Goal: Information Seeking & Learning: Learn about a topic

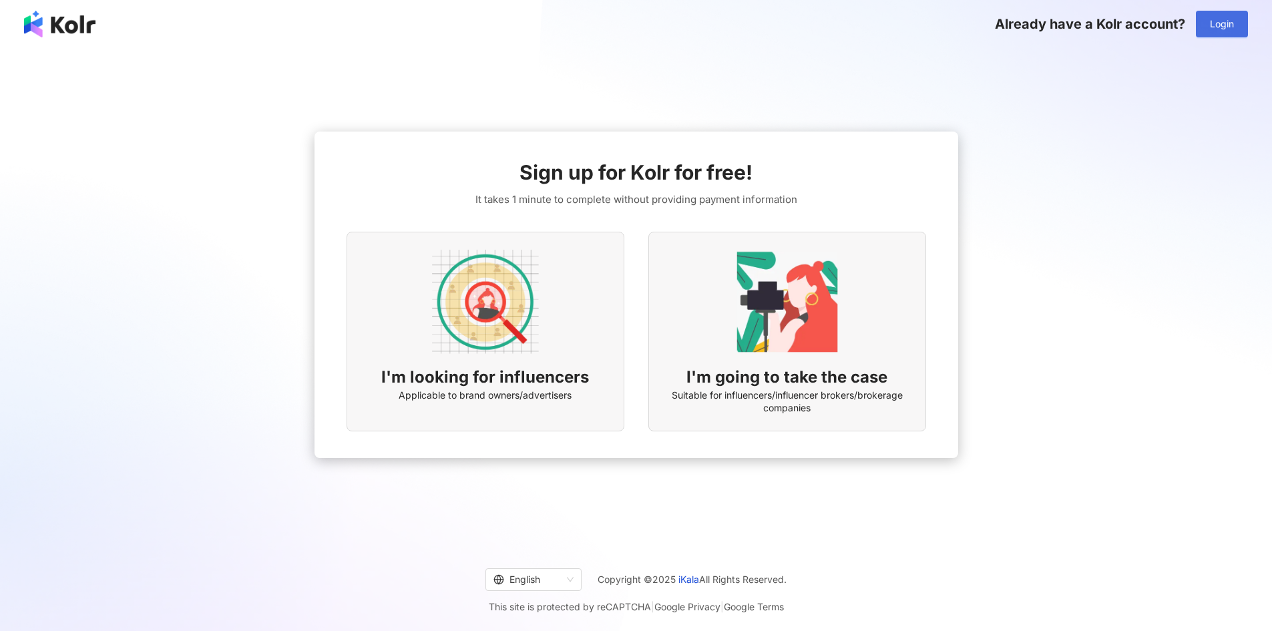
click at [1202, 21] on button "Login" at bounding box center [1222, 24] width 52 height 27
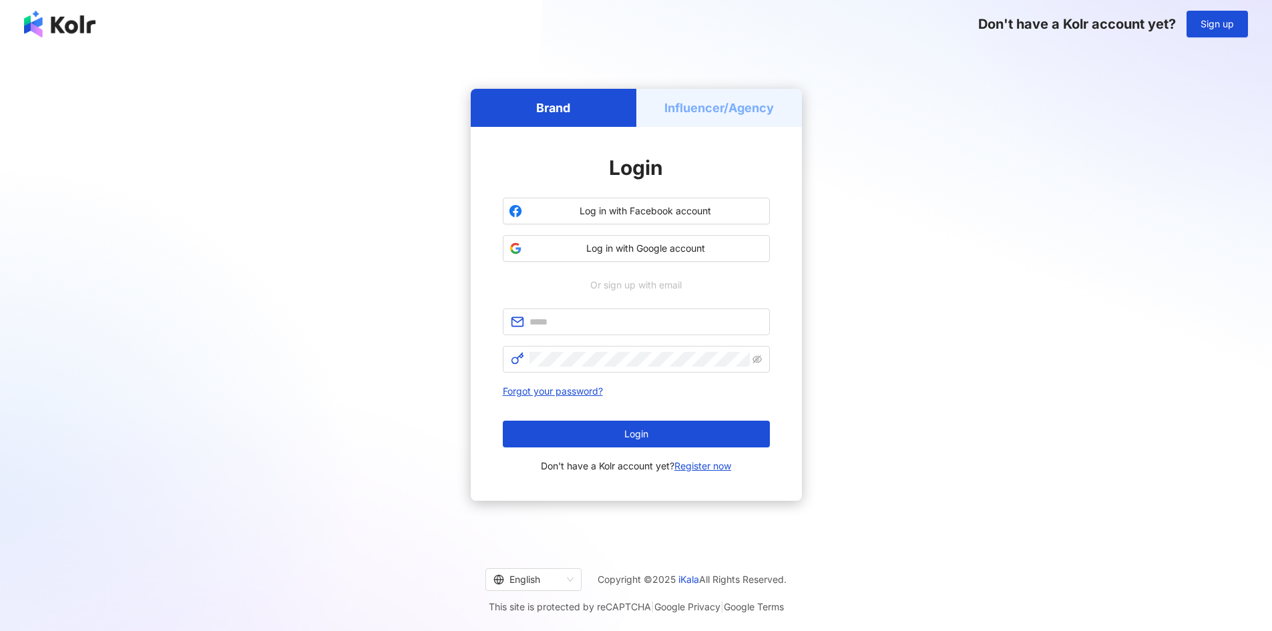
click at [729, 107] on h5 "Influencer/Agency" at bounding box center [718, 107] width 109 height 17
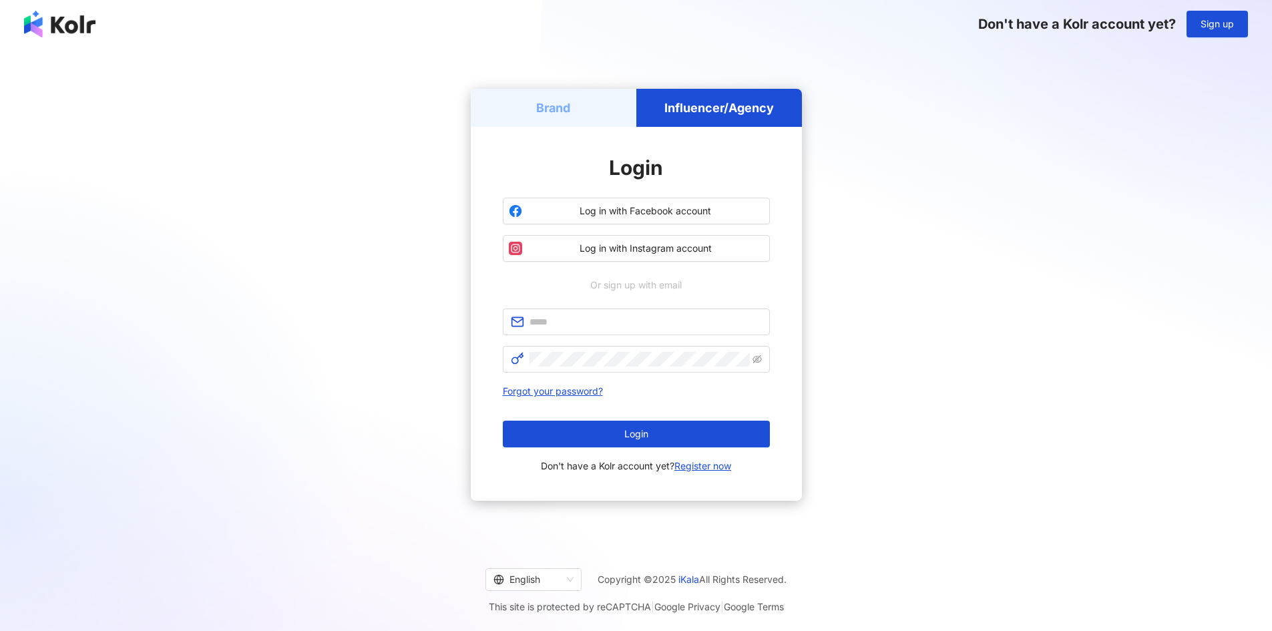
click at [549, 107] on h5 "Brand" at bounding box center [553, 107] width 34 height 17
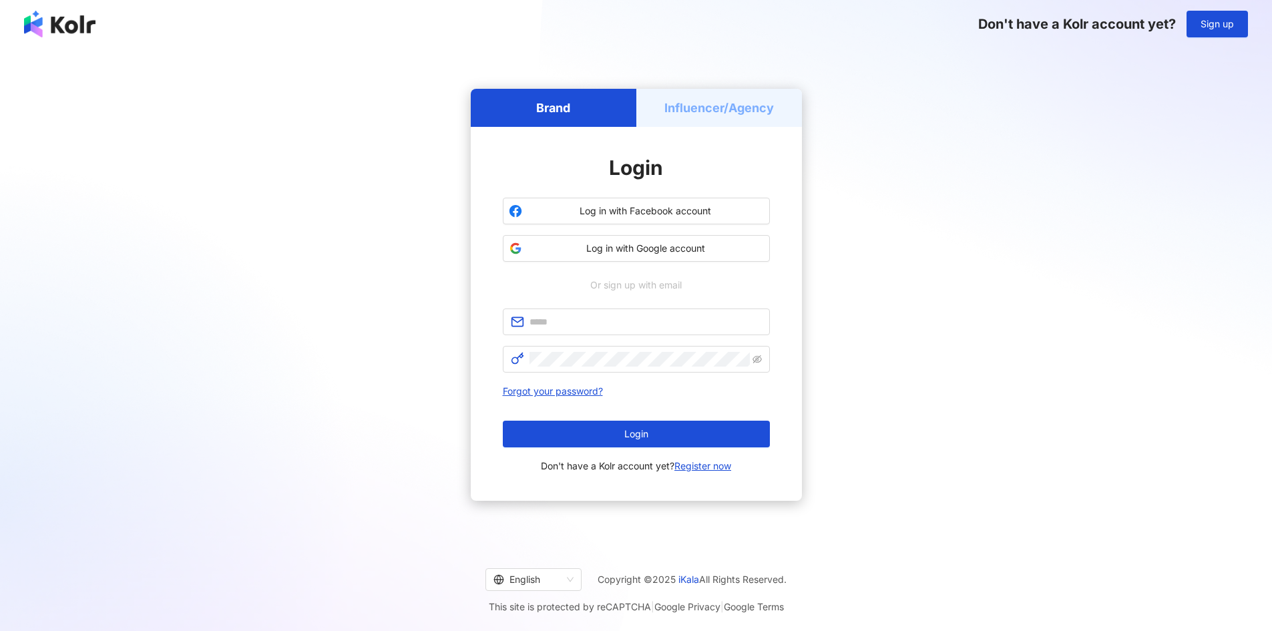
click at [684, 132] on div "Login Log in with Facebook account Log in with Google account Or sign up with e…" at bounding box center [636, 314] width 331 height 374
click at [696, 121] on div "Influencer/Agency" at bounding box center [719, 108] width 166 height 38
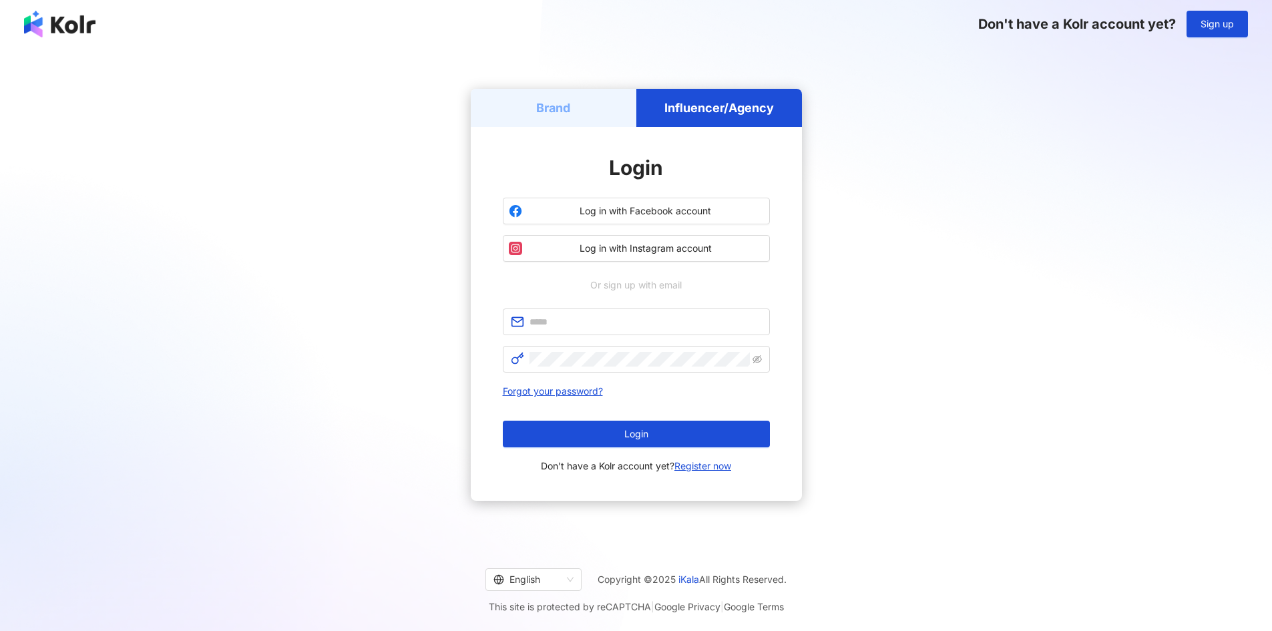
click at [555, 106] on h5 "Brand" at bounding box center [553, 107] width 34 height 17
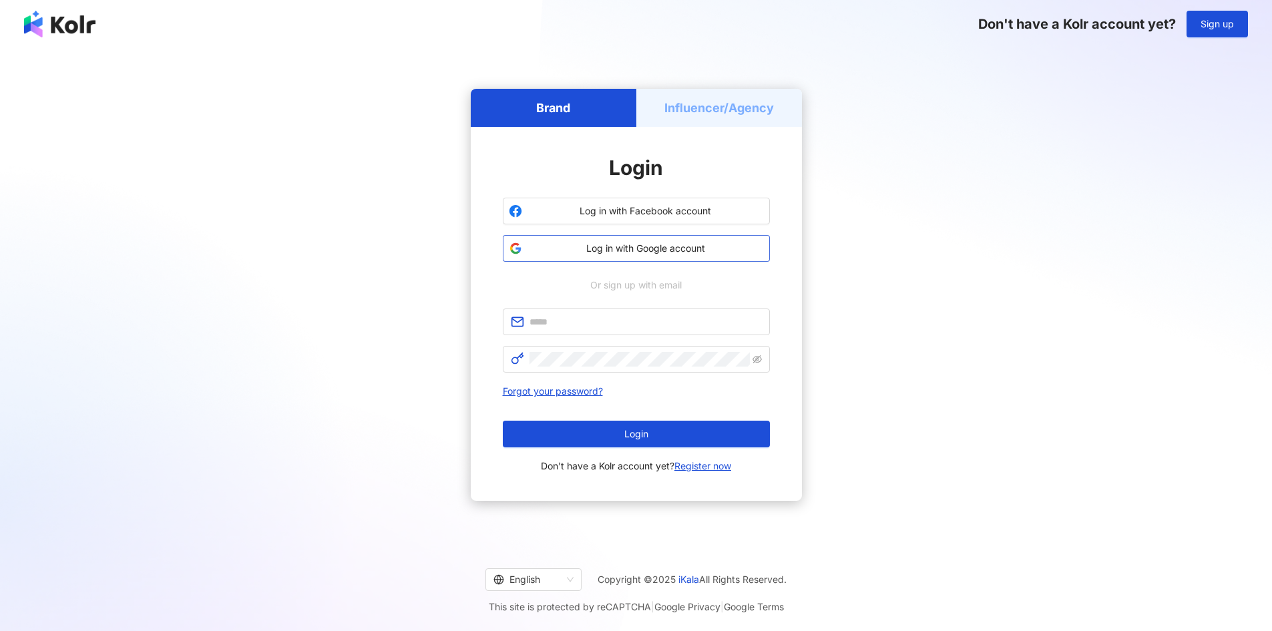
click at [622, 250] on span "Log in with Google account" at bounding box center [645, 248] width 236 height 13
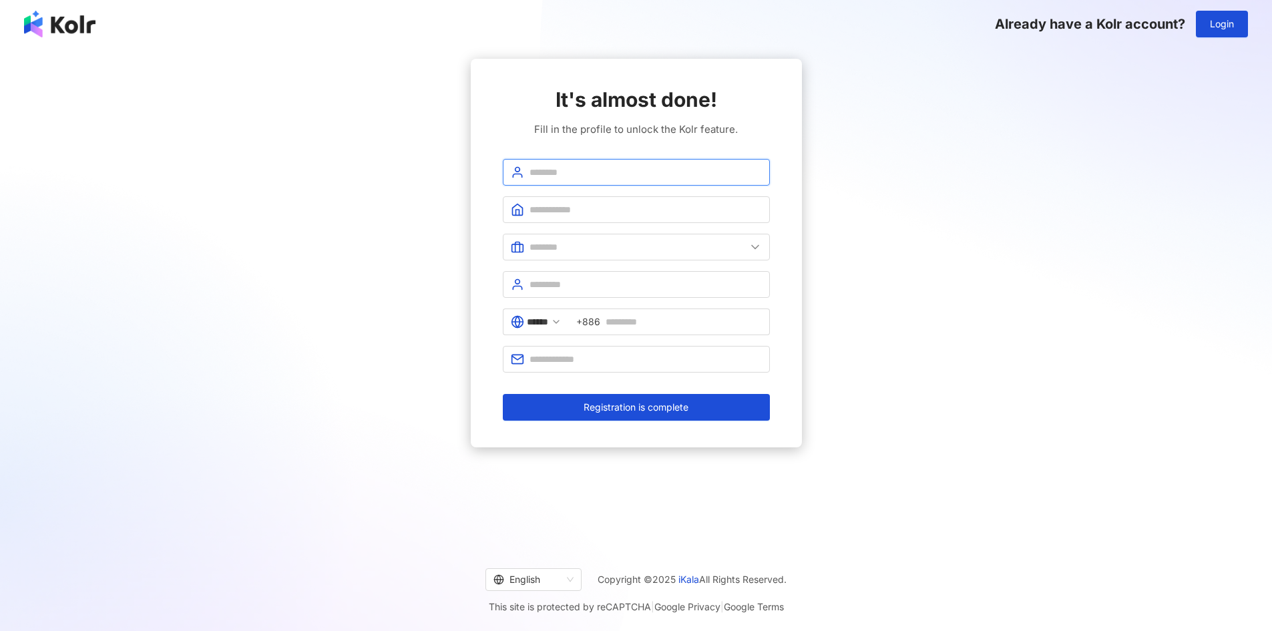
click at [553, 174] on input "text" at bounding box center [645, 172] width 232 height 15
type input "**********"
type input "*"
type input "******"
click at [720, 236] on span at bounding box center [636, 247] width 267 height 27
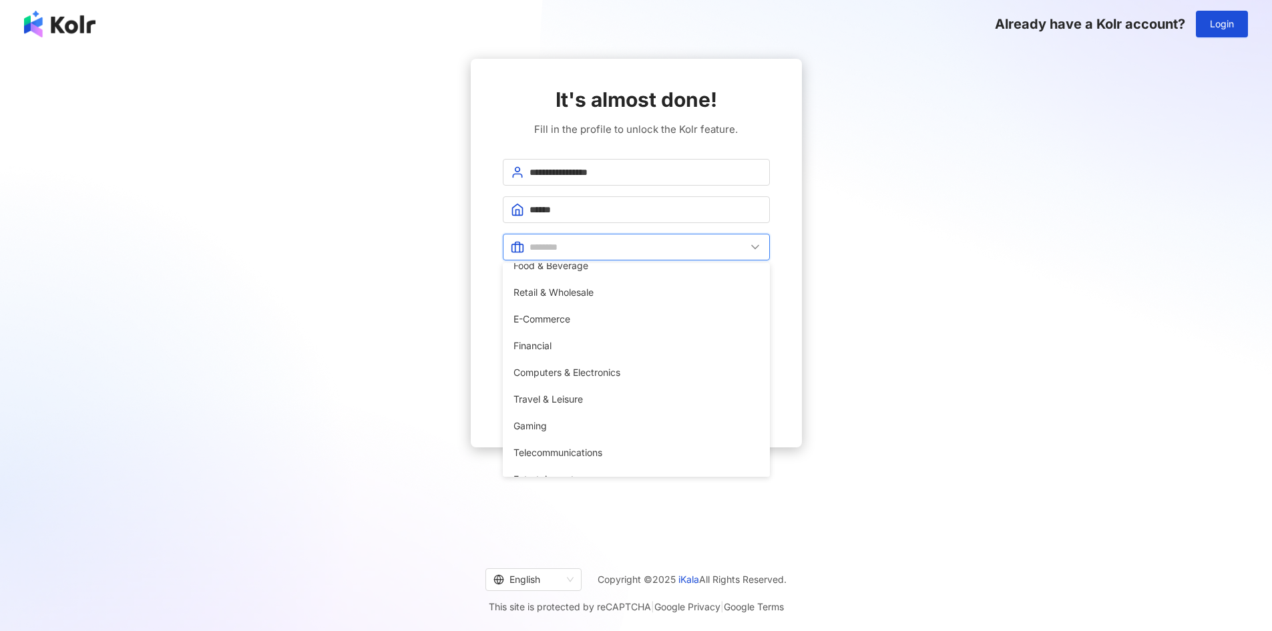
scroll to position [134, 0]
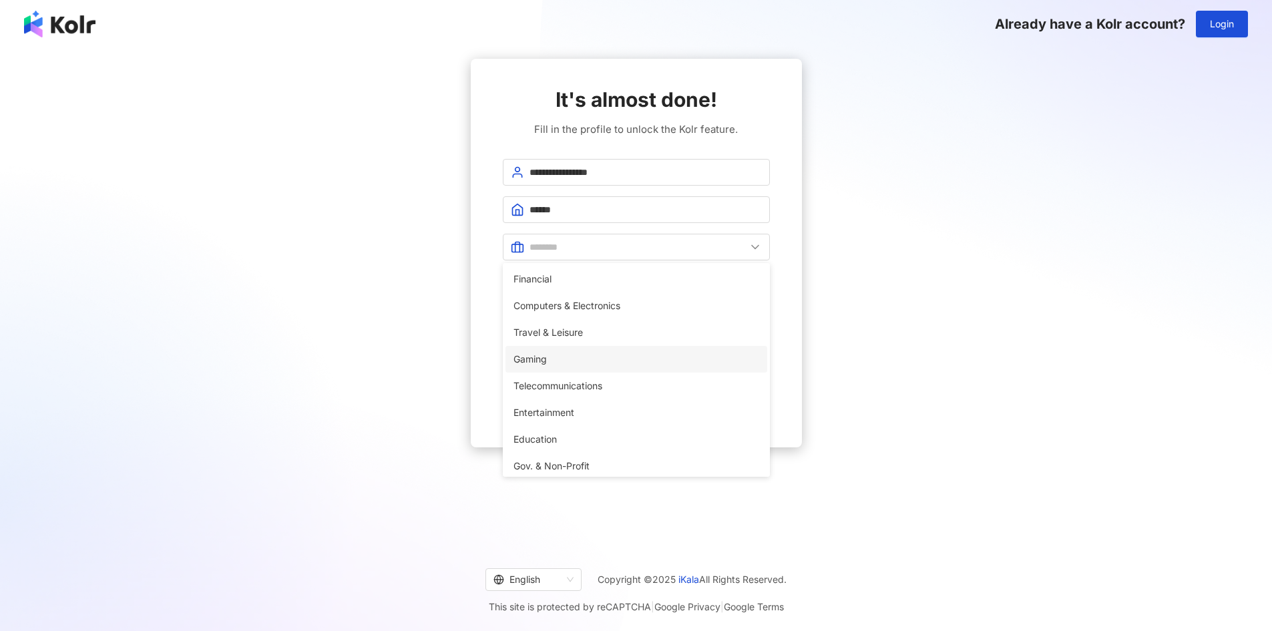
click at [599, 355] on span "Gaming" at bounding box center [636, 359] width 246 height 15
type input "******"
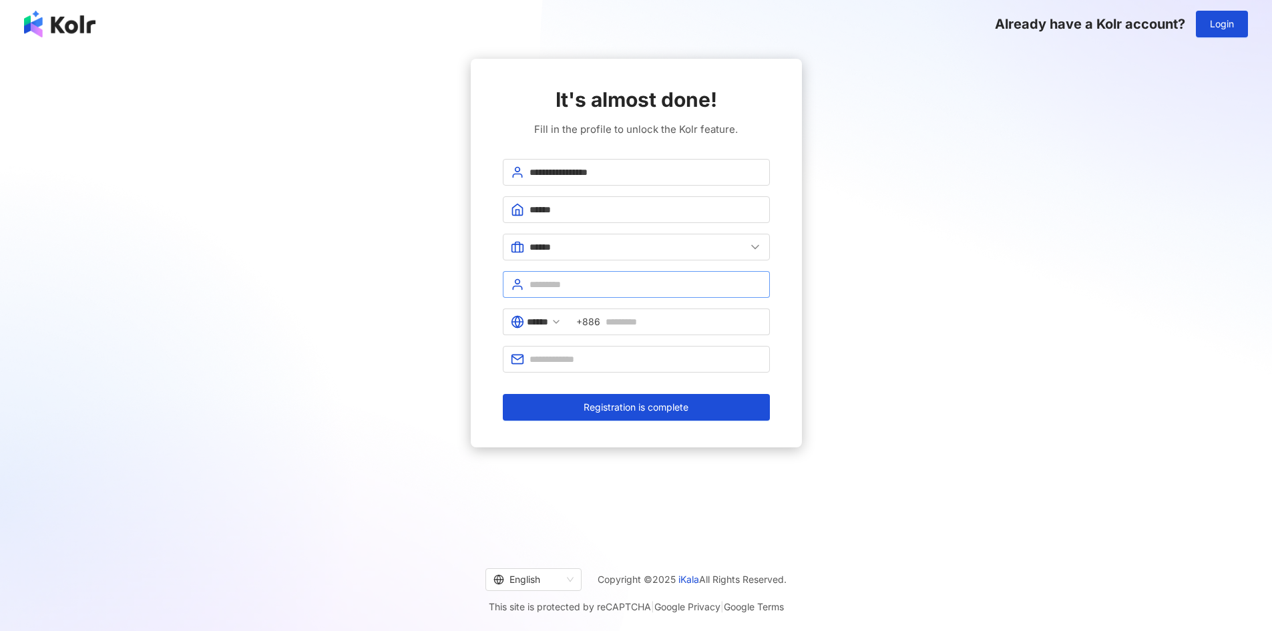
click at [563, 296] on span at bounding box center [636, 284] width 267 height 27
type input "*"
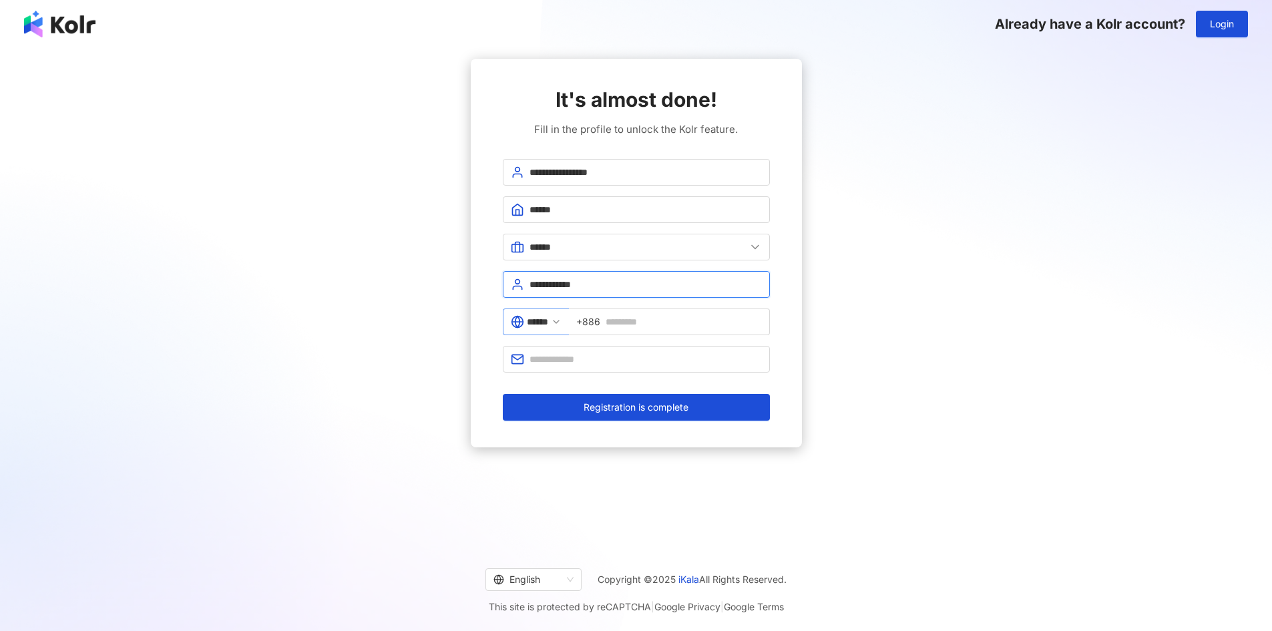
type input "**********"
click at [548, 322] on input "******" at bounding box center [537, 321] width 21 height 15
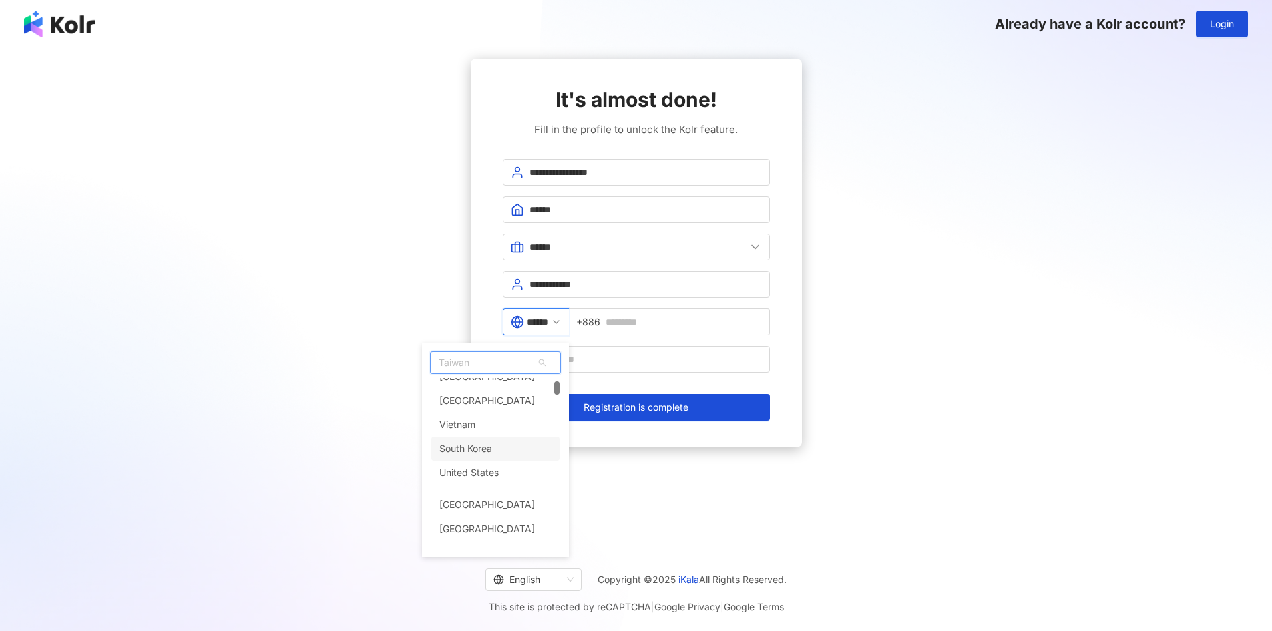
click at [491, 455] on div "South Korea" at bounding box center [465, 449] width 53 height 24
type input "**********"
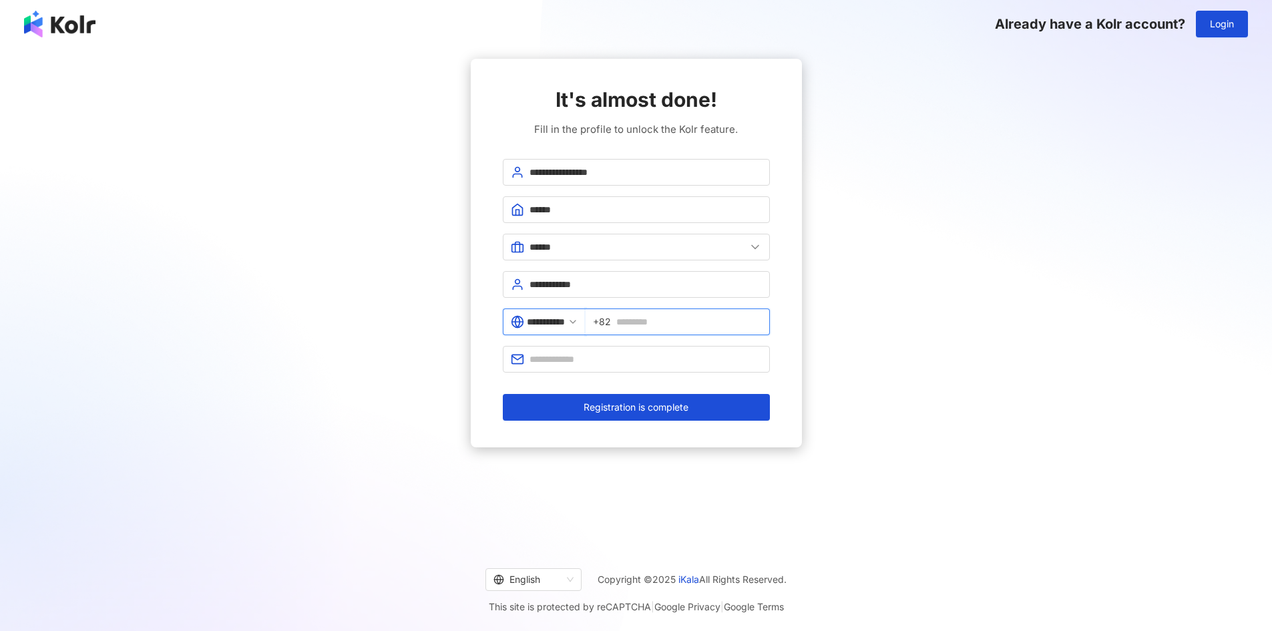
click at [664, 315] on input "text" at bounding box center [689, 321] width 146 height 15
type input "**********"
click at [644, 352] on input "text" at bounding box center [645, 359] width 232 height 15
click at [625, 190] on form "**********" at bounding box center [636, 290] width 267 height 262
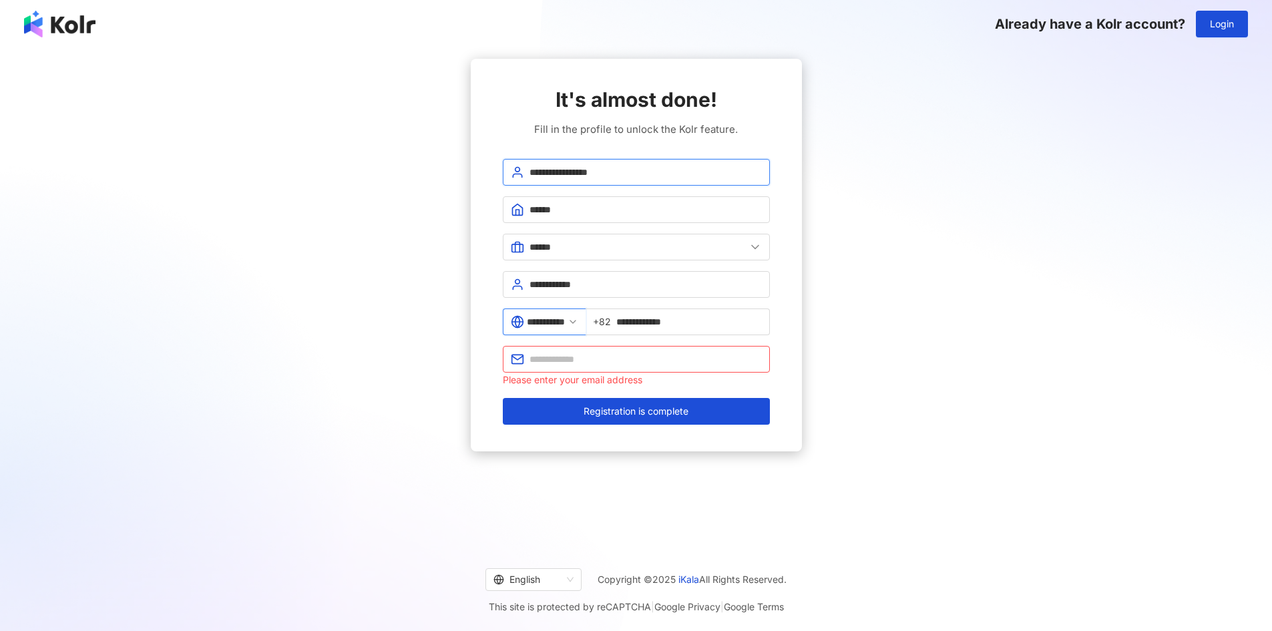
drag, startPoint x: 629, startPoint y: 176, endPoint x: 461, endPoint y: 166, distance: 168.5
click at [461, 166] on div "**********" at bounding box center [636, 255] width 1240 height 393
click at [584, 360] on input "text" at bounding box center [645, 359] width 232 height 15
paste input "**********"
type input "**********"
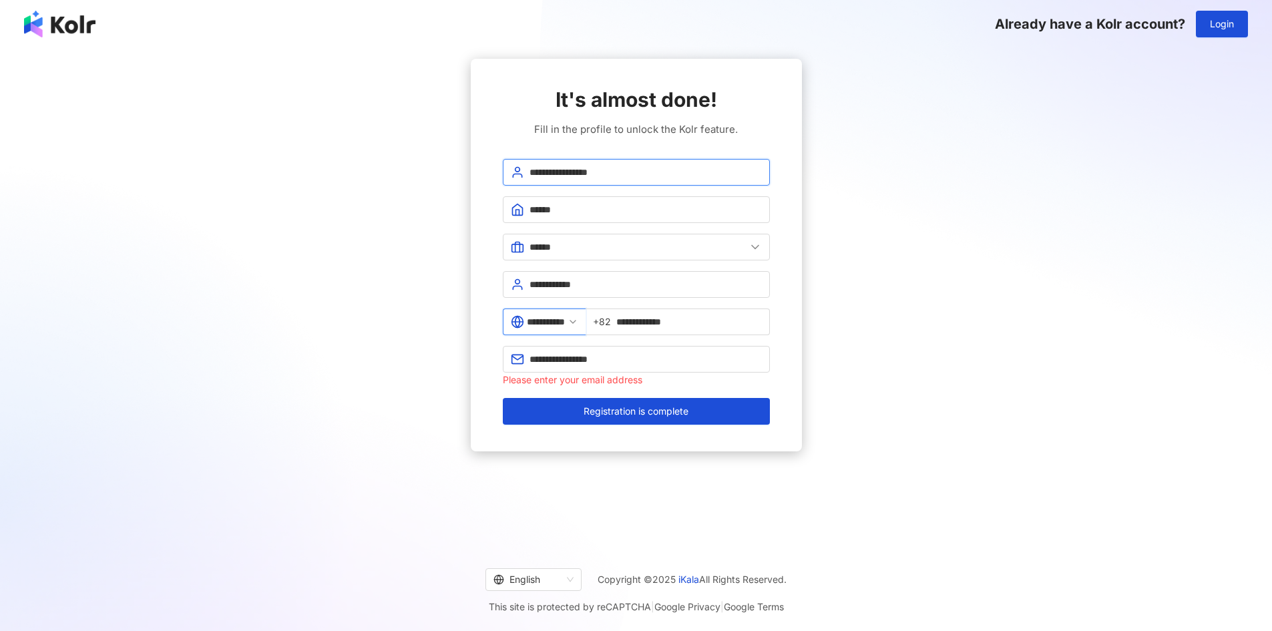
drag, startPoint x: 561, startPoint y: 174, endPoint x: 702, endPoint y: 186, distance: 141.4
click at [702, 186] on form "**********" at bounding box center [636, 292] width 267 height 266
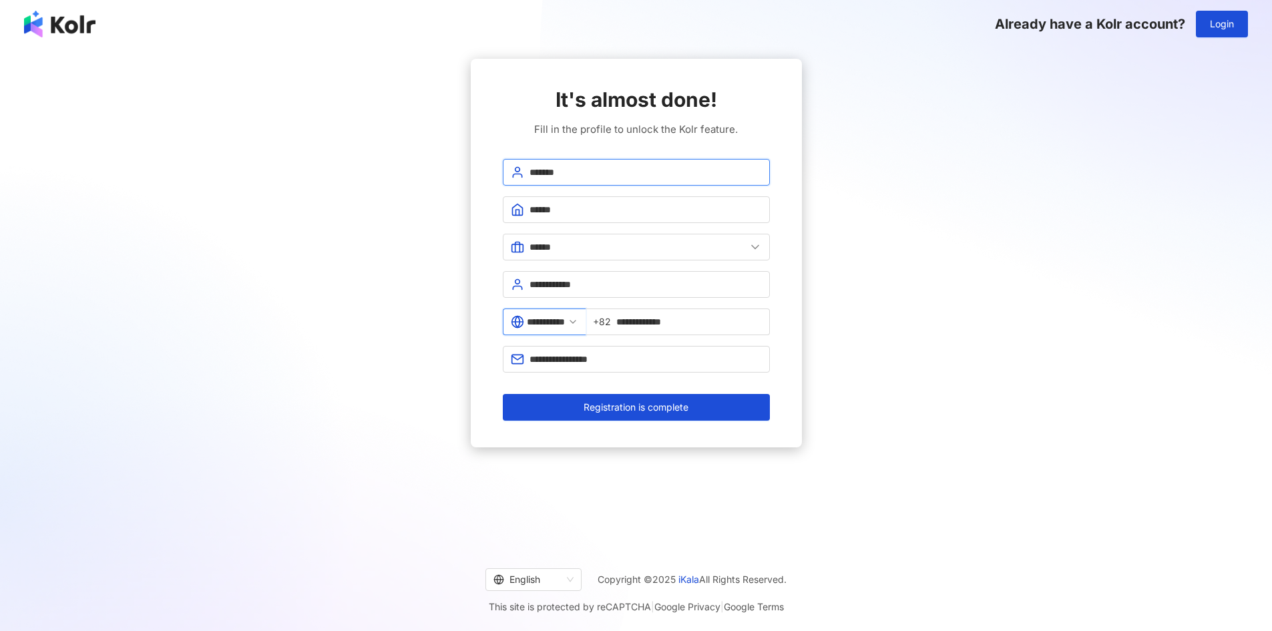
click at [562, 170] on input "*******" at bounding box center [645, 172] width 232 height 15
drag, startPoint x: 596, startPoint y: 178, endPoint x: 543, endPoint y: 174, distance: 53.6
click at [543, 174] on input "**********" at bounding box center [645, 172] width 232 height 15
click at [565, 172] on input "**********" at bounding box center [645, 172] width 232 height 15
drag, startPoint x: 565, startPoint y: 174, endPoint x: 504, endPoint y: 173, distance: 60.8
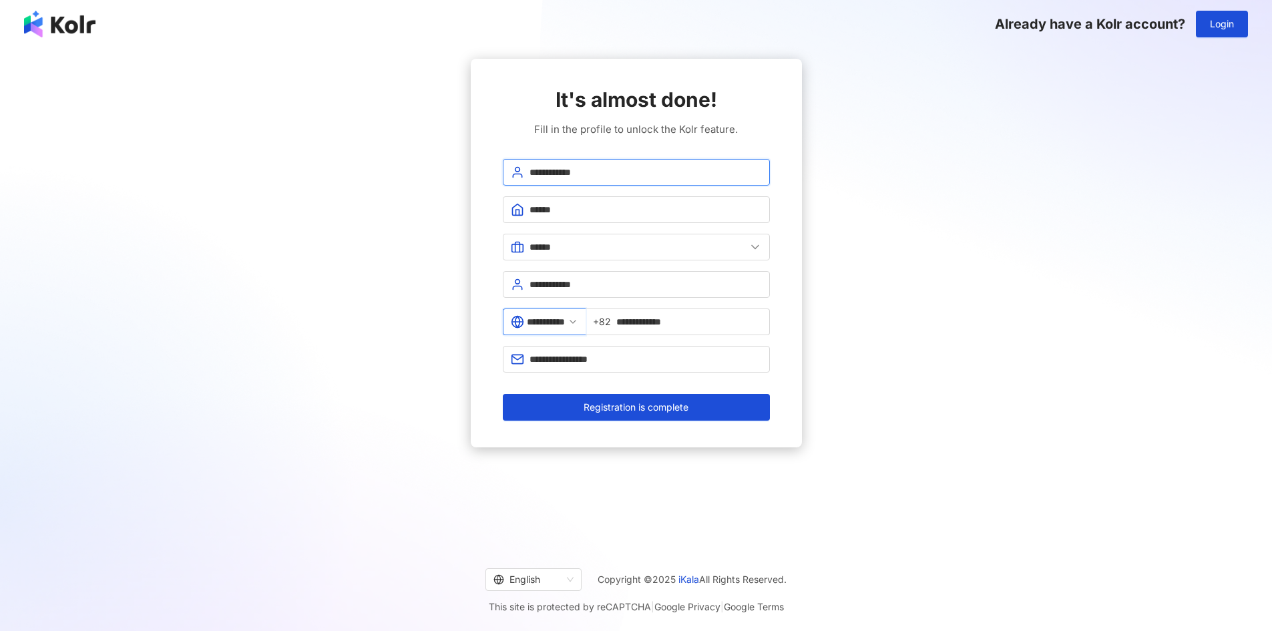
click at [504, 173] on span "**********" at bounding box center [636, 172] width 267 height 27
click at [635, 167] on input "****" at bounding box center [645, 172] width 232 height 15
paste input "********"
type input "**********"
click at [779, 148] on div "**********" at bounding box center [636, 253] width 331 height 389
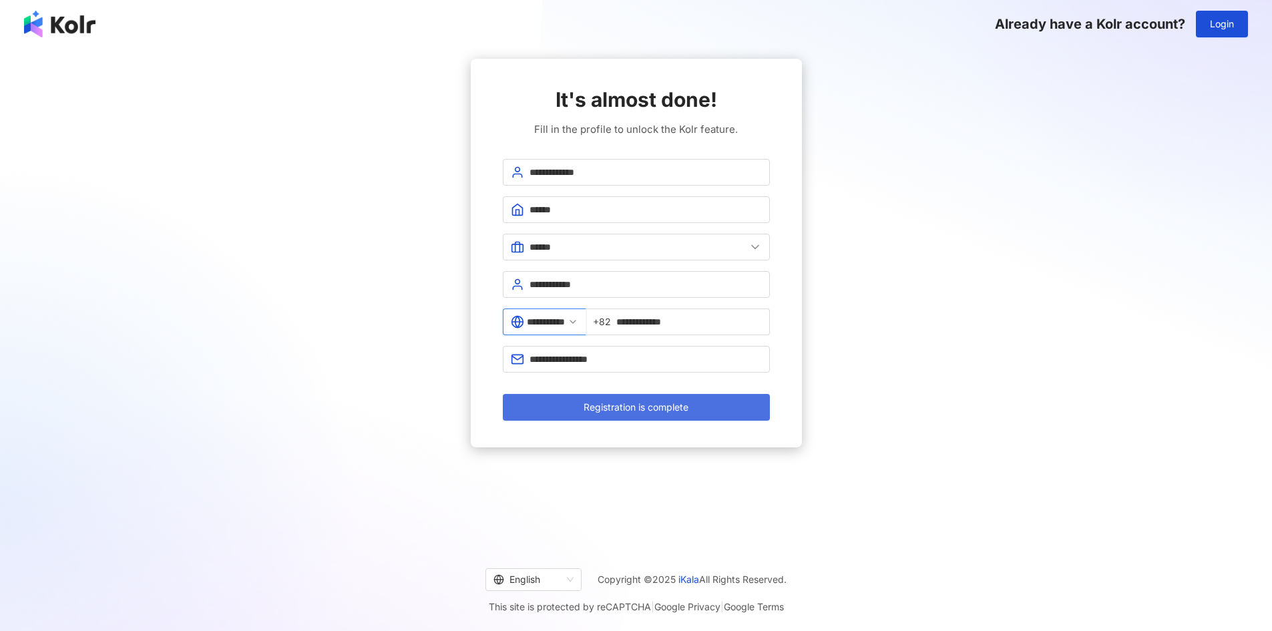
click at [652, 409] on span "Registration is complete" at bounding box center [635, 407] width 105 height 11
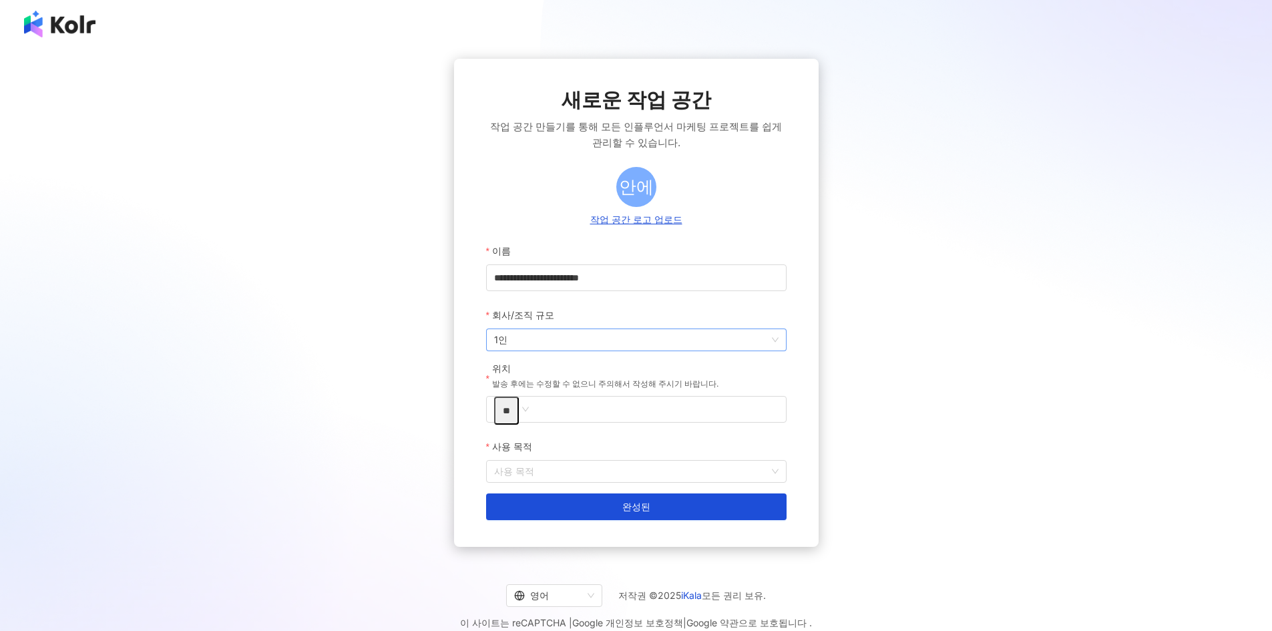
click at [534, 341] on span "1인" at bounding box center [636, 339] width 284 height 21
click at [406, 332] on div "**********" at bounding box center [636, 303] width 1240 height 488
click at [543, 281] on input "**********" at bounding box center [636, 277] width 300 height 27
drag, startPoint x: 558, startPoint y: 282, endPoint x: 447, endPoint y: 285, distance: 111.5
click at [447, 285] on div "**********" at bounding box center [636, 303] width 1240 height 488
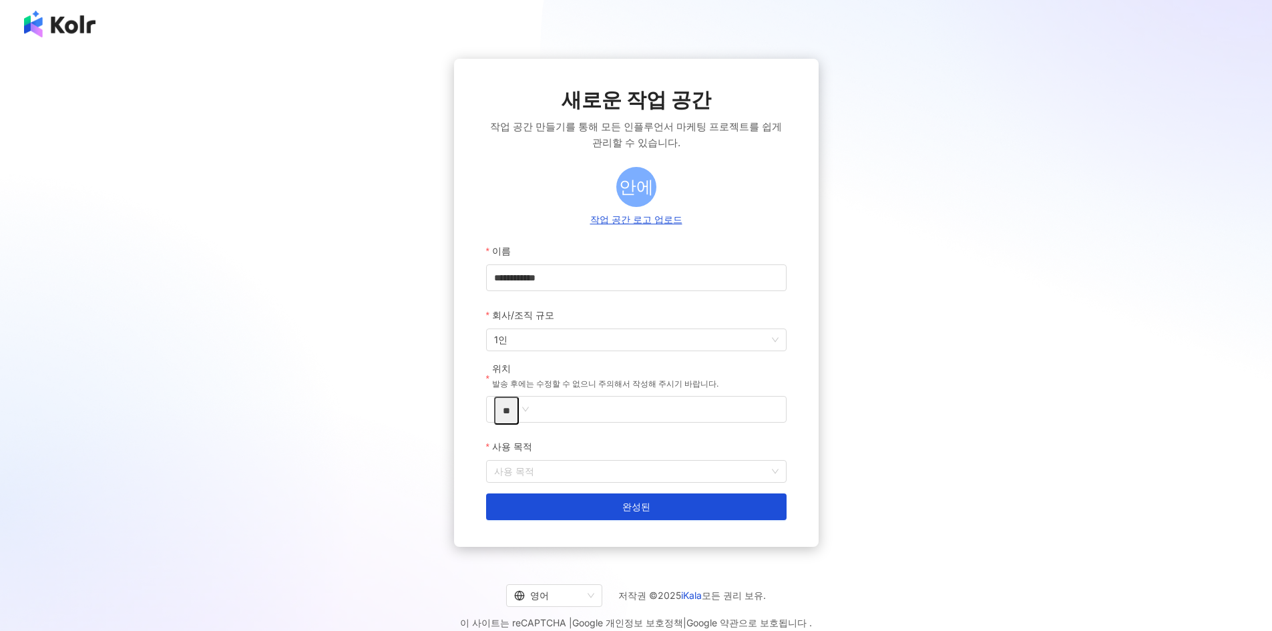
drag, startPoint x: 109, startPoint y: 33, endPoint x: 27, endPoint y: 24, distance: 83.3
click at [27, 24] on div at bounding box center [636, 24] width 1272 height 48
click at [187, 184] on div "**********" at bounding box center [636, 303] width 1240 height 488
drag, startPoint x: 575, startPoint y: 284, endPoint x: 391, endPoint y: 272, distance: 184.7
click at [403, 276] on div "**********" at bounding box center [636, 303] width 1240 height 488
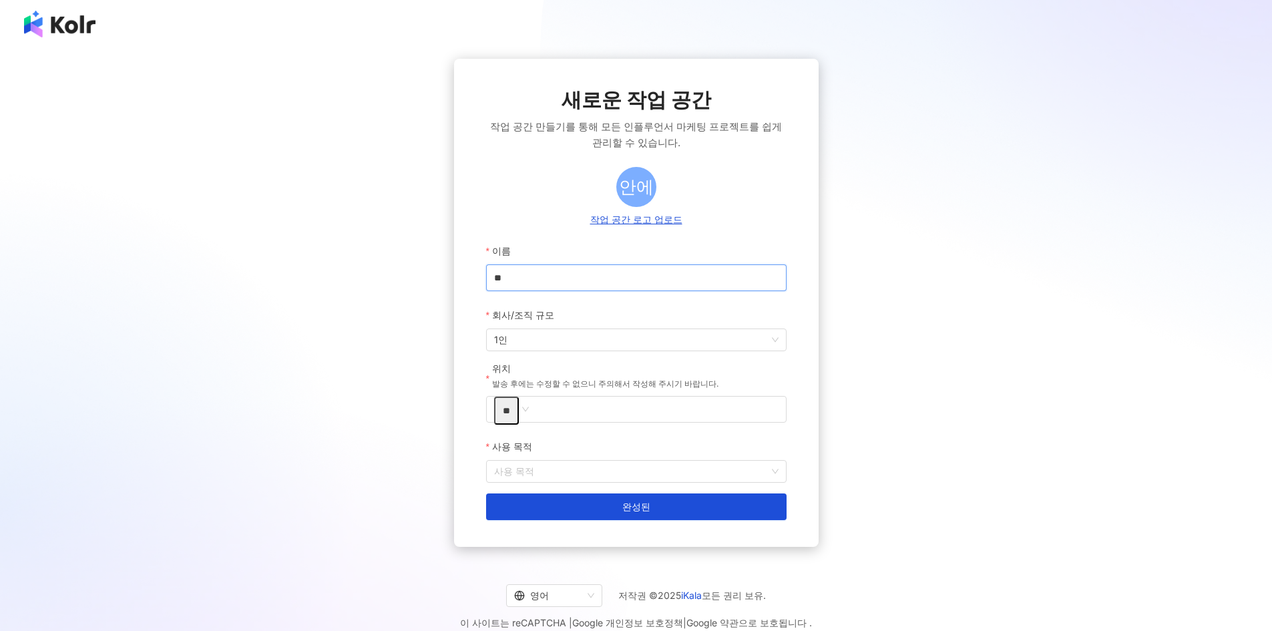
type input "*"
type input "**********"
type input "********"
click at [523, 413] on input "********" at bounding box center [516, 411] width 45 height 28
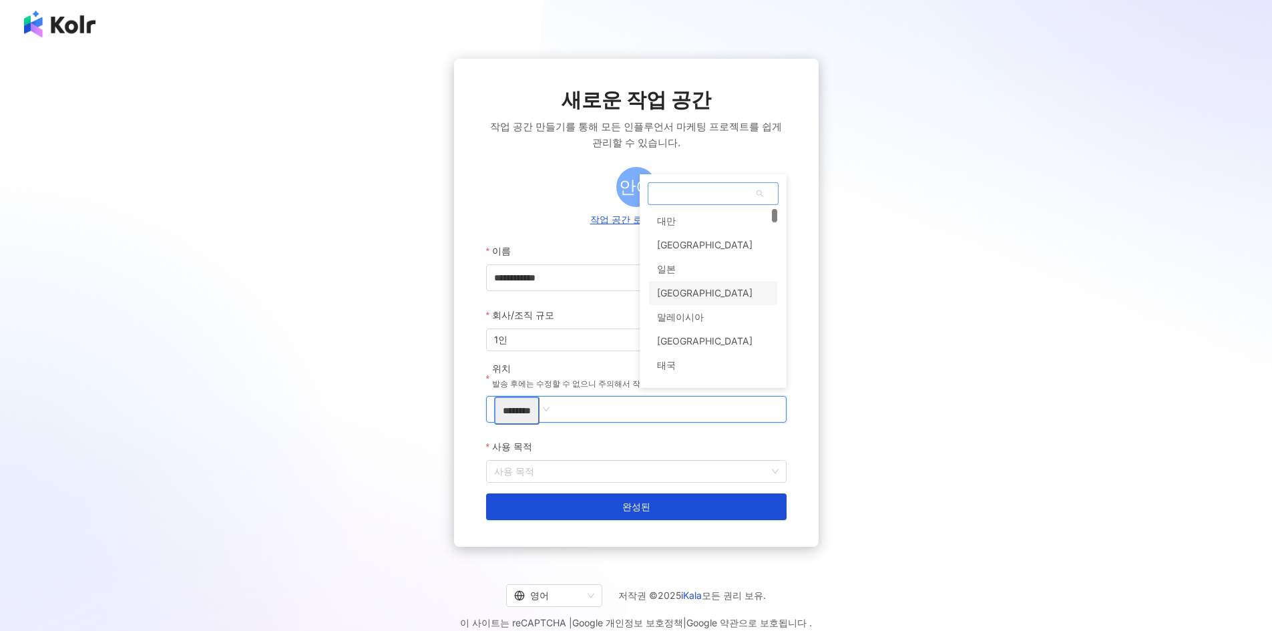
scroll to position [200, 0]
click at [688, 215] on font "대한민국" at bounding box center [675, 212] width 37 height 11
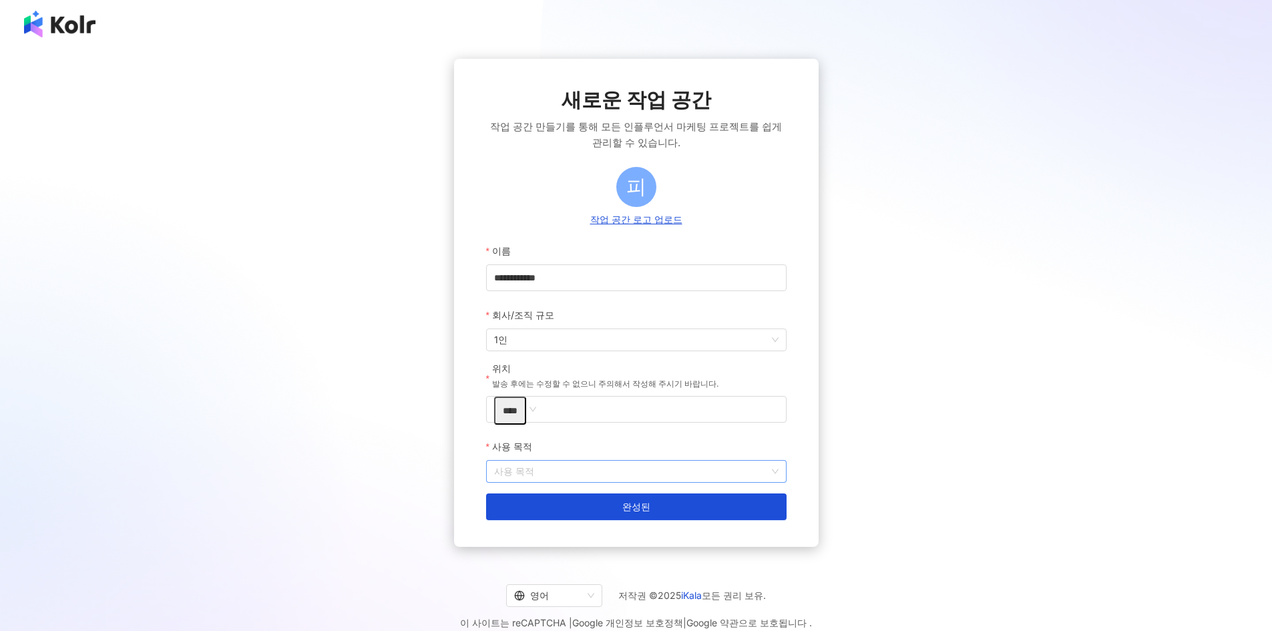
click at [565, 473] on input "사용 목적" at bounding box center [636, 471] width 284 height 21
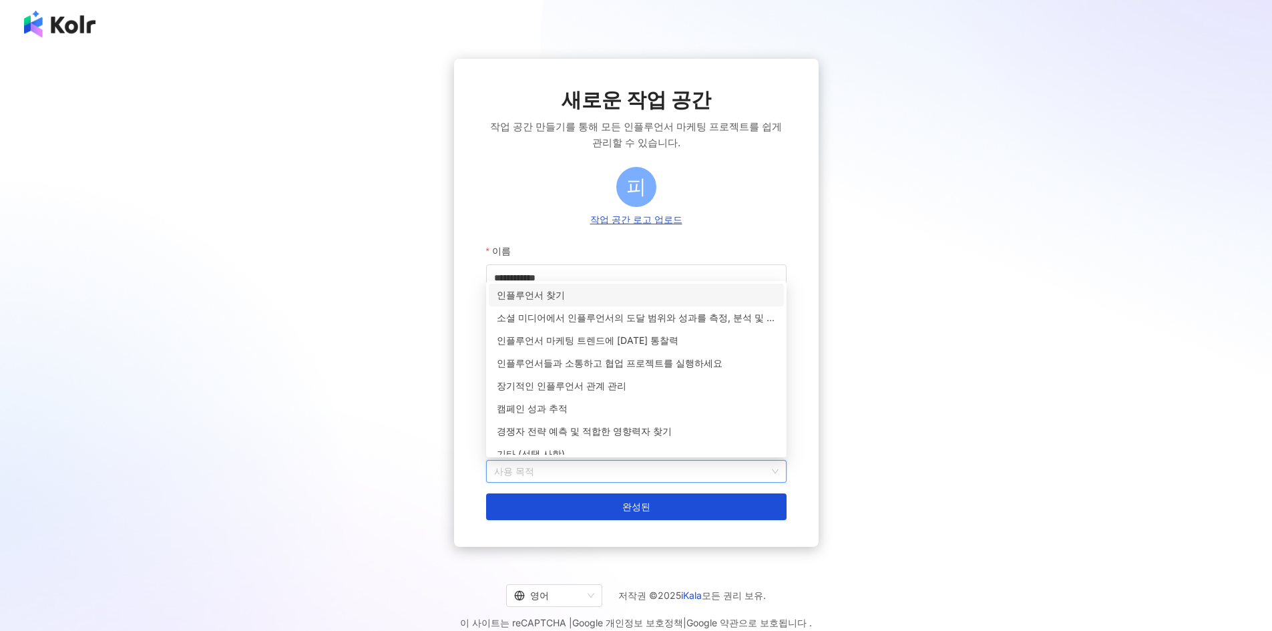
click at [563, 293] on font "인플루언서 찾기" at bounding box center [531, 294] width 68 height 11
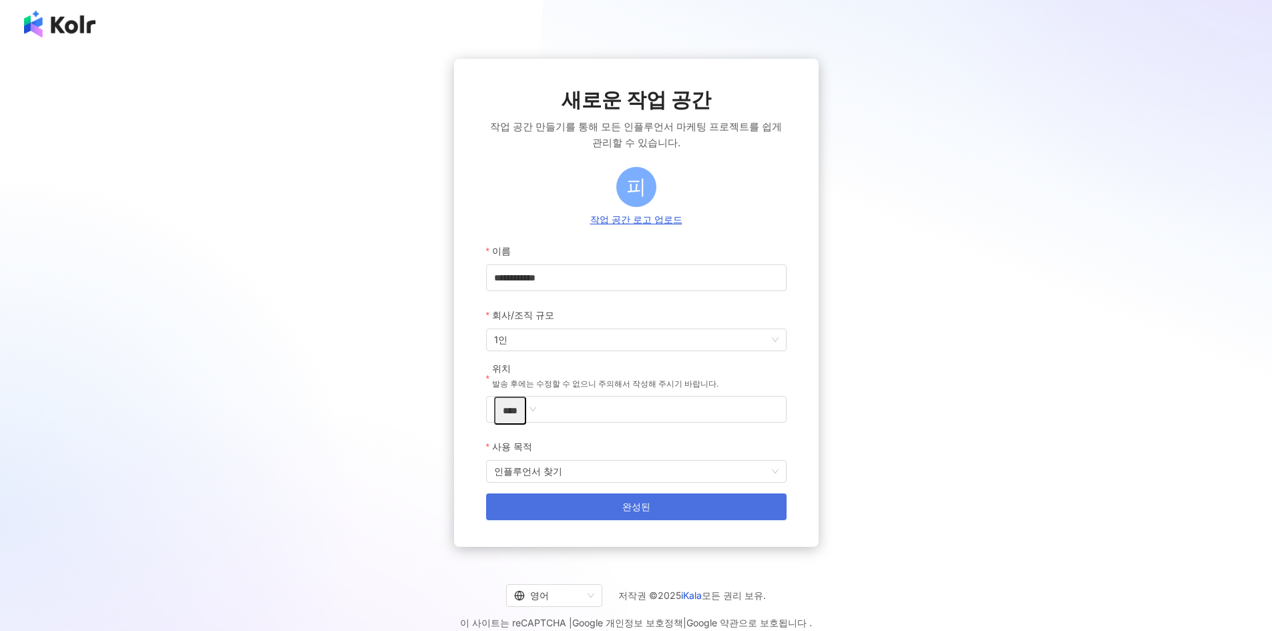
click at [622, 507] on font "완성된" at bounding box center [636, 506] width 28 height 11
type input "**********"
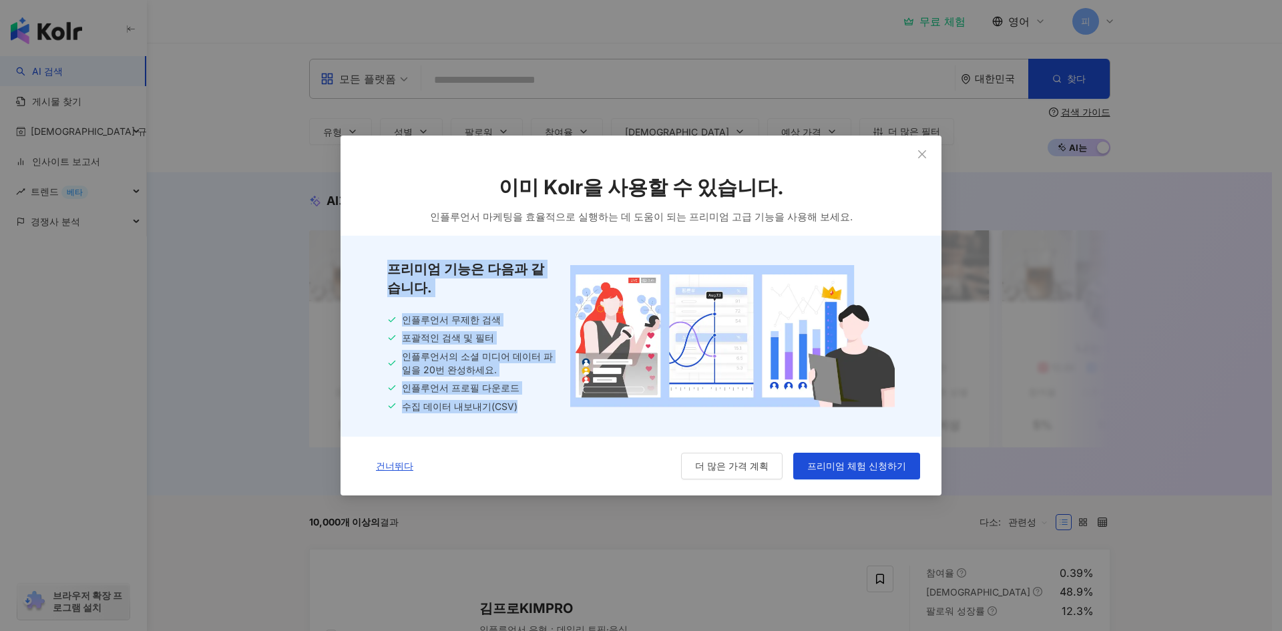
drag, startPoint x: 391, startPoint y: 269, endPoint x: 615, endPoint y: 417, distance: 268.5
click at [573, 425] on div "프리미엄 기능은 다음과 같습니다. 인플루언서 무제한 검색 포괄적인 검색 및 필터 인플루언서의 소셜 미디어 데이터 파일을 20번 완성하세요. 인…" at bounding box center [640, 337] width 601 height 202
click at [927, 154] on icon "닫다" at bounding box center [922, 154] width 11 height 11
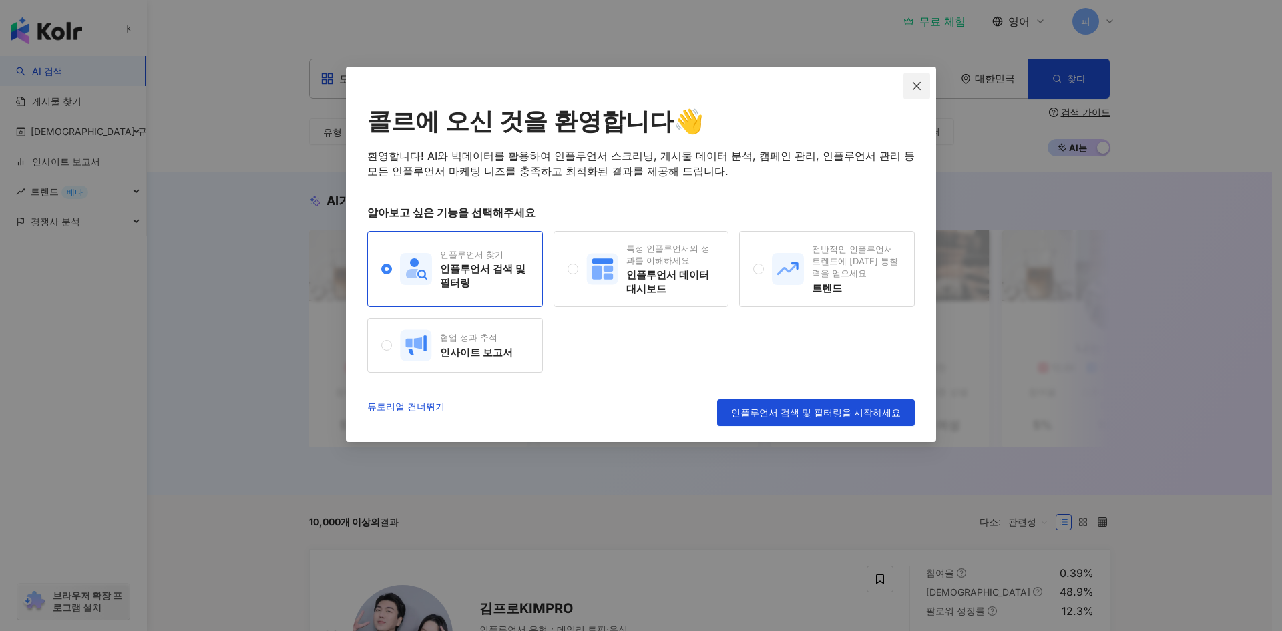
click at [915, 89] on icon "닫다" at bounding box center [916, 86] width 11 height 11
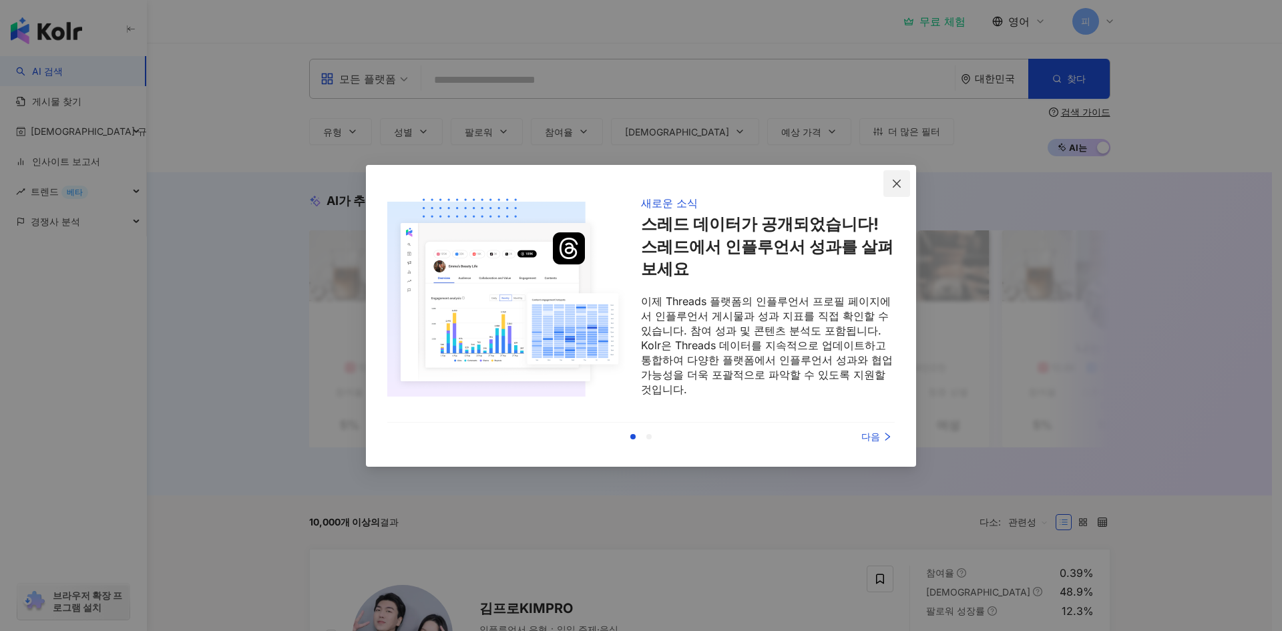
click at [890, 186] on span "닫다" at bounding box center [896, 183] width 27 height 11
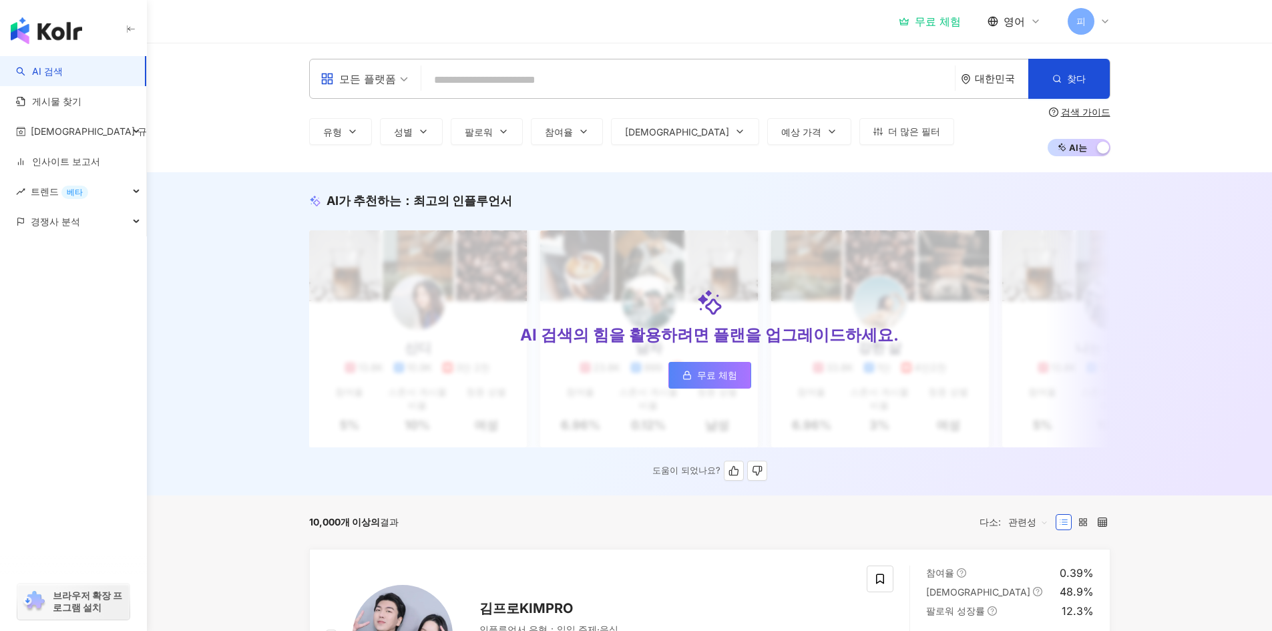
click at [314, 238] on div "AI 검색의 힘을 활용하려면 플랜을 업그레이드하세요. 무료 체험" at bounding box center [709, 338] width 801 height 216
click at [708, 378] on font "무료 체험" at bounding box center [717, 374] width 40 height 11
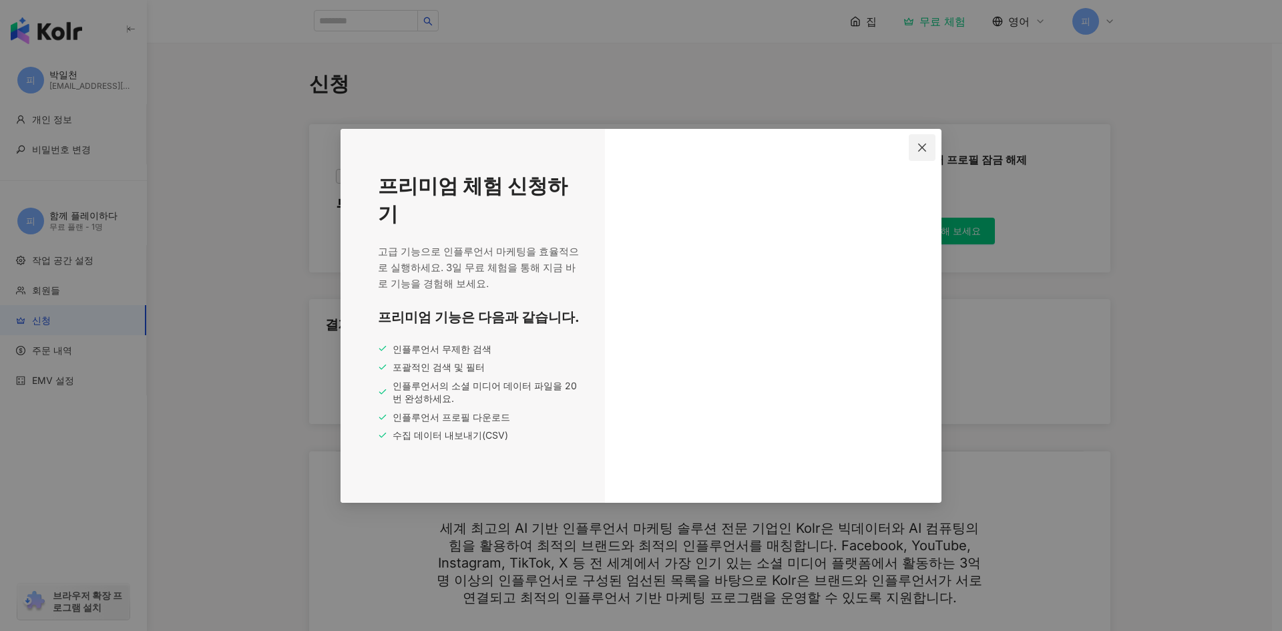
click at [929, 142] on button "닫다" at bounding box center [922, 147] width 27 height 27
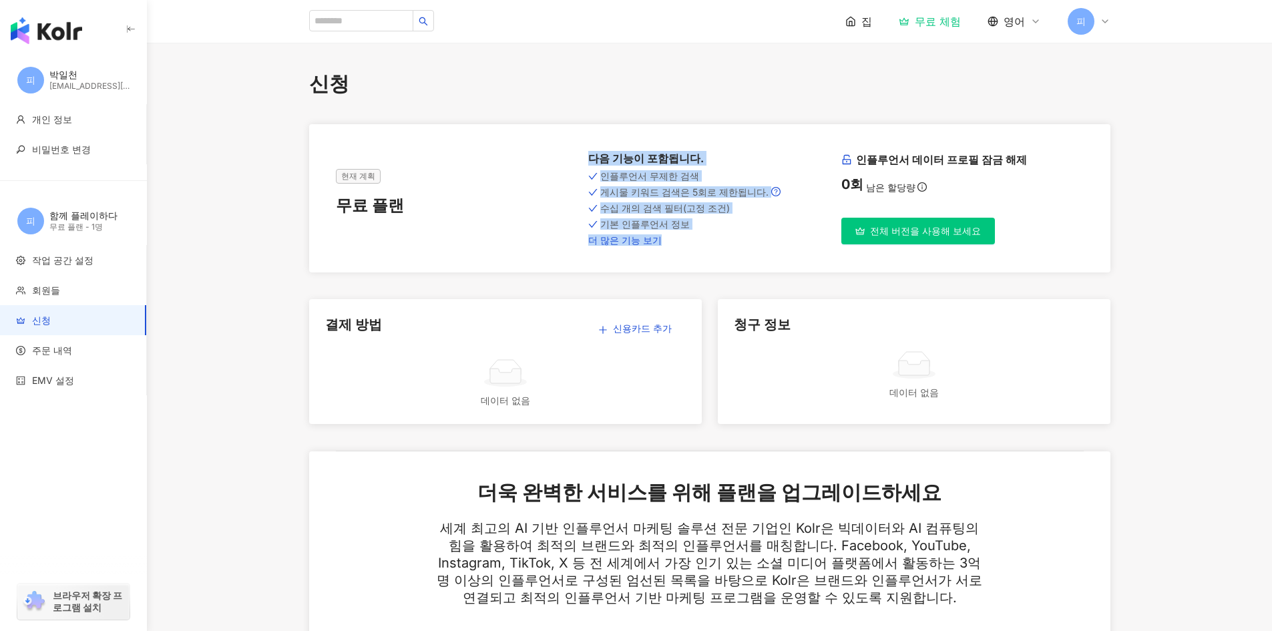
drag, startPoint x: 572, startPoint y: 160, endPoint x: 696, endPoint y: 242, distance: 148.3
click at [696, 242] on div "현재 계획 무료 플랜 다음 기능이 포함됩니다 . 인플루언서 무제한 검색 게시물 키워드 검색은 5회로 제한됩니다. 수십 개의 검색 필터(고정 조…" at bounding box center [710, 198] width 748 height 95
click at [705, 242] on link "더 많은 기능 보기" at bounding box center [709, 240] width 242 height 11
click at [914, 234] on font "전체 버전을 사용해 보세요" at bounding box center [925, 230] width 111 height 11
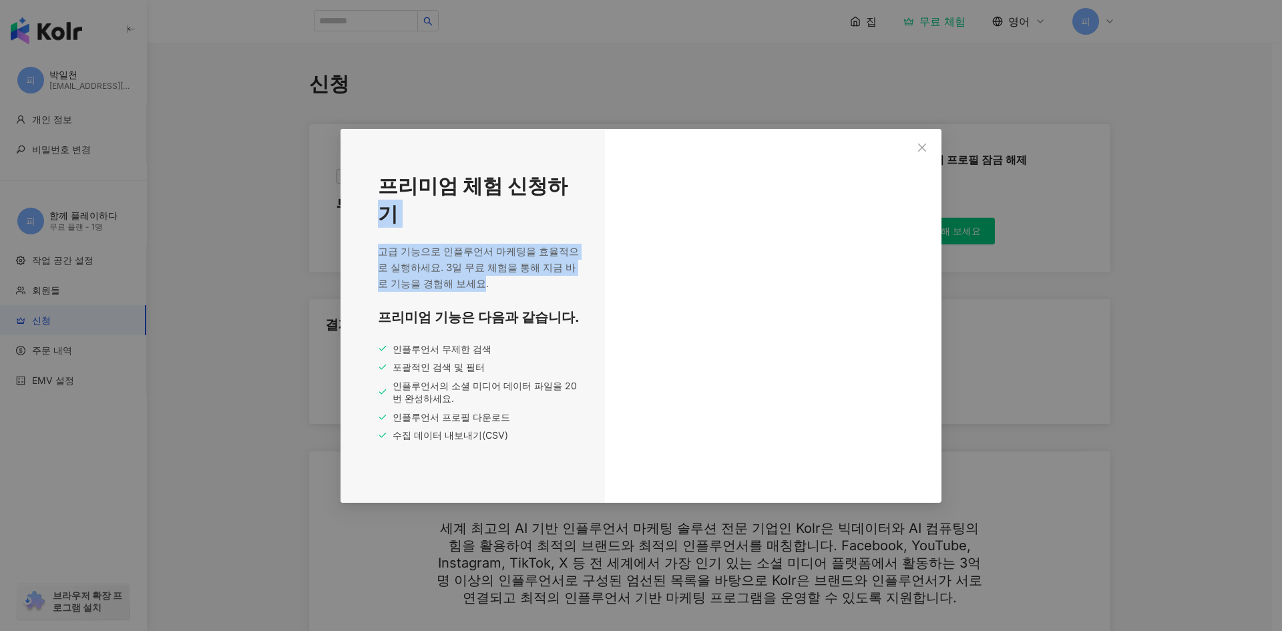
drag, startPoint x: 378, startPoint y: 235, endPoint x: 486, endPoint y: 288, distance: 120.6
click at [485, 288] on div "프리미엄 체험 신청하기 고급 기능으로 인플루언서 마케팅을 효율적으로 실행하세요. 3일 무료 체험을 통해 지금 바로 기능을 경험해 보세요. 프리…" at bounding box center [472, 316] width 264 height 374
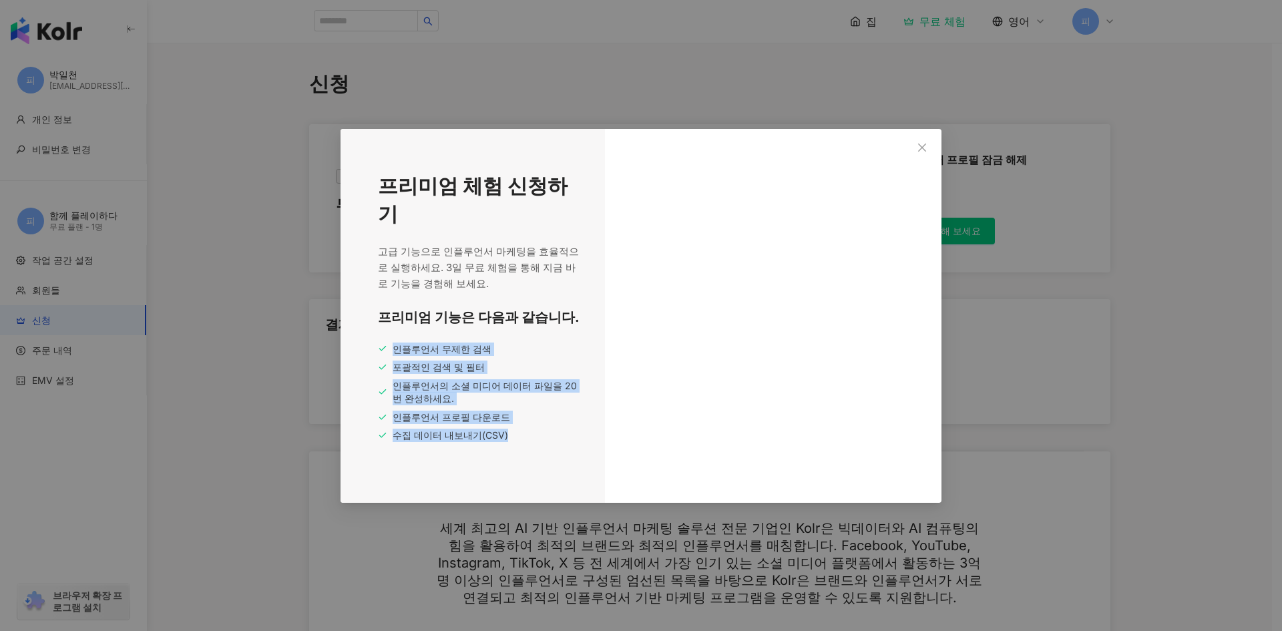
drag, startPoint x: 390, startPoint y: 345, endPoint x: 633, endPoint y: 433, distance: 259.1
click at [530, 435] on div "인플루언서 무제한 검색 포괄적인 검색 및 필터 인플루언서의 소셜 미디어 데이터 파일을 20번 완성하세요. 인플루언서 프로필 다운로드 수집 데이…" at bounding box center [479, 392] width 203 height 100
click at [915, 144] on span "닫다" at bounding box center [922, 147] width 27 height 11
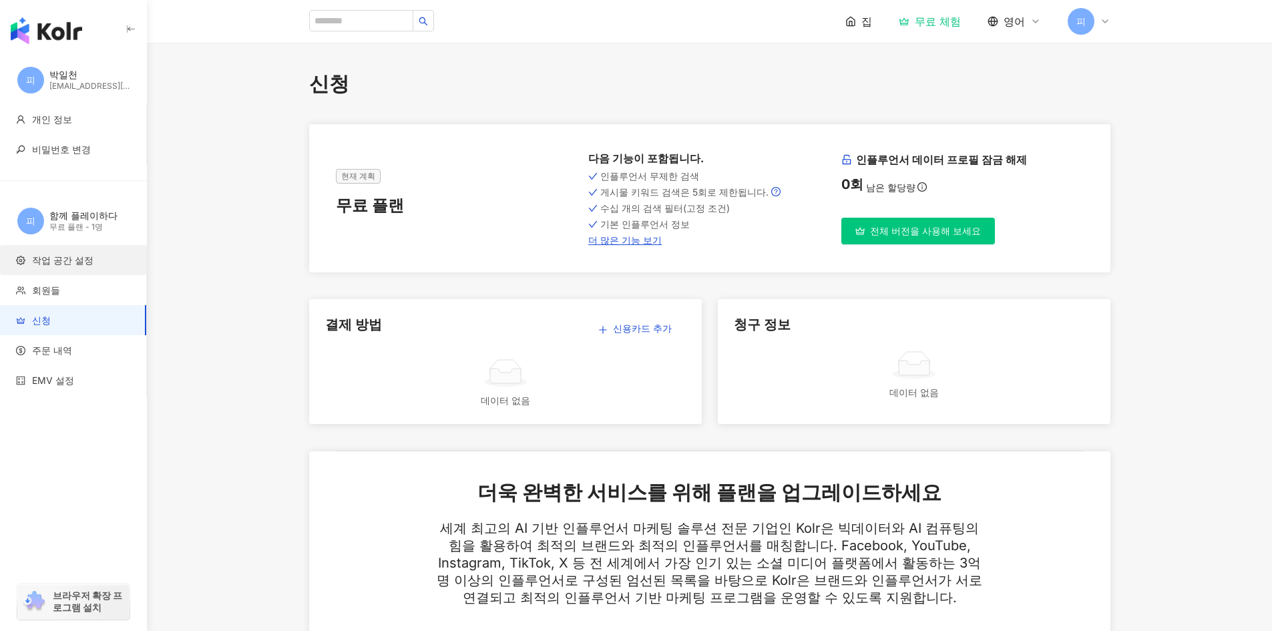
click at [72, 266] on span "작업 공간 설정" at bounding box center [62, 260] width 61 height 13
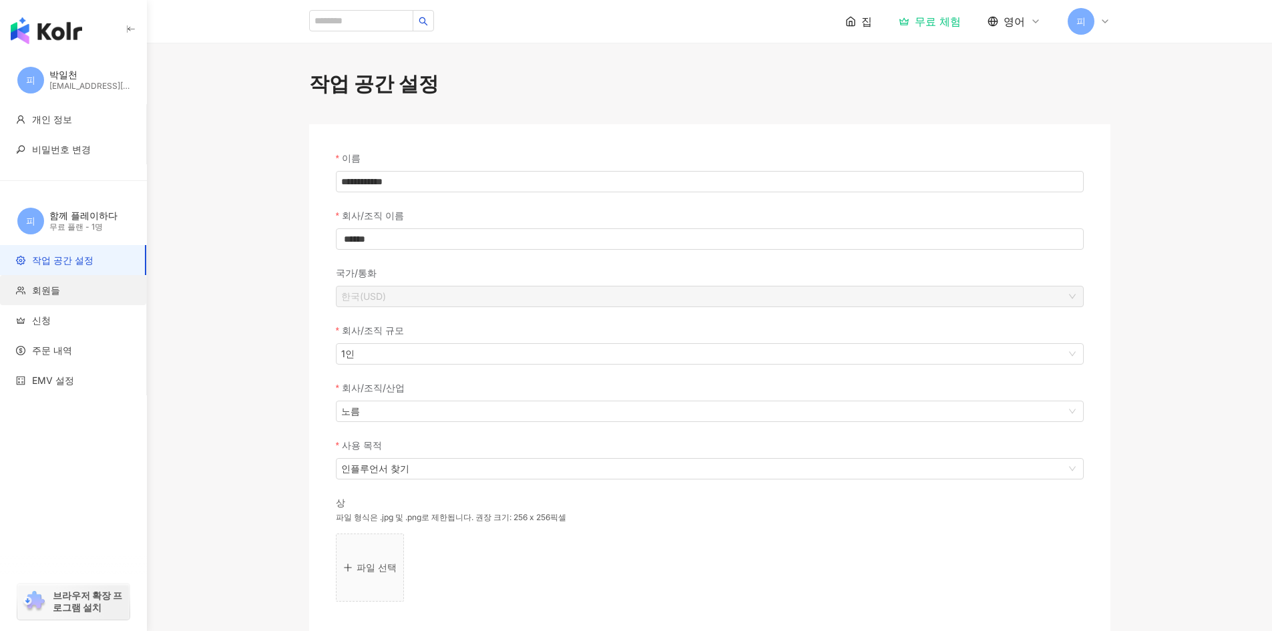
click at [71, 291] on span "회원들" at bounding box center [75, 290] width 119 height 13
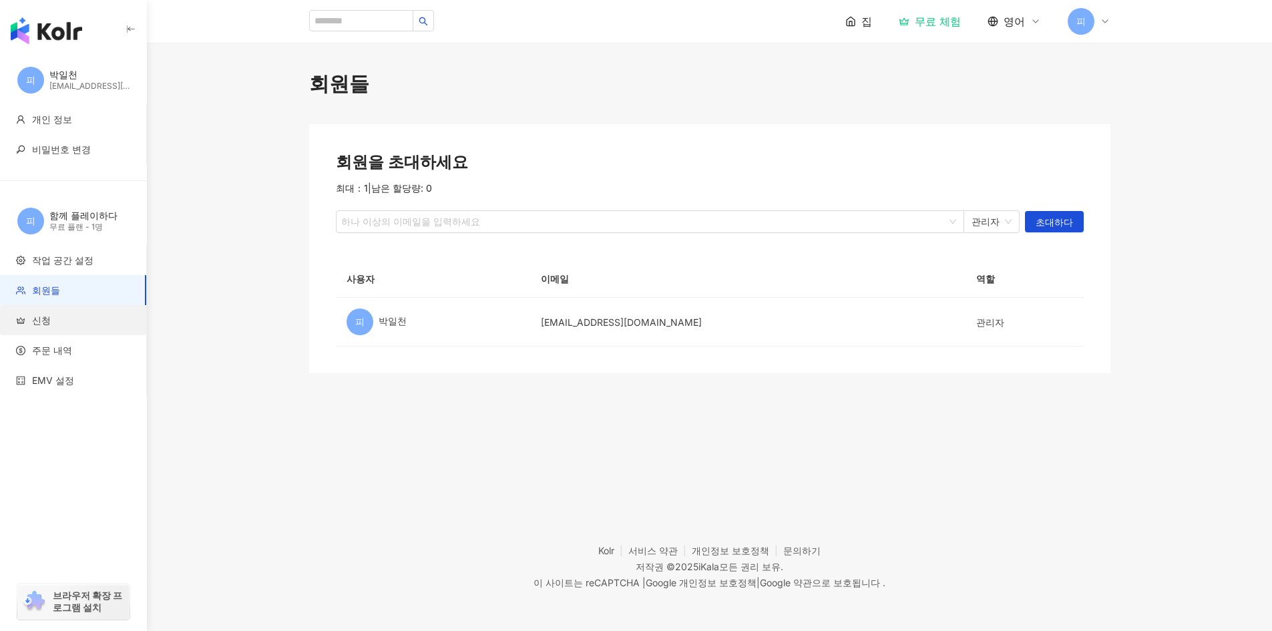
click at [69, 314] on span "신청" at bounding box center [75, 320] width 119 height 13
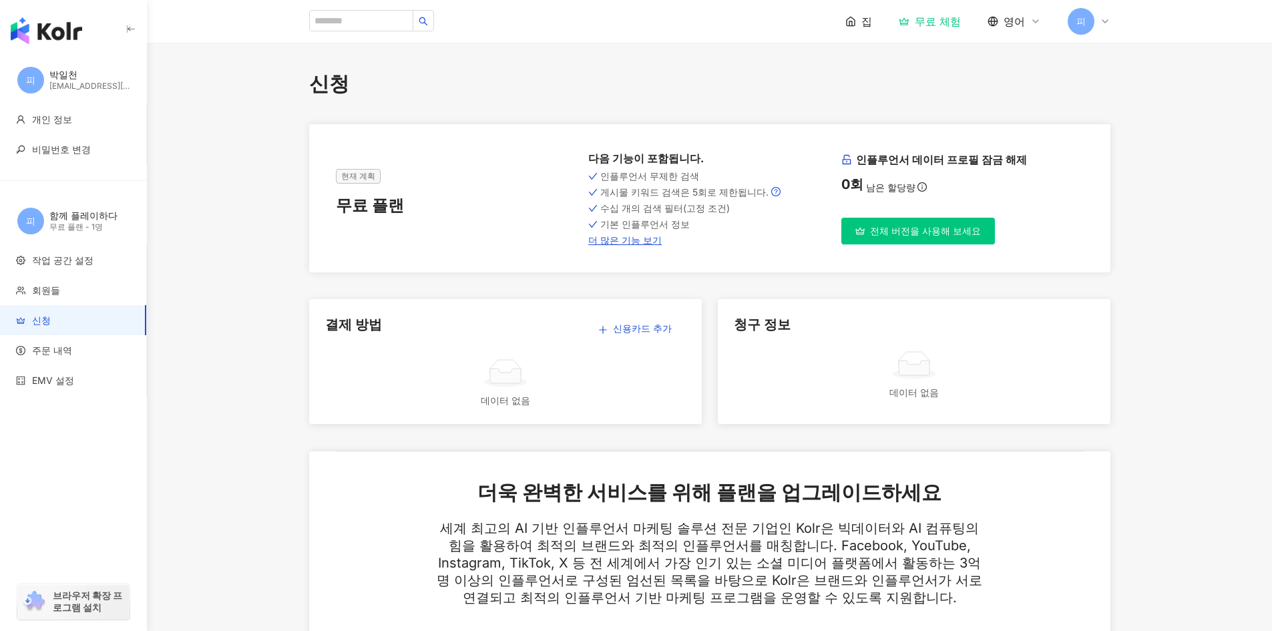
click at [85, 27] on div "button" at bounding box center [73, 28] width 147 height 56
click at [76, 35] on img "button" at bounding box center [46, 30] width 71 height 27
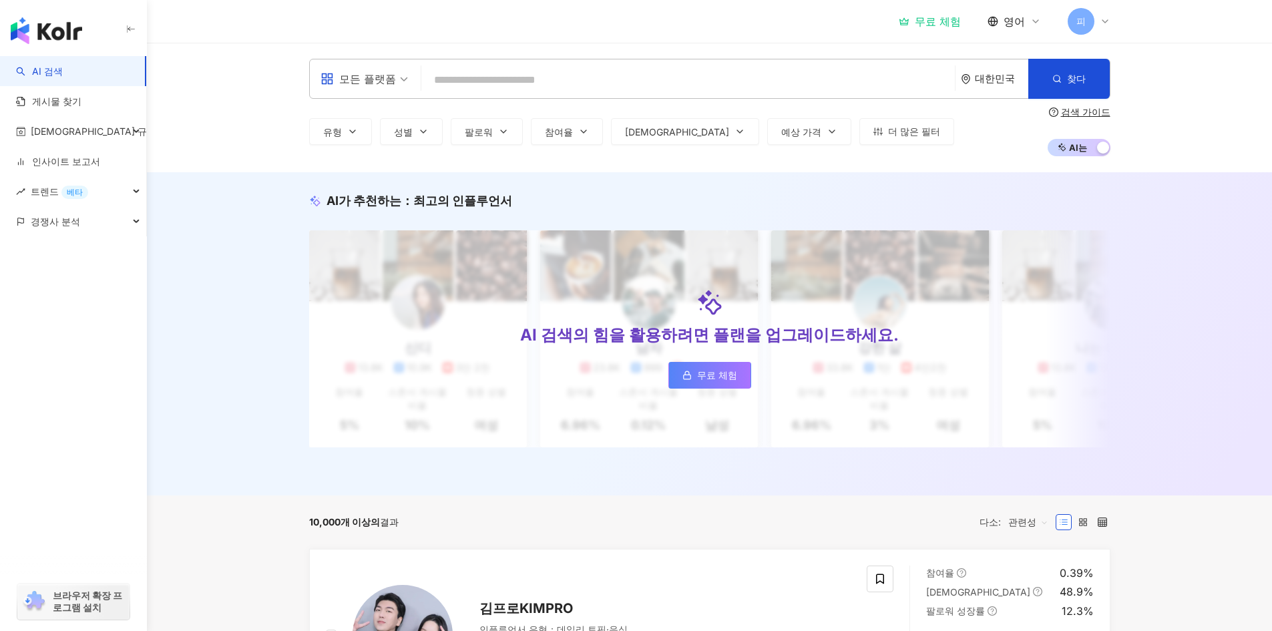
click at [983, 81] on font "대한민국" at bounding box center [995, 78] width 40 height 13
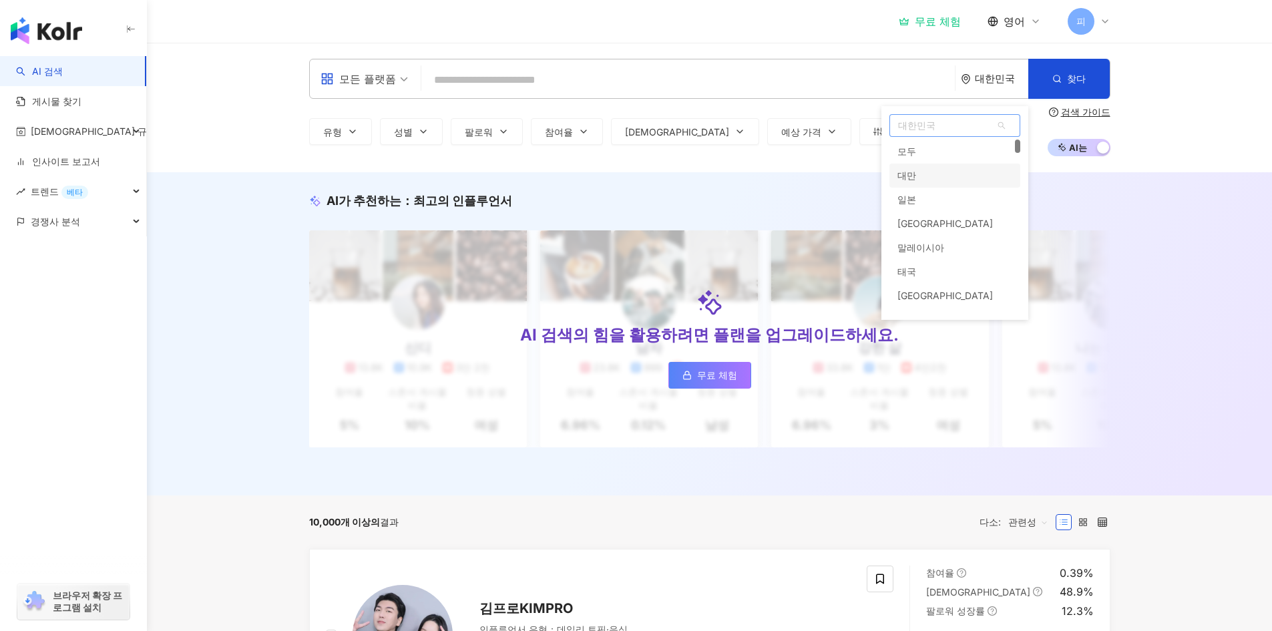
click at [957, 172] on div "대만" at bounding box center [954, 176] width 131 height 24
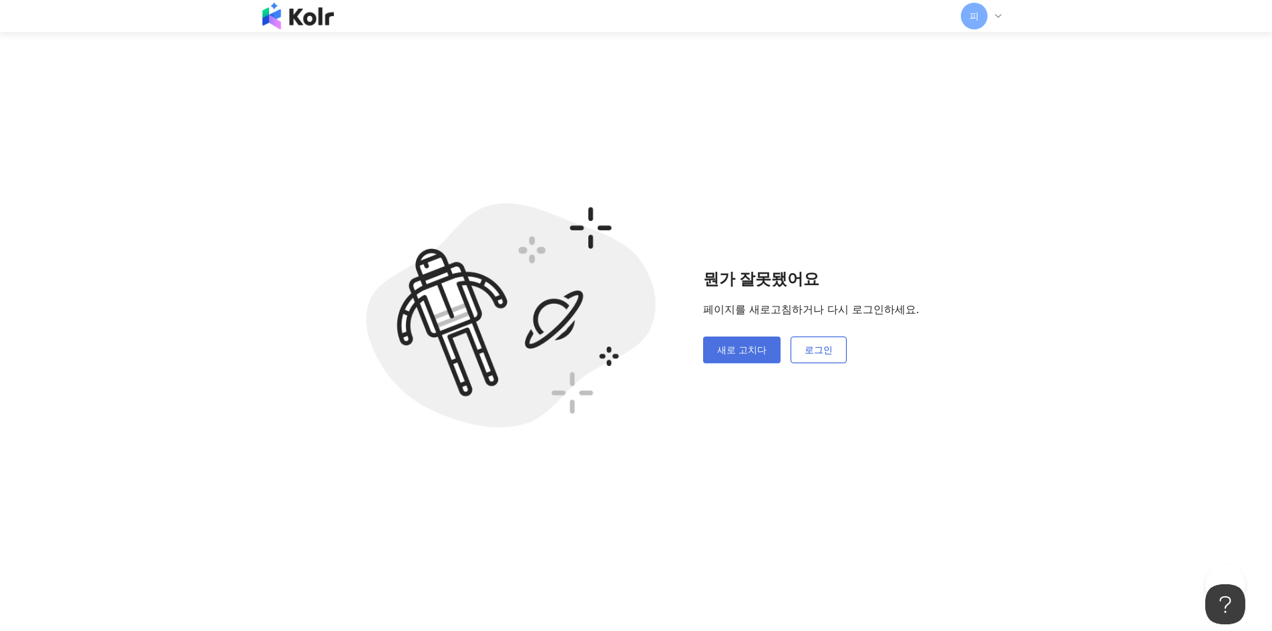
click at [744, 356] on button "새로 고치다" at bounding box center [741, 349] width 77 height 27
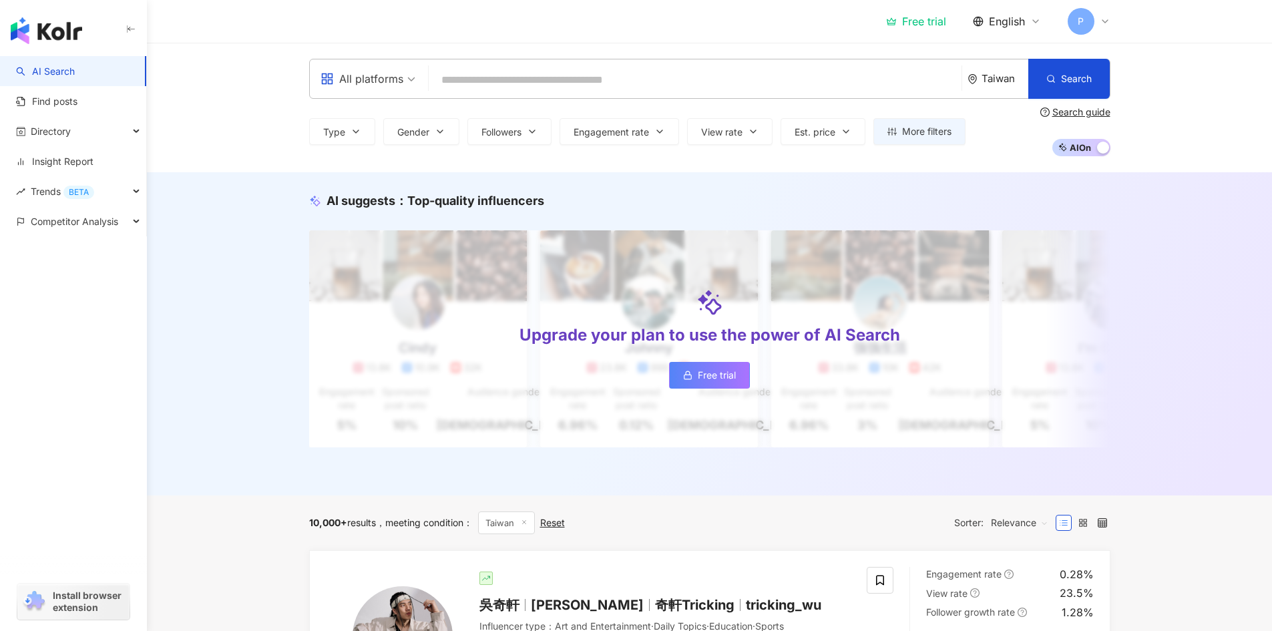
click at [418, 80] on div "All platforms" at bounding box center [367, 78] width 109 height 39
click at [326, 83] on icon "appstore" at bounding box center [326, 78] width 11 height 11
click at [326, 82] on icon "appstore" at bounding box center [326, 78] width 11 height 11
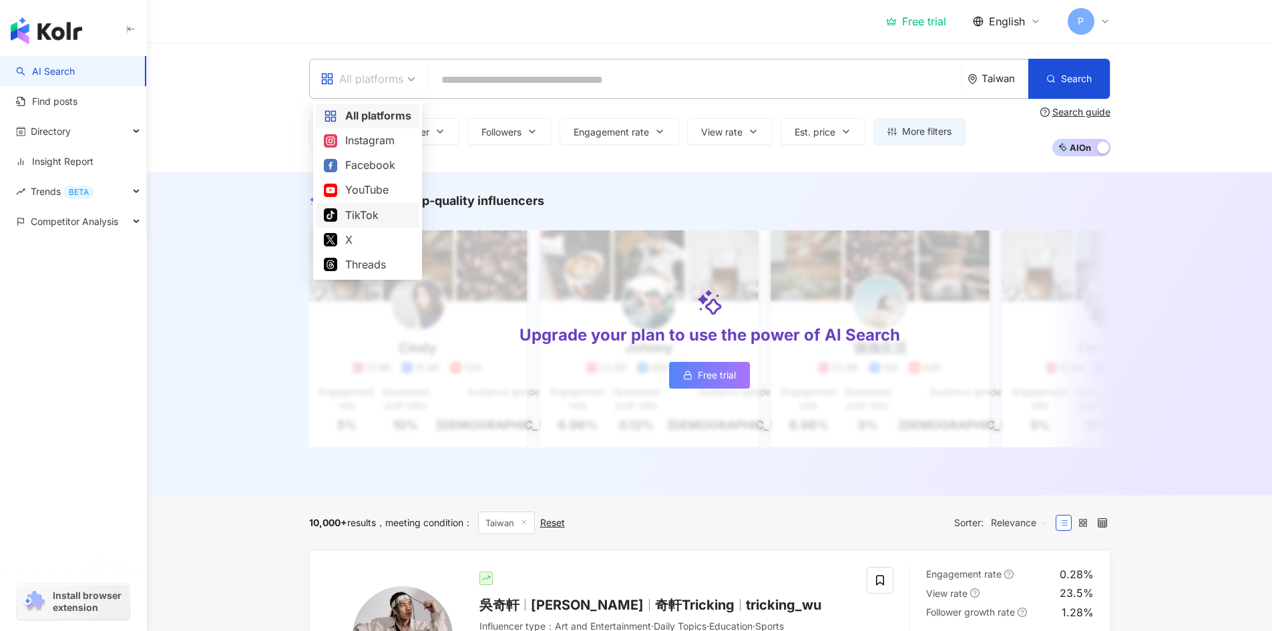
click at [363, 216] on div "TikTok" at bounding box center [367, 215] width 87 height 17
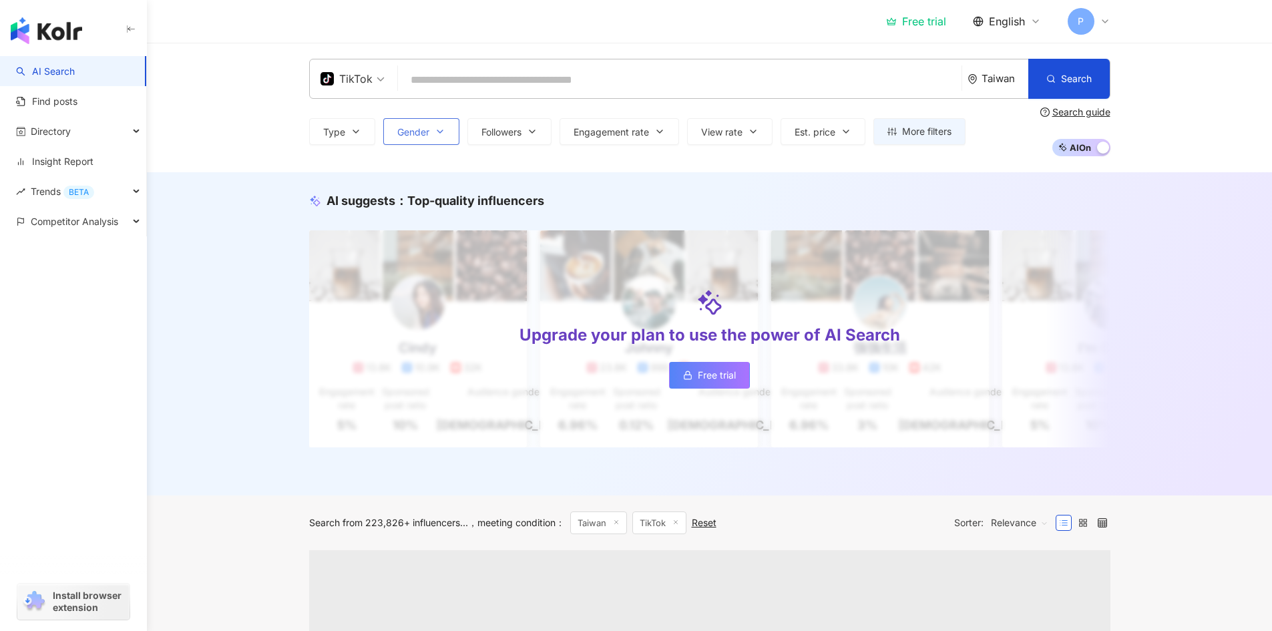
click at [409, 132] on span "Gender" at bounding box center [413, 132] width 32 height 11
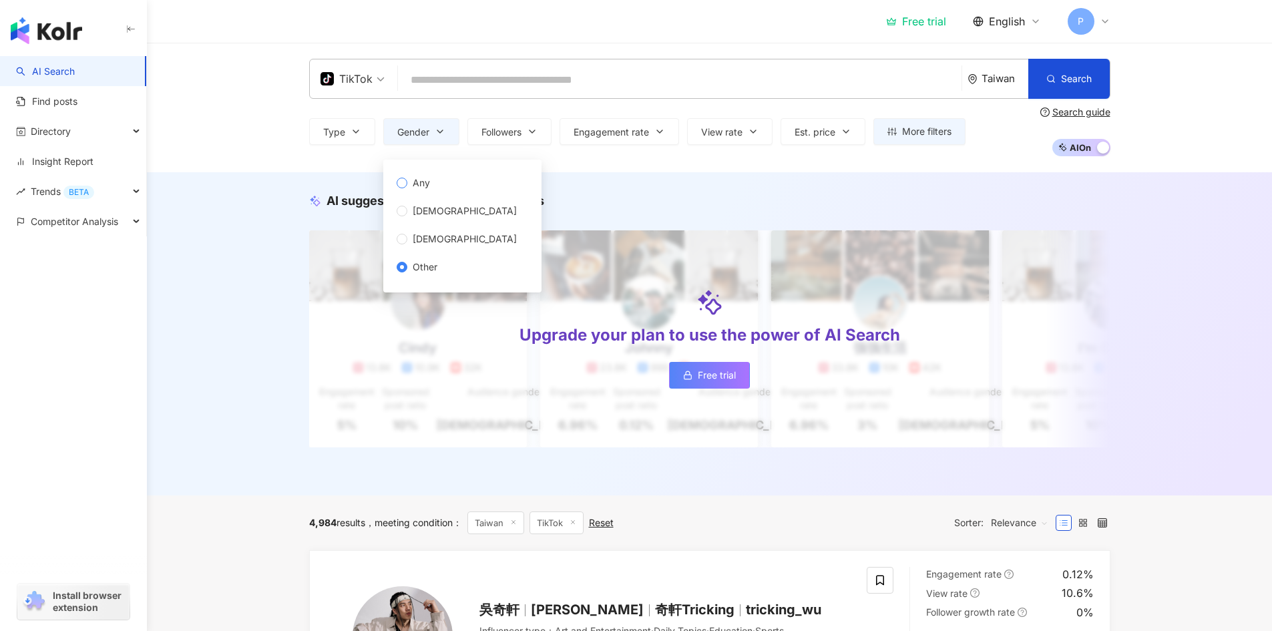
click at [407, 178] on span "Any" at bounding box center [421, 183] width 28 height 15
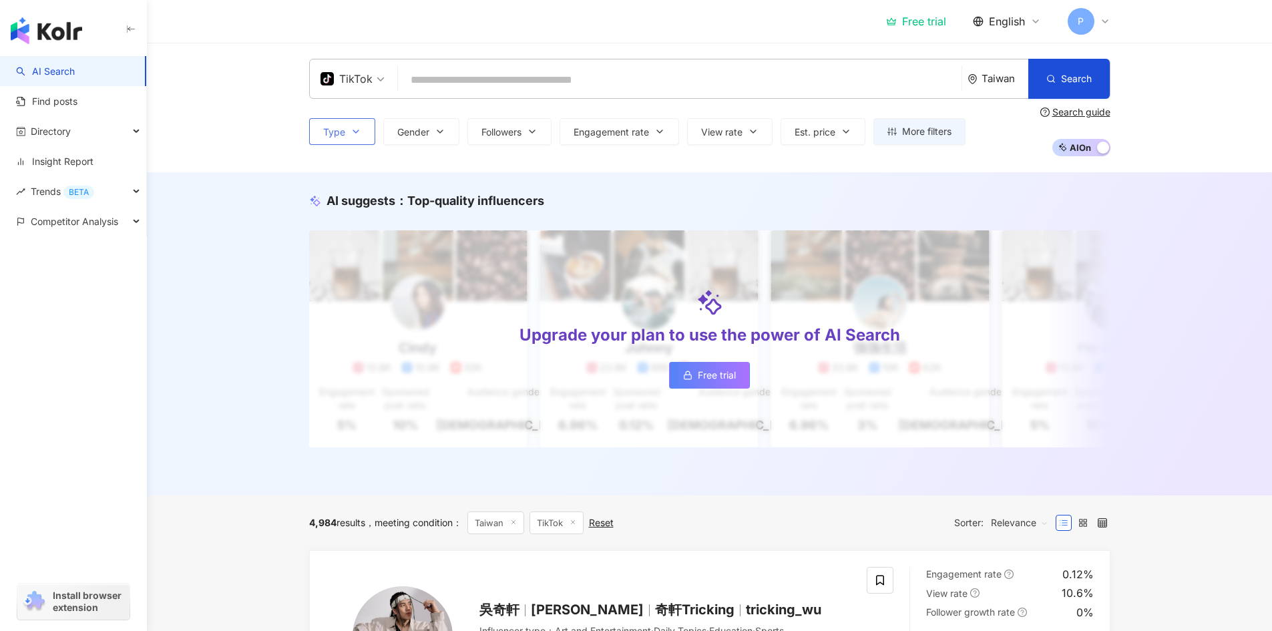
click at [361, 127] on button "Type" at bounding box center [342, 131] width 66 height 27
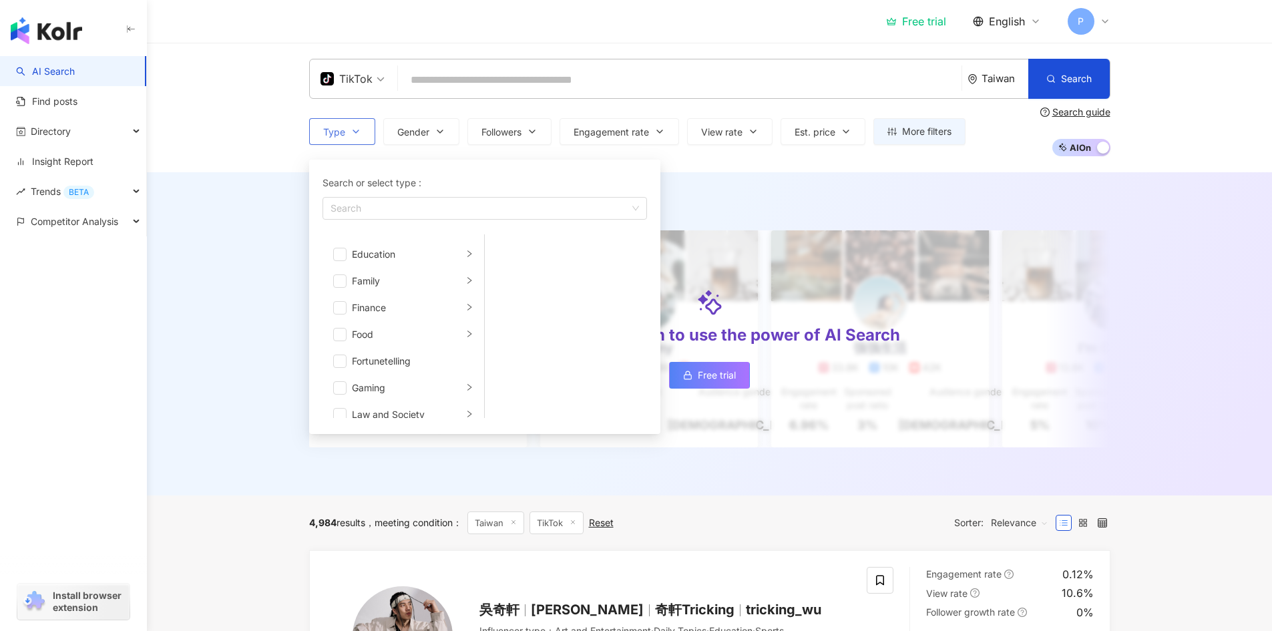
scroll to position [134, 0]
click at [453, 353] on li "Gaming" at bounding box center [403, 357] width 156 height 27
click at [348, 354] on li "Gaming" at bounding box center [403, 357] width 156 height 27
click at [343, 359] on span "button" at bounding box center [339, 356] width 13 height 13
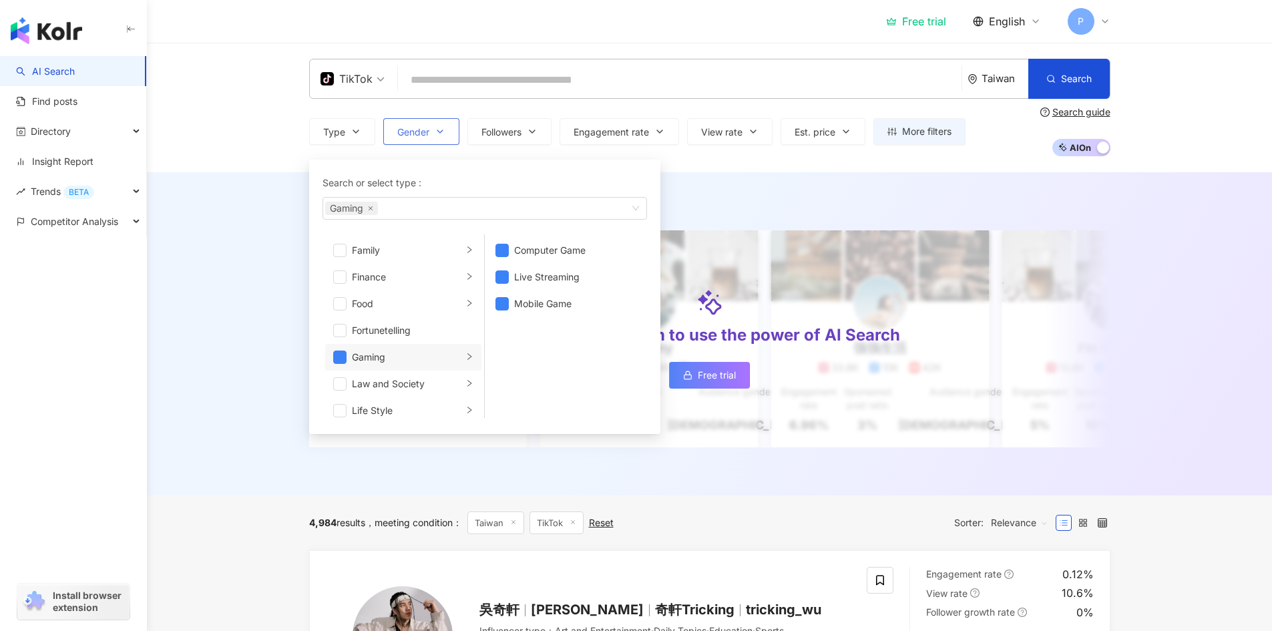
click at [432, 138] on button "Gender" at bounding box center [421, 131] width 76 height 27
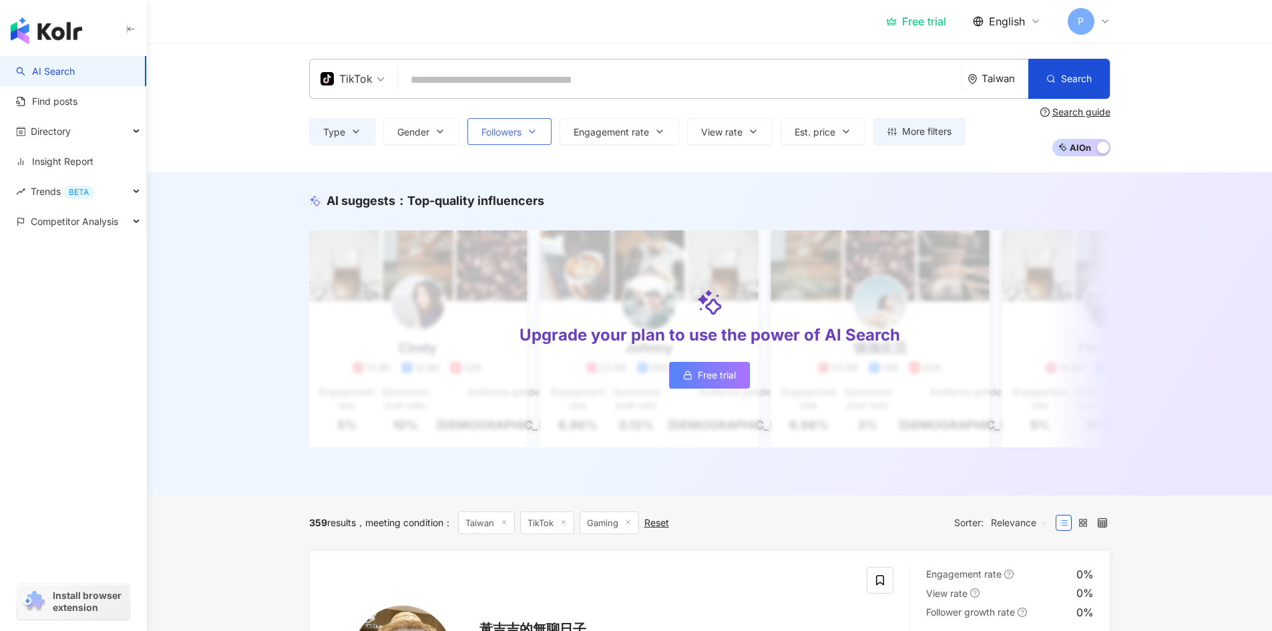
click at [504, 125] on button "Followers" at bounding box center [509, 131] width 84 height 27
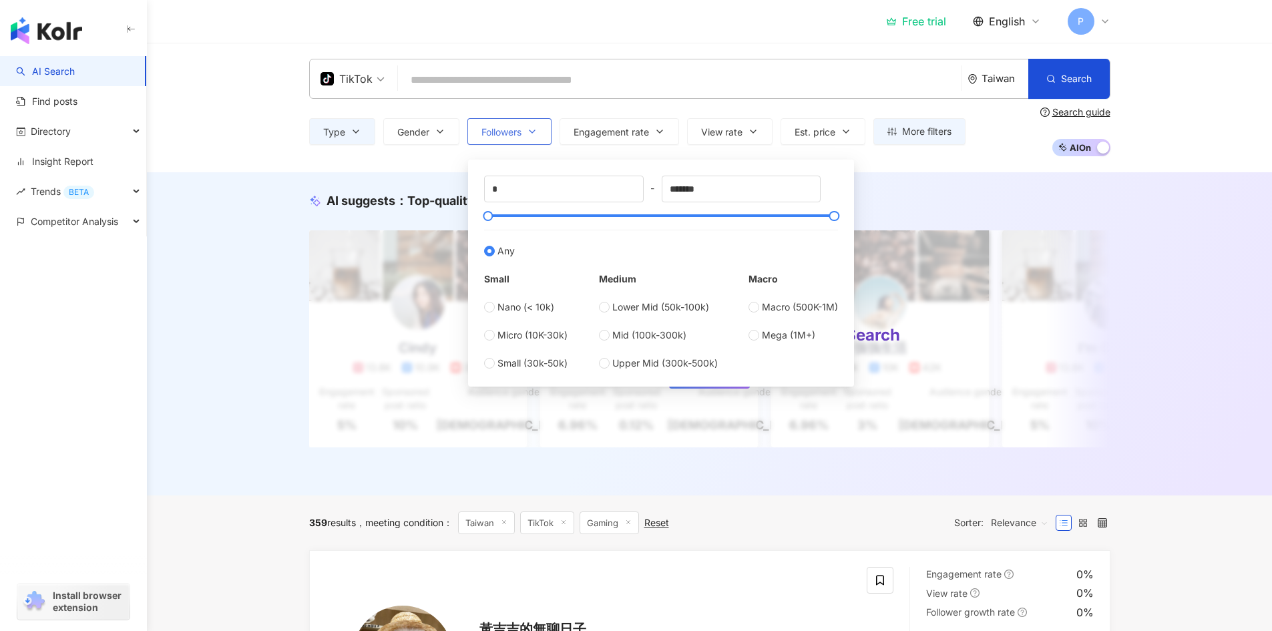
click at [504, 125] on button "Followers" at bounding box center [509, 131] width 84 height 27
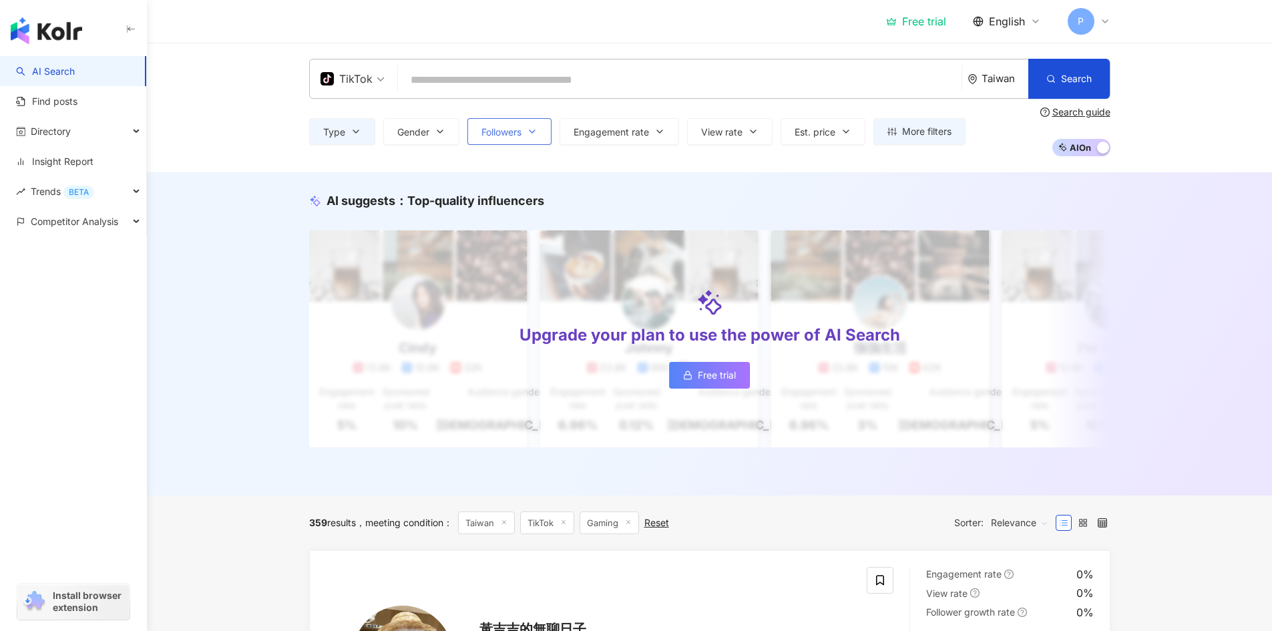
click at [504, 125] on button "Followers" at bounding box center [509, 131] width 84 height 27
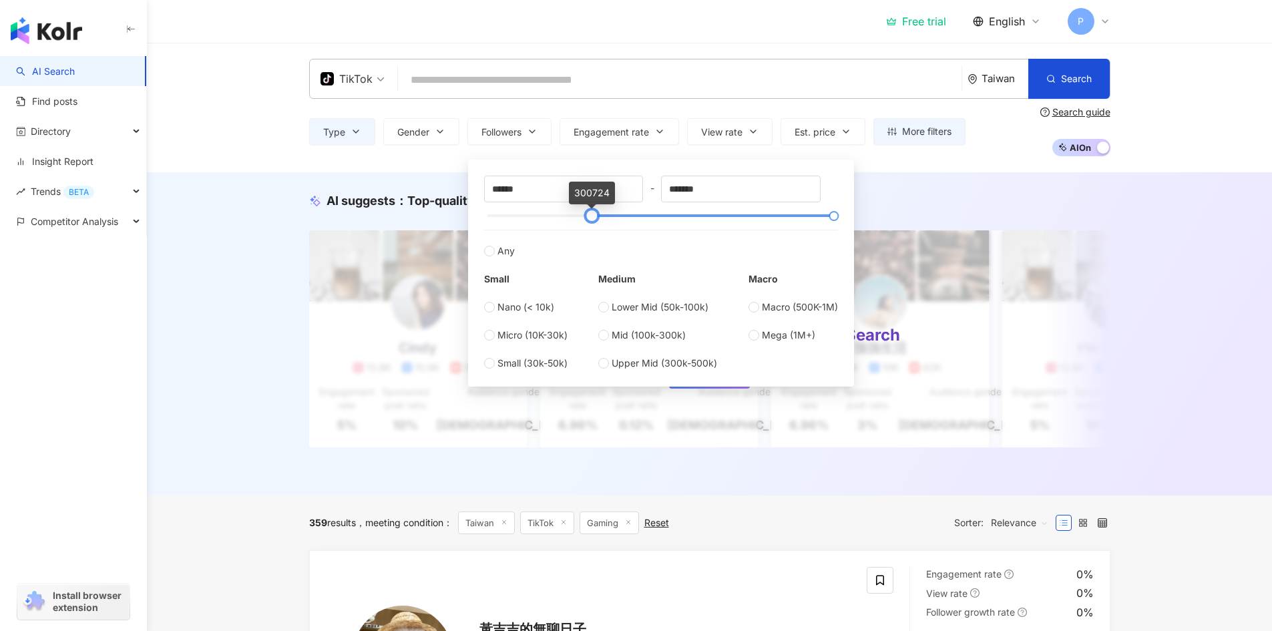
drag, startPoint x: 489, startPoint y: 214, endPoint x: 593, endPoint y: 220, distance: 104.3
click at [593, 220] on div at bounding box center [591, 215] width 7 height 7
click at [585, 218] on div at bounding box center [588, 215] width 7 height 7
drag, startPoint x: 557, startPoint y: 198, endPoint x: 338, endPoint y: 184, distance: 220.1
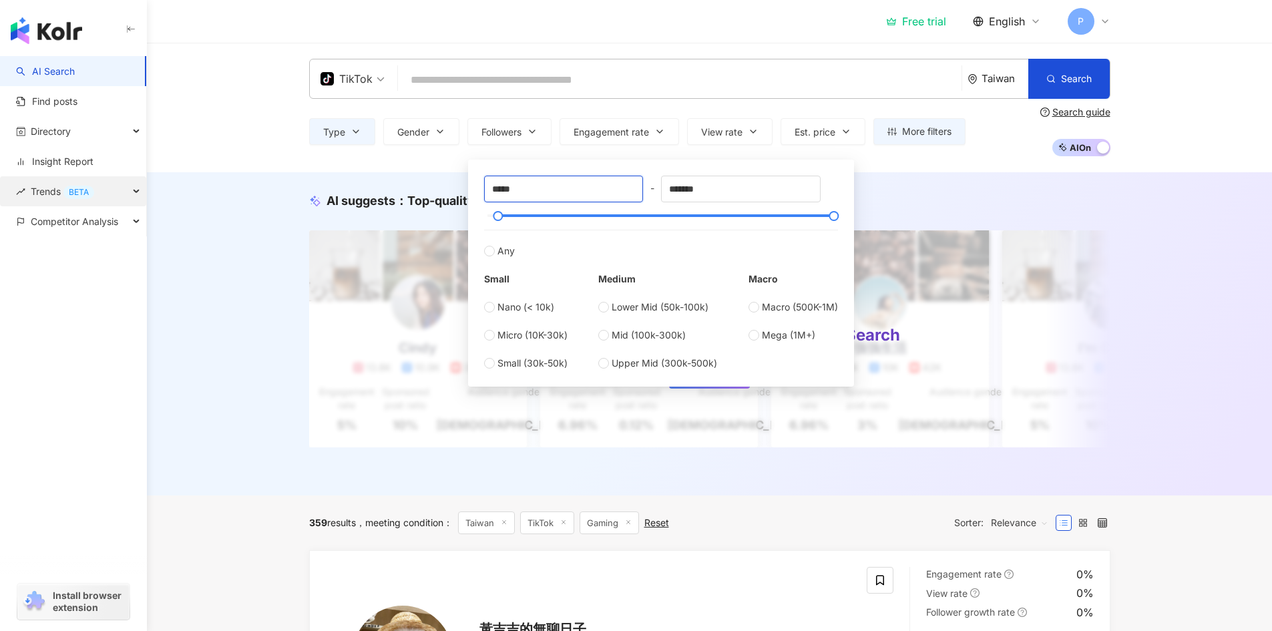
type input "*****"
click at [139, 188] on div "Trends BETA" at bounding box center [73, 191] width 146 height 30
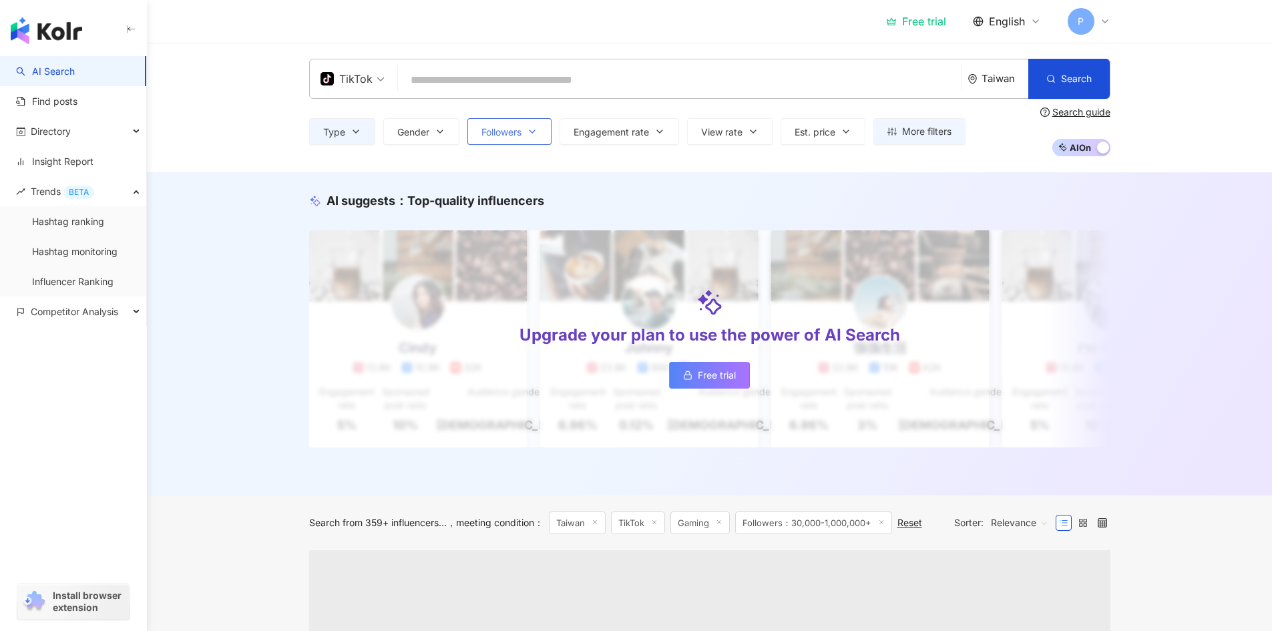
click at [521, 121] on button "Followers" at bounding box center [509, 131] width 84 height 27
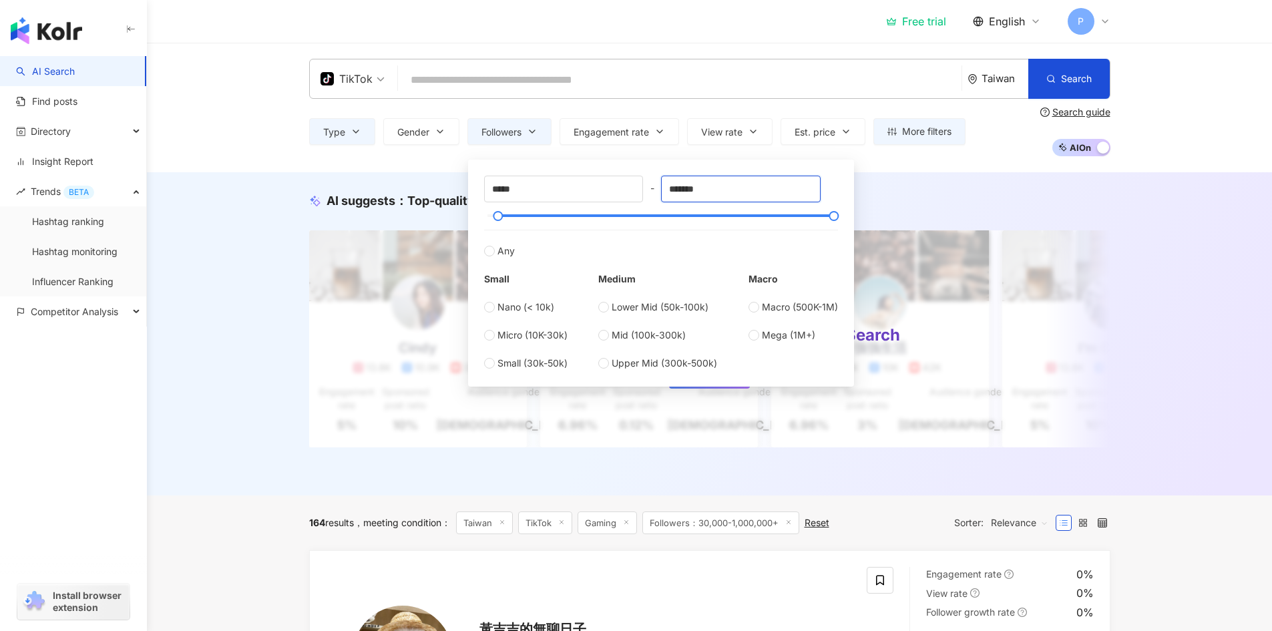
drag, startPoint x: 680, startPoint y: 190, endPoint x: 654, endPoint y: 192, distance: 26.7
click at [666, 190] on div "***** - ******* Any Small Nano (< 10k) Micro (10K-30k) Small (30k-50k) Medium L…" at bounding box center [661, 273] width 354 height 195
type input "*******"
click at [208, 205] on div "AI suggests ： Top-quality influencers Upgrade your plan to use the power of AI …" at bounding box center [709, 333] width 1125 height 323
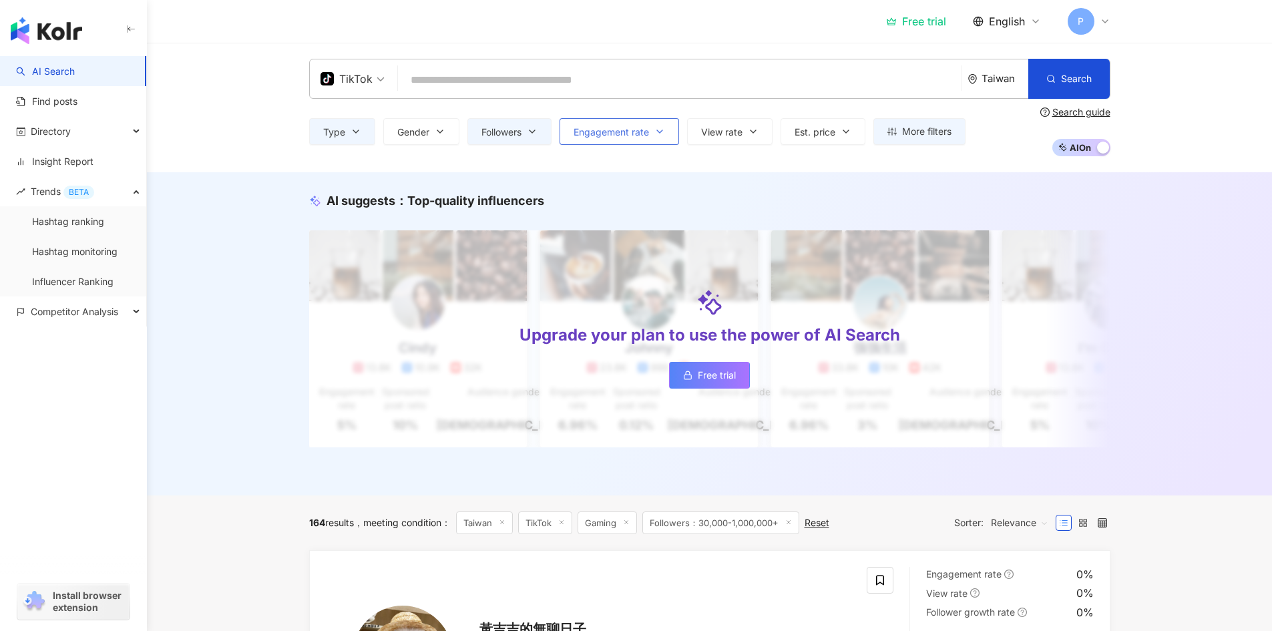
click at [652, 132] on button "Engagement rate" at bounding box center [618, 131] width 119 height 27
click at [240, 155] on div "TikTok Taiwan Search Type Gender Followers Engagement rate View rate Est. price…" at bounding box center [709, 108] width 1125 height 130
click at [761, 142] on button "View rate" at bounding box center [729, 131] width 85 height 27
click at [828, 134] on span "Est. price" at bounding box center [814, 132] width 41 height 11
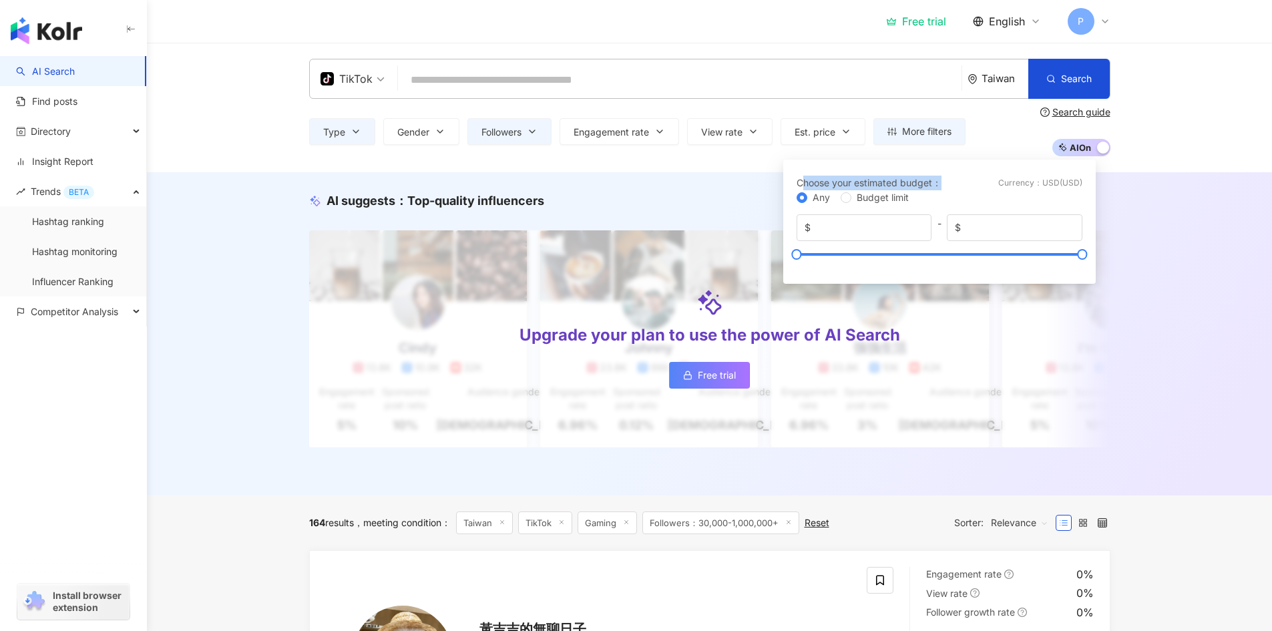
drag, startPoint x: 937, startPoint y: 180, endPoint x: 803, endPoint y: 188, distance: 133.7
click at [803, 188] on div "Choose your estimated budget ：" at bounding box center [868, 183] width 145 height 15
click at [960, 181] on div "Choose your estimated budget ： Currency ： USD ( USD )" at bounding box center [939, 183] width 286 height 15
drag, startPoint x: 931, startPoint y: 182, endPoint x: 782, endPoint y: 182, distance: 148.2
click at [783, 182] on div "Choose your estimated budget ： Currency ： USD ( USD ) Any Budget limit $ * - $ …" at bounding box center [939, 222] width 312 height 124
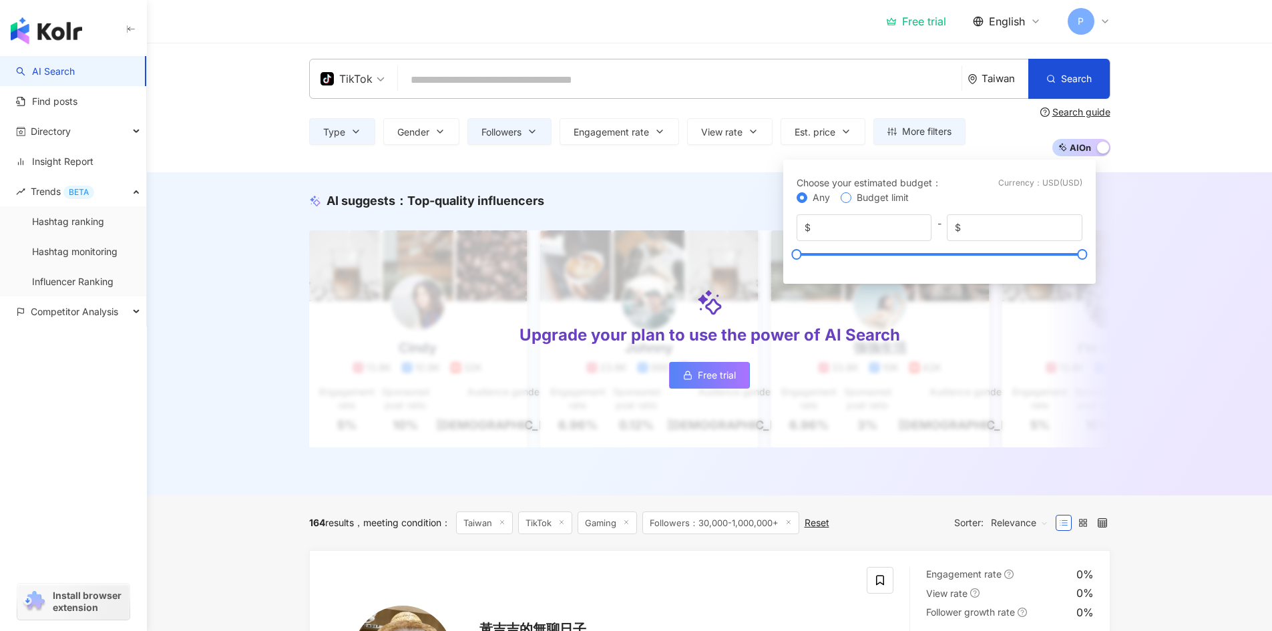
click at [857, 197] on span "Budget limit" at bounding box center [882, 197] width 52 height 11
click at [1153, 287] on div "AI suggests ： Top-quality influencers Upgrade your plan to use the power of AI …" at bounding box center [709, 333] width 1125 height 323
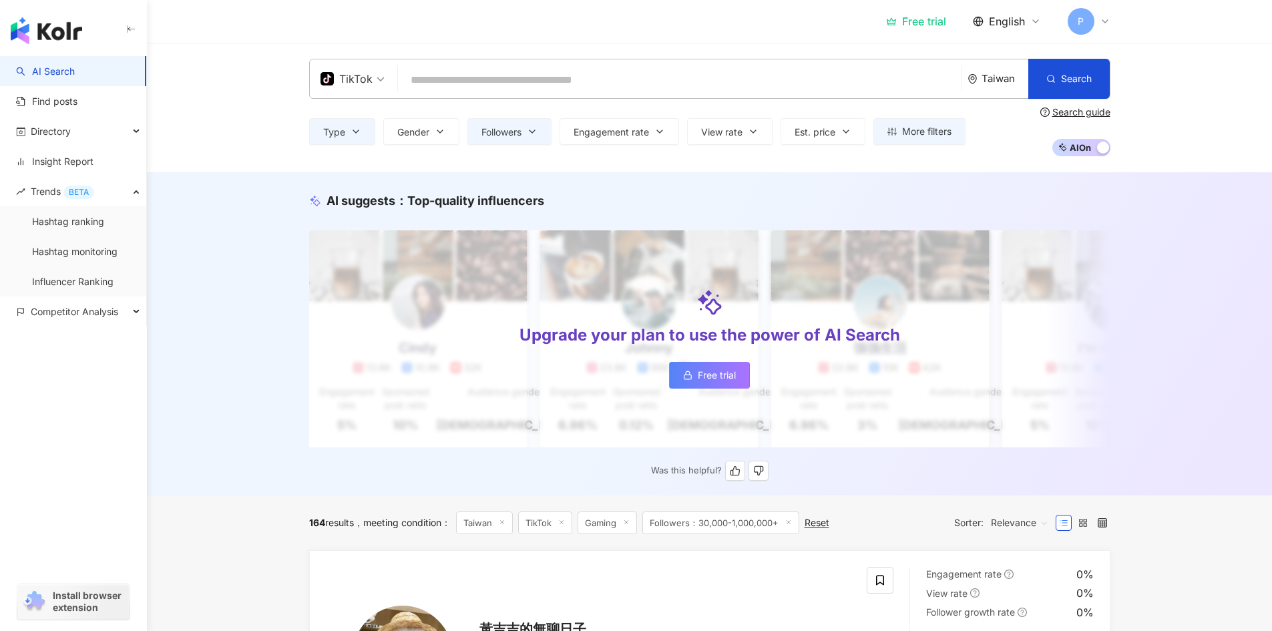
click at [692, 370] on link "Free trial" at bounding box center [709, 375] width 81 height 27
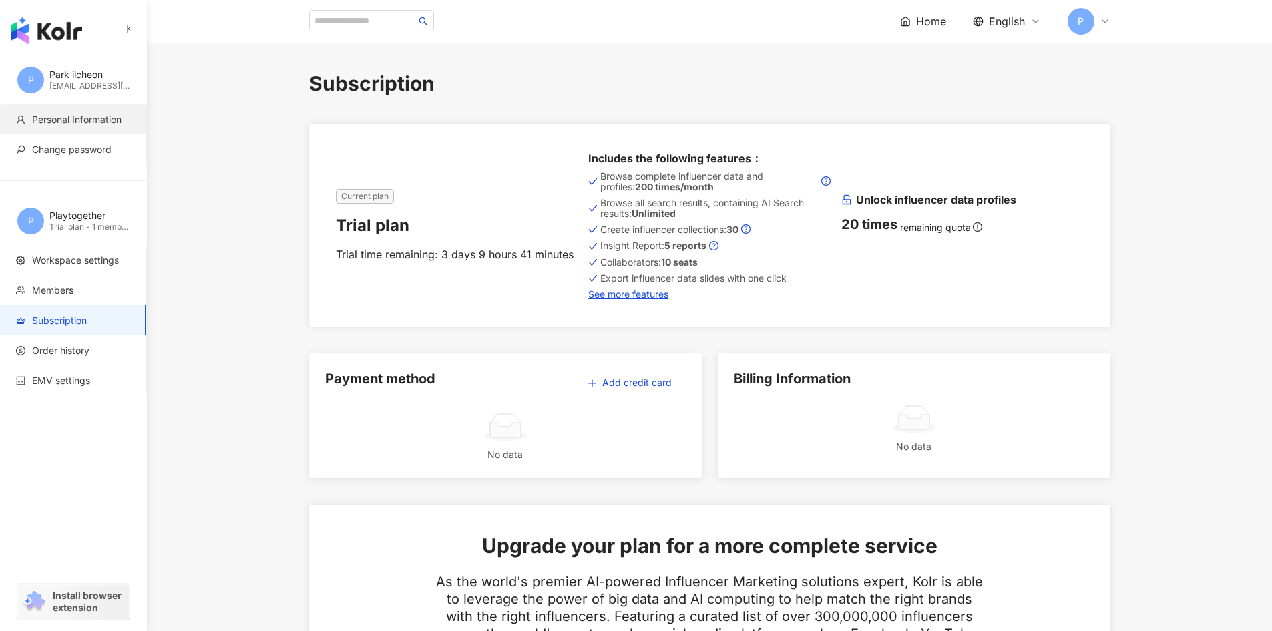
click at [89, 123] on span "Personal Information" at bounding box center [76, 119] width 89 height 13
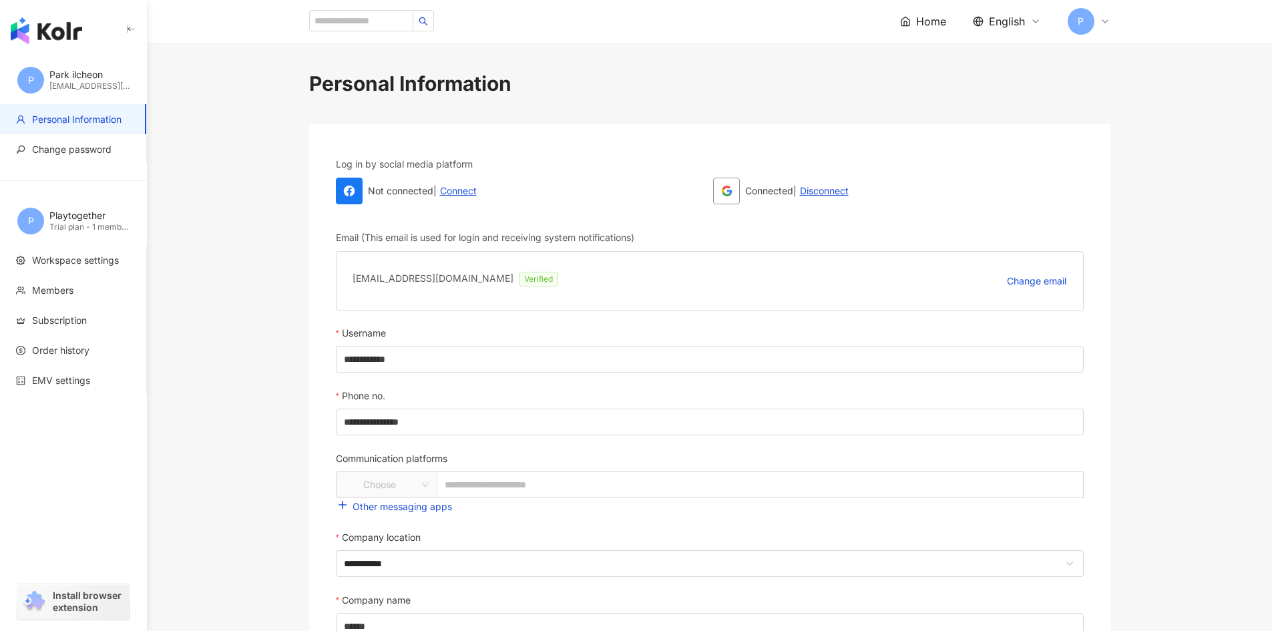
click at [56, 24] on img "button" at bounding box center [46, 30] width 71 height 27
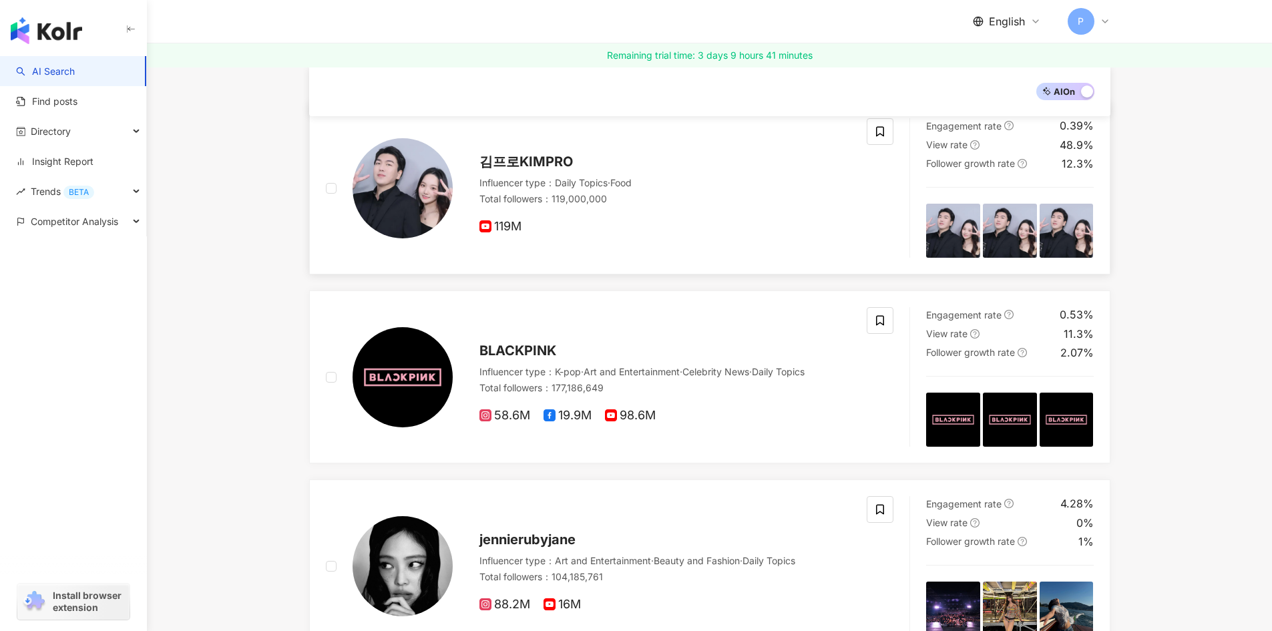
scroll to position [67, 0]
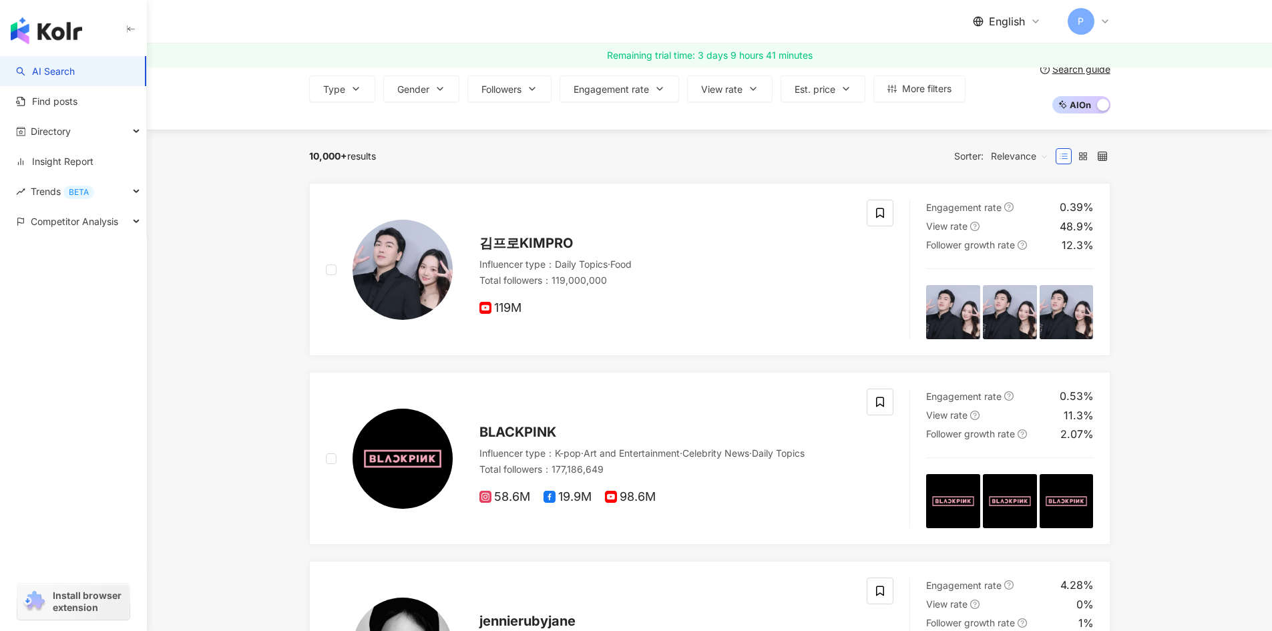
click at [1017, 17] on span "English" at bounding box center [1007, 21] width 36 height 15
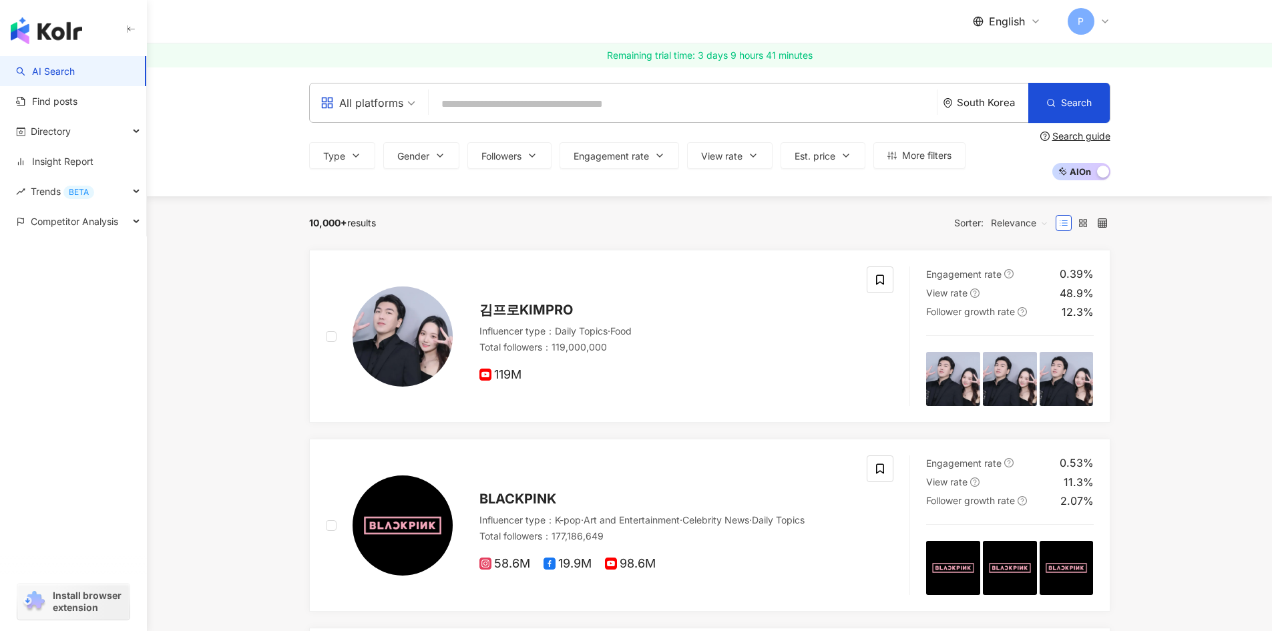
click at [408, 104] on span "All platforms" at bounding box center [367, 102] width 95 height 21
click at [982, 107] on div "South Korea" at bounding box center [992, 102] width 71 height 11
click at [953, 194] on div "Taiwan" at bounding box center [954, 200] width 131 height 24
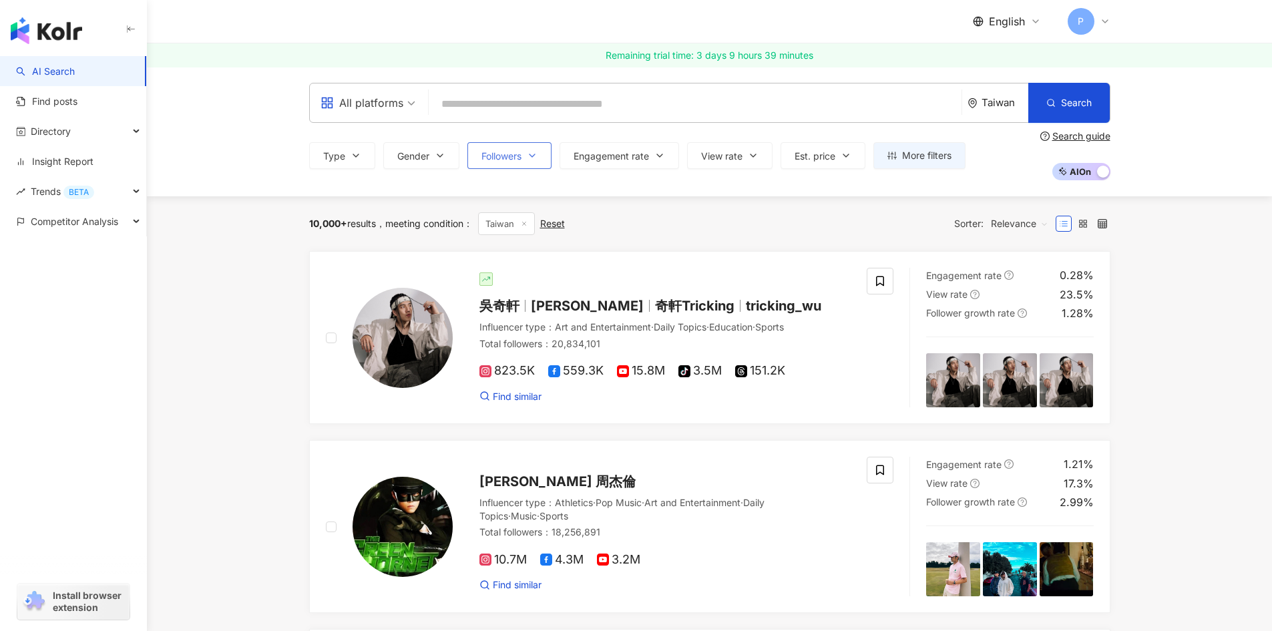
click at [541, 162] on button "Followers" at bounding box center [509, 155] width 84 height 27
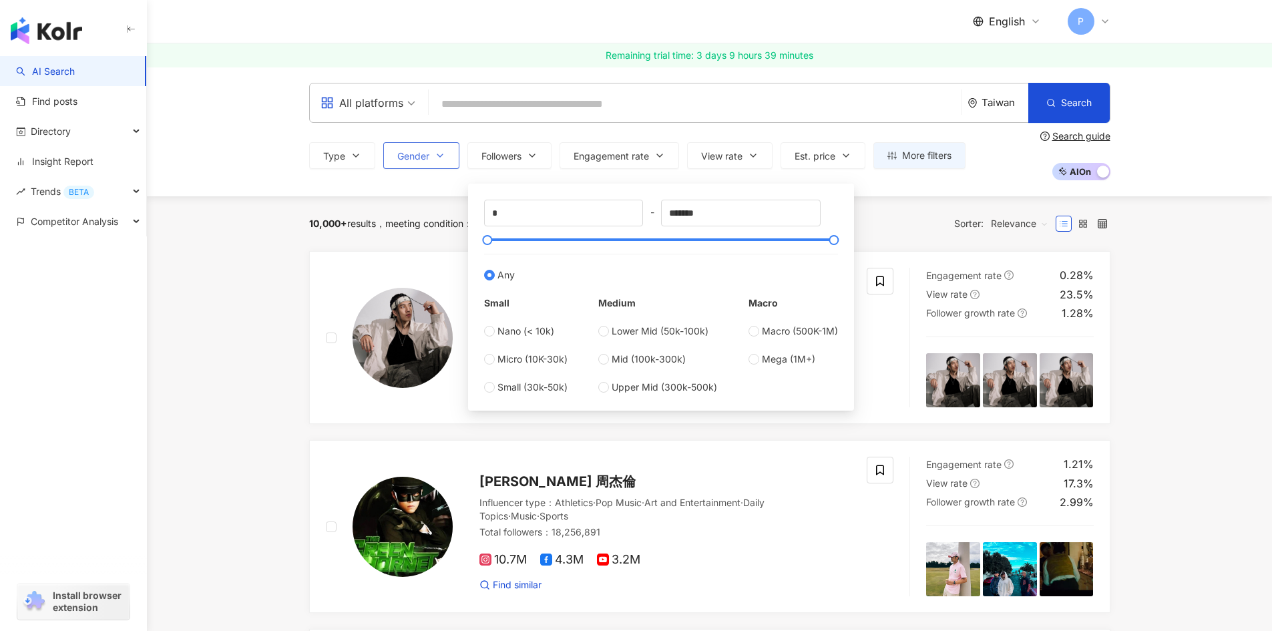
click at [447, 156] on button "Gender" at bounding box center [421, 155] width 76 height 27
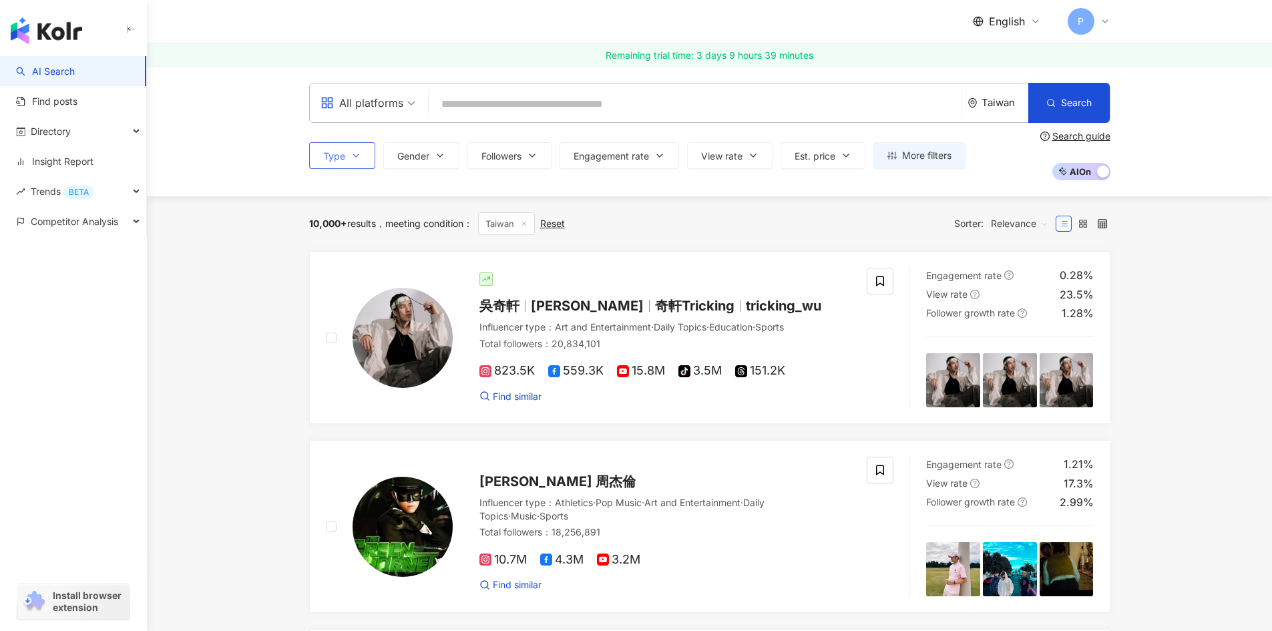
click at [368, 160] on button "Type" at bounding box center [342, 155] width 66 height 27
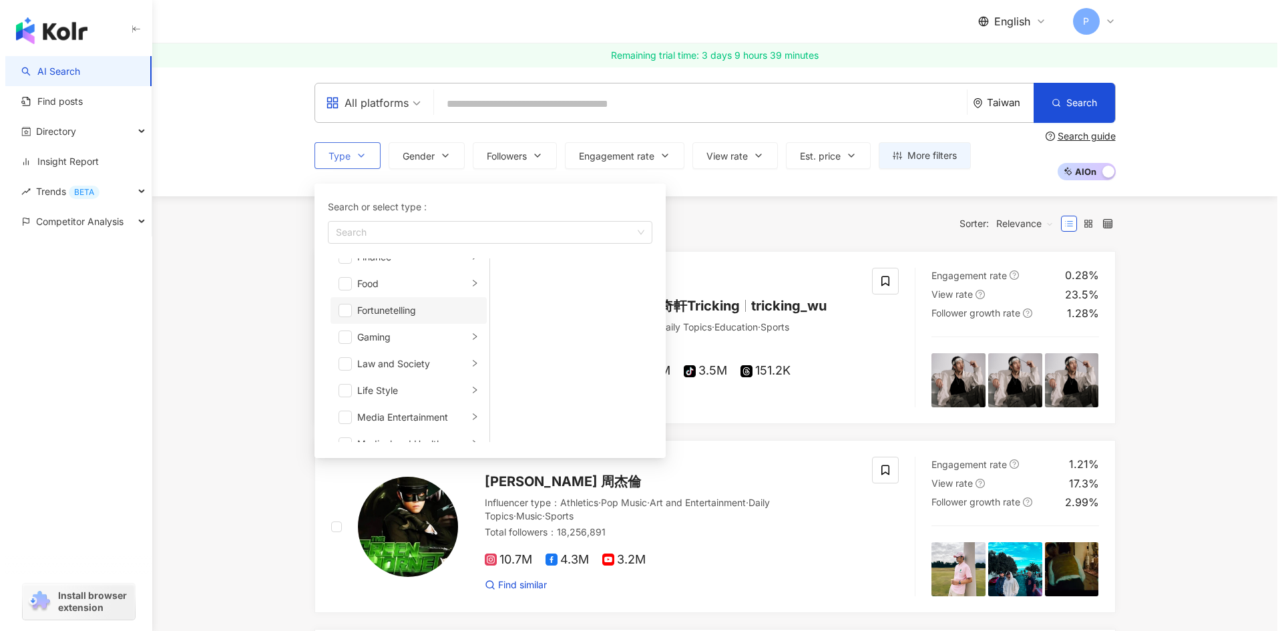
scroll to position [200, 0]
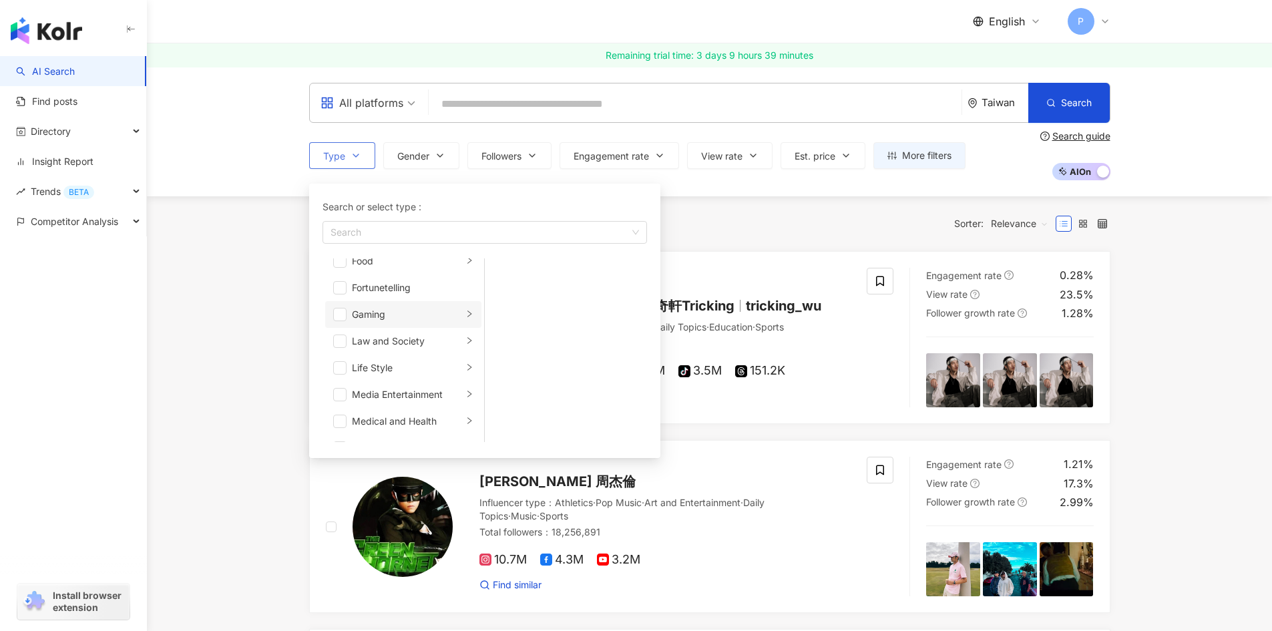
click at [399, 319] on div "Gaming" at bounding box center [407, 314] width 111 height 15
click at [346, 314] on span "button" at bounding box center [339, 314] width 13 height 13
click at [784, 212] on div "10,000+ results meeting condition ： Taiwan Reset Sorter: Relevance" at bounding box center [709, 223] width 801 height 23
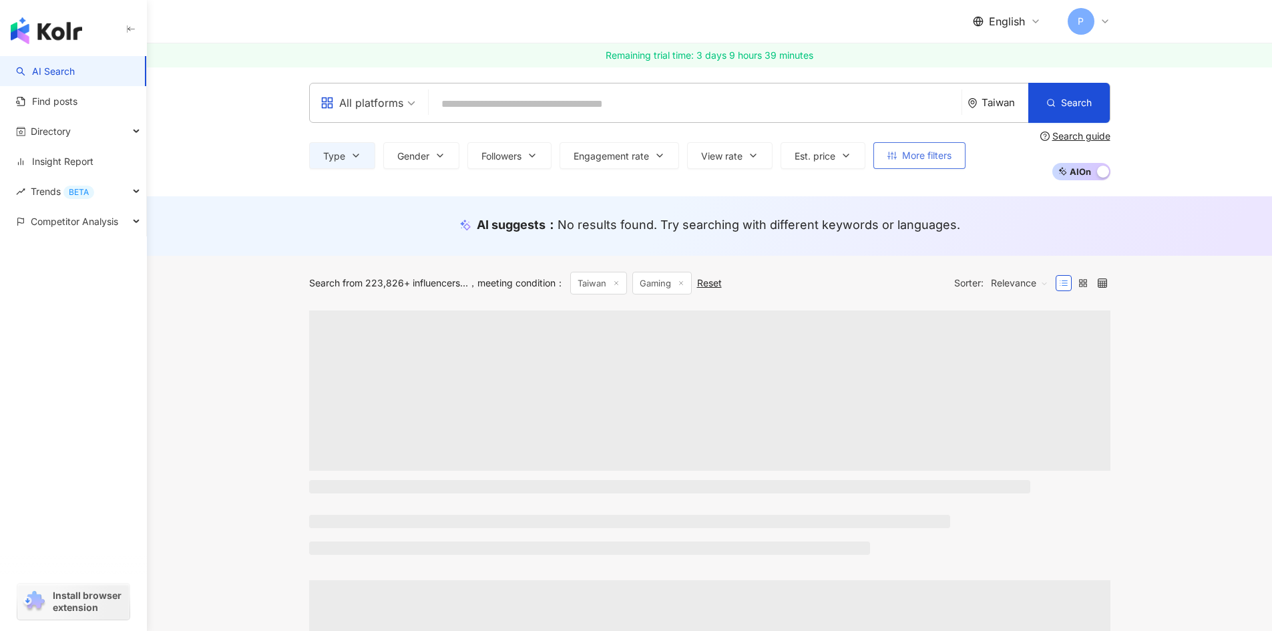
click at [923, 160] on span "More filters" at bounding box center [926, 155] width 49 height 11
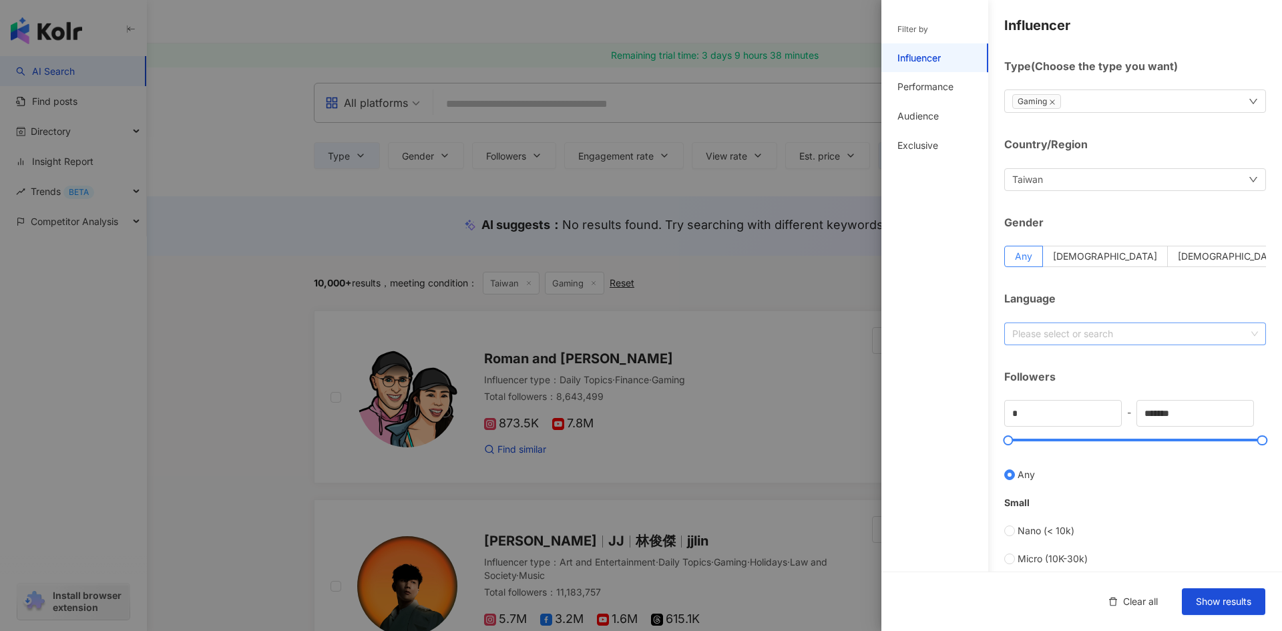
click at [1128, 342] on div "Please select or search" at bounding box center [1135, 333] width 262 height 23
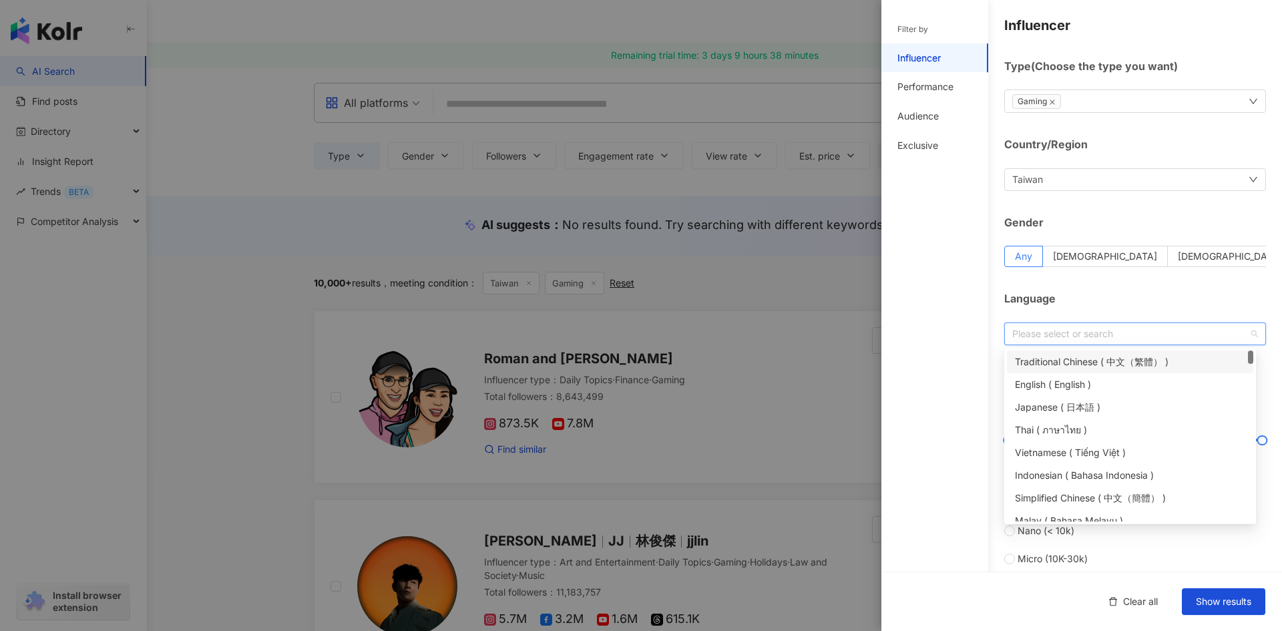
click at [1114, 368] on div "Traditional Chinese ( 中文（繁體） )" at bounding box center [1130, 361] width 230 height 15
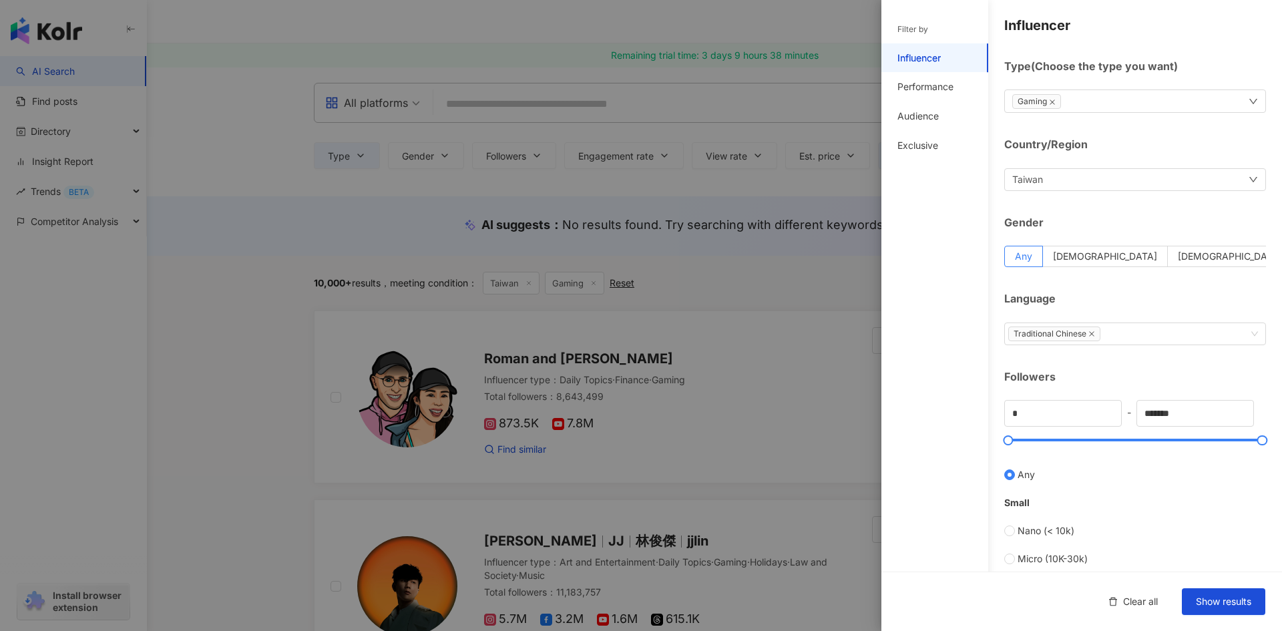
click at [1196, 290] on div "Influencer Type ( Choose the type you want ) Gaming Country/Region Taiwan Gende…" at bounding box center [1081, 475] width 401 height 950
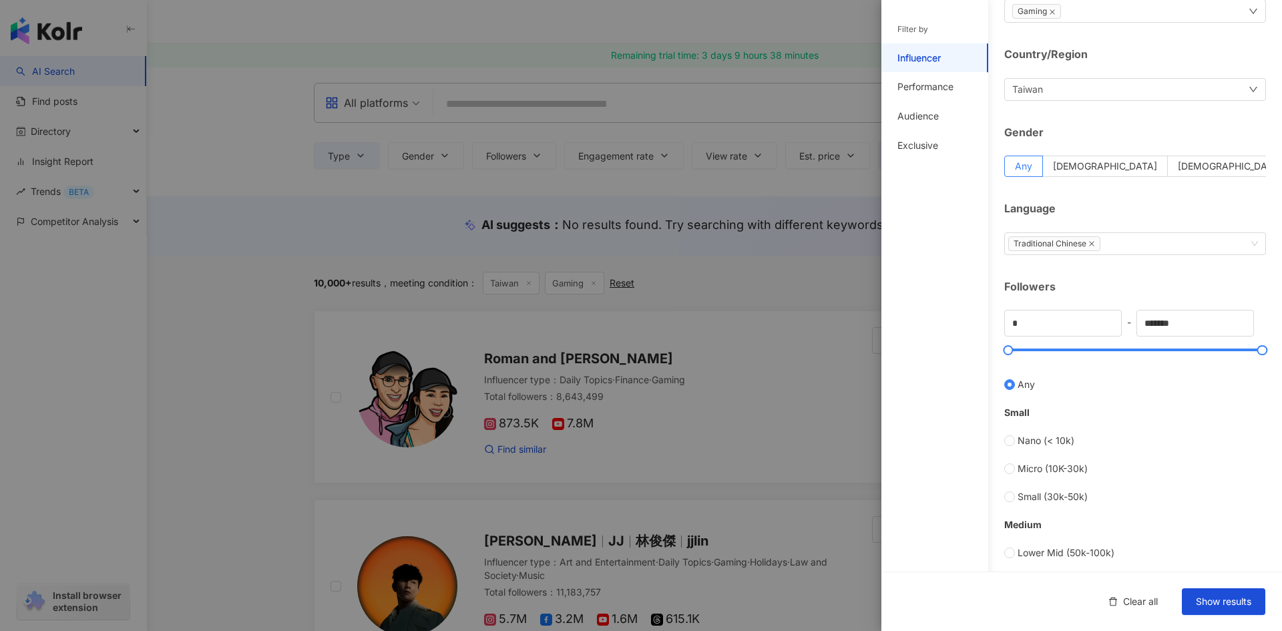
scroll to position [67, 0]
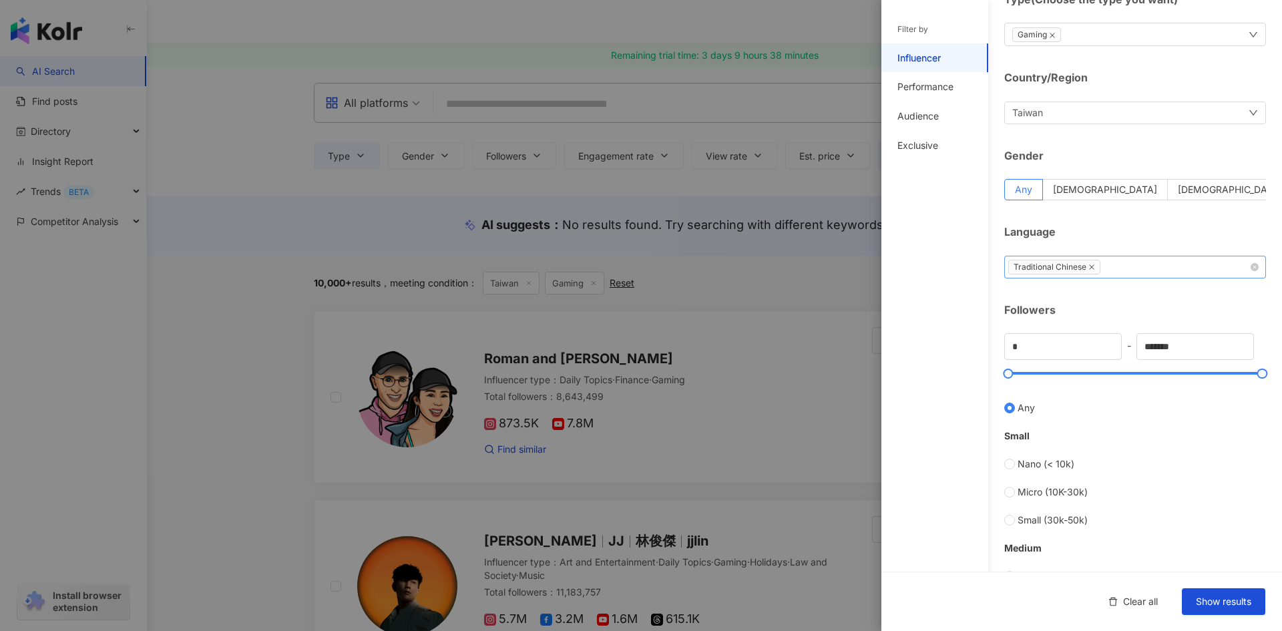
click at [1203, 268] on div "Traditional Chinese" at bounding box center [1128, 266] width 242 height 17
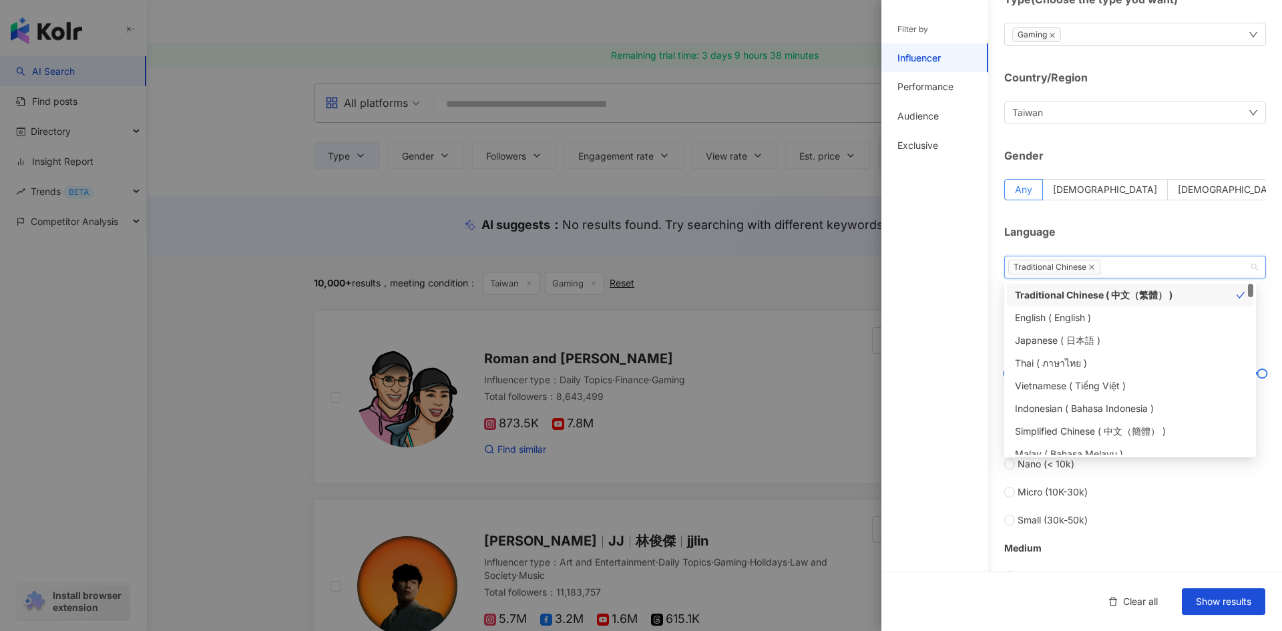
click at [1156, 221] on div "Influencer Type ( Choose the type you want ) Gaming Country/Region Taiwan Gende…" at bounding box center [1081, 408] width 401 height 950
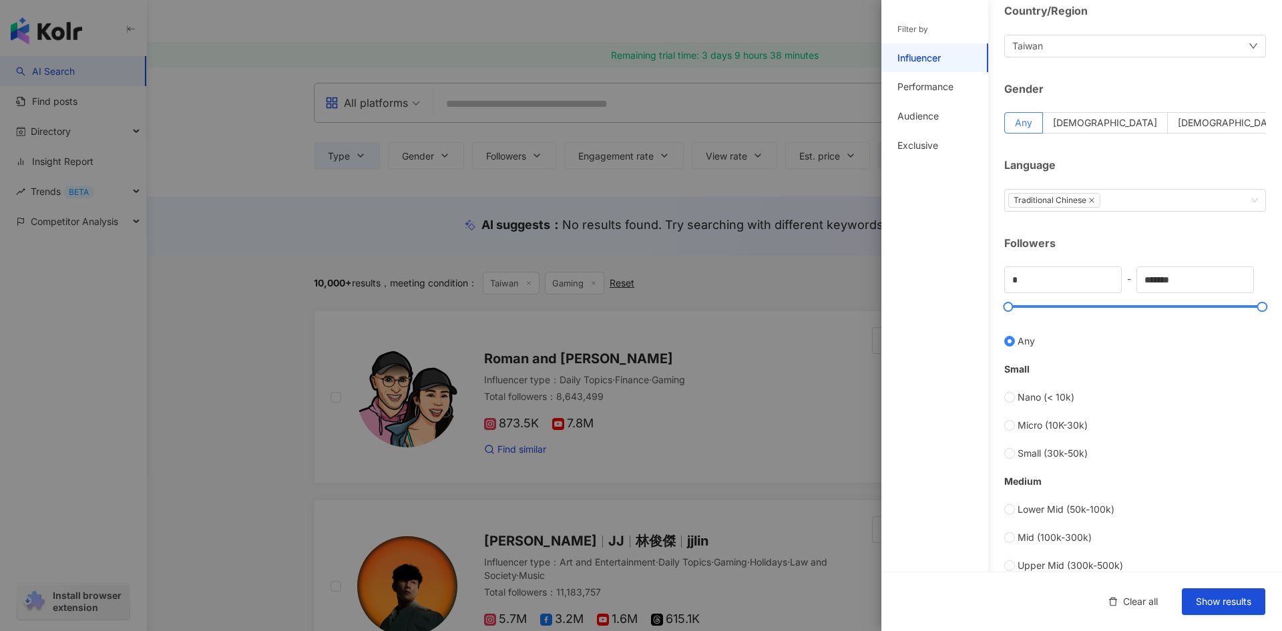
scroll to position [200, 0]
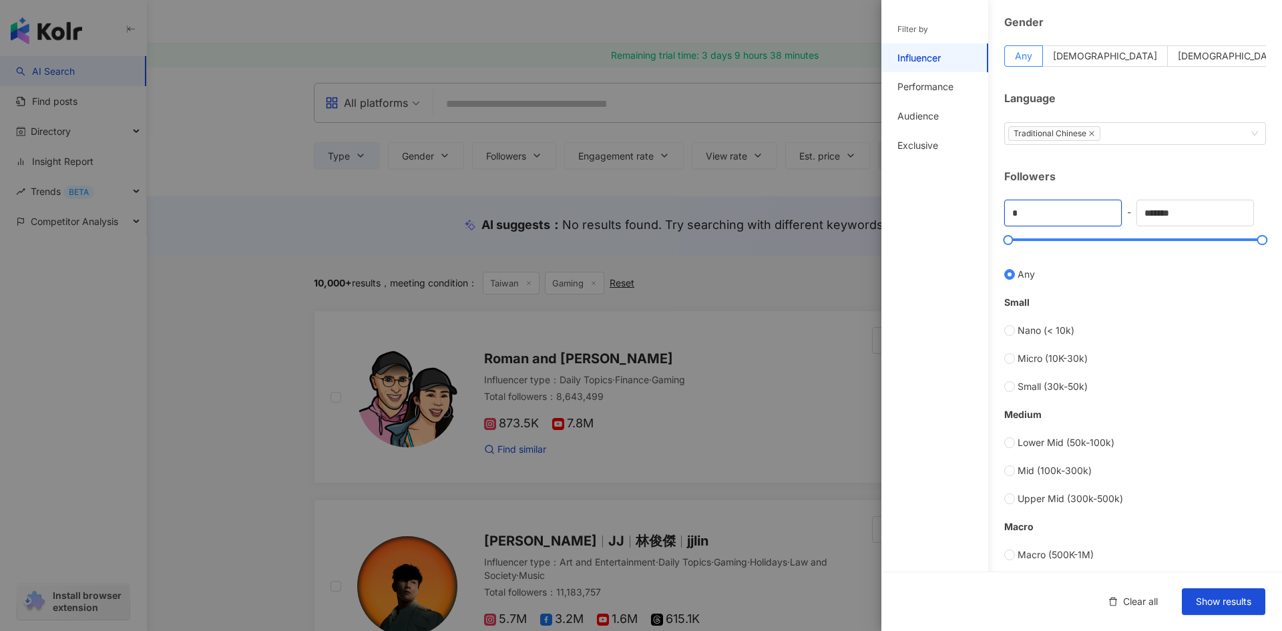
drag, startPoint x: 1029, startPoint y: 213, endPoint x: 986, endPoint y: 214, distance: 42.7
click at [992, 210] on div "Influencer Type ( Choose the type you want ) Gaming Country/Region Taiwan Gende…" at bounding box center [1081, 275] width 401 height 950
type input "*****"
drag, startPoint x: 1148, startPoint y: 214, endPoint x: 1139, endPoint y: 215, distance: 9.4
click at [1141, 214] on input "*******" at bounding box center [1195, 212] width 116 height 25
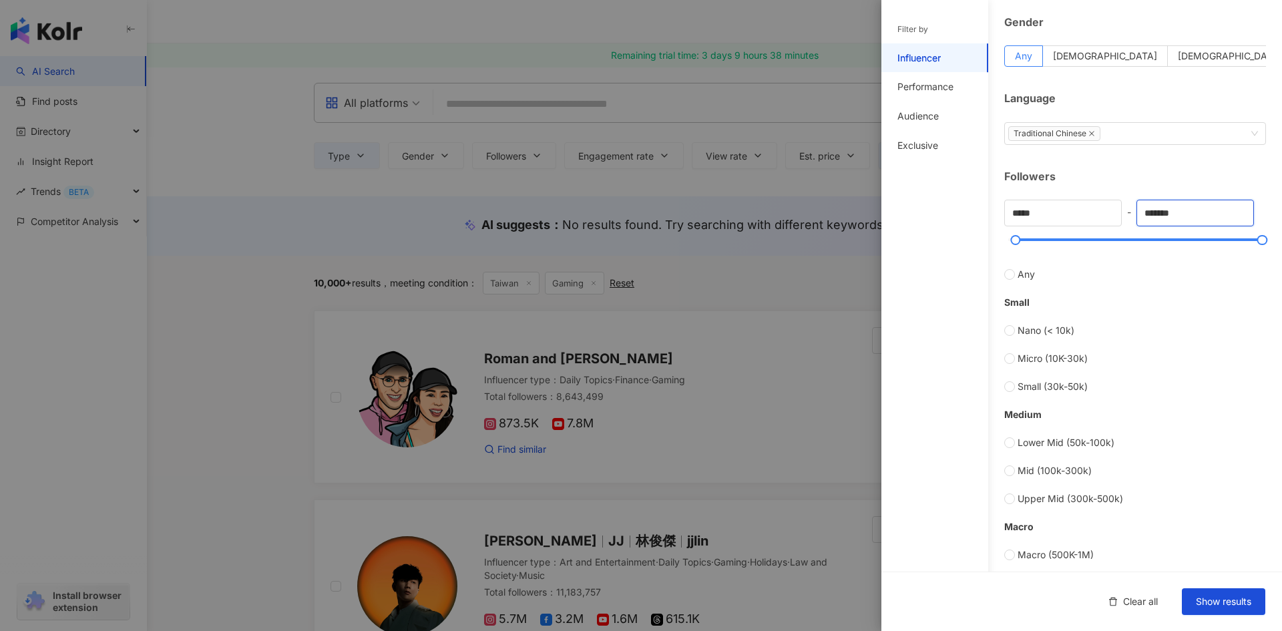
drag, startPoint x: 1152, startPoint y: 214, endPoint x: 1126, endPoint y: 218, distance: 25.6
click at [1128, 218] on div "***** - ******* Any Small Nano (< 10k) Micro (10K-30k) Small (30k-50k) Medium L…" at bounding box center [1135, 395] width 262 height 391
type input "*******"
click at [958, 242] on div "Filter by Influencer Performance Audience Exclusive" at bounding box center [934, 323] width 107 height 615
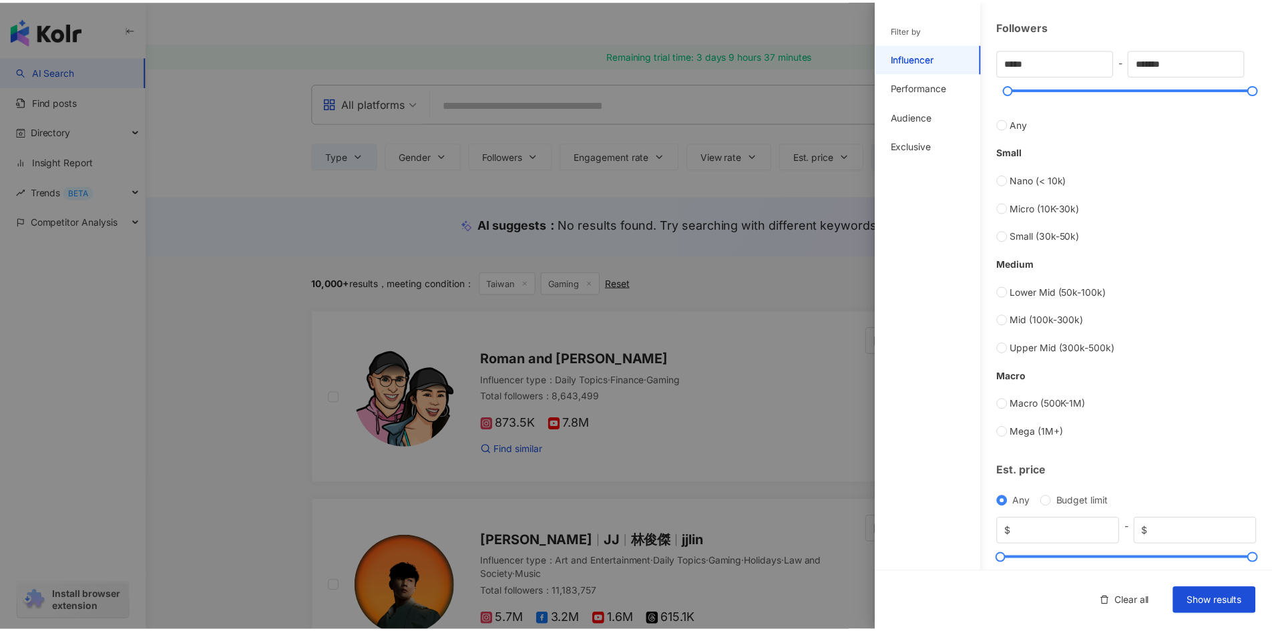
scroll to position [378, 0]
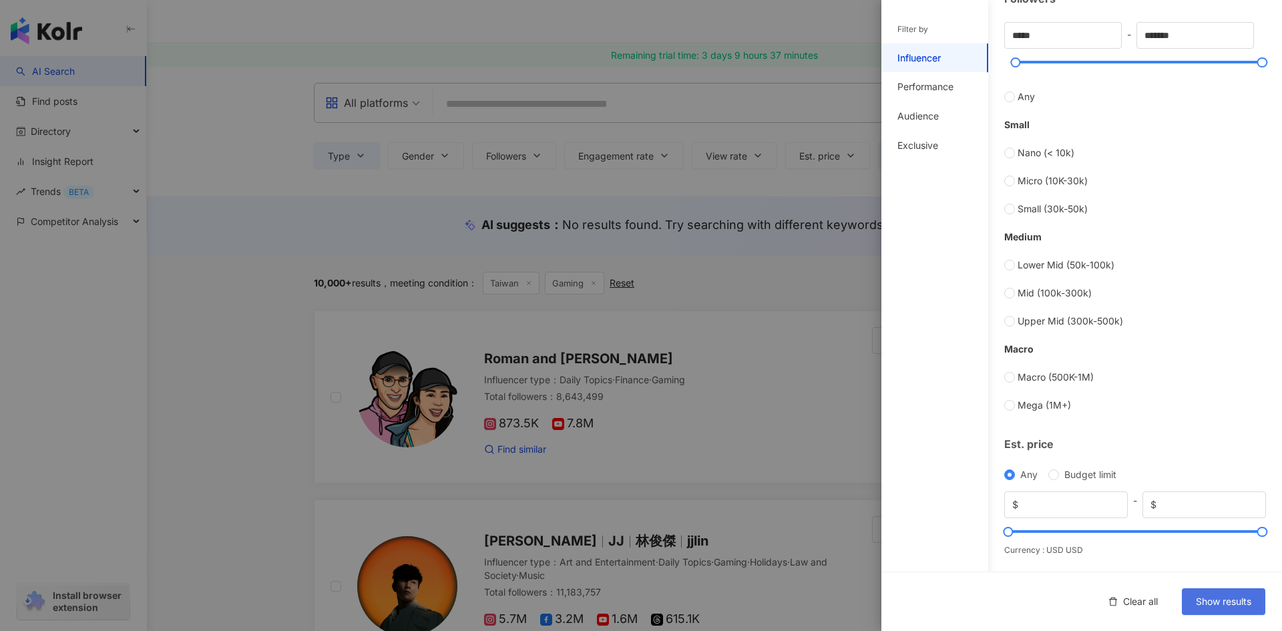
click at [1242, 605] on span "Show results" at bounding box center [1223, 601] width 55 height 11
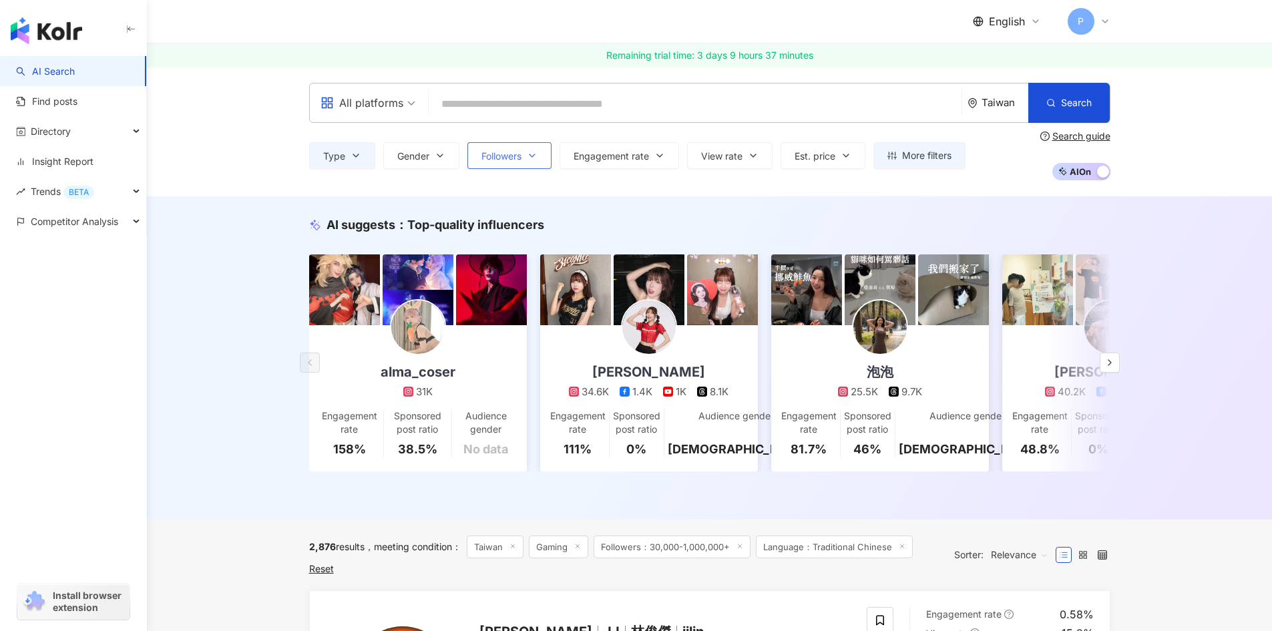
click at [545, 158] on button "Followers" at bounding box center [509, 155] width 84 height 27
type input "*****"
type input "*******"
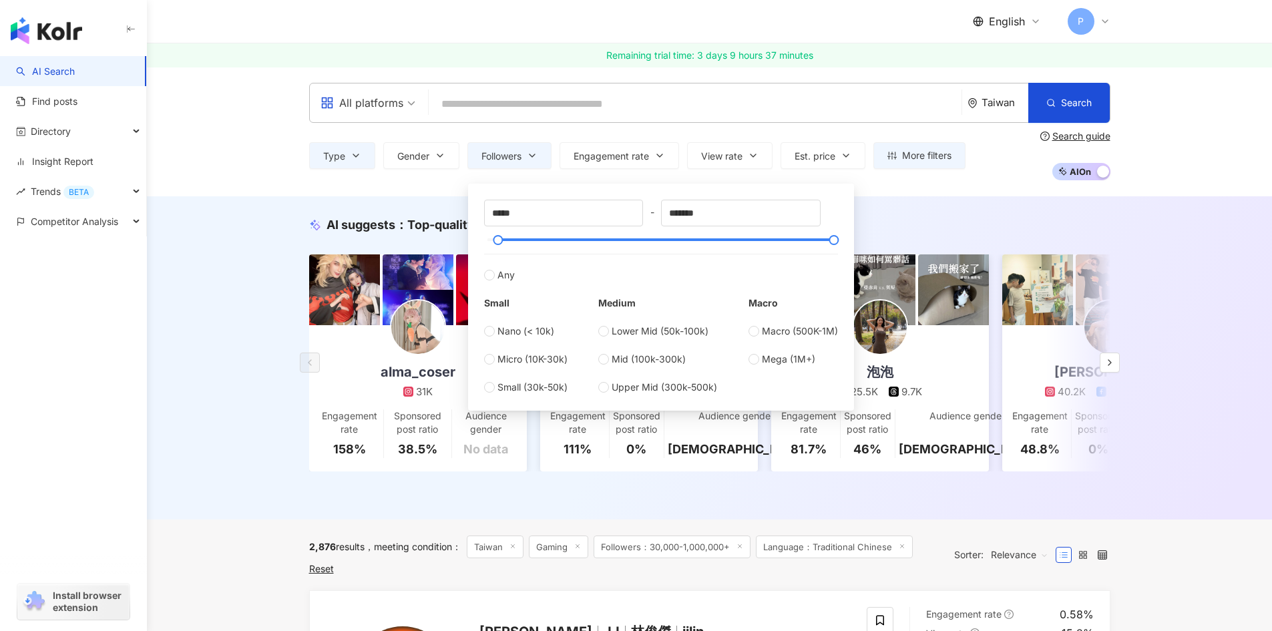
click at [266, 199] on div "AI suggests ： Top-quality influencers alma_coser 31K Engagement rate 158% Spons…" at bounding box center [709, 357] width 1125 height 323
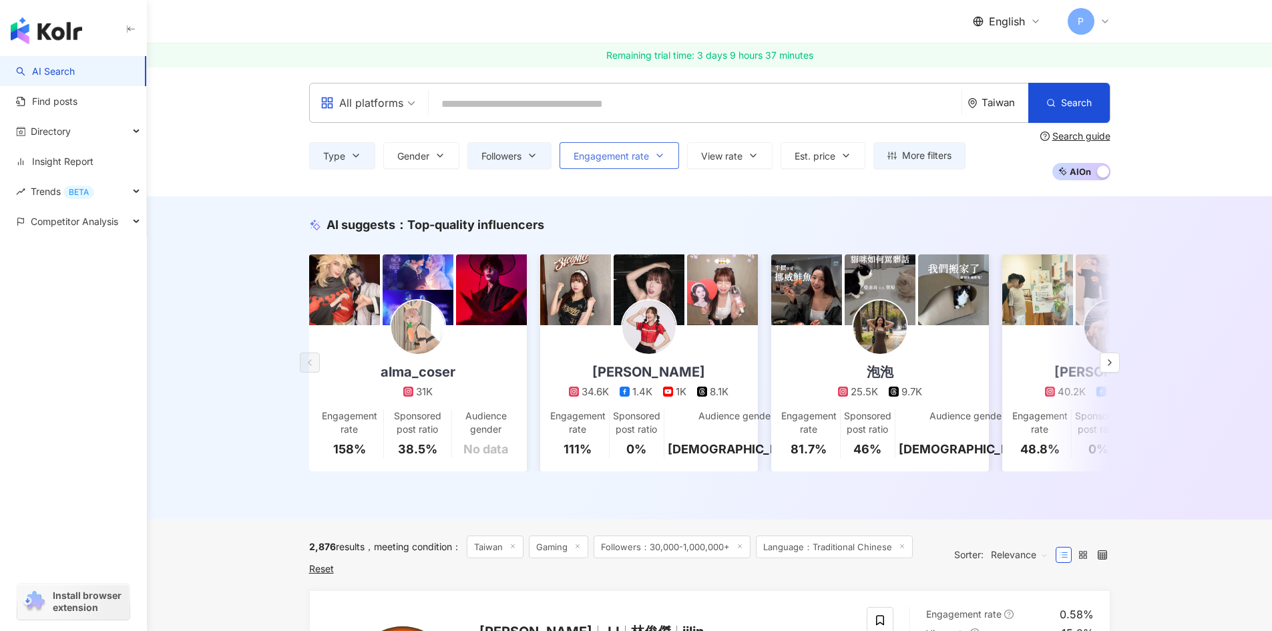
click at [621, 150] on button "Engagement rate" at bounding box center [618, 155] width 119 height 27
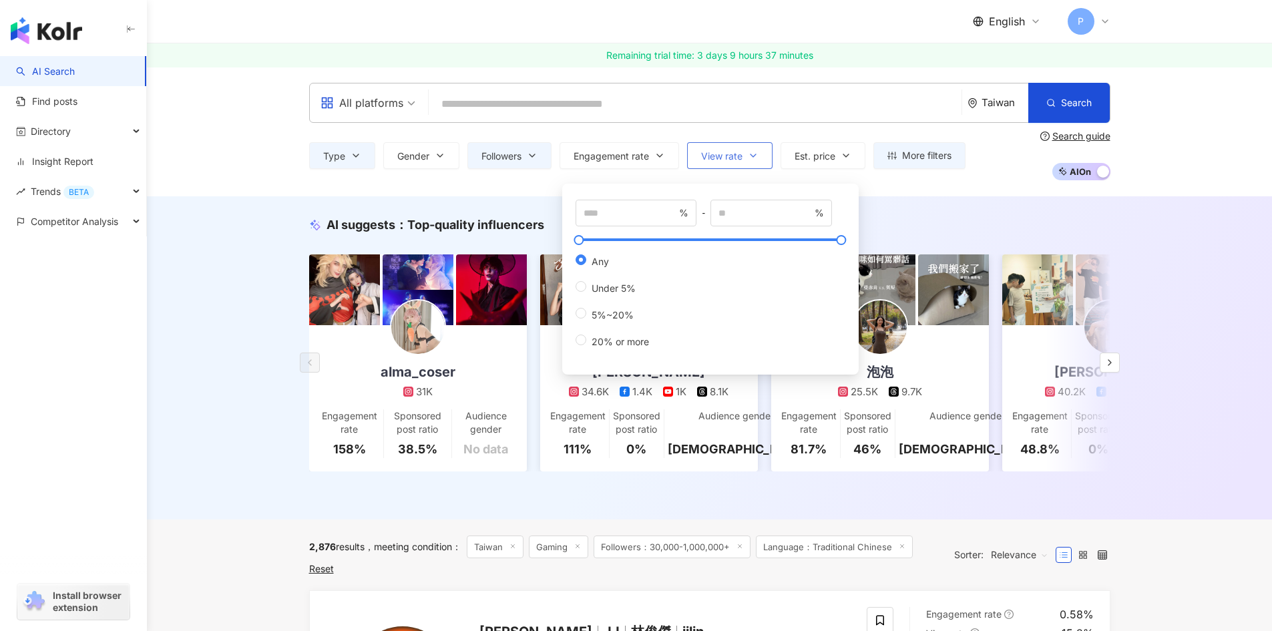
click at [708, 154] on span "View rate" at bounding box center [721, 156] width 41 height 11
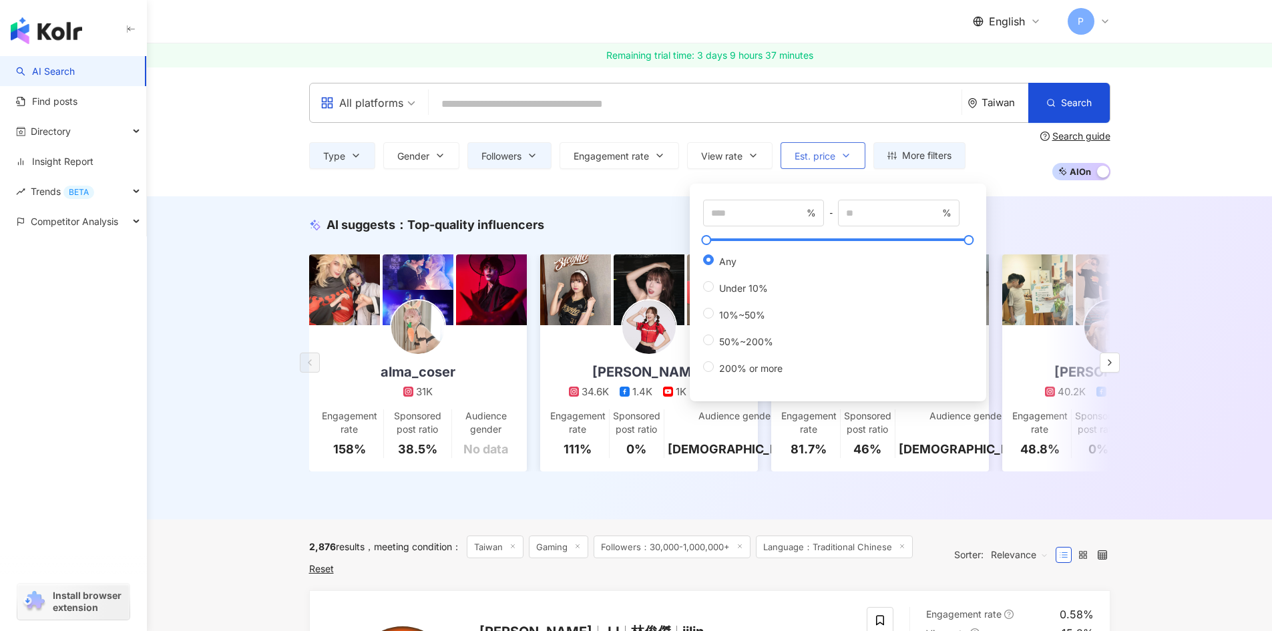
click at [801, 147] on button "Est. price" at bounding box center [822, 155] width 85 height 27
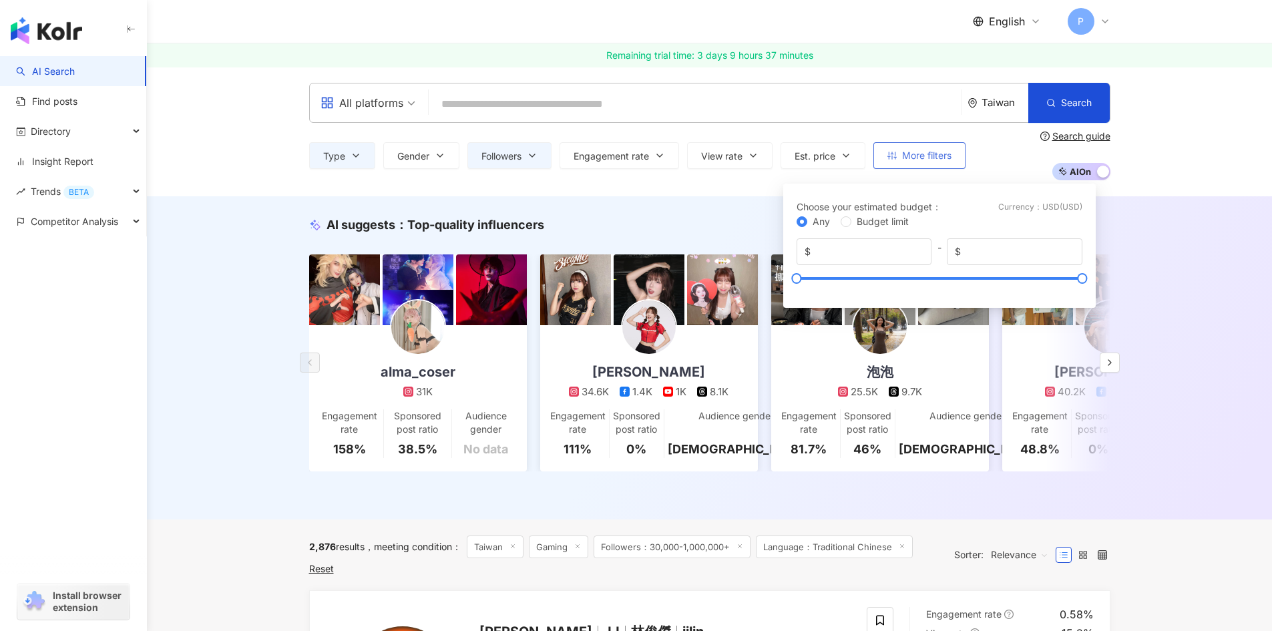
click at [911, 152] on span "More filters" at bounding box center [926, 155] width 49 height 11
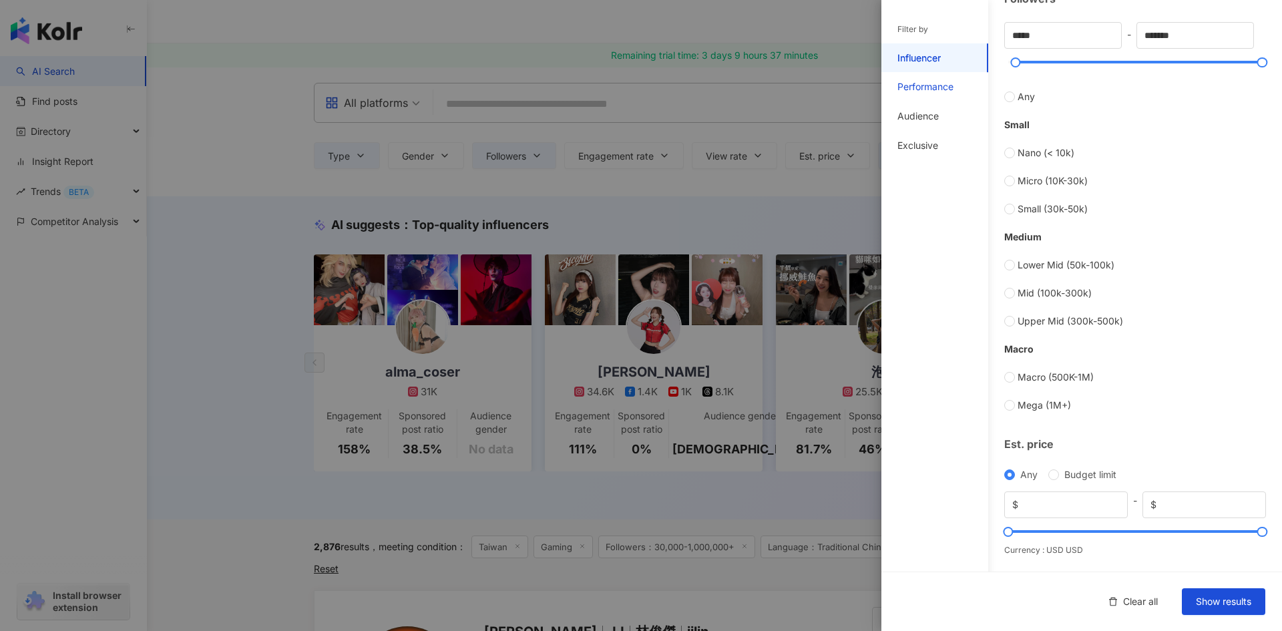
click at [924, 83] on div "Performance" at bounding box center [925, 86] width 56 height 13
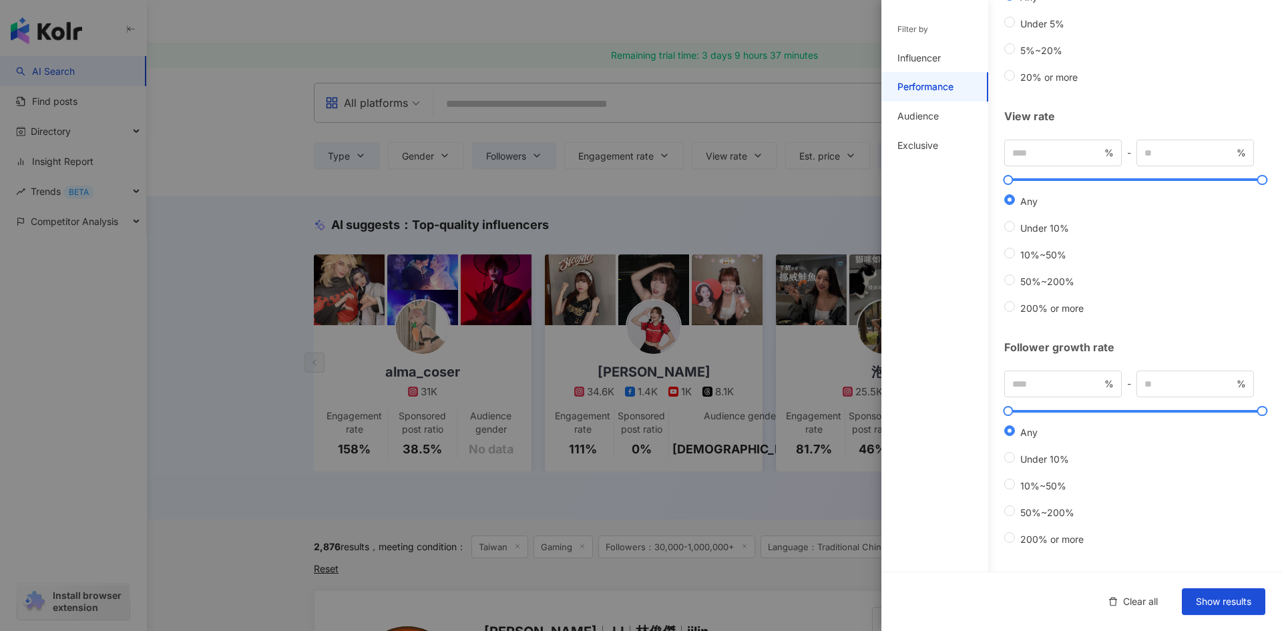
scroll to position [231, 0]
click at [922, 117] on div "Audience" at bounding box center [917, 115] width 41 height 13
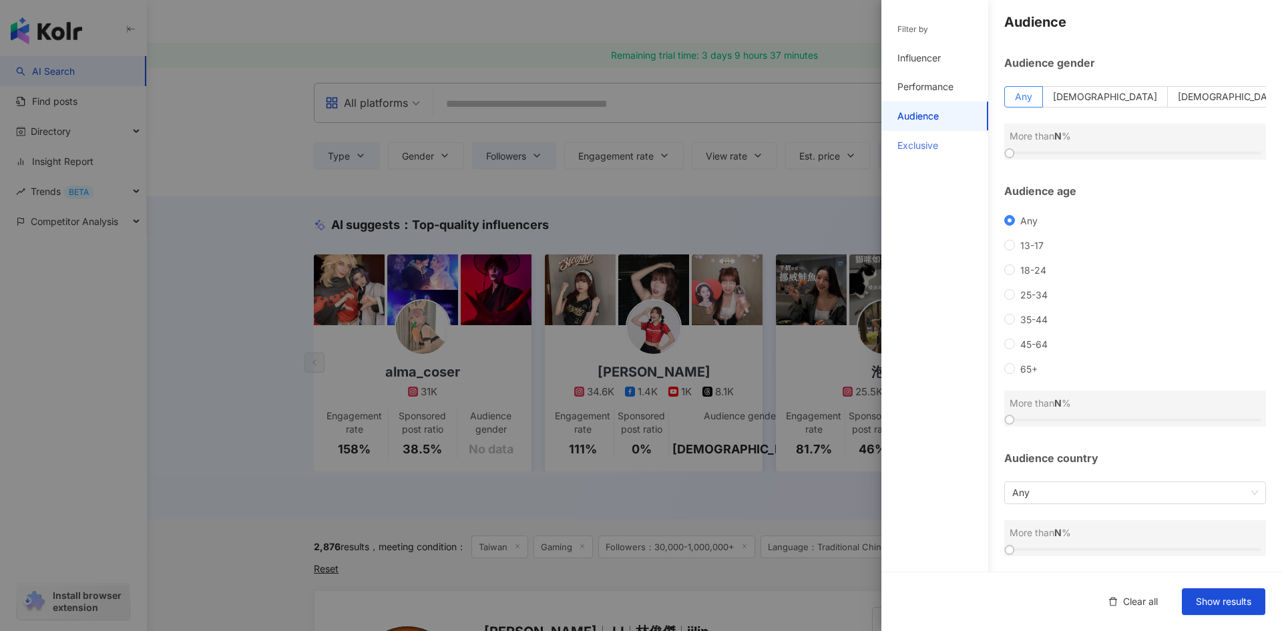
scroll to position [3, 0]
click at [1019, 275] on span "18-24" at bounding box center [1033, 269] width 37 height 11
click at [1018, 250] on span "13-17" at bounding box center [1032, 245] width 34 height 11
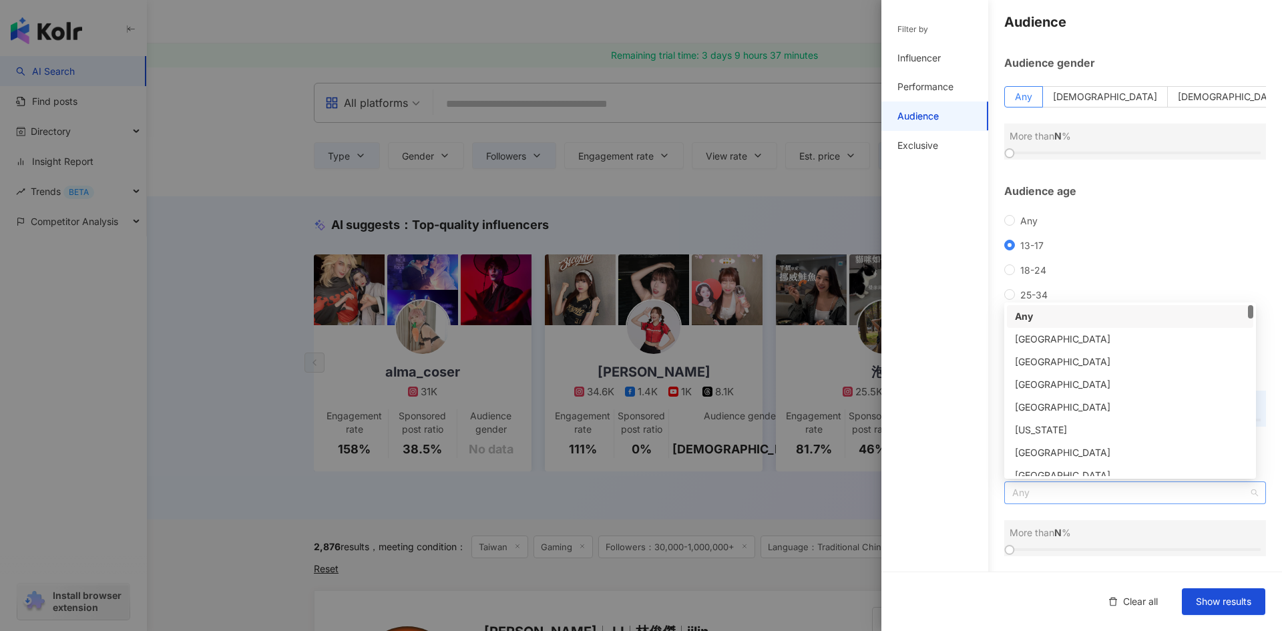
click at [1158, 497] on span "Any" at bounding box center [1135, 492] width 246 height 21
click at [903, 375] on div "Filter by Influencer Performance Audience Exclusive" at bounding box center [934, 323] width 107 height 615
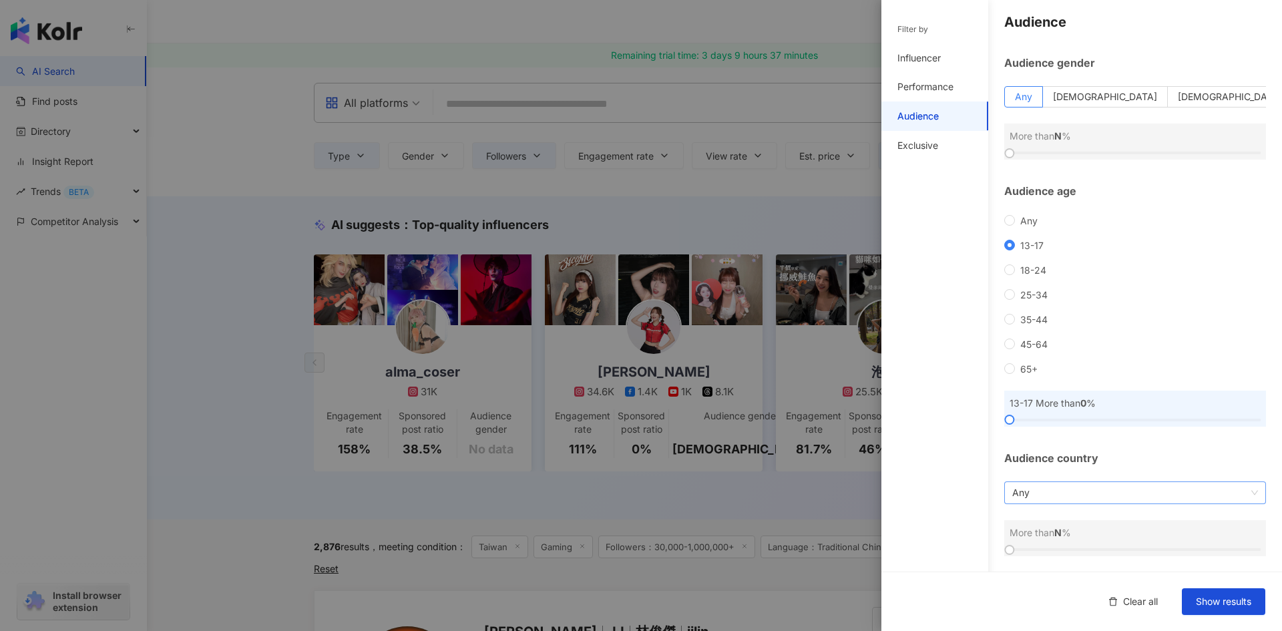
click at [1088, 493] on span "Any" at bounding box center [1135, 492] width 246 height 21
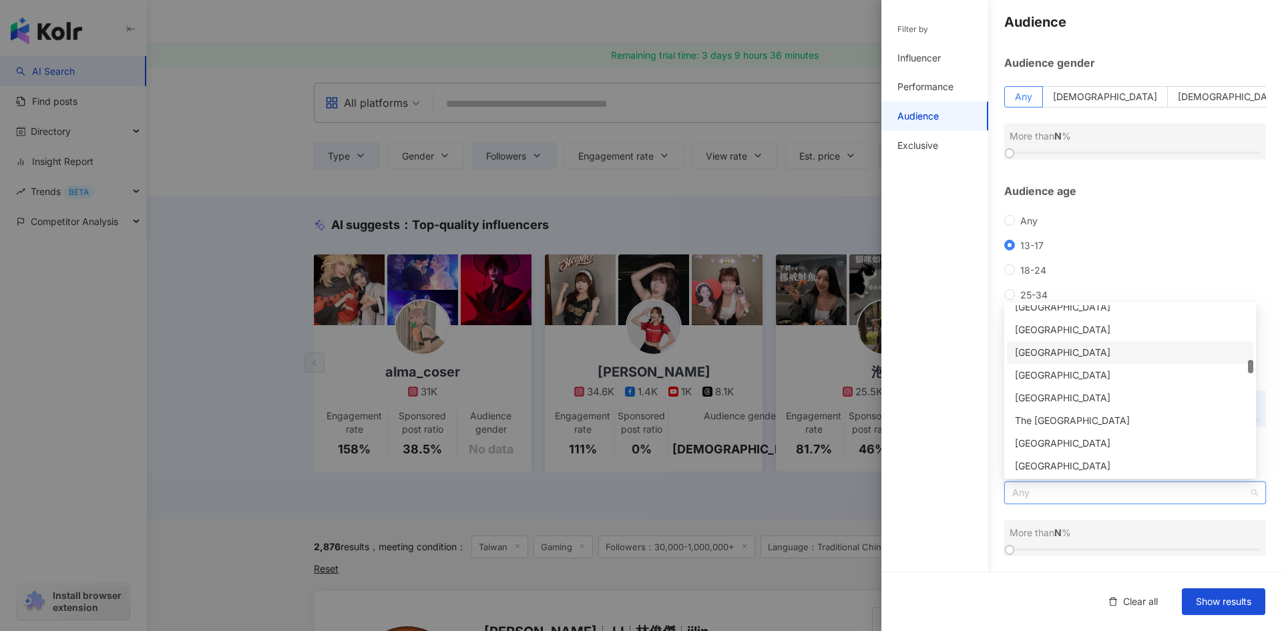
scroll to position [1936, 0]
click at [1065, 587] on div "Clear all Show results" at bounding box center [1081, 600] width 401 height 59
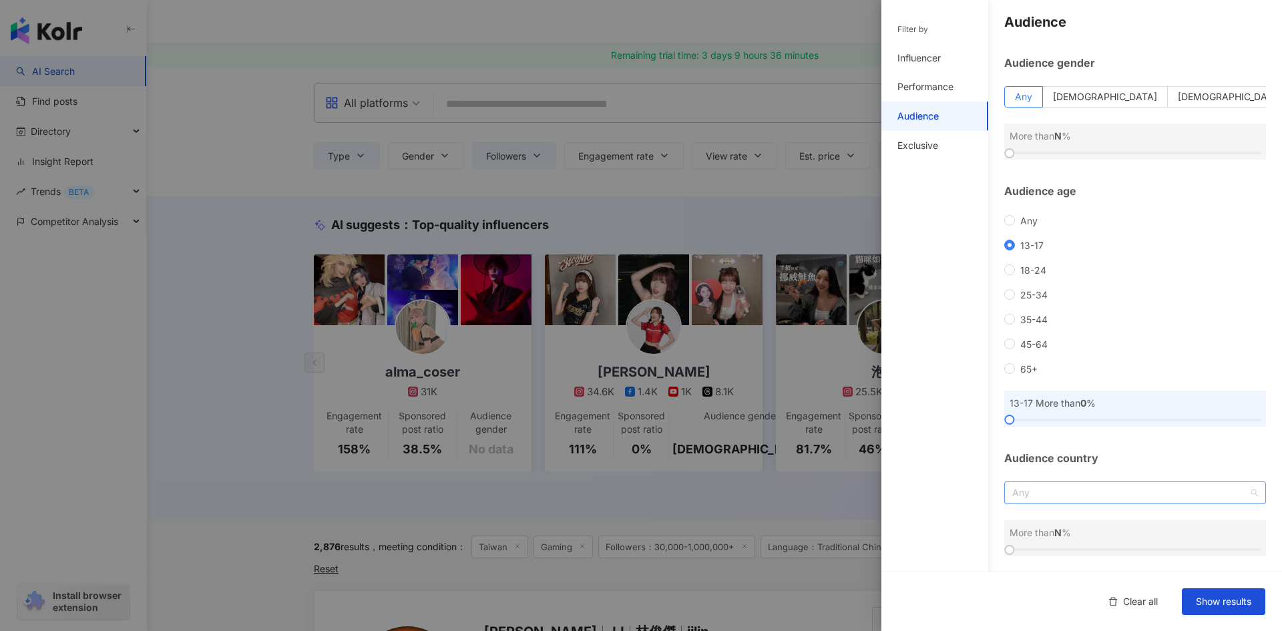
scroll to position [0, 0]
click at [1085, 489] on span "Any" at bounding box center [1135, 492] width 246 height 21
click at [1129, 489] on span "Any" at bounding box center [1135, 492] width 246 height 21
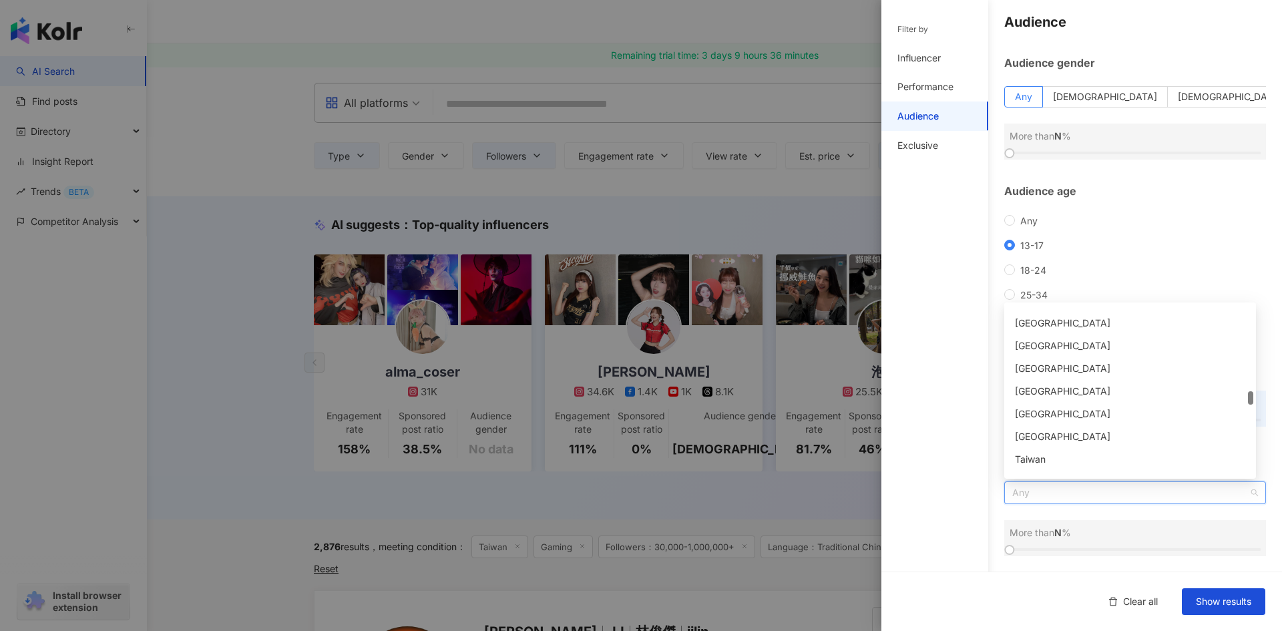
scroll to position [2798, 0]
drag, startPoint x: 1252, startPoint y: 336, endPoint x: 1250, endPoint y: 401, distance: 64.1
click at [1253, 397] on div "AR OM RS Tunisia Niger Sierra Leone Pitcairn Islands Seychelles Taiwan Denmark …" at bounding box center [1130, 390] width 252 height 176
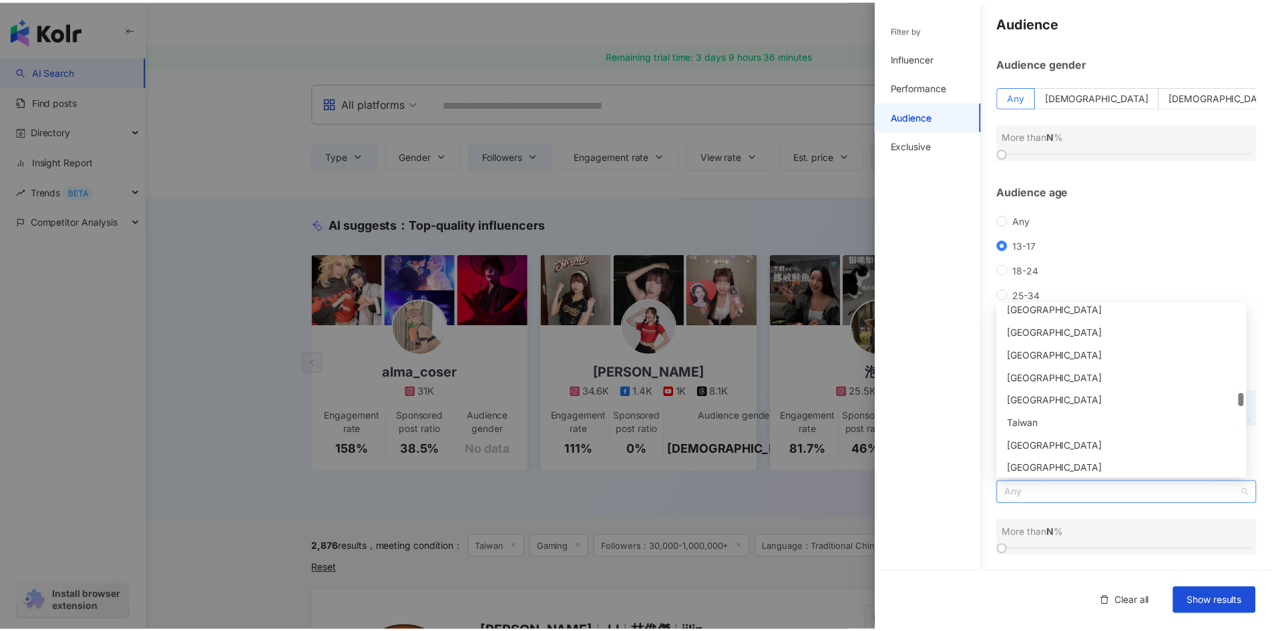
scroll to position [2820, 0]
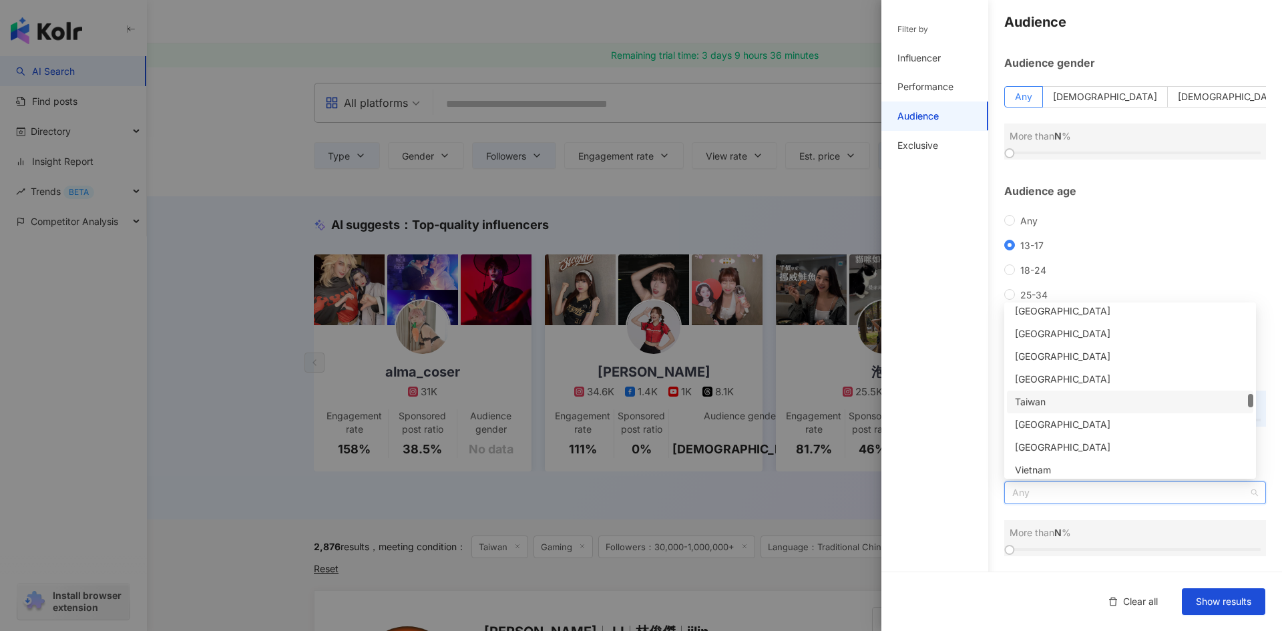
click at [1087, 404] on div "Taiwan" at bounding box center [1130, 402] width 230 height 15
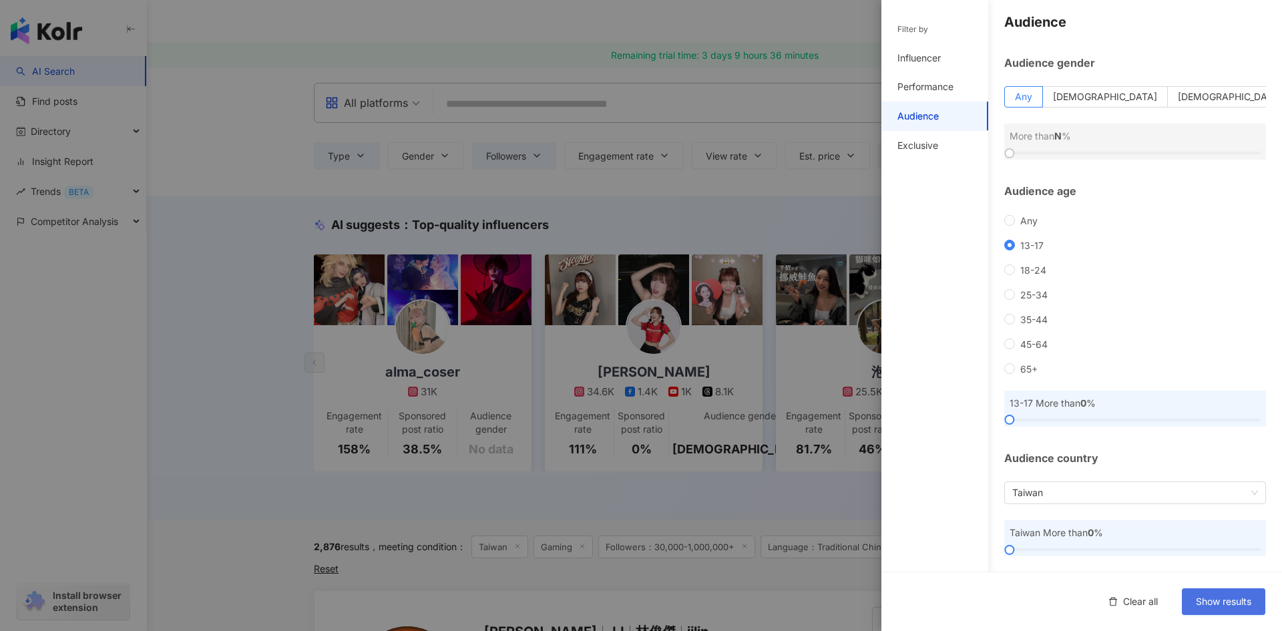
click at [1212, 599] on span "Show results" at bounding box center [1223, 601] width 55 height 11
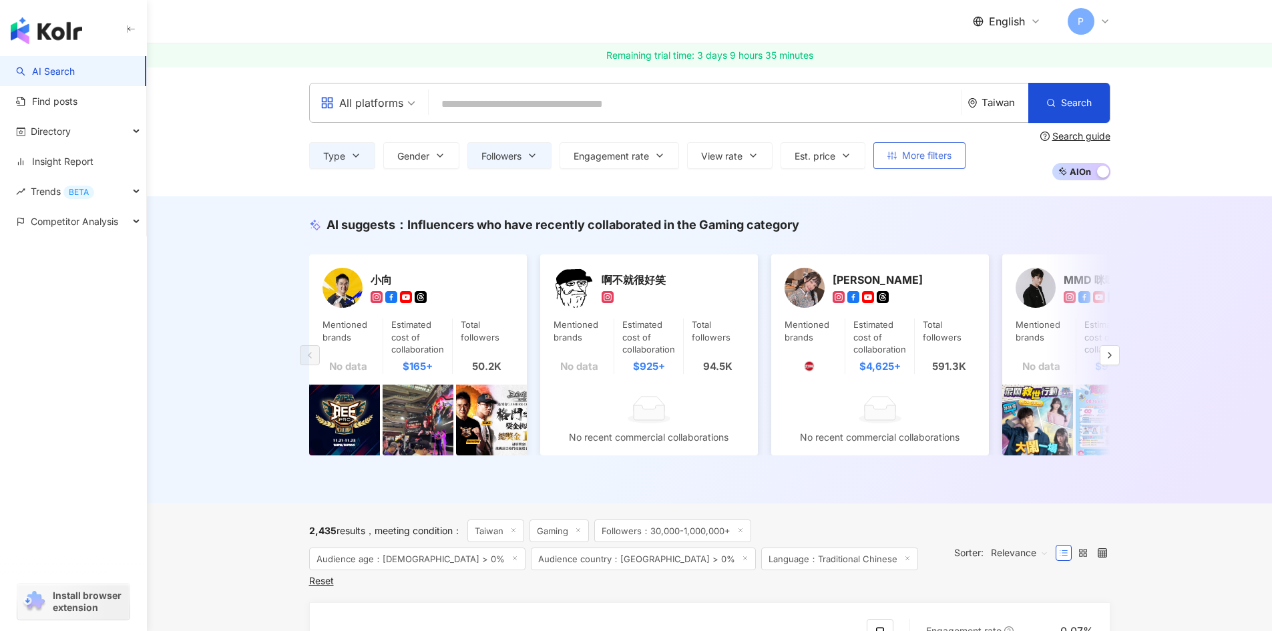
click at [900, 158] on button "More filters" at bounding box center [919, 155] width 92 height 27
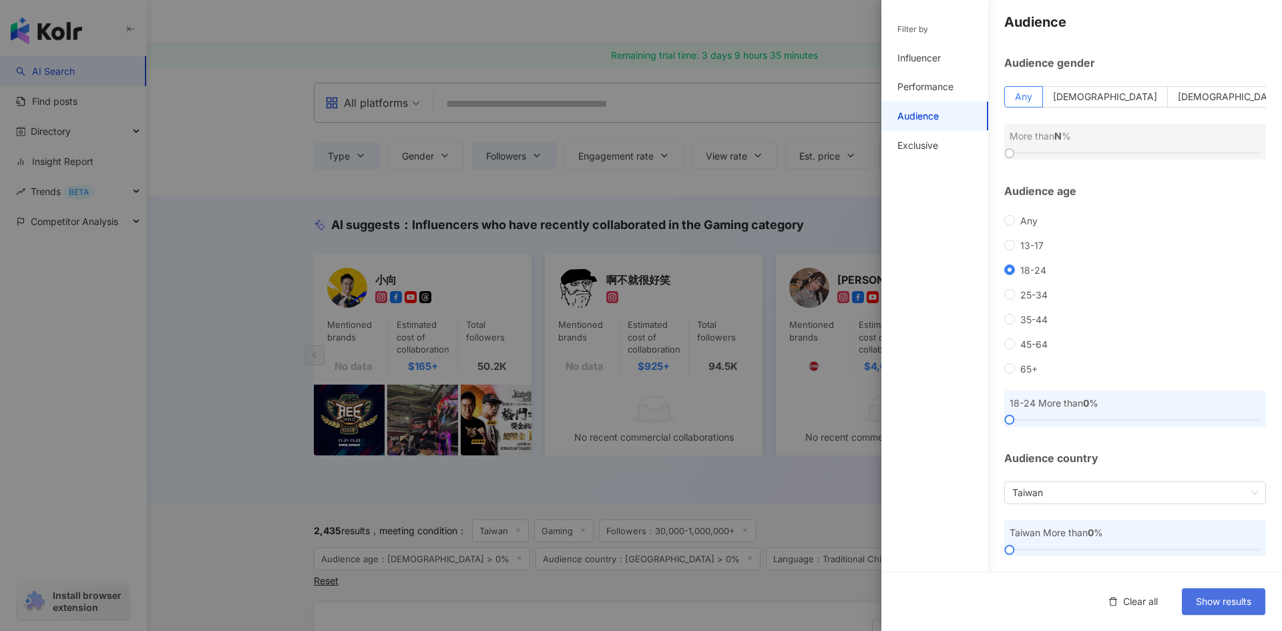
click at [1220, 602] on span "Show results" at bounding box center [1223, 601] width 55 height 11
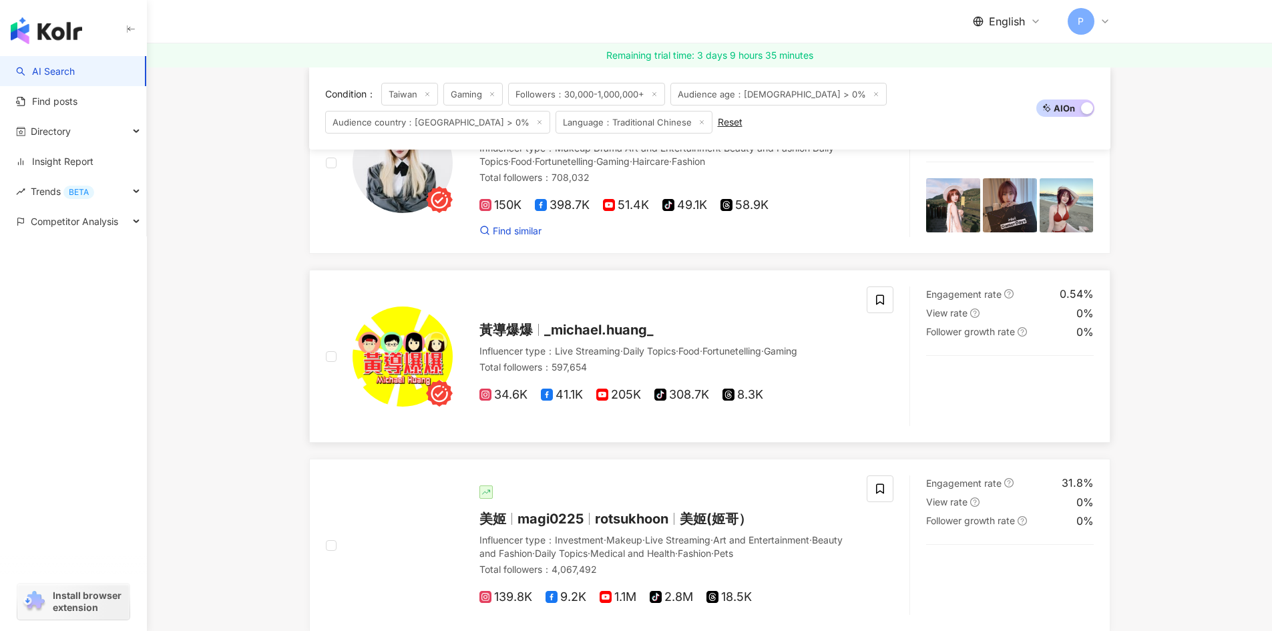
scroll to position [134, 0]
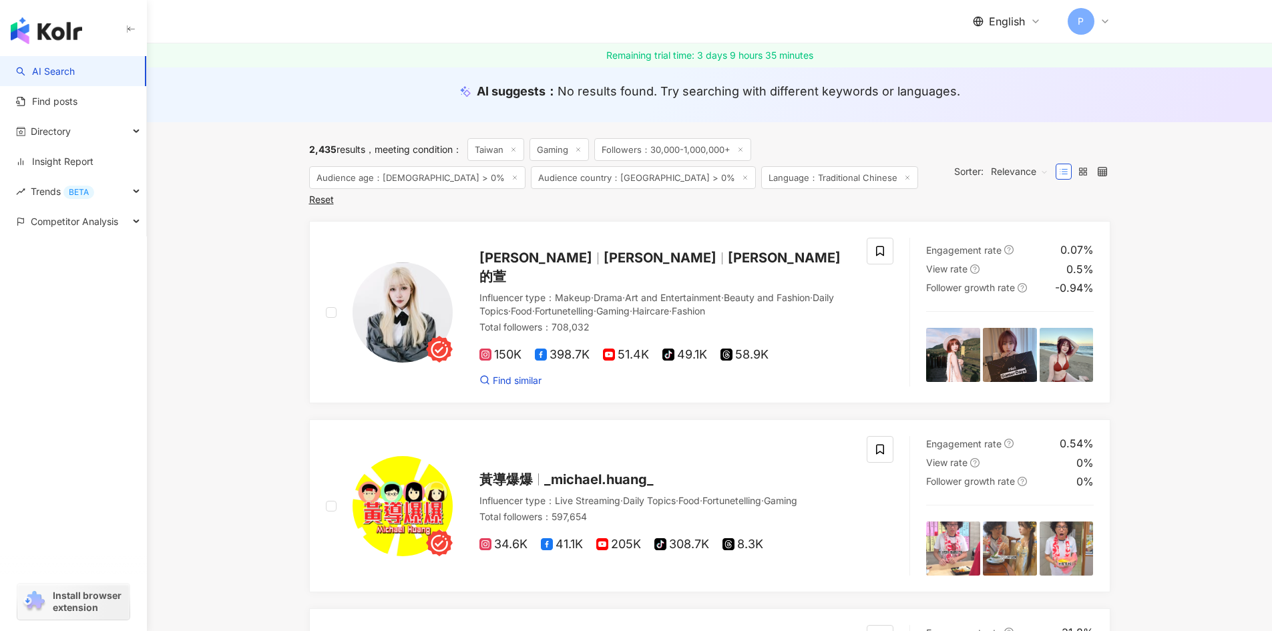
click at [525, 166] on span "Audience age：18-24 > 0%" at bounding box center [417, 177] width 216 height 23
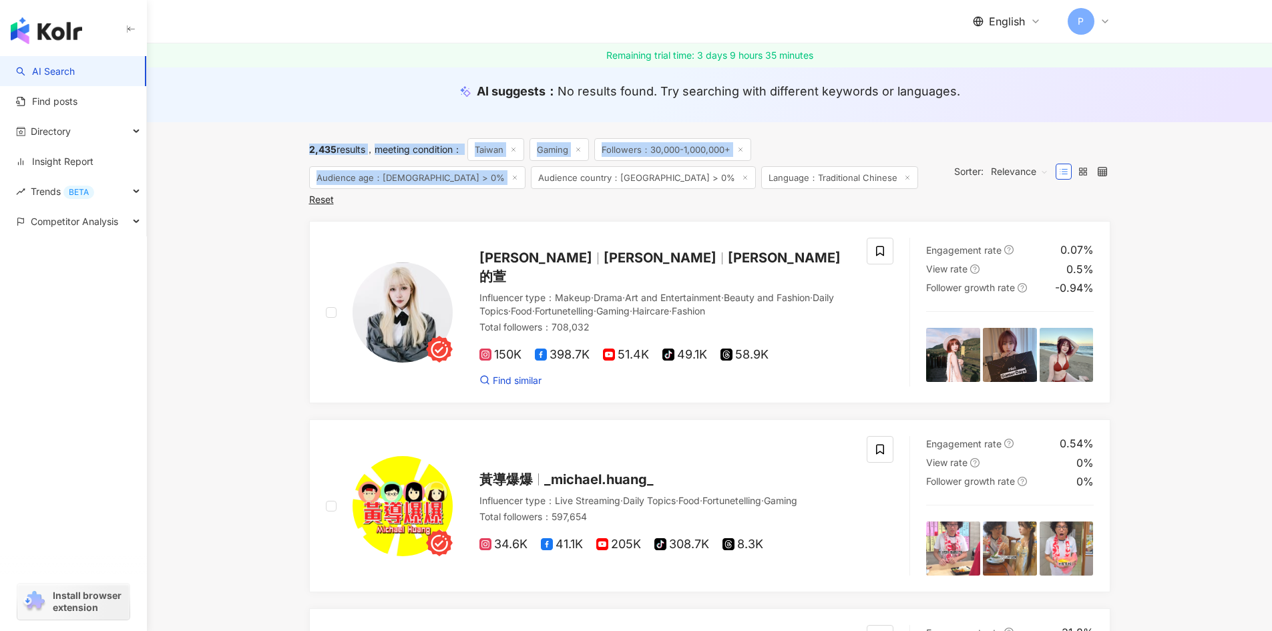
drag, startPoint x: 294, startPoint y: 151, endPoint x: 846, endPoint y: 196, distance: 554.6
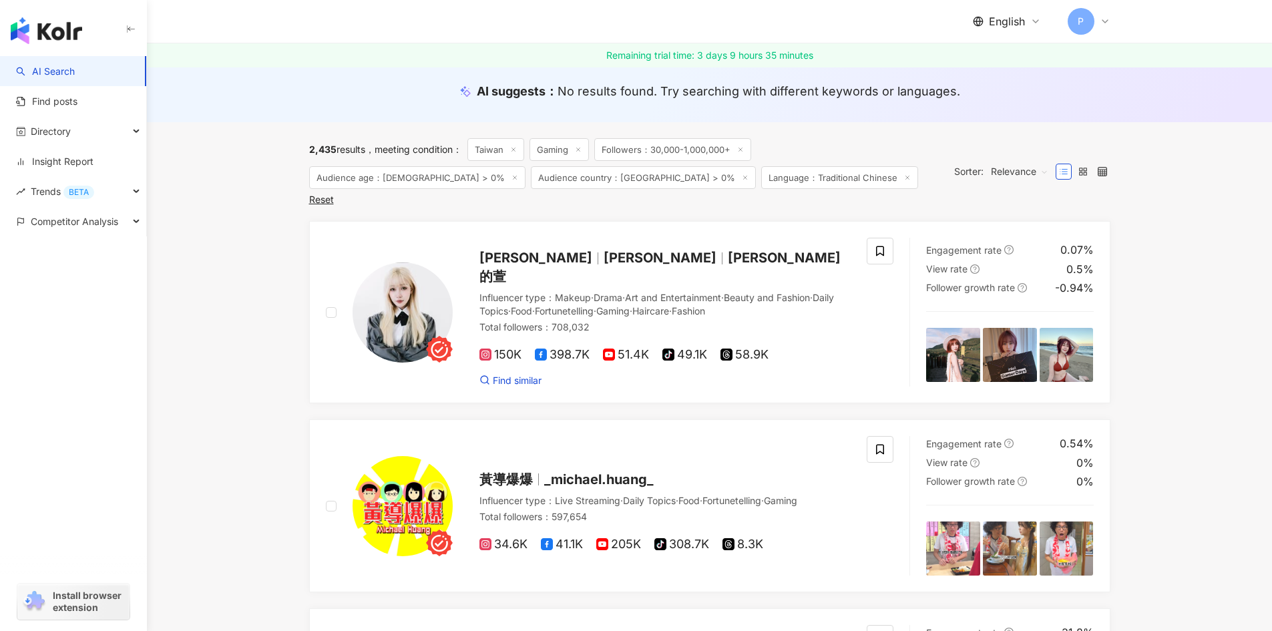
click at [959, 331] on img at bounding box center [953, 355] width 54 height 54
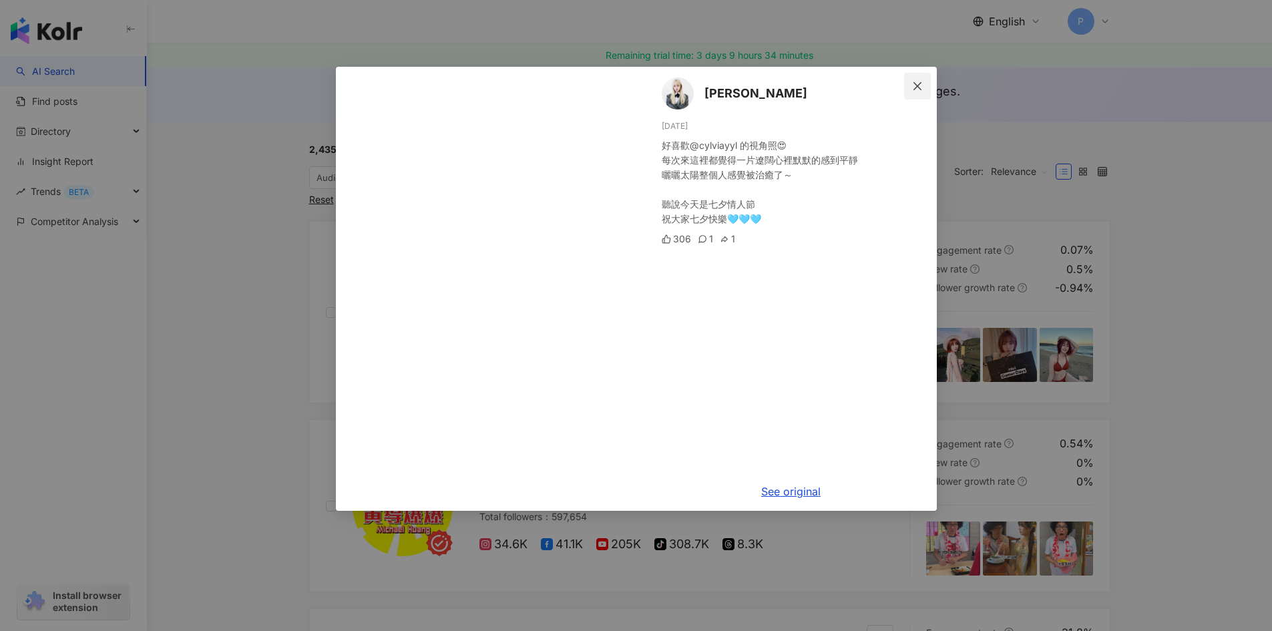
click at [921, 89] on icon "close" at bounding box center [917, 86] width 11 height 11
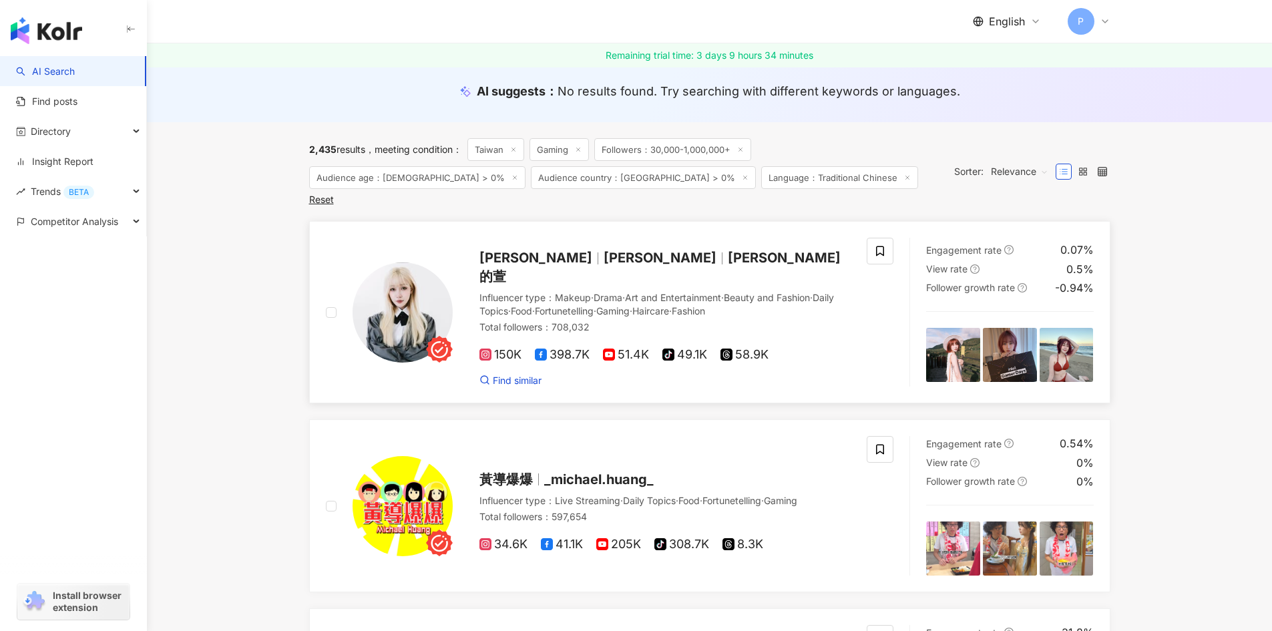
click at [1013, 336] on img at bounding box center [1010, 355] width 54 height 54
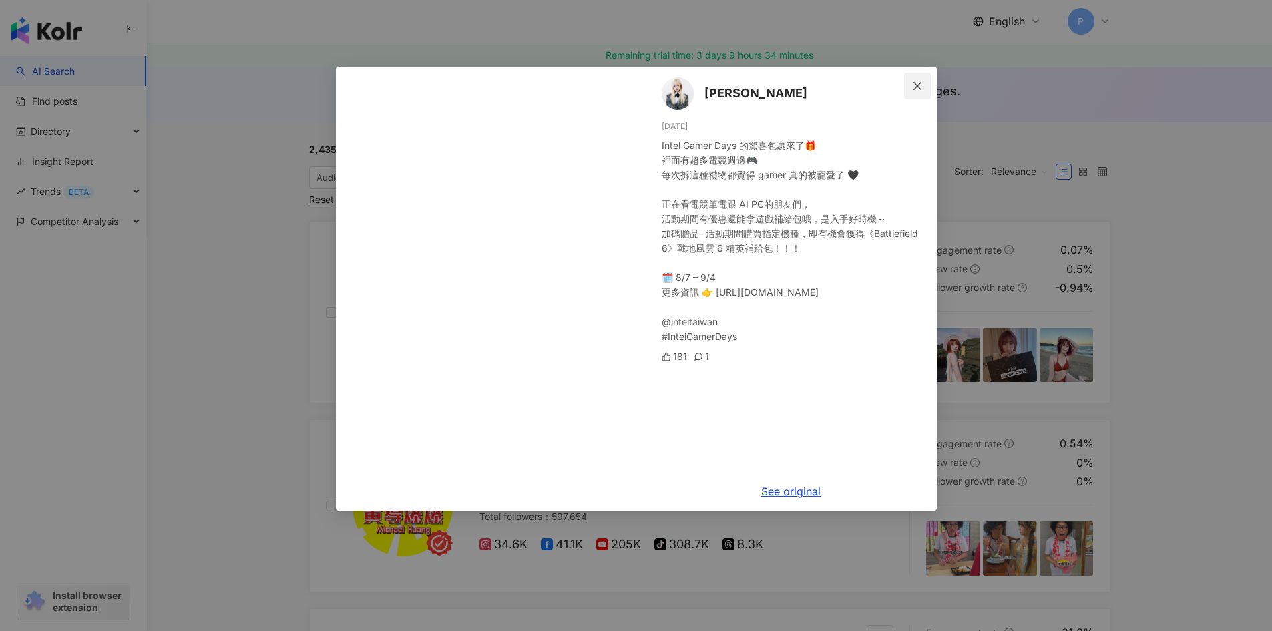
click at [922, 91] on button "Close" at bounding box center [917, 86] width 27 height 27
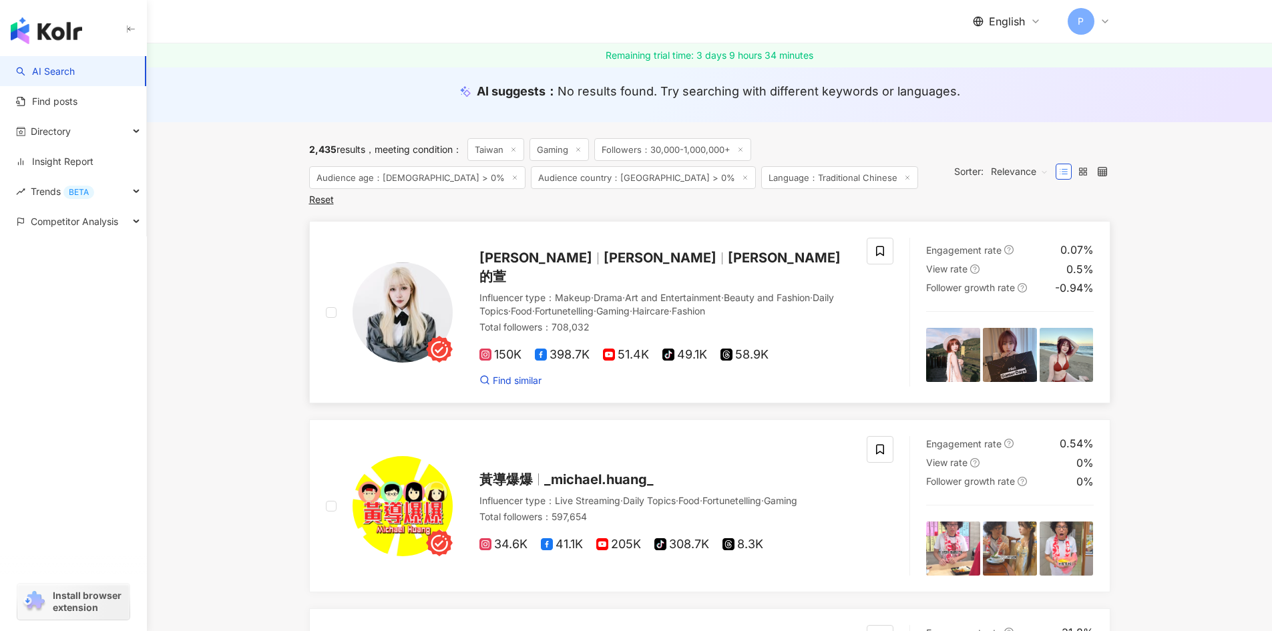
click at [1067, 338] on img at bounding box center [1066, 355] width 54 height 54
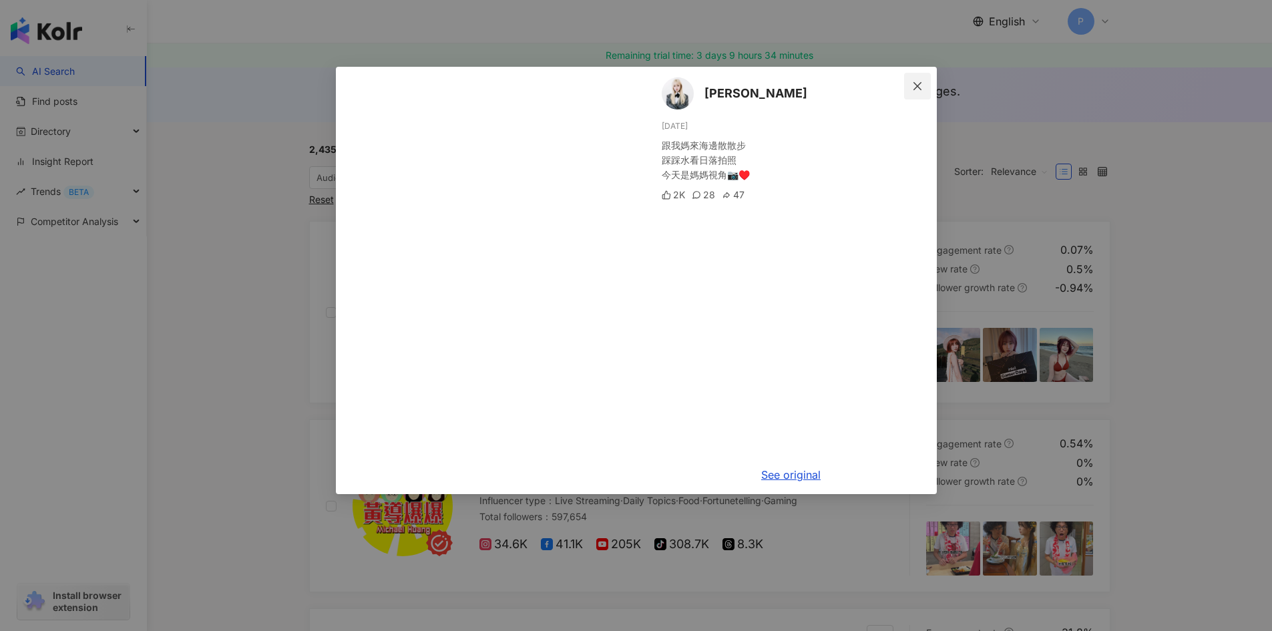
click at [921, 90] on icon "close" at bounding box center [917, 86] width 11 height 11
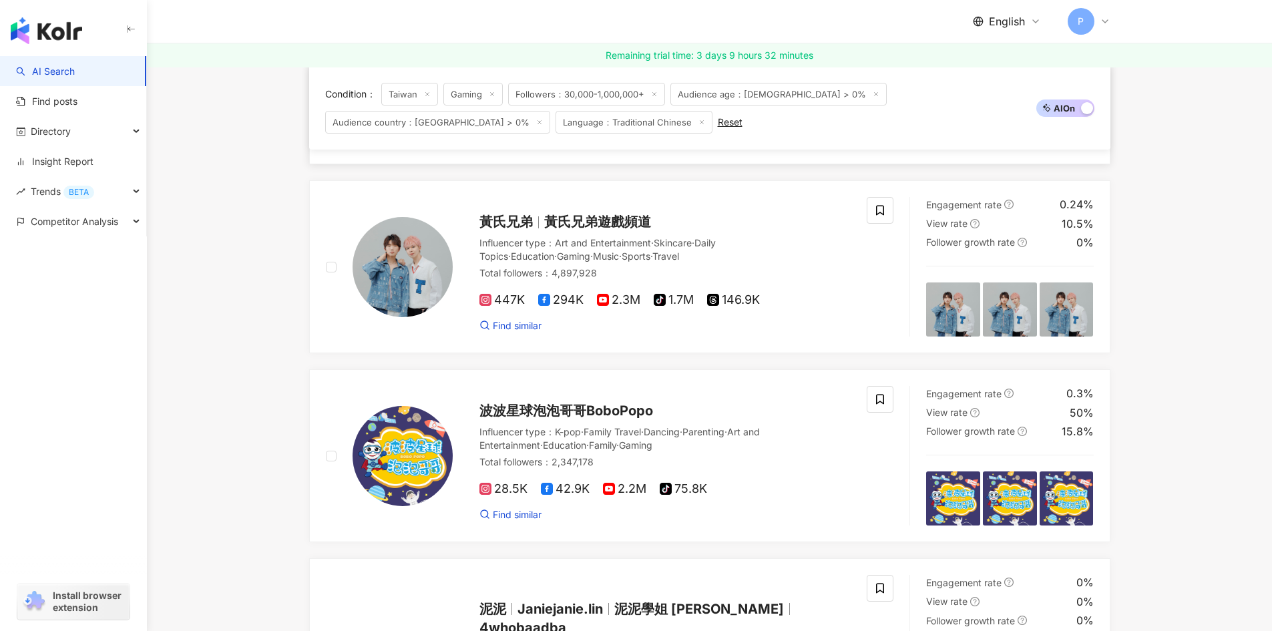
scroll to position [801, 0]
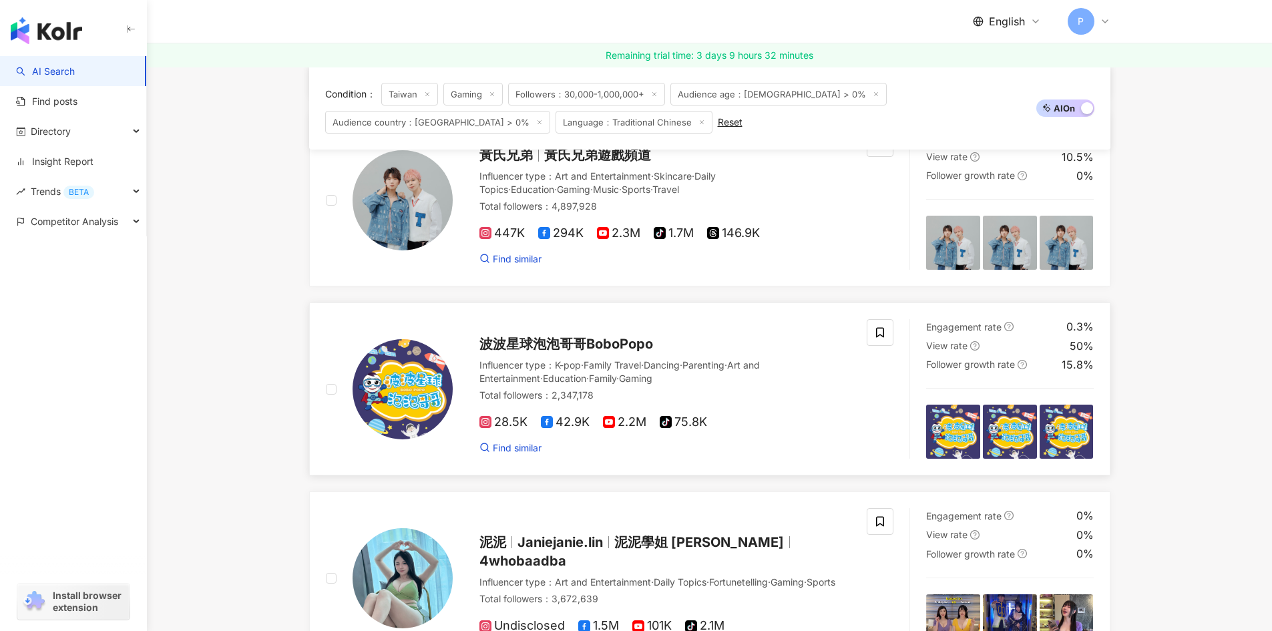
click at [563, 336] on span "波波星球泡泡哥哥BoboPopo" at bounding box center [566, 344] width 174 height 16
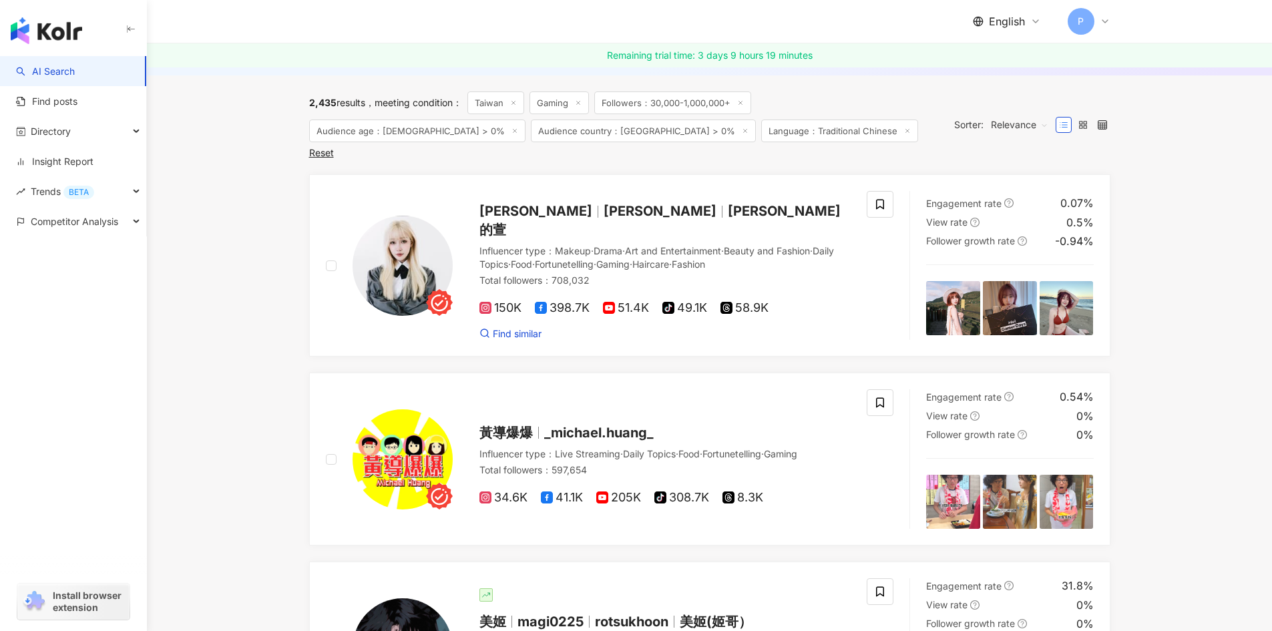
scroll to position [67, 0]
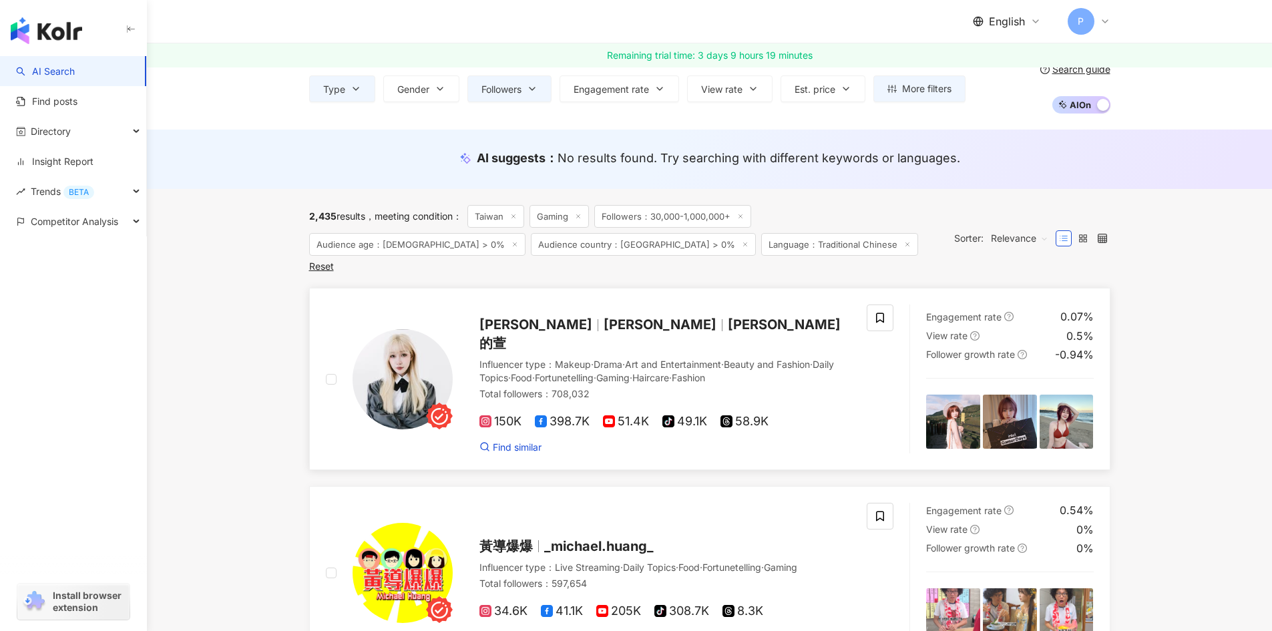
click at [603, 316] on span "劉萱" at bounding box center [659, 324] width 113 height 16
click at [525, 233] on span "Audience age：18-24 > 0%" at bounding box center [417, 244] width 216 height 23
click at [917, 95] on button "More filters" at bounding box center [919, 88] width 92 height 27
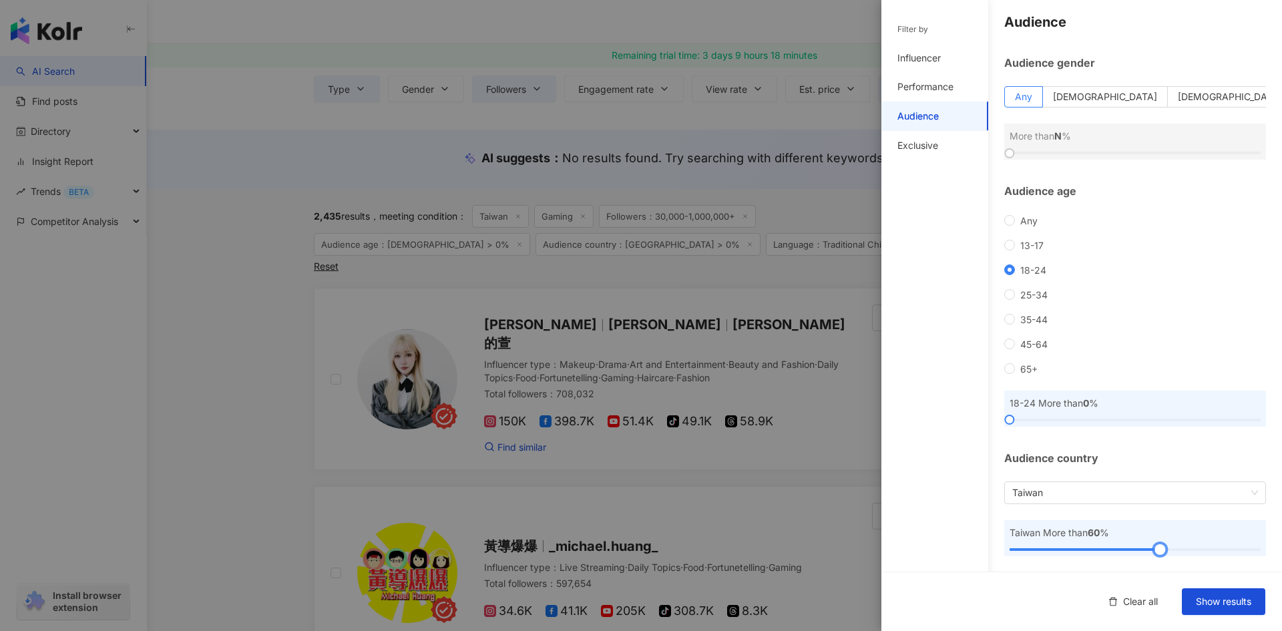
drag, startPoint x: 1011, startPoint y: 553, endPoint x: 1156, endPoint y: 565, distance: 145.4
click at [1156, 565] on div "Audience Audience gender Any Male Female More than N % Audience age Any 13-17 1…" at bounding box center [1081, 284] width 401 height 575
click at [1143, 95] on label "[DEMOGRAPHIC_DATA]" at bounding box center [1105, 96] width 125 height 21
click at [1200, 97] on span "[DEMOGRAPHIC_DATA]" at bounding box center [1230, 96] width 104 height 11
drag, startPoint x: 1012, startPoint y: 148, endPoint x: 1143, endPoint y: 153, distance: 131.6
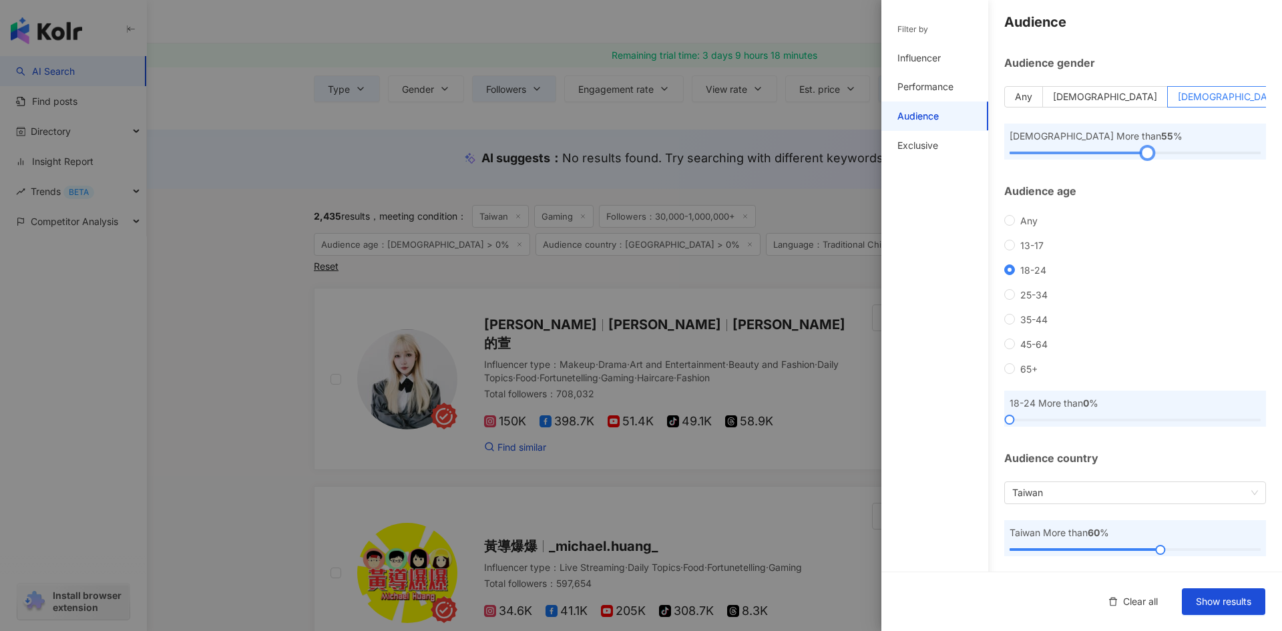
click at [1143, 153] on div at bounding box center [1146, 153] width 7 height 7
click at [1204, 601] on span "Show results" at bounding box center [1223, 601] width 55 height 11
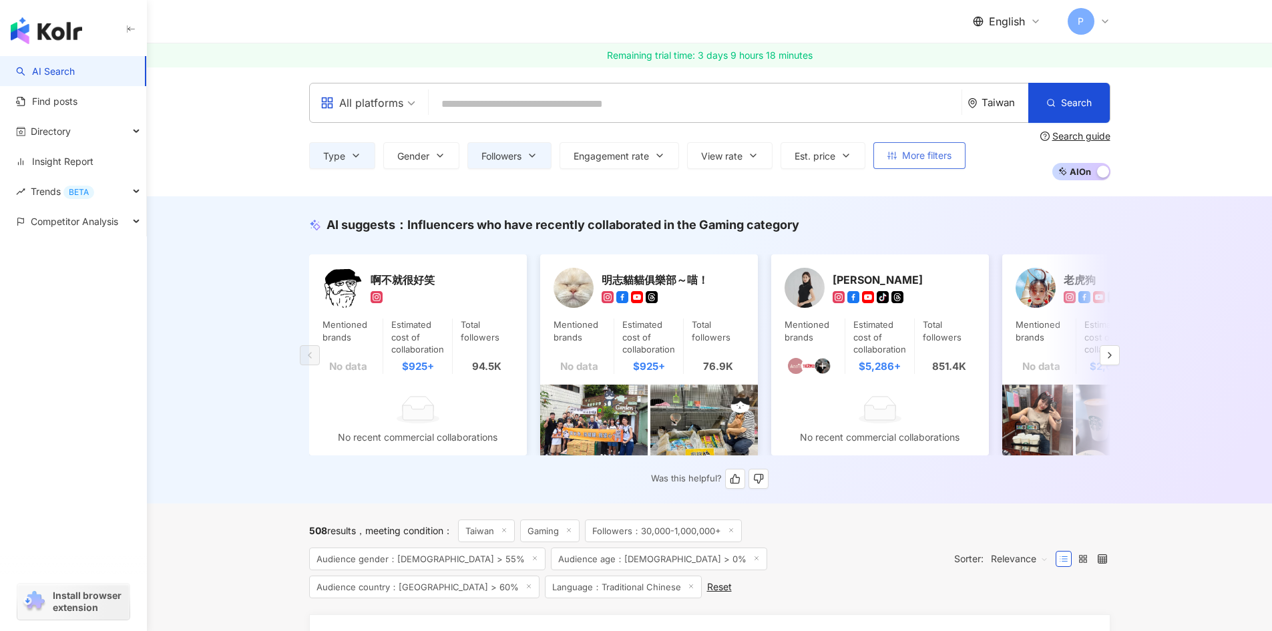
click at [935, 168] on button "More filters" at bounding box center [919, 155] width 92 height 27
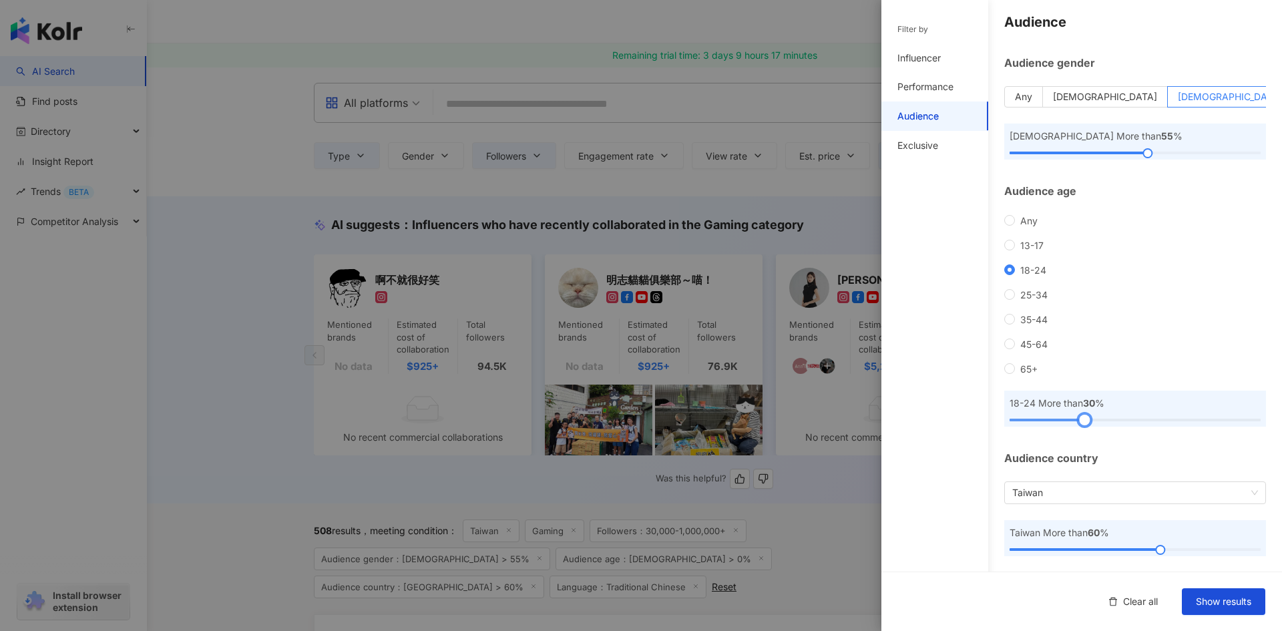
drag, startPoint x: 1010, startPoint y: 417, endPoint x: 1083, endPoint y: 423, distance: 73.0
click at [1083, 423] on div at bounding box center [1084, 419] width 7 height 7
drag, startPoint x: 1083, startPoint y: 415, endPoint x: 1059, endPoint y: 416, distance: 24.7
click at [1059, 416] on div at bounding box center [1059, 419] width 7 height 7
click at [1215, 594] on button "Show results" at bounding box center [1223, 601] width 83 height 27
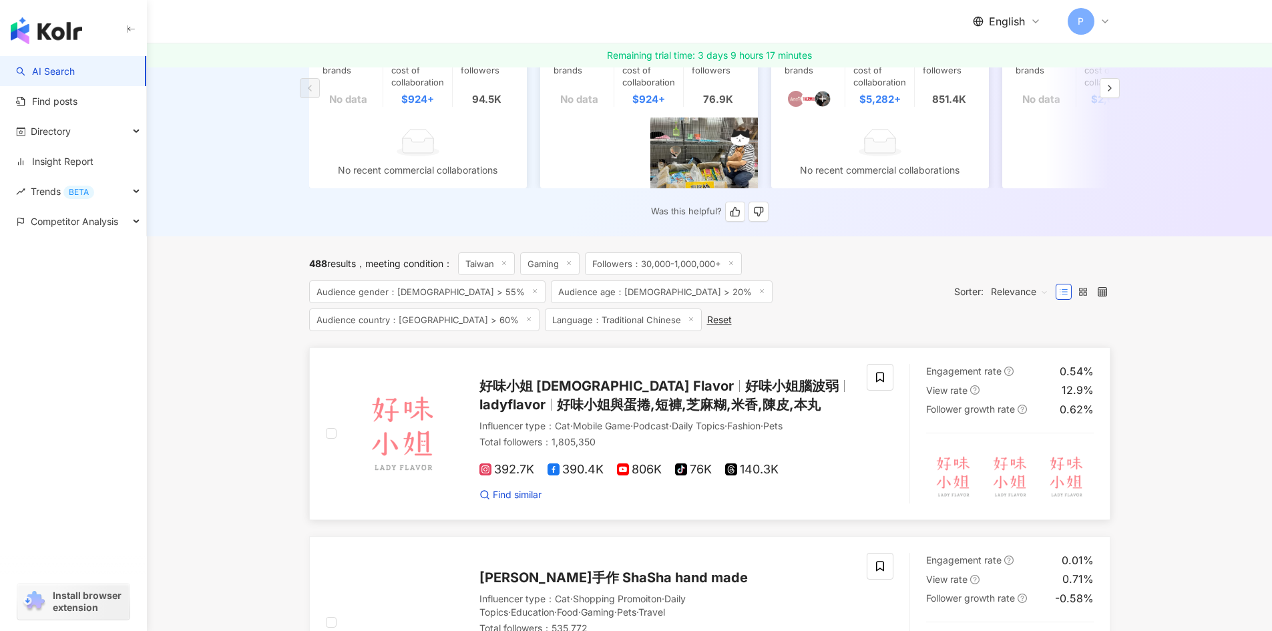
scroll to position [401, 0]
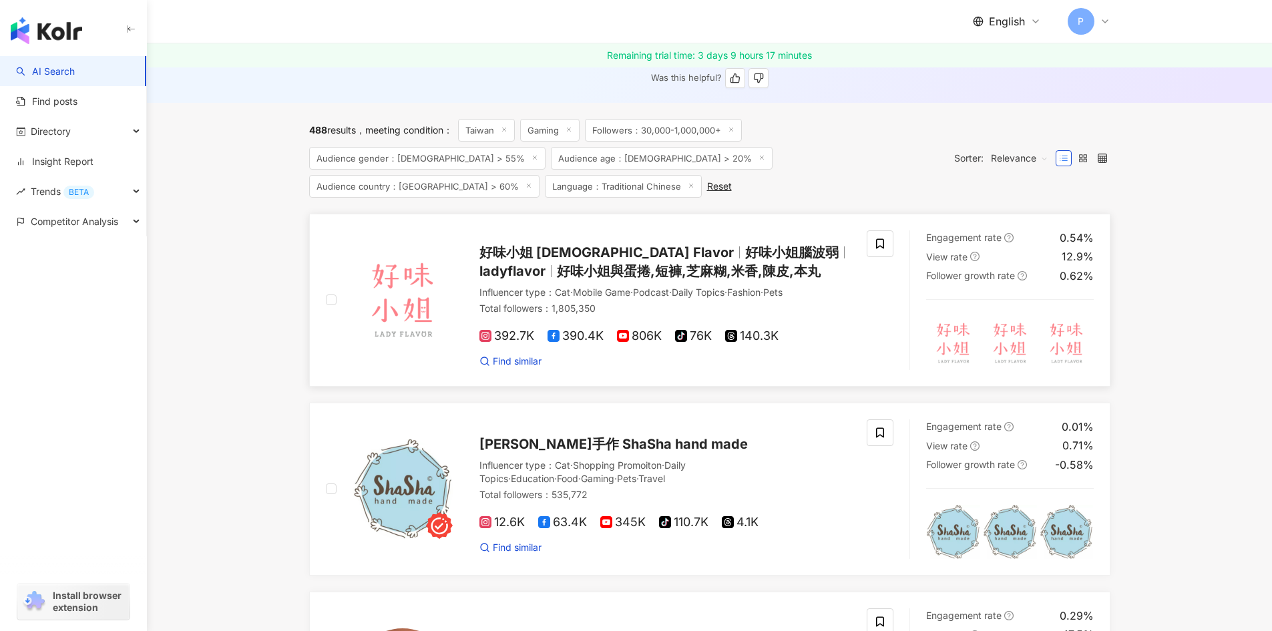
click at [660, 263] on span "好味小姐與蛋捲,短褲,芝麻糊,米香,陳皮,本丸" at bounding box center [689, 271] width 264 height 16
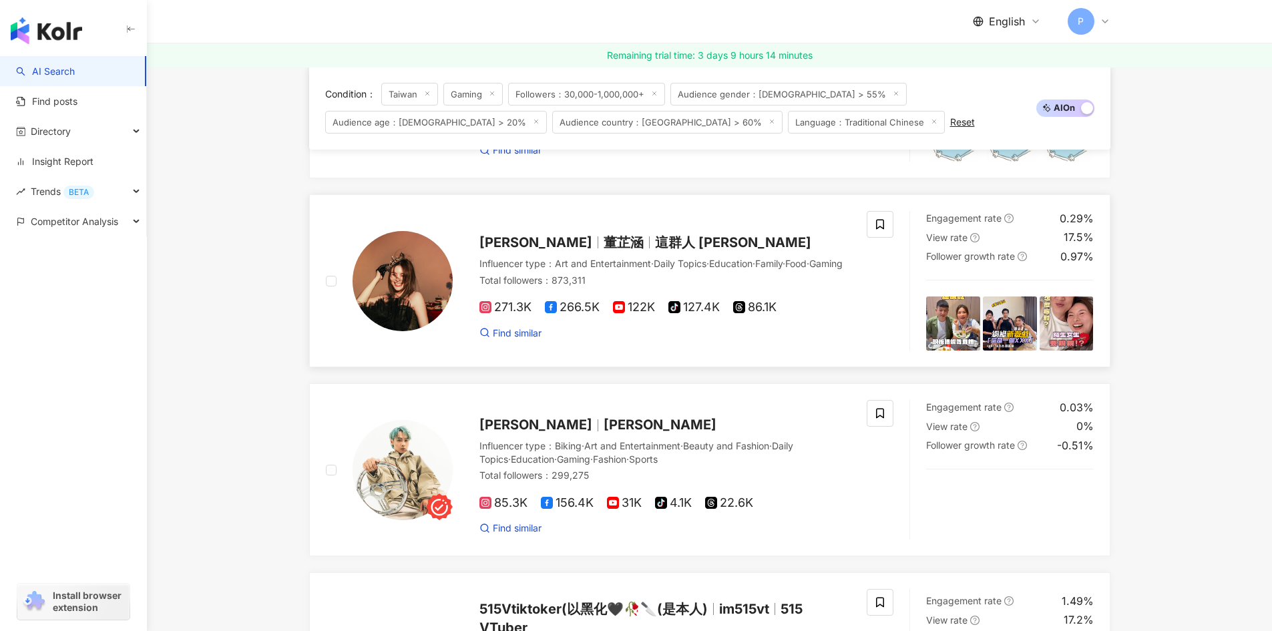
scroll to position [801, 0]
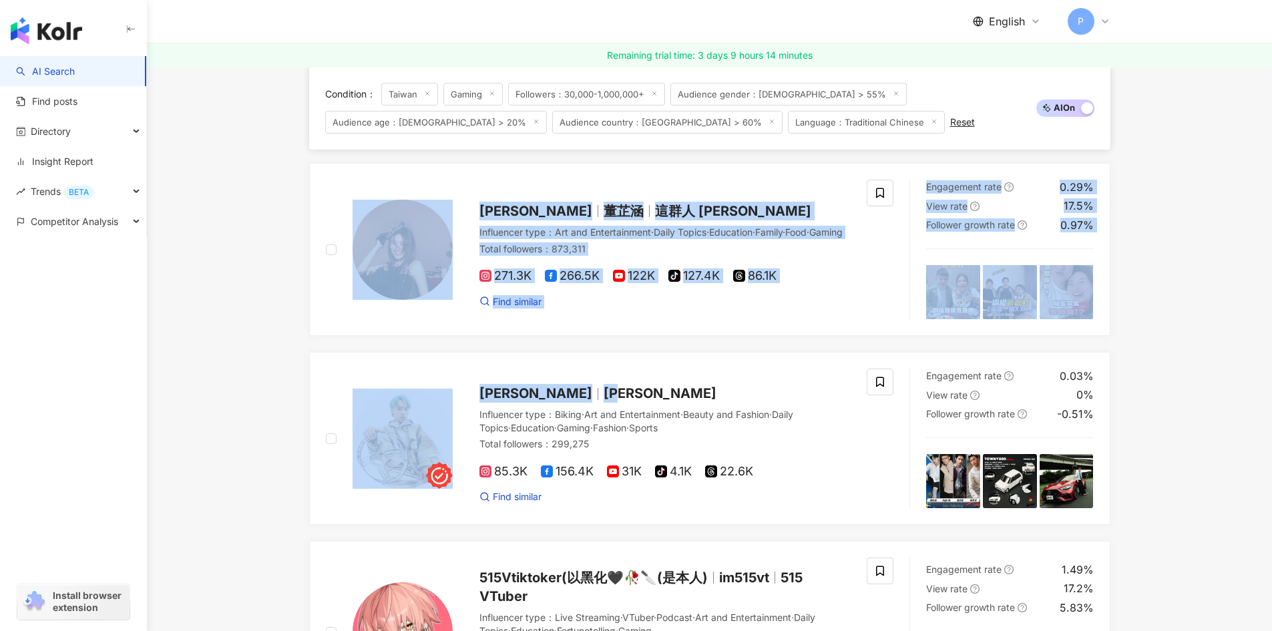
drag, startPoint x: 706, startPoint y: 357, endPoint x: 208, endPoint y: 223, distance: 516.4
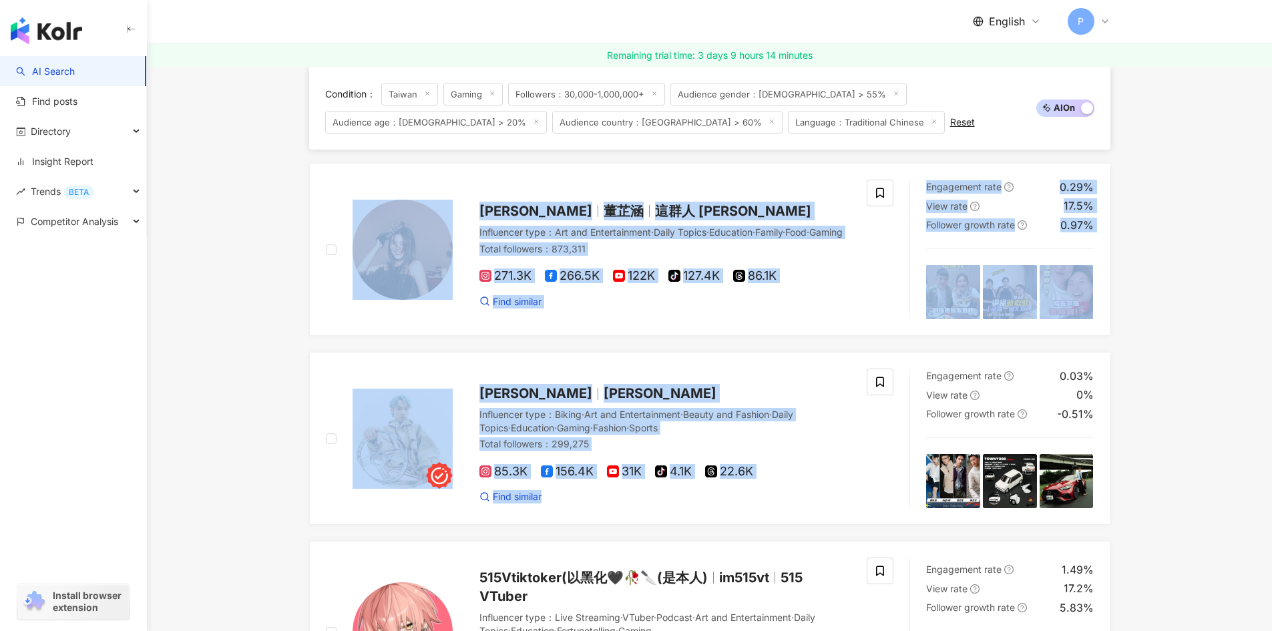
drag, startPoint x: 292, startPoint y: 187, endPoint x: 791, endPoint y: 547, distance: 615.8
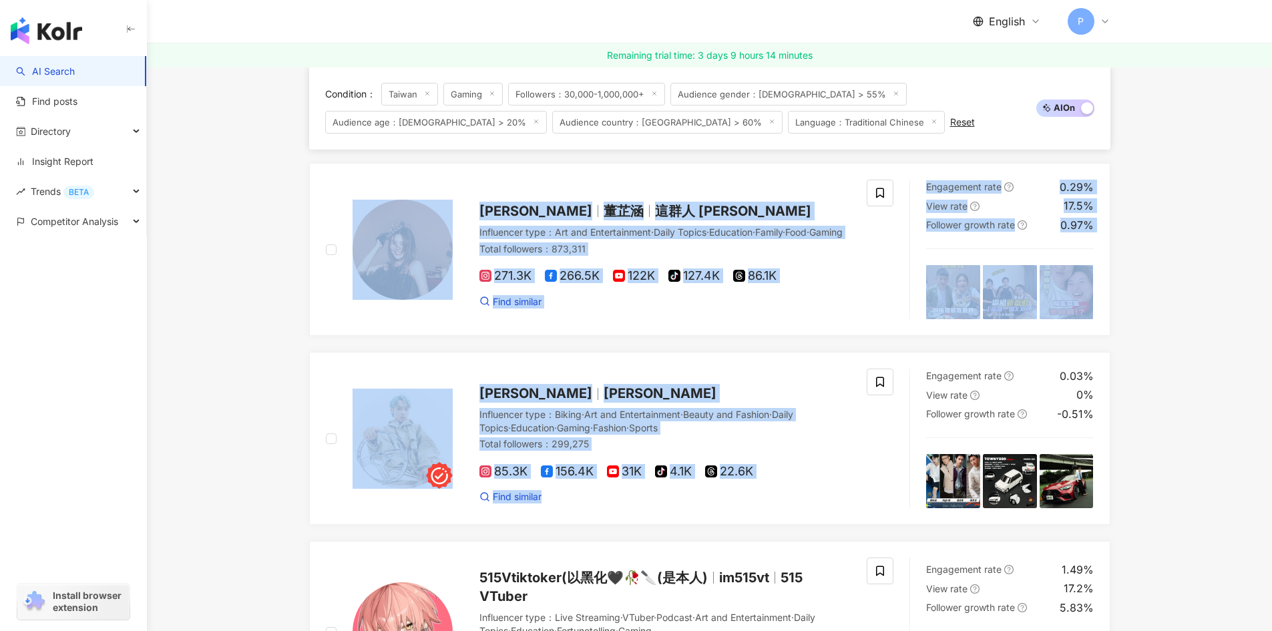
drag, startPoint x: 790, startPoint y: 542, endPoint x: 226, endPoint y: 154, distance: 684.4
drag, startPoint x: 264, startPoint y: 198, endPoint x: 951, endPoint y: 531, distance: 763.4
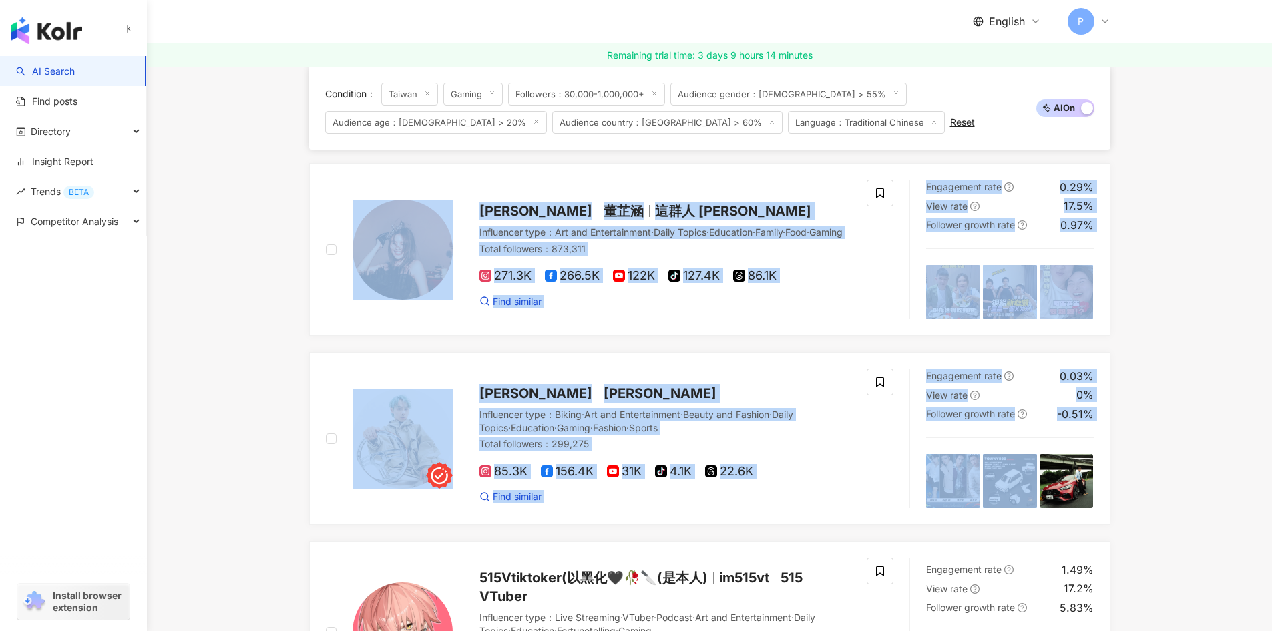
drag, startPoint x: 1137, startPoint y: 519, endPoint x: 248, endPoint y: 163, distance: 957.7
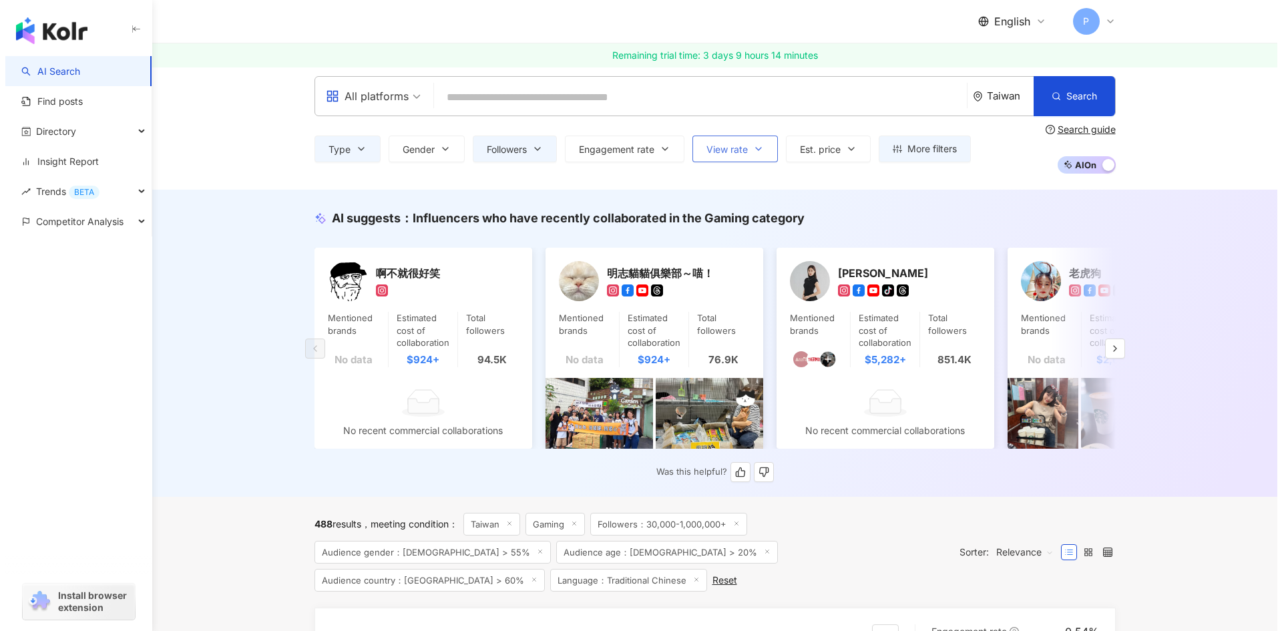
scroll to position [0, 0]
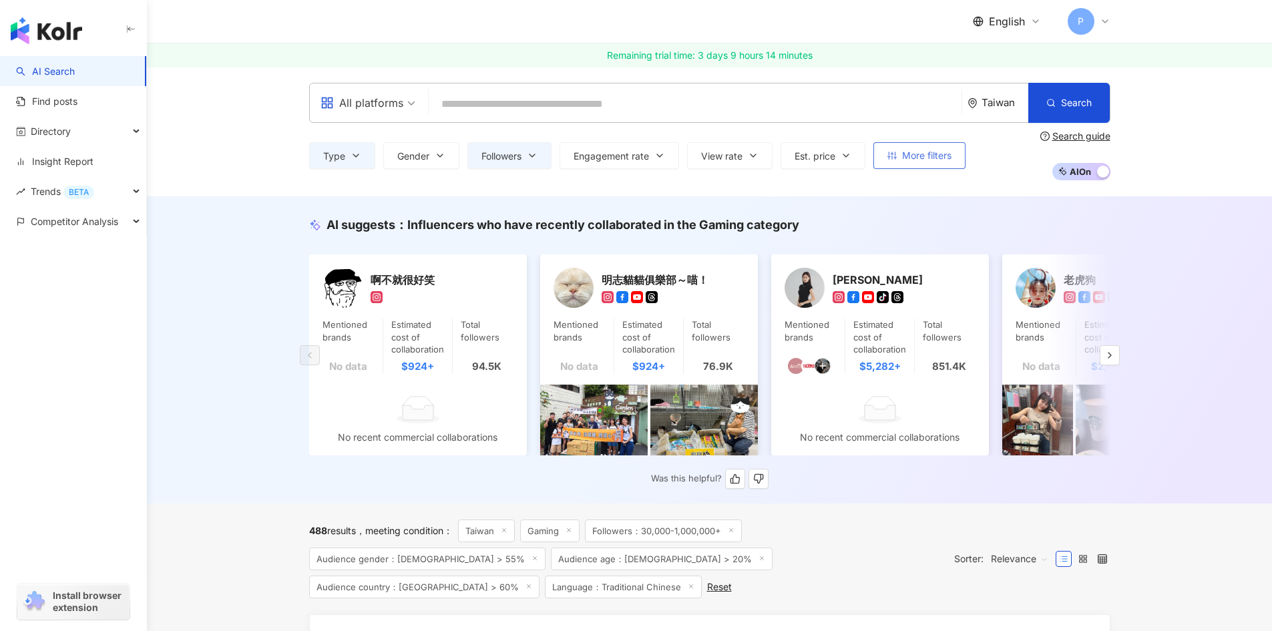
click at [915, 160] on span "More filters" at bounding box center [926, 155] width 49 height 11
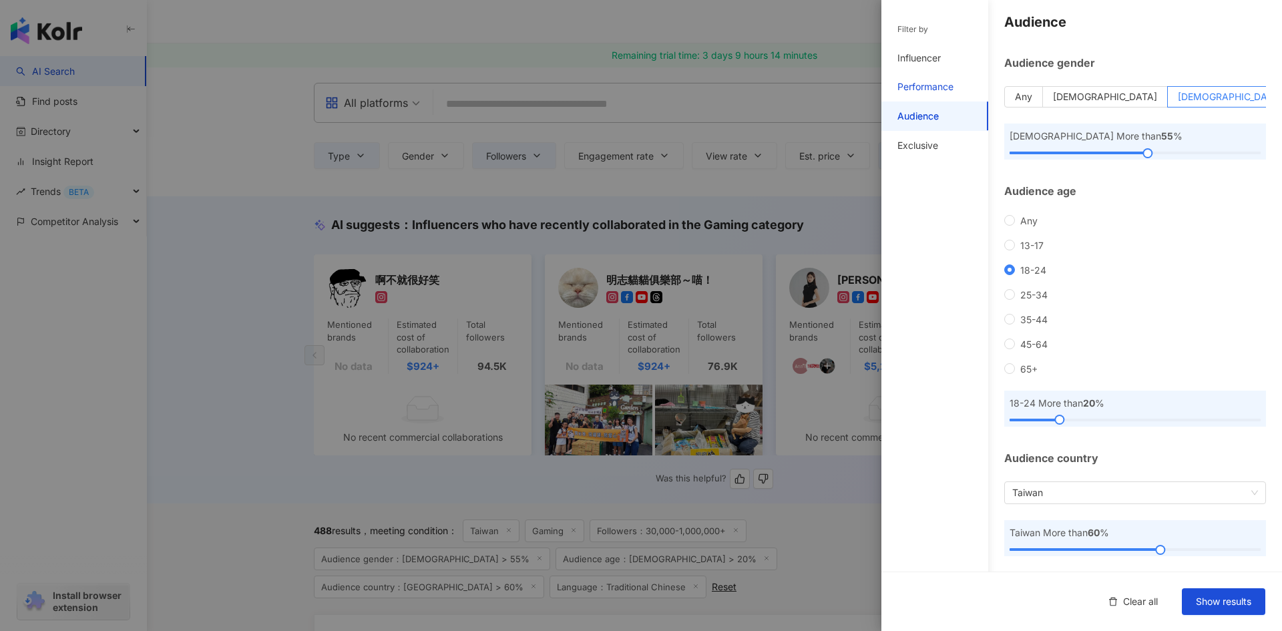
click at [924, 88] on div "Performance" at bounding box center [925, 86] width 56 height 13
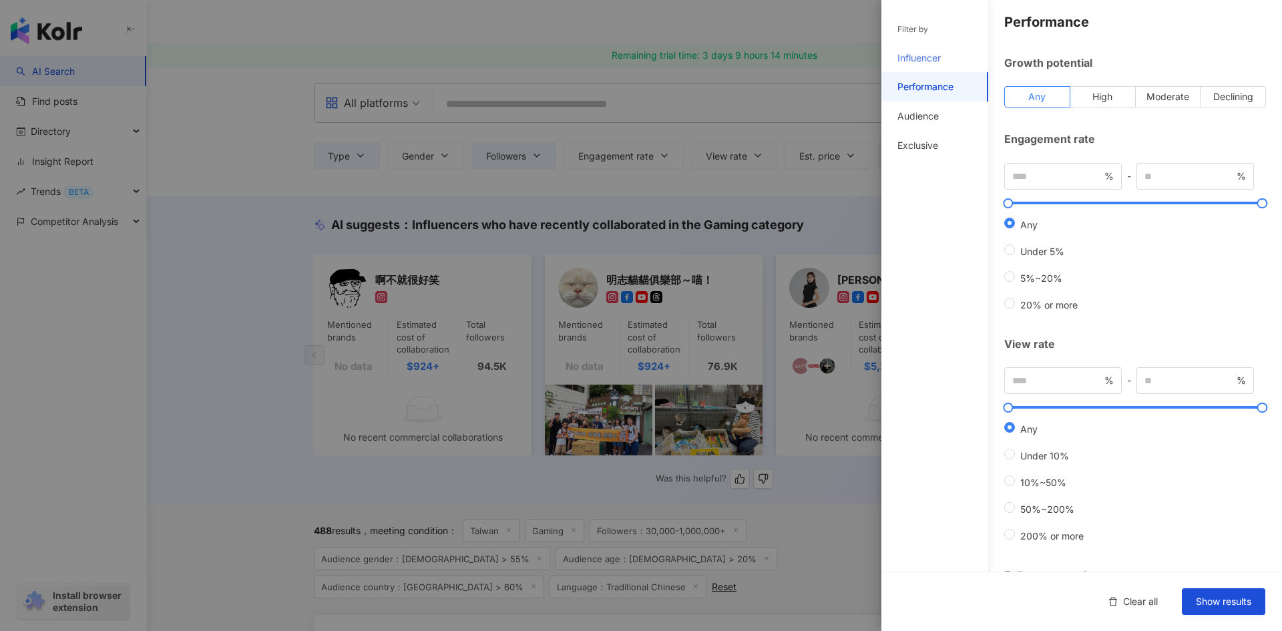
click at [931, 66] on div "Influencer" at bounding box center [934, 57] width 107 height 29
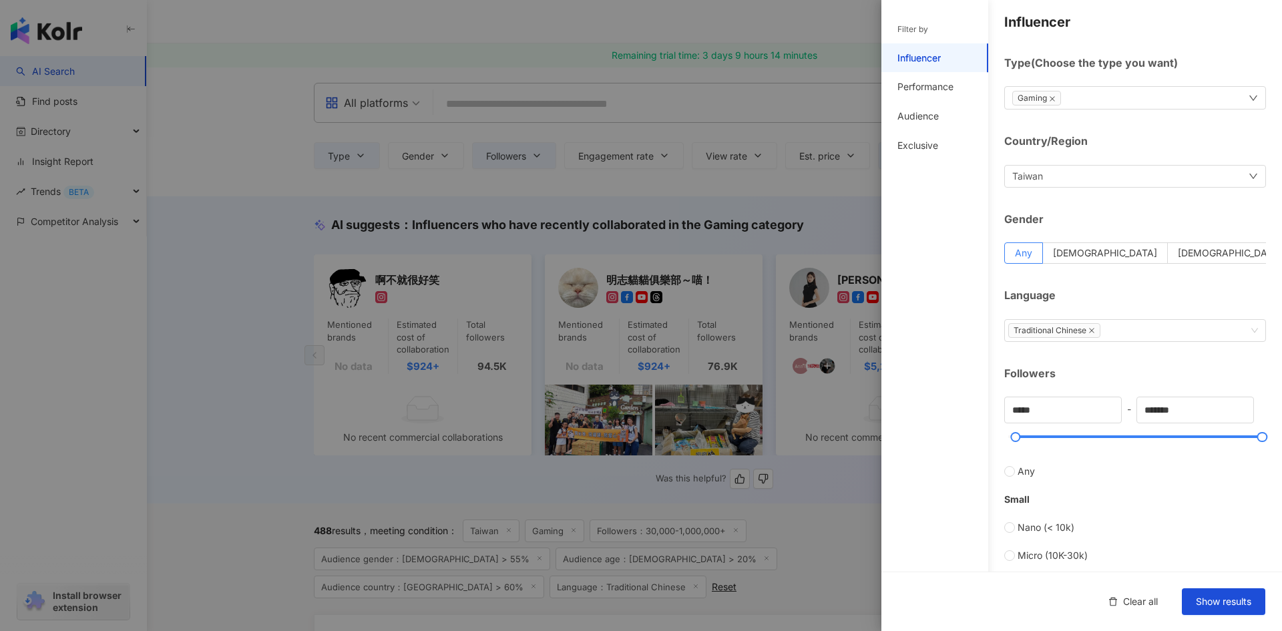
click at [1233, 99] on div "Gaming" at bounding box center [1135, 97] width 262 height 23
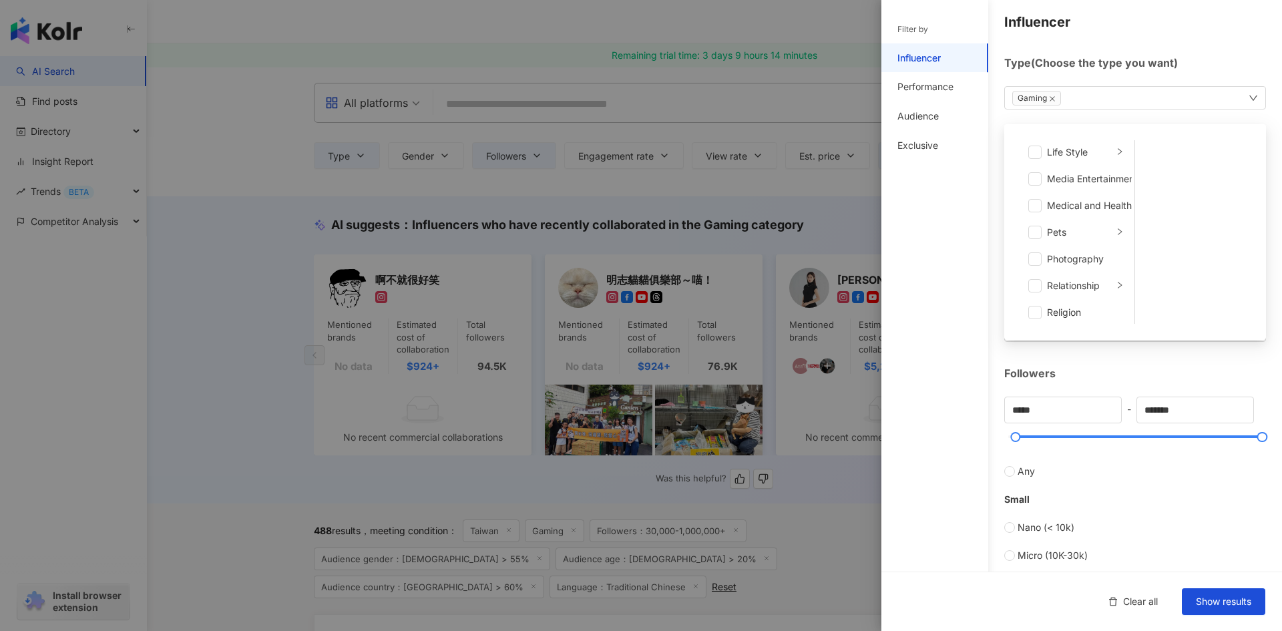
scroll to position [287, 0]
click at [1115, 164] on icon "right" at bounding box center [1119, 162] width 8 height 8
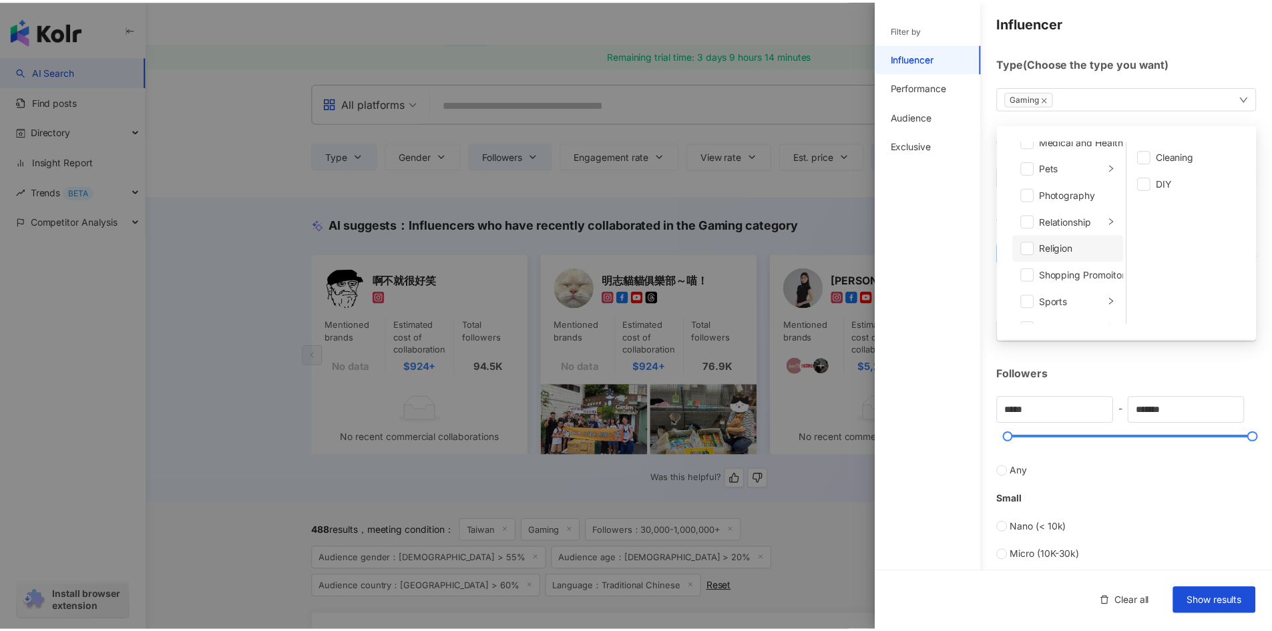
scroll to position [463, 0]
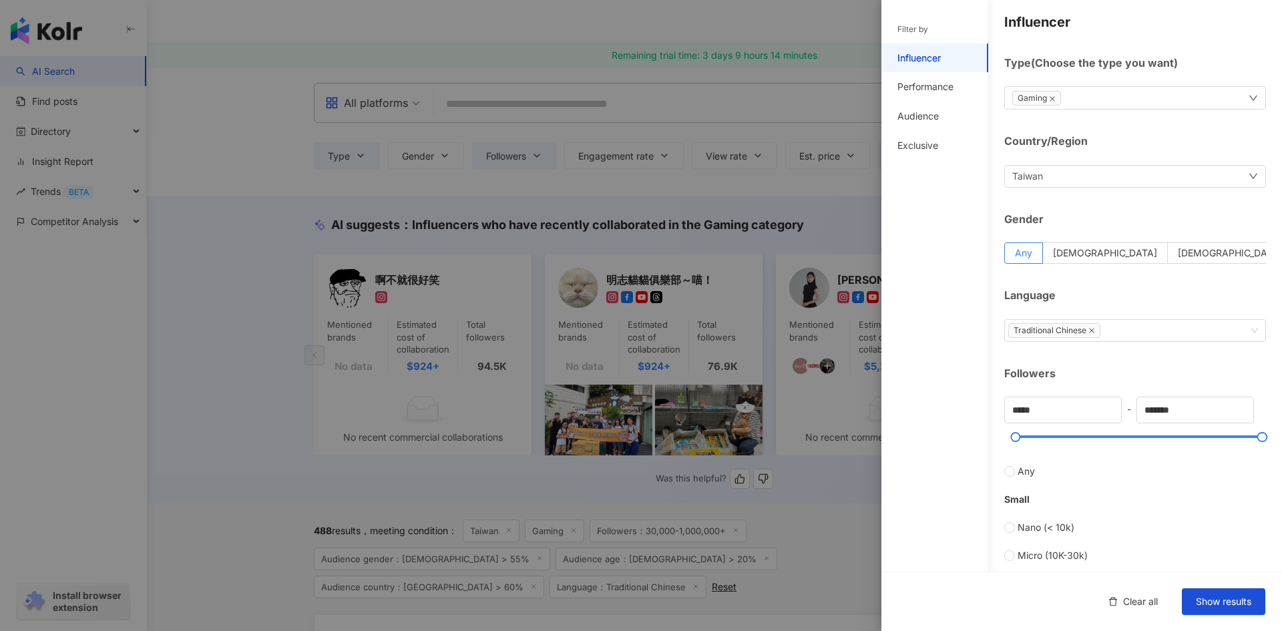
click at [929, 231] on div "Filter by Influencer Performance Audience Exclusive" at bounding box center [934, 323] width 107 height 615
click at [222, 160] on div at bounding box center [641, 315] width 1282 height 631
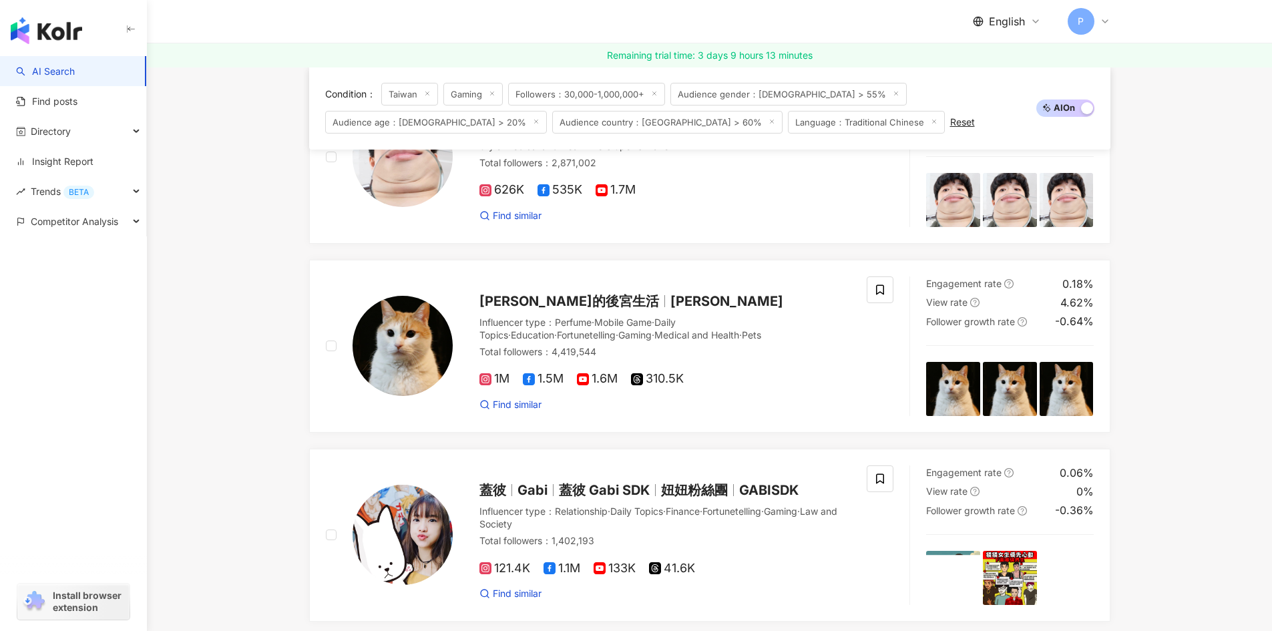
scroll to position [1869, 0]
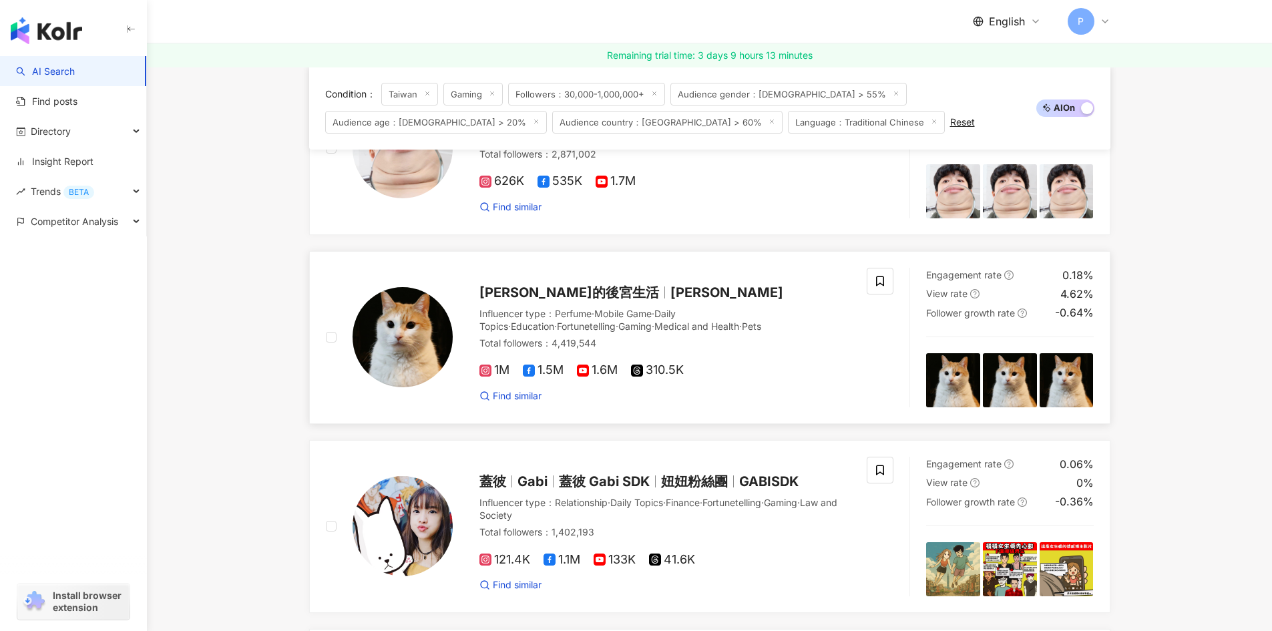
click at [670, 300] on span "黃阿瑪" at bounding box center [726, 292] width 113 height 16
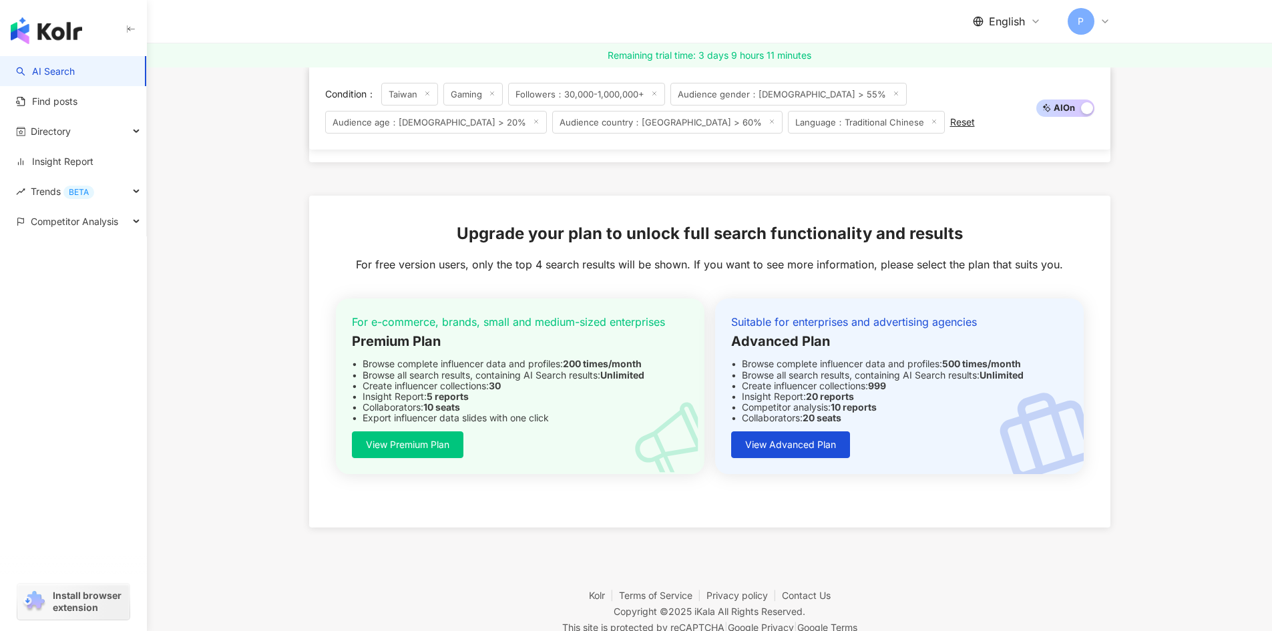
scroll to position [2804, 0]
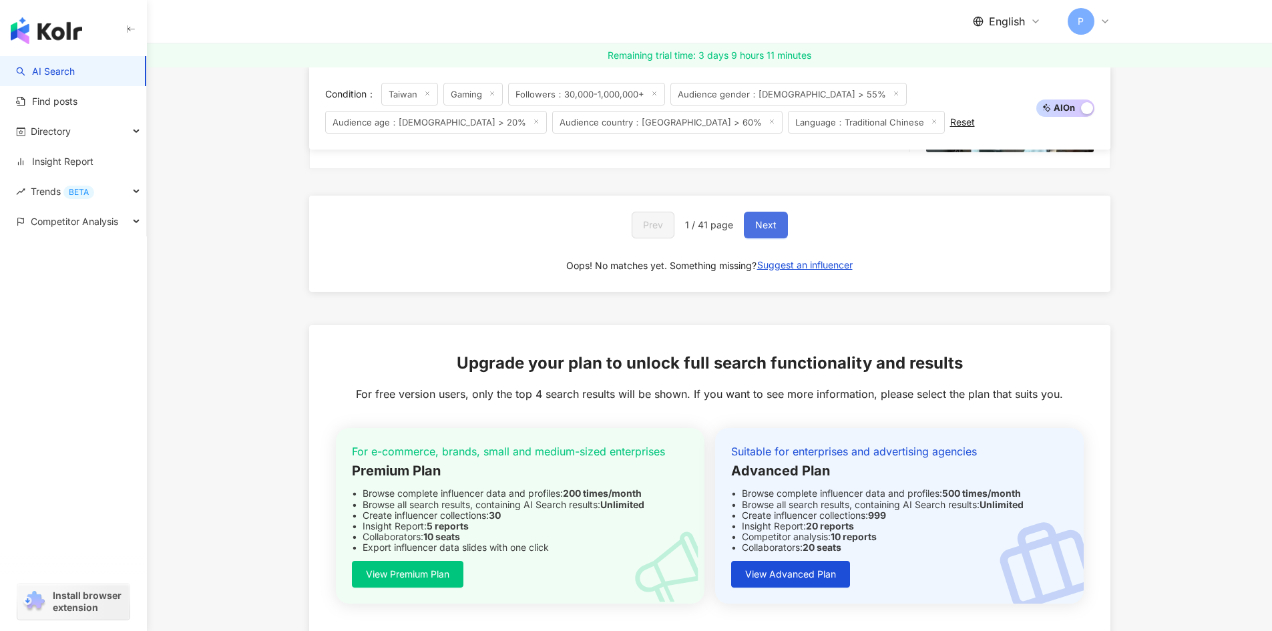
click at [781, 238] on button "Next" at bounding box center [766, 225] width 44 height 27
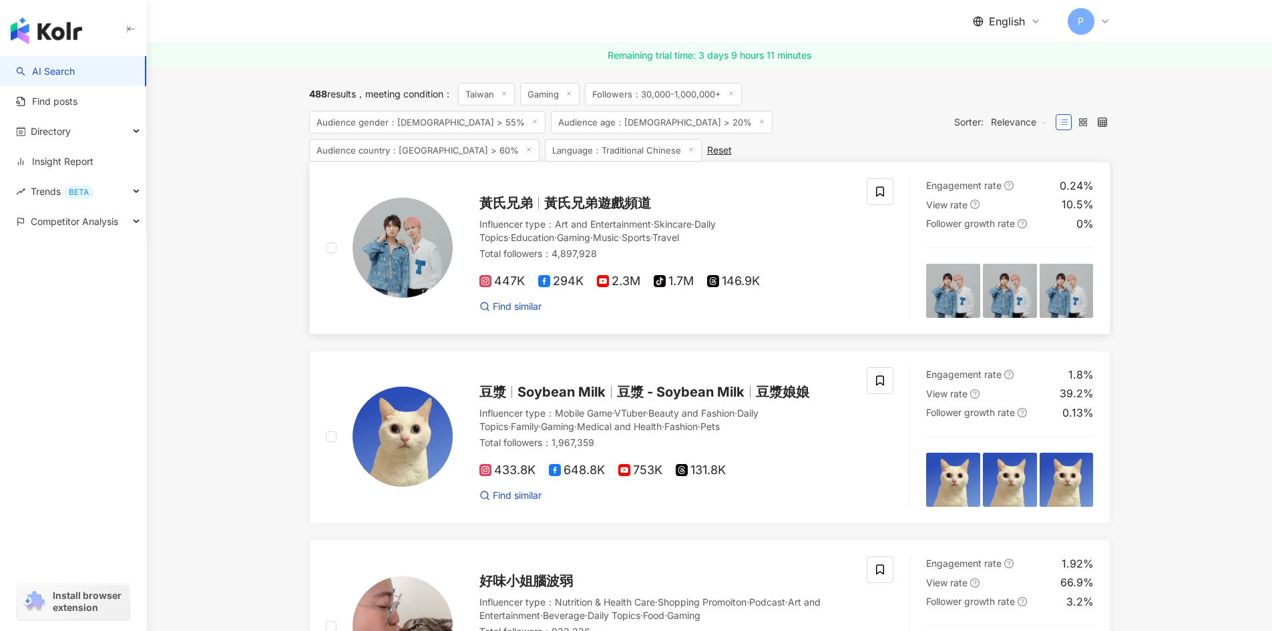
scroll to position [476, 0]
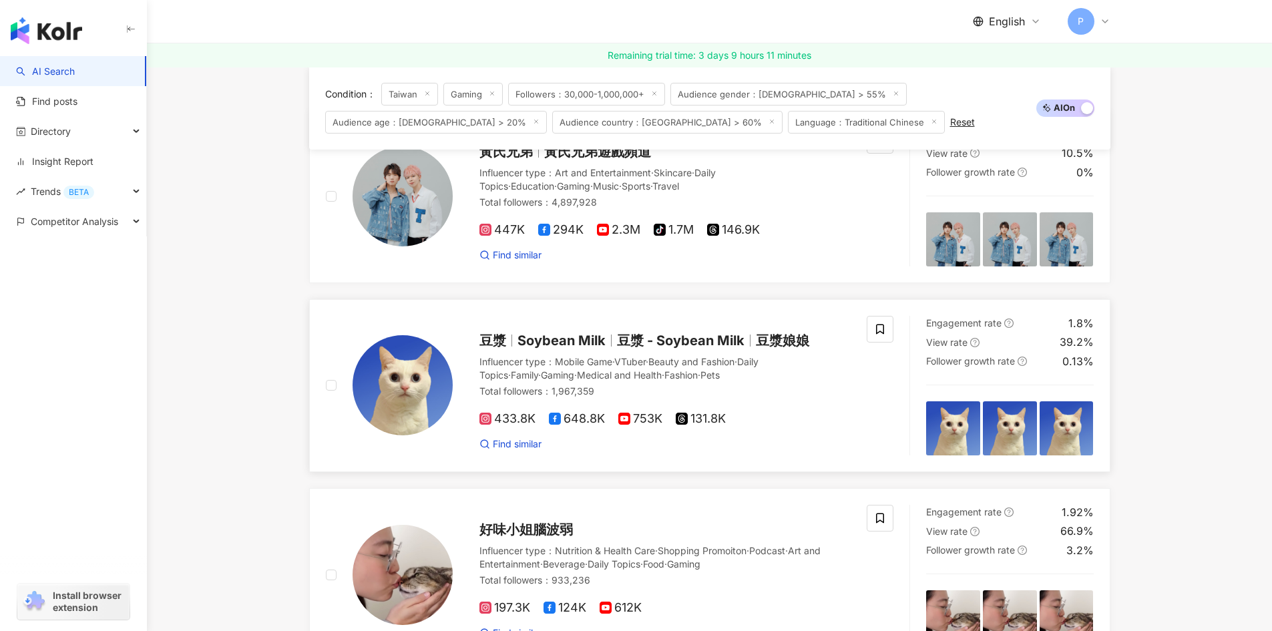
click at [404, 399] on img at bounding box center [402, 385] width 100 height 100
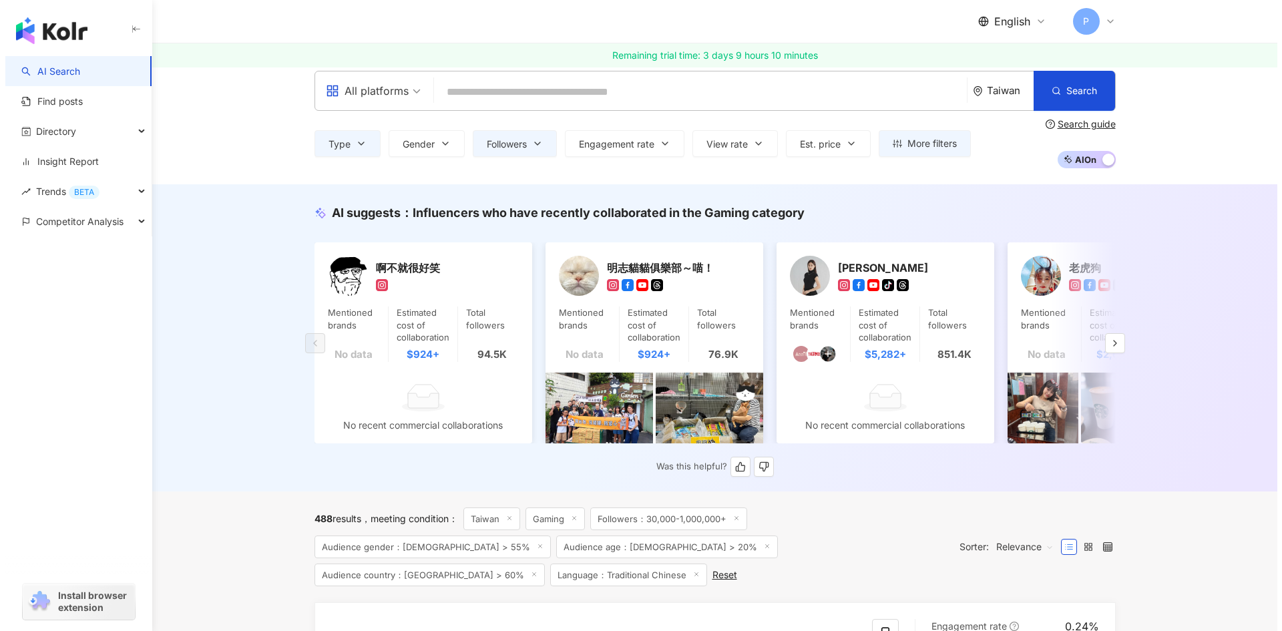
scroll to position [9, 0]
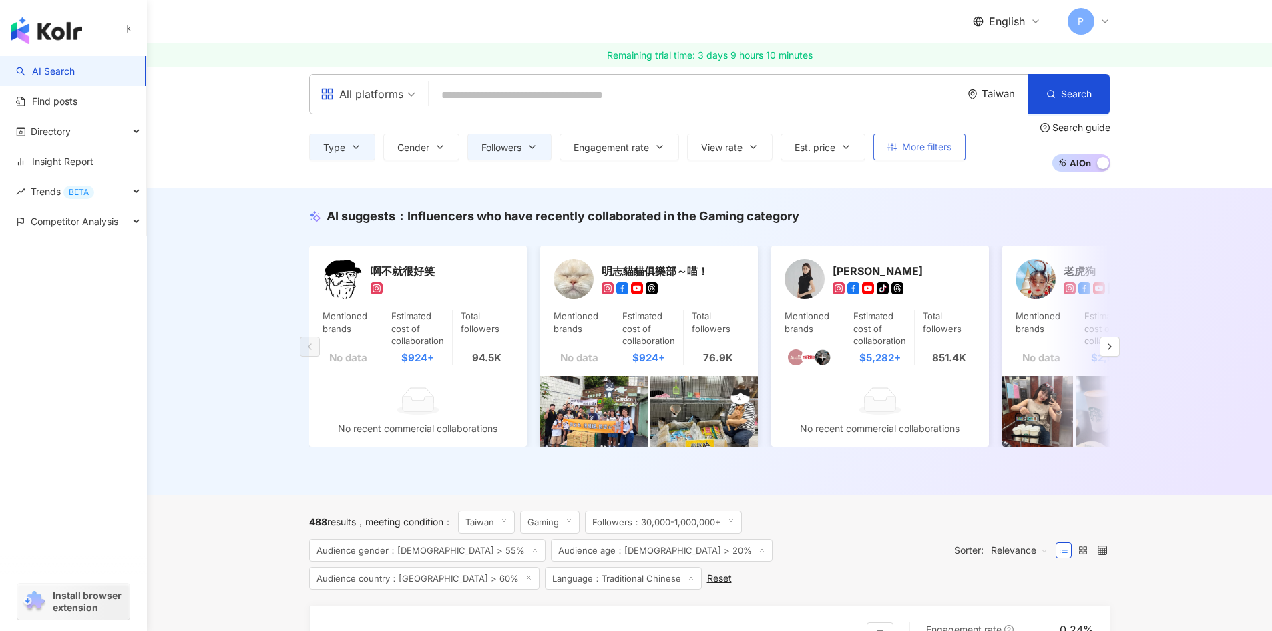
click at [931, 142] on span "More filters" at bounding box center [926, 147] width 49 height 11
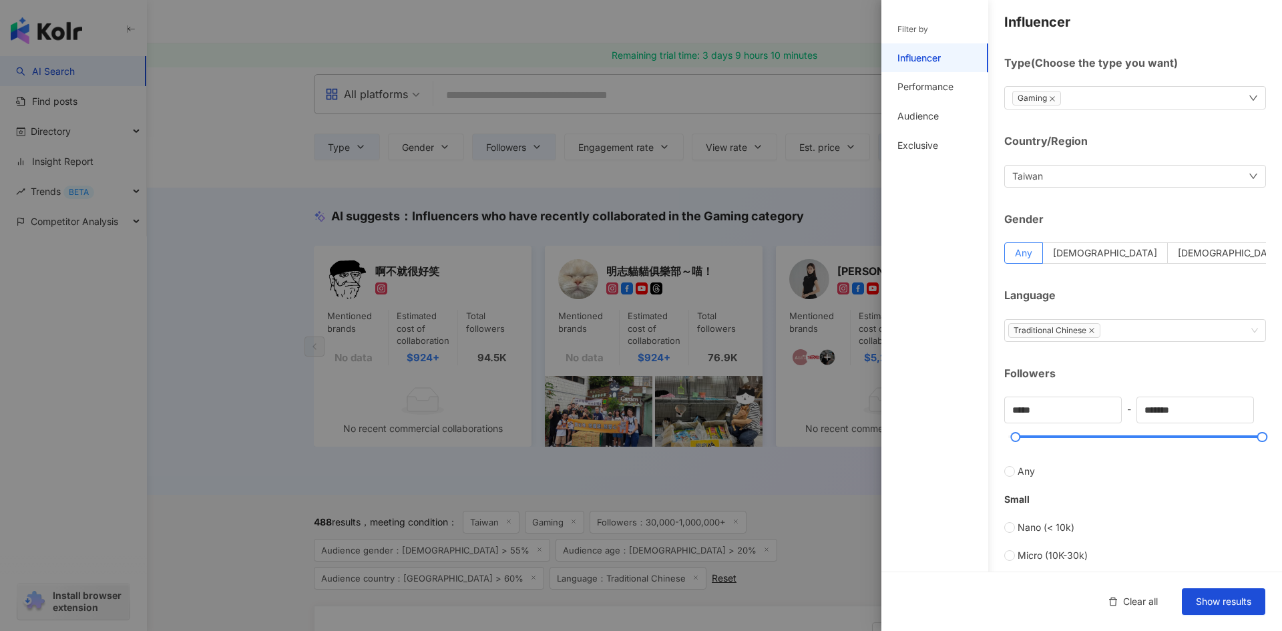
click at [1123, 95] on div "Gaming" at bounding box center [1135, 97] width 262 height 23
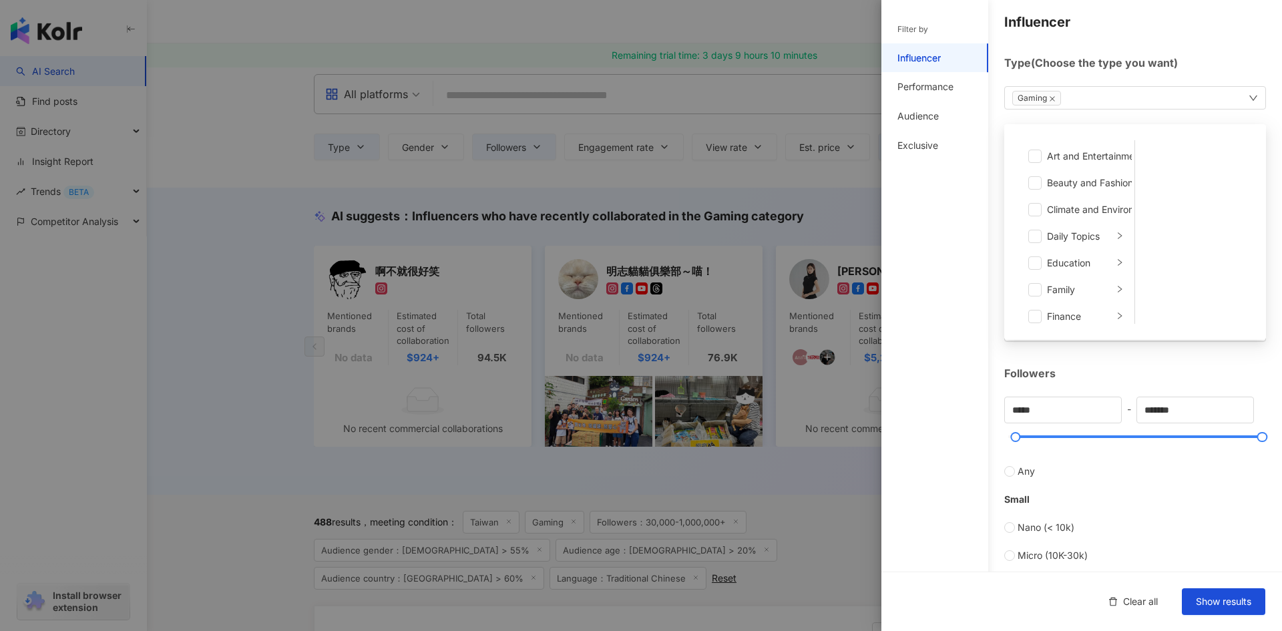
click at [1046, 99] on span "Gaming" at bounding box center [1036, 98] width 49 height 15
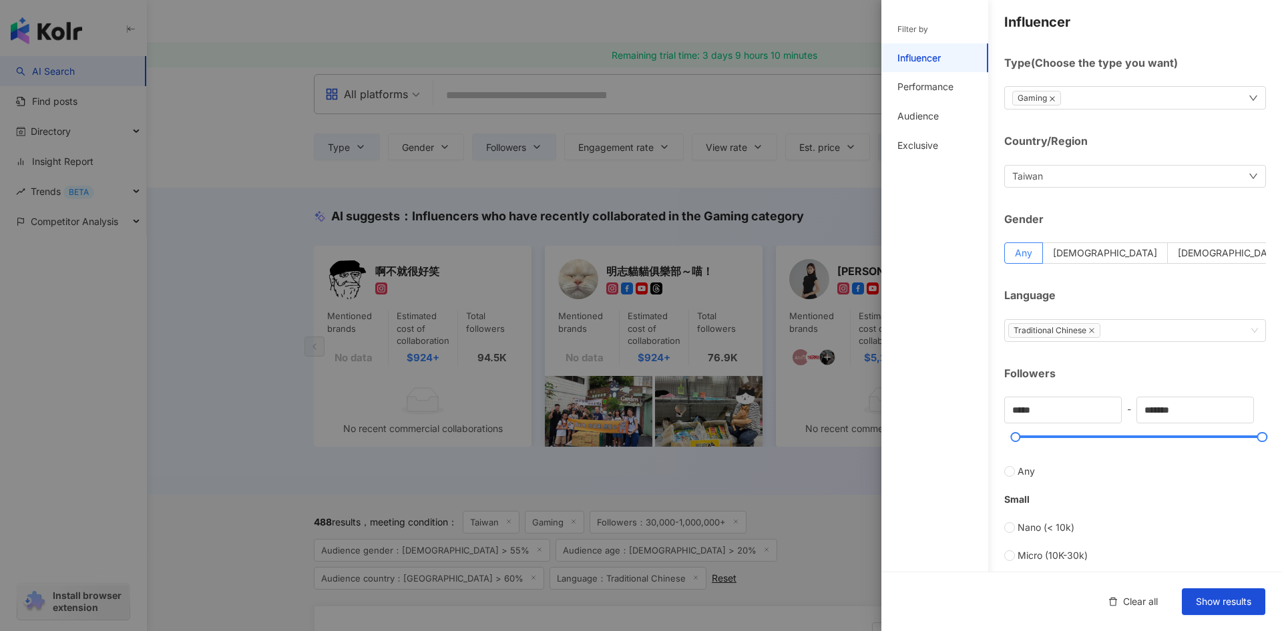
click at [1053, 99] on icon "close" at bounding box center [1052, 98] width 7 height 7
click at [1095, 101] on div "Please select" at bounding box center [1135, 97] width 262 height 23
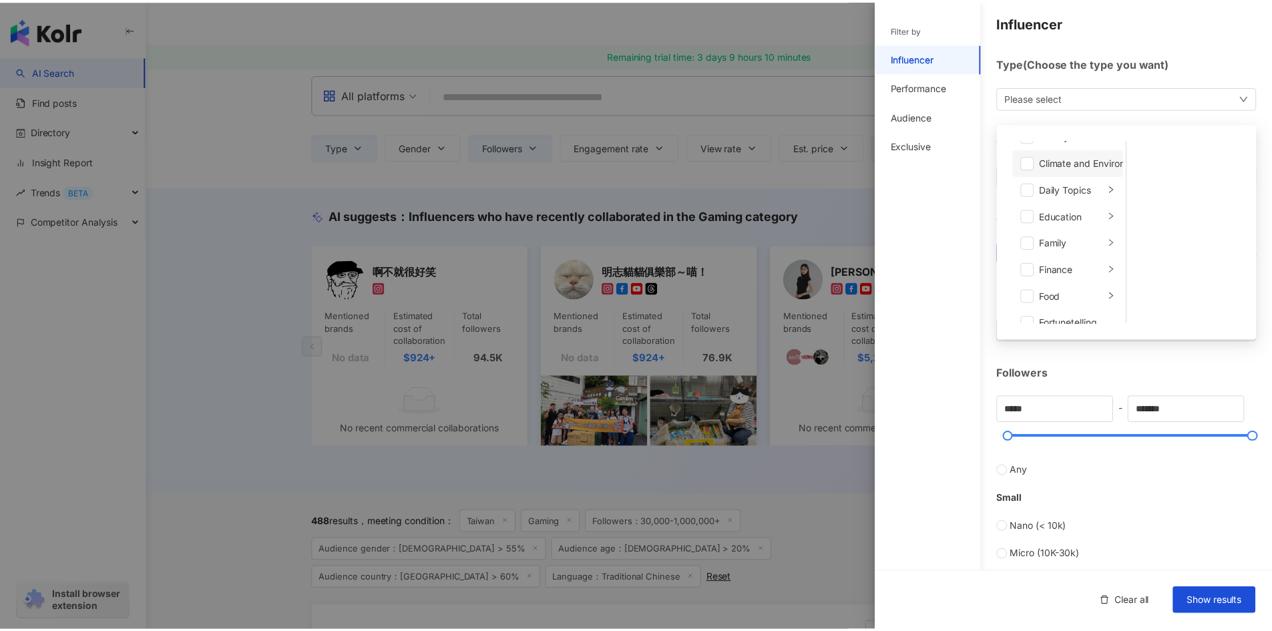
scroll to position [134, 0]
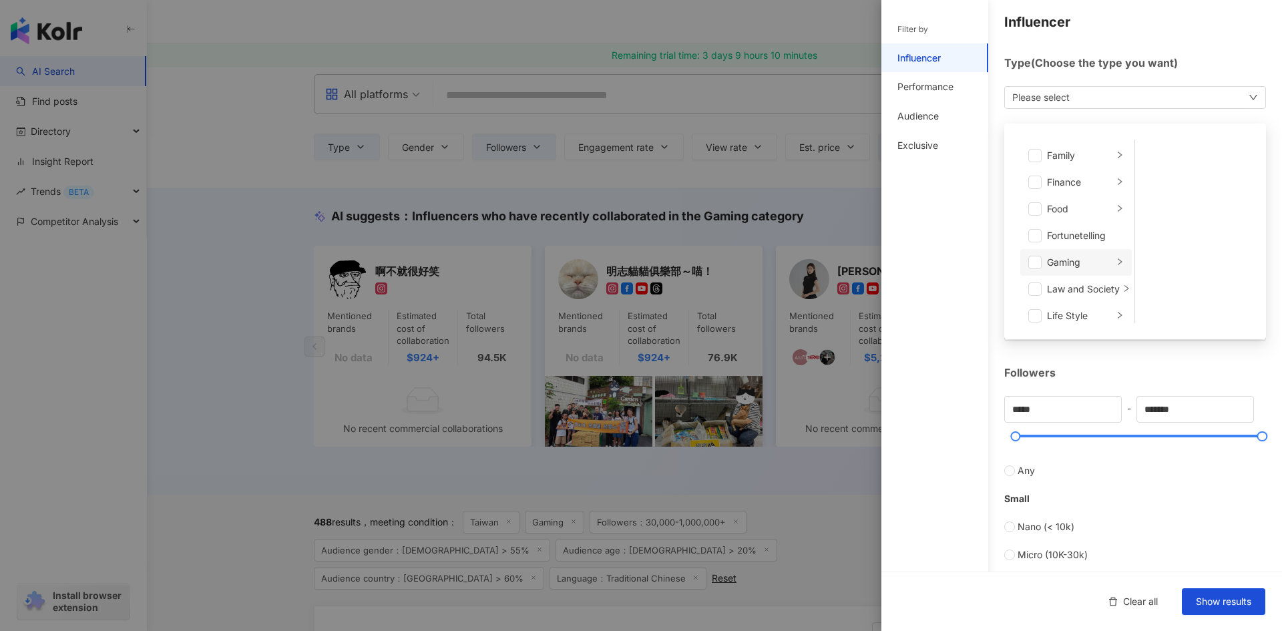
click at [1115, 260] on icon "right" at bounding box center [1119, 262] width 8 height 8
click at [1139, 209] on li "Mobile Game" at bounding box center [1193, 209] width 112 height 27
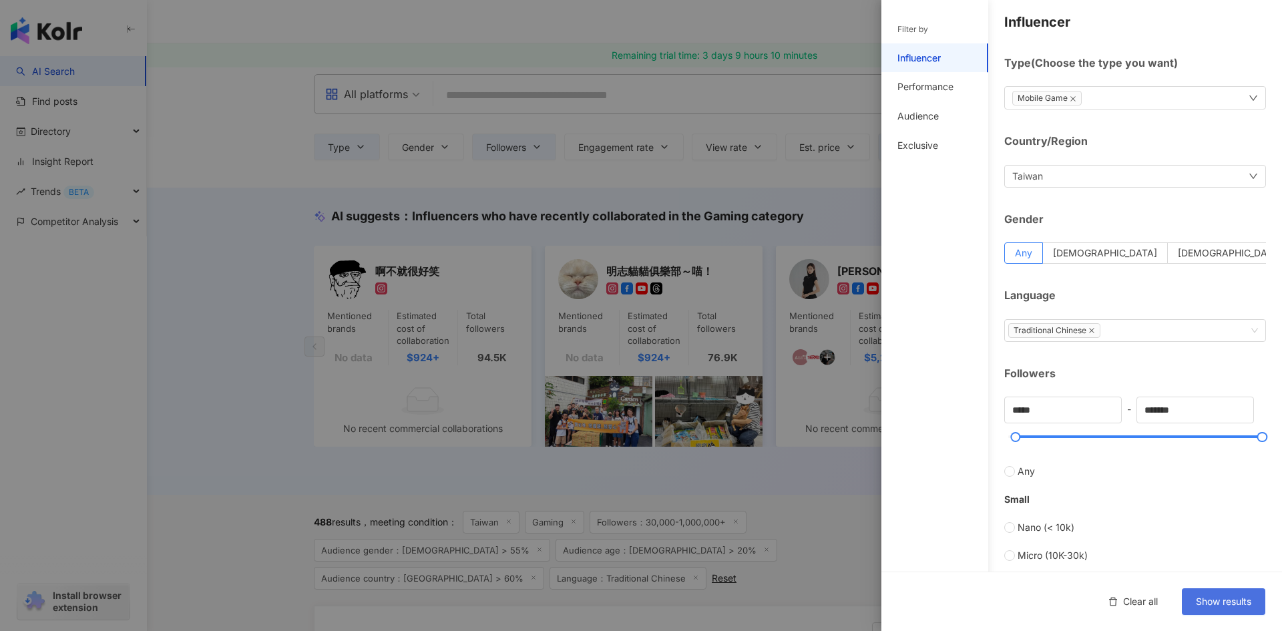
click at [1232, 607] on button "Show results" at bounding box center [1223, 601] width 83 height 27
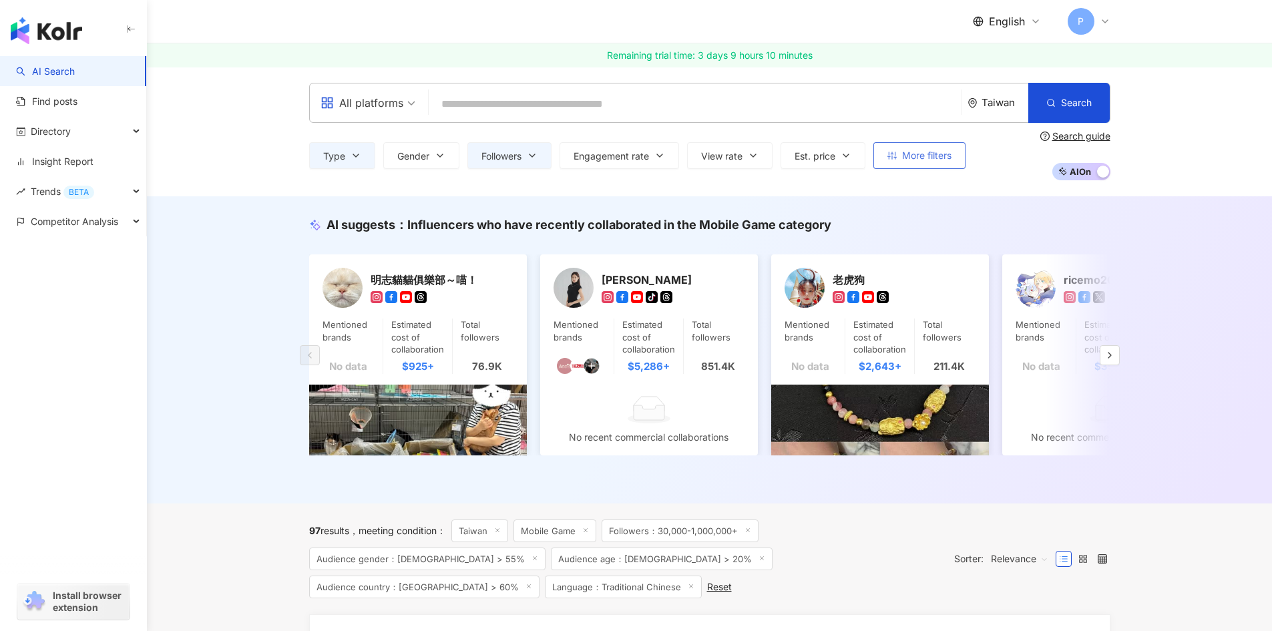
click at [939, 152] on span "More filters" at bounding box center [926, 155] width 49 height 11
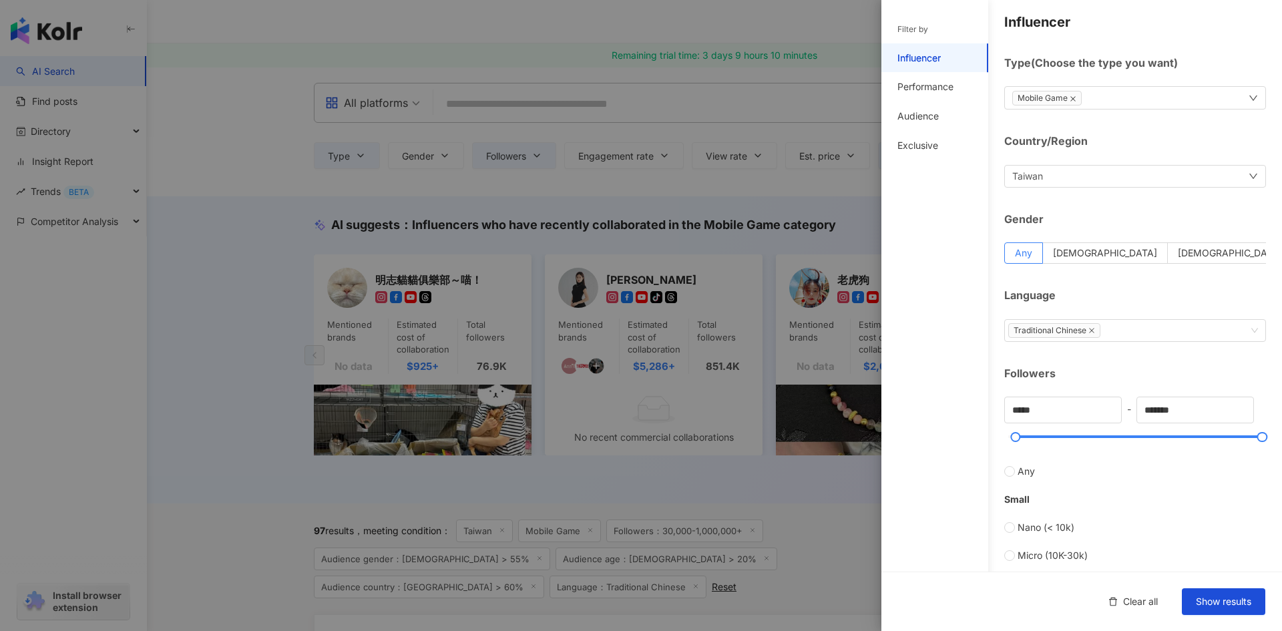
click at [1071, 99] on icon "close" at bounding box center [1072, 98] width 7 height 7
click at [1071, 99] on div "Please select" at bounding box center [1135, 97] width 262 height 23
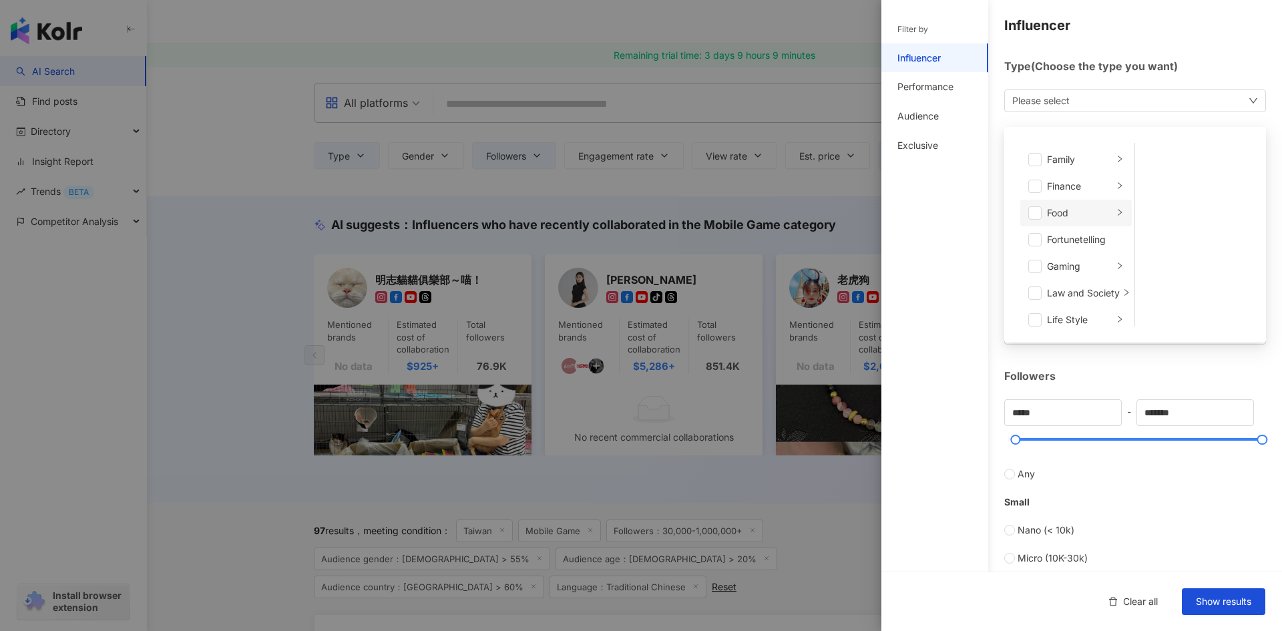
scroll to position [134, 0]
click at [1039, 266] on span at bounding box center [1034, 265] width 13 height 13
click at [1038, 218] on span at bounding box center [1034, 212] width 13 height 13
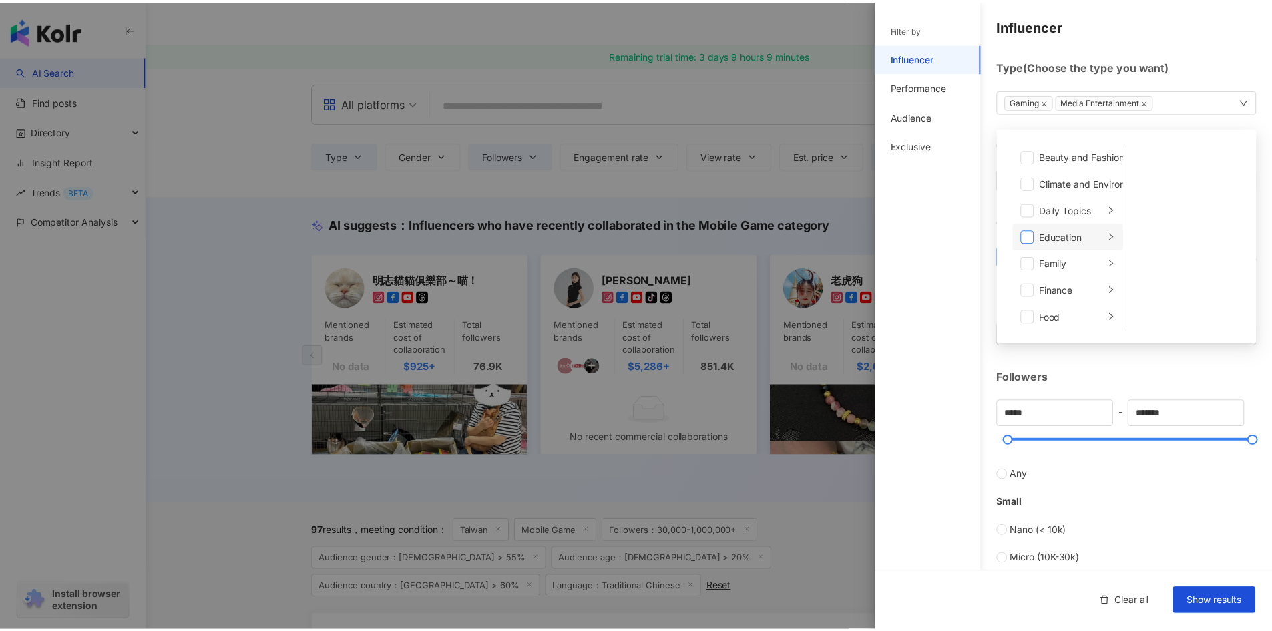
scroll to position [0, 0]
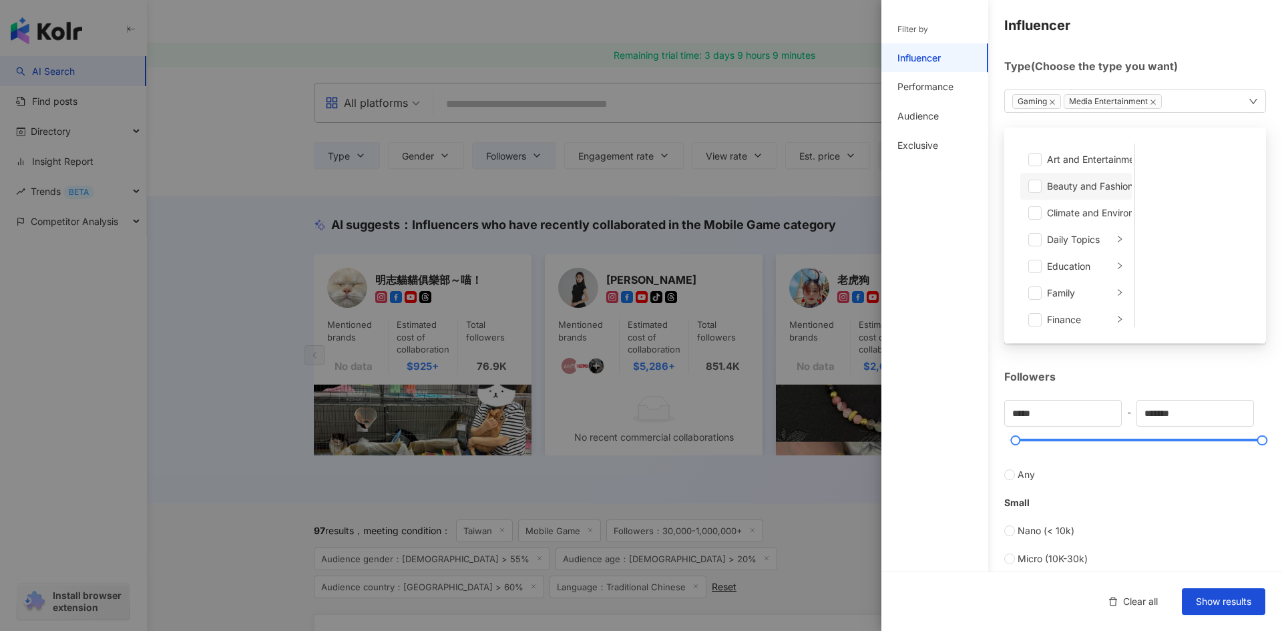
click at [1037, 188] on span at bounding box center [1034, 186] width 13 height 13
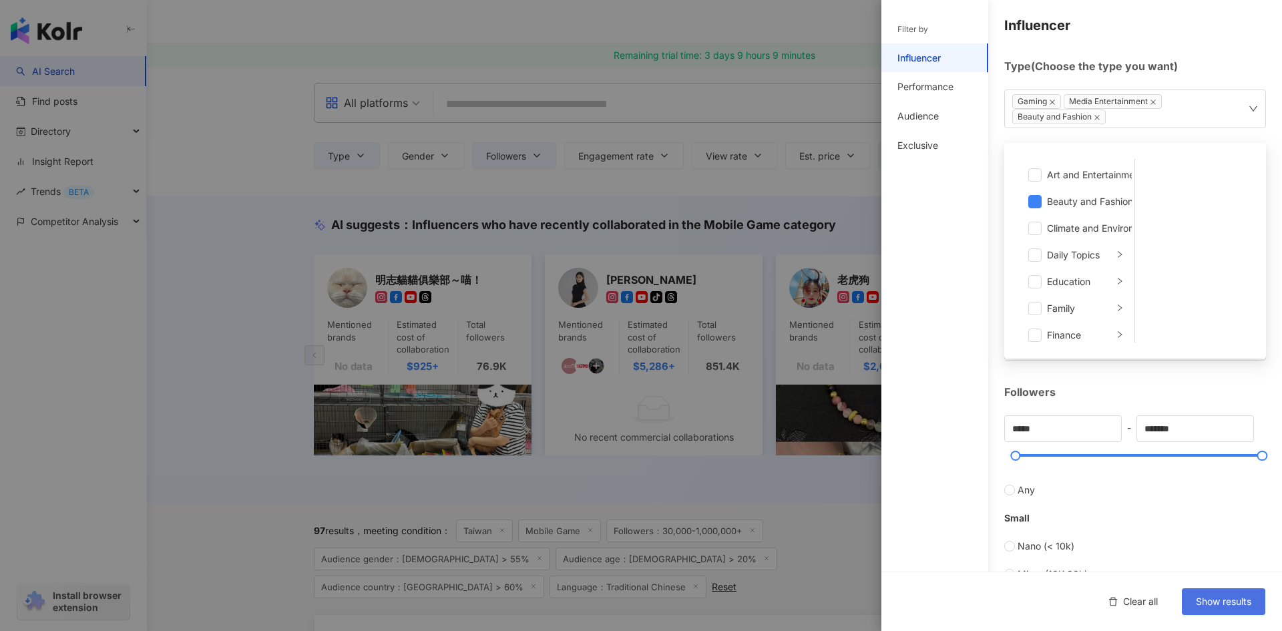
click at [1236, 596] on span "Show results" at bounding box center [1223, 601] width 55 height 11
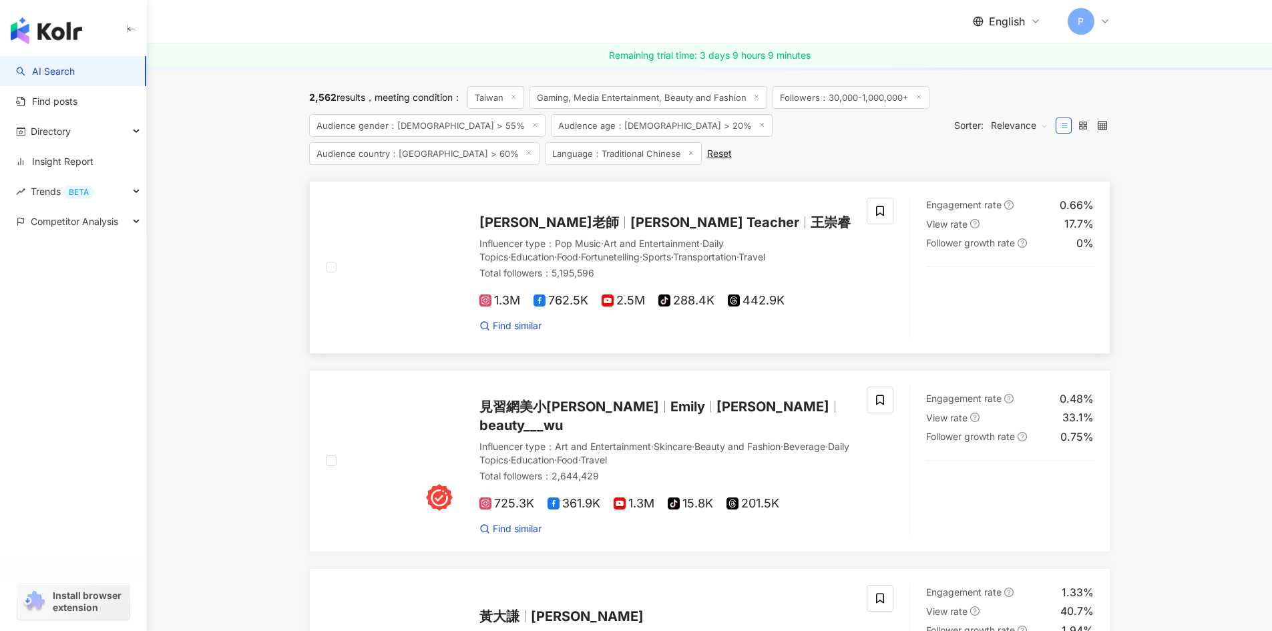
scroll to position [467, 0]
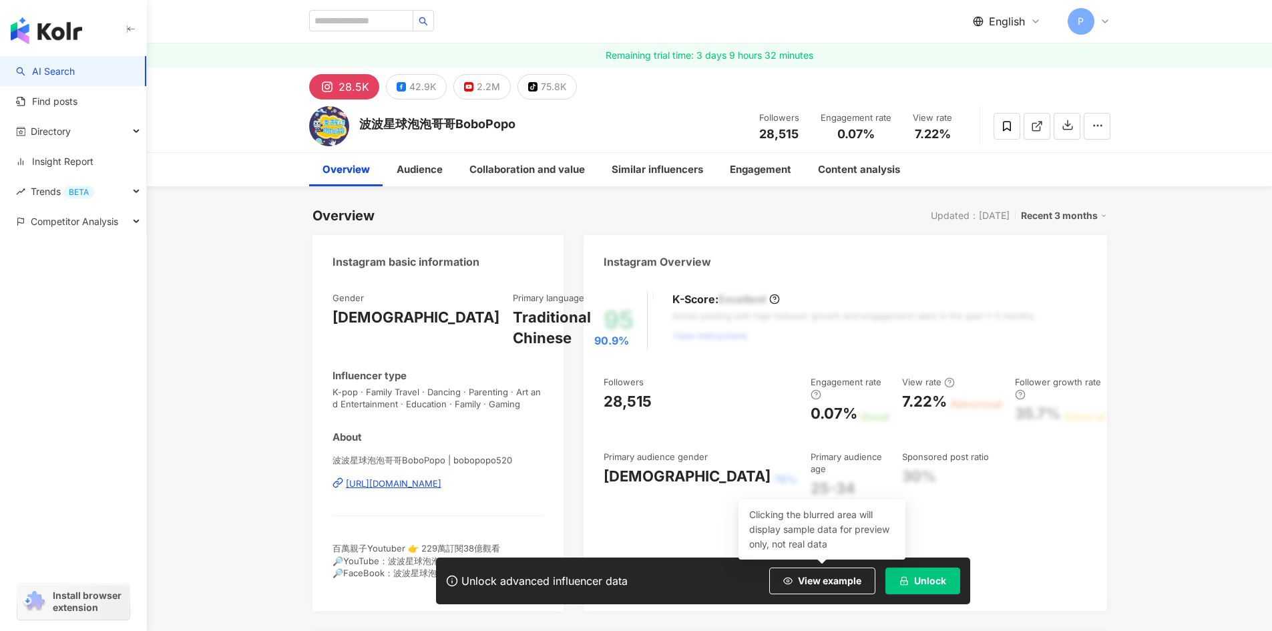
scroll to position [200, 0]
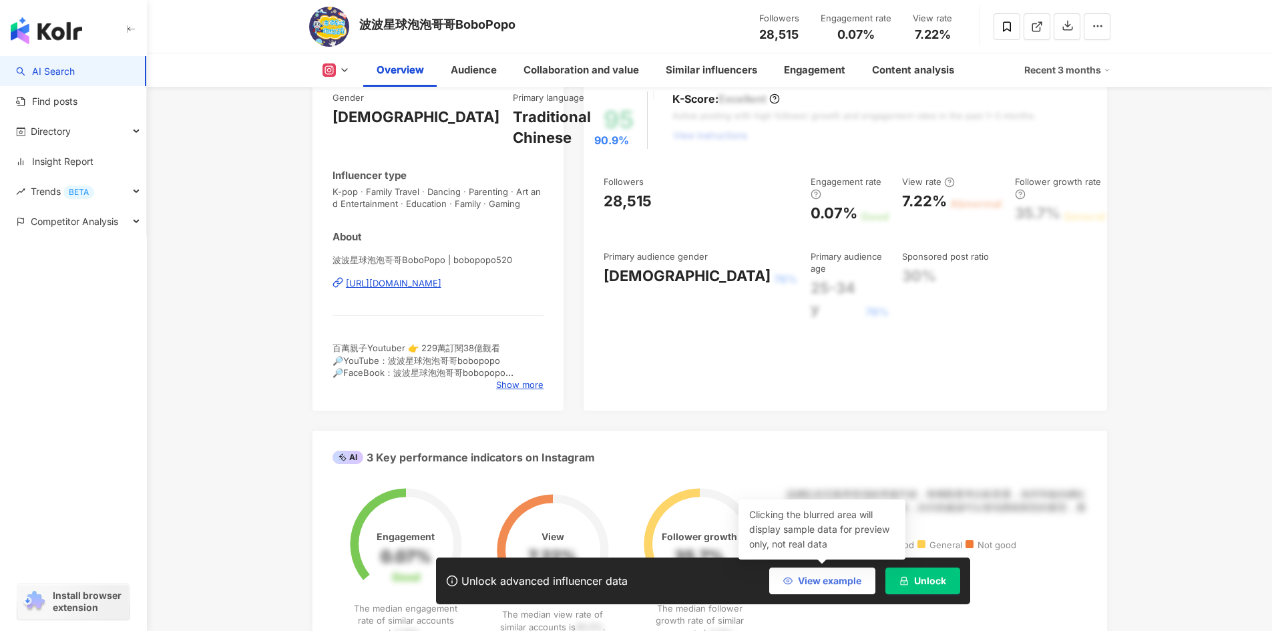
click at [792, 585] on button "View example" at bounding box center [822, 580] width 106 height 27
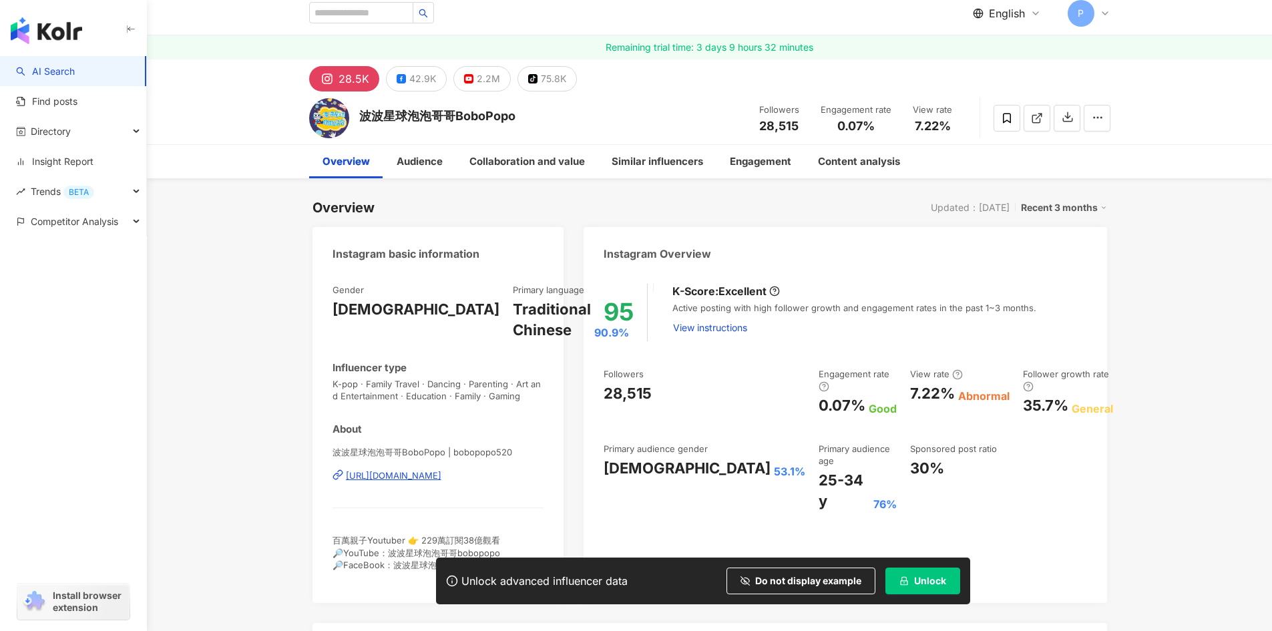
scroll to position [0, 0]
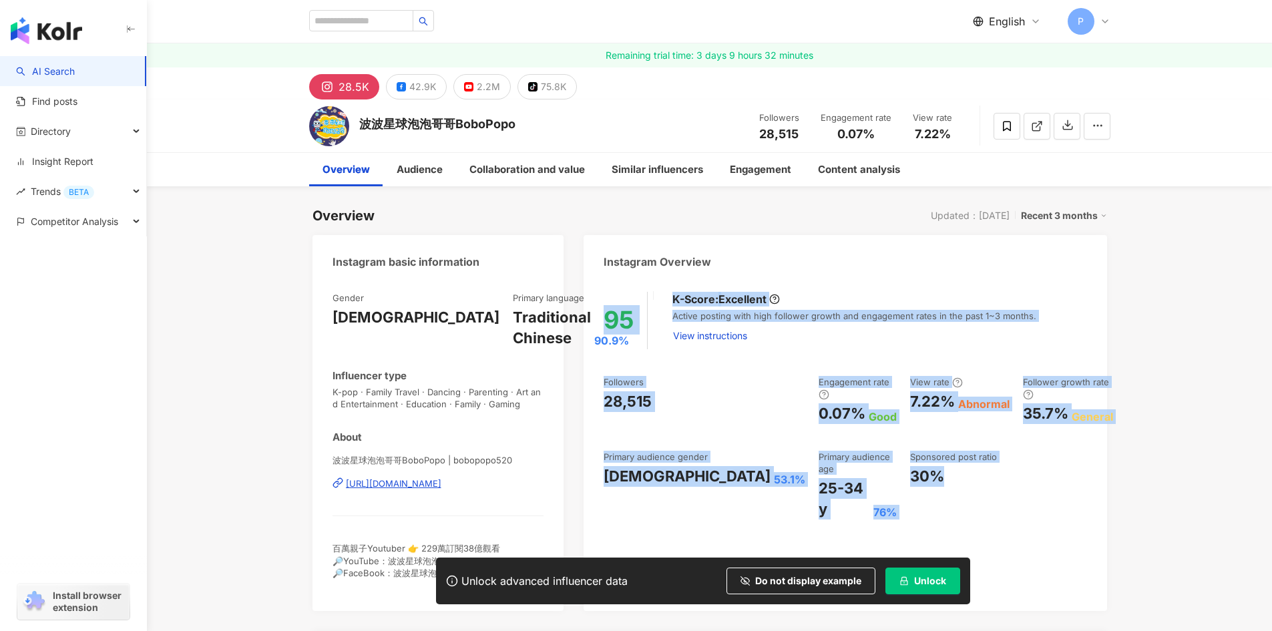
drag, startPoint x: 598, startPoint y: 310, endPoint x: 957, endPoint y: 475, distance: 394.9
click at [953, 473] on div "95 K-Score : Excellent Active posting with high follower growth and engagement …" at bounding box center [844, 444] width 523 height 332
click at [960, 476] on div "95 K-Score : Excellent Active posting with high follower growth and engagement …" at bounding box center [844, 444] width 523 height 332
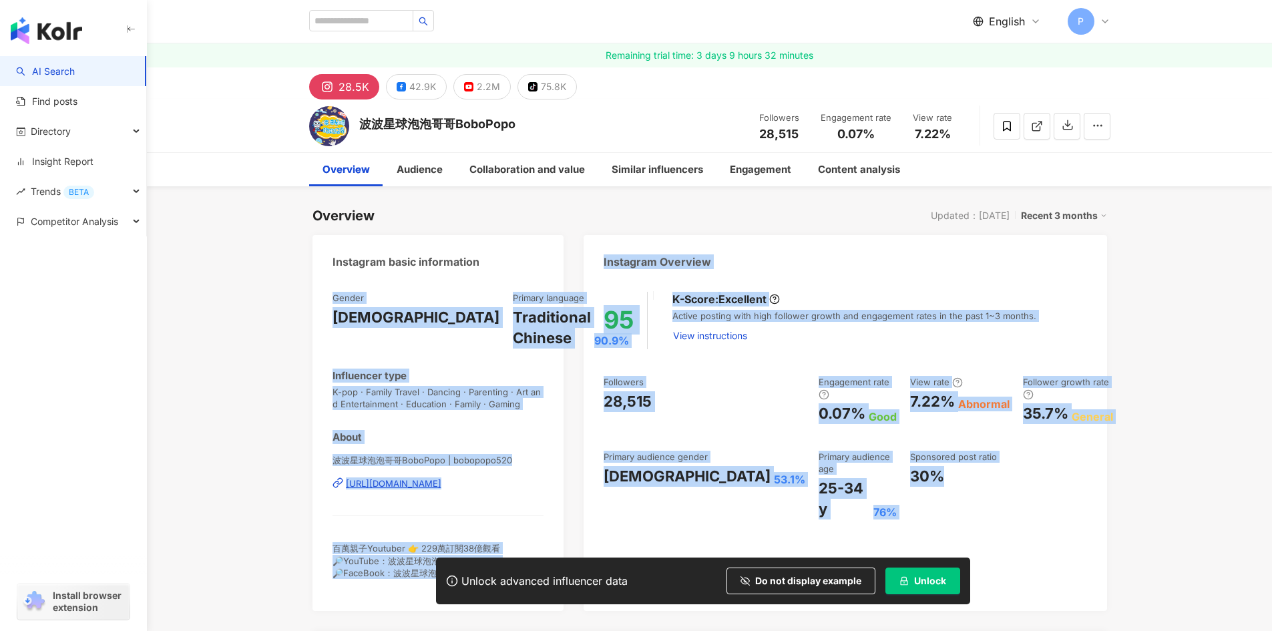
drag, startPoint x: 964, startPoint y: 472, endPoint x: 545, endPoint y: 260, distance: 469.0
click at [958, 481] on div "95 K-Score : Excellent Active posting with high follower growth and engagement …" at bounding box center [844, 444] width 523 height 332
drag, startPoint x: 971, startPoint y: 460, endPoint x: 567, endPoint y: 266, distance: 448.2
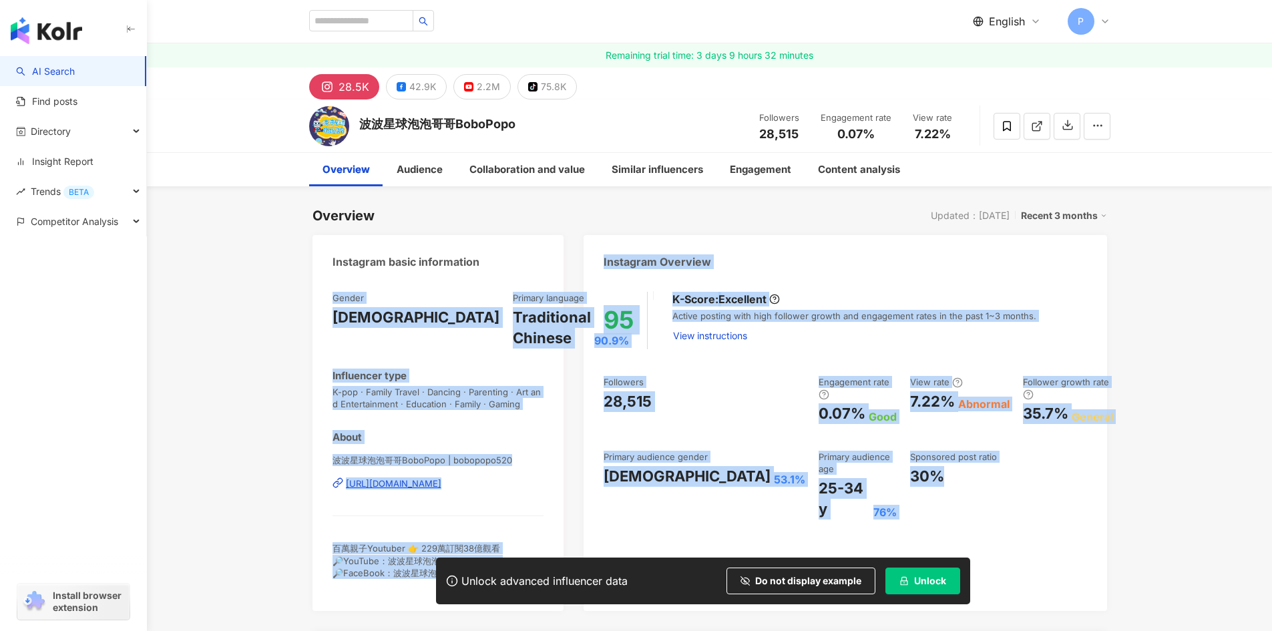
click at [992, 475] on div "95 K-Score : Excellent Active posting with high follower growth and engagement …" at bounding box center [844, 444] width 523 height 332
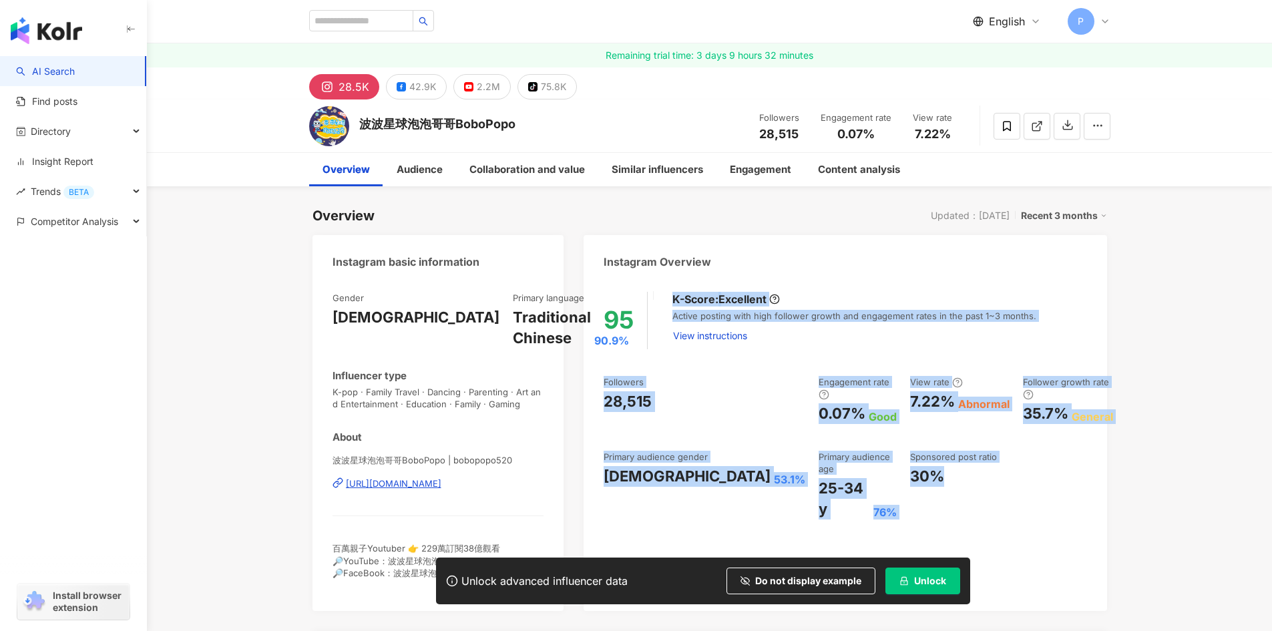
drag, startPoint x: 1000, startPoint y: 463, endPoint x: 649, endPoint y: 335, distance: 373.8
click at [599, 287] on div "95 K-Score : Excellent Active posting with high follower growth and engagement …" at bounding box center [844, 444] width 523 height 332
click at [1051, 488] on div "95 K-Score : Excellent Active posting with high follower growth and engagement …" at bounding box center [844, 444] width 523 height 332
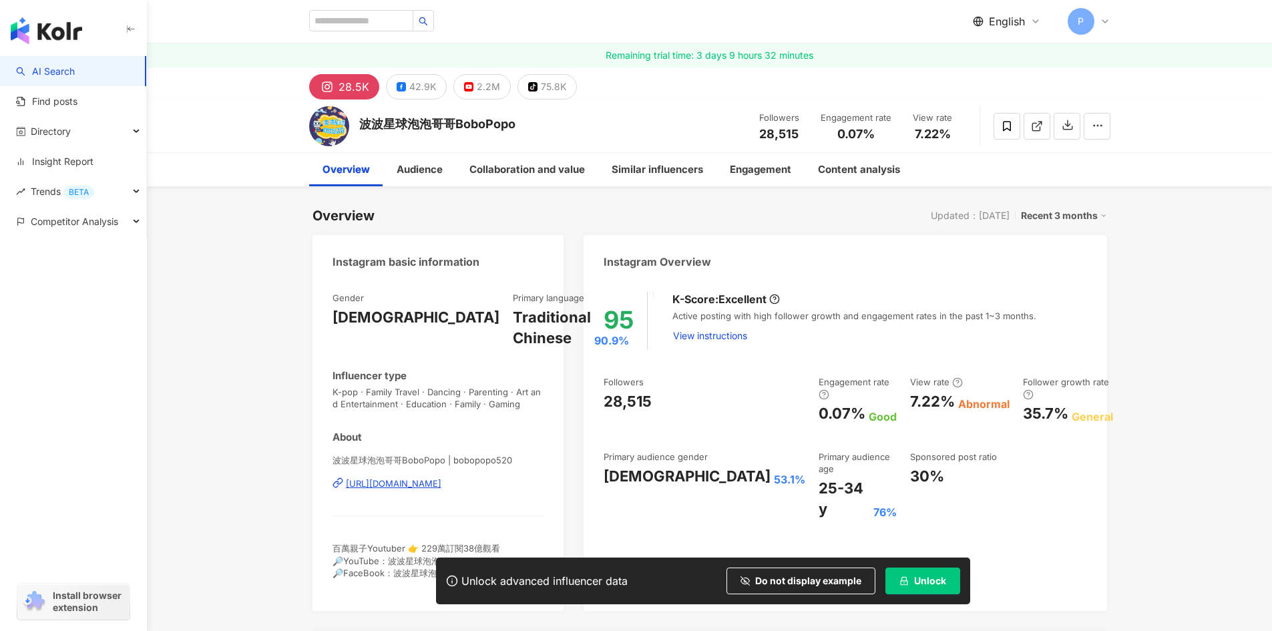
scroll to position [67, 0]
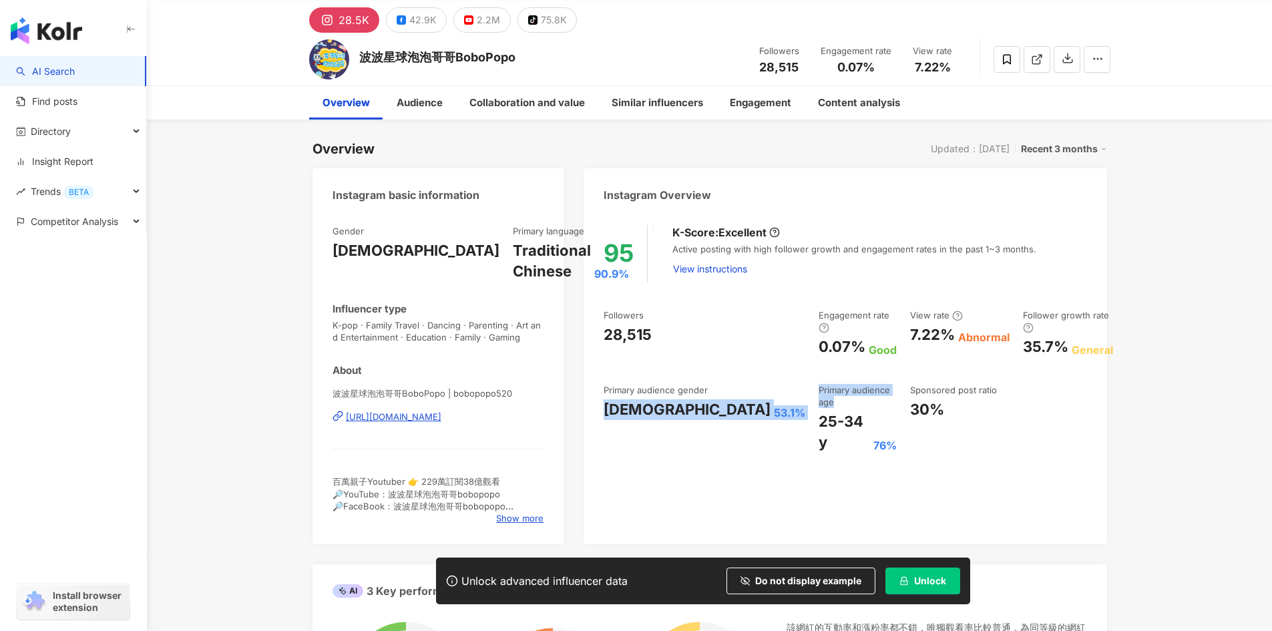
drag, startPoint x: 716, startPoint y: 382, endPoint x: 815, endPoint y: 382, distance: 98.8
click at [815, 382] on div "Followers 28,515 Engagement rate 0.07% Good View rate 7.22% Abnormal Follower g…" at bounding box center [844, 381] width 483 height 144
click at [833, 411] on div "25-34 y 76%" at bounding box center [857, 431] width 78 height 41
drag, startPoint x: 821, startPoint y: 380, endPoint x: 728, endPoint y: 377, distance: 92.8
click at [818, 384] on div "Primary audience age" at bounding box center [857, 396] width 78 height 24
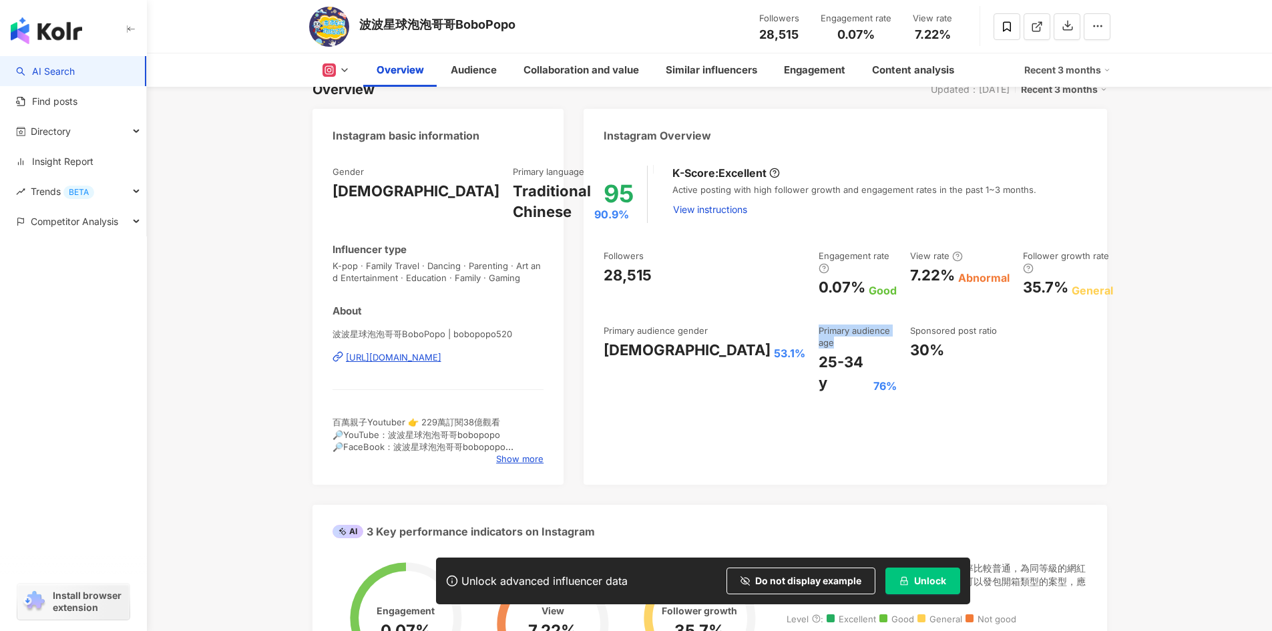
scroll to position [134, 0]
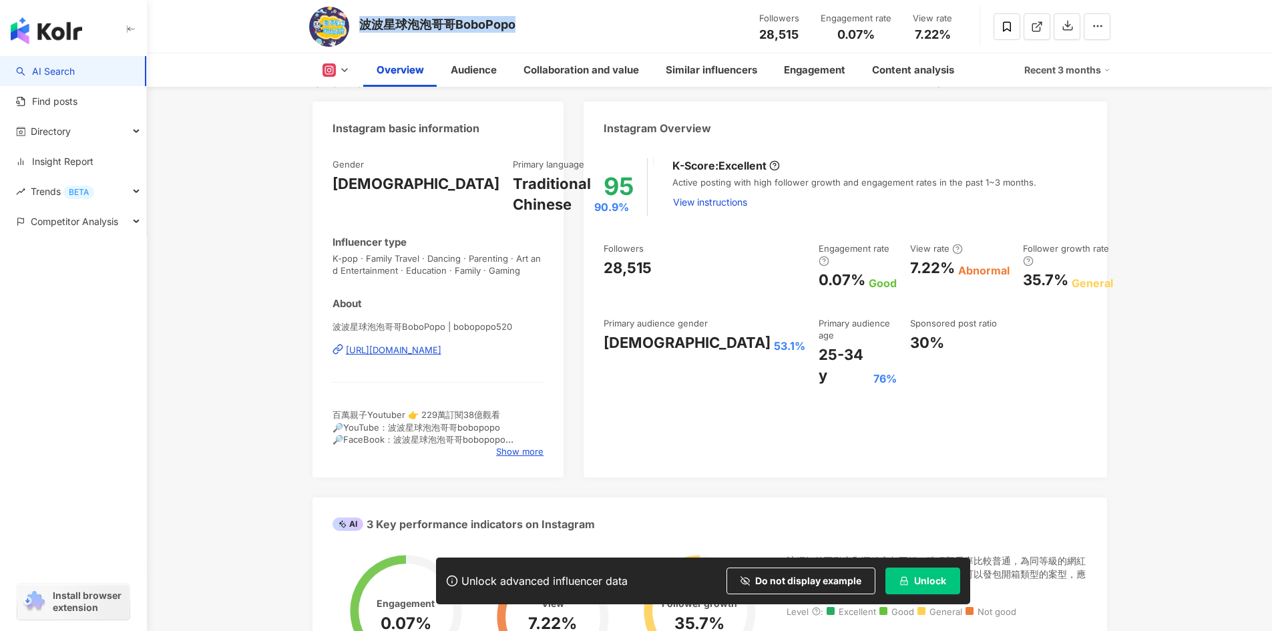
drag, startPoint x: 523, startPoint y: 19, endPoint x: 362, endPoint y: 38, distance: 162.0
click at [362, 38] on div "波波星球泡泡哥哥BoboPopo Followers 28,515 Engagement rate 0.07% View rate 7.22%" at bounding box center [709, 26] width 854 height 53
copy div "波波星球泡泡哥哥BoboPopo"
click at [475, 78] on div "Audience" at bounding box center [473, 69] width 73 height 33
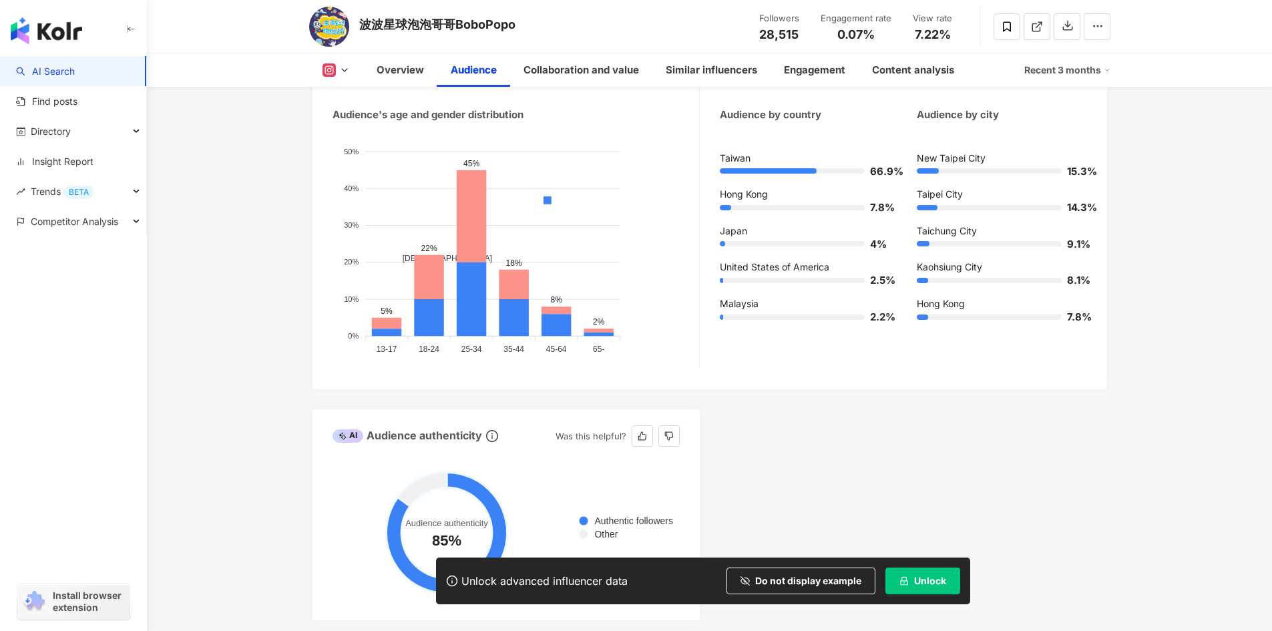
scroll to position [1355, 0]
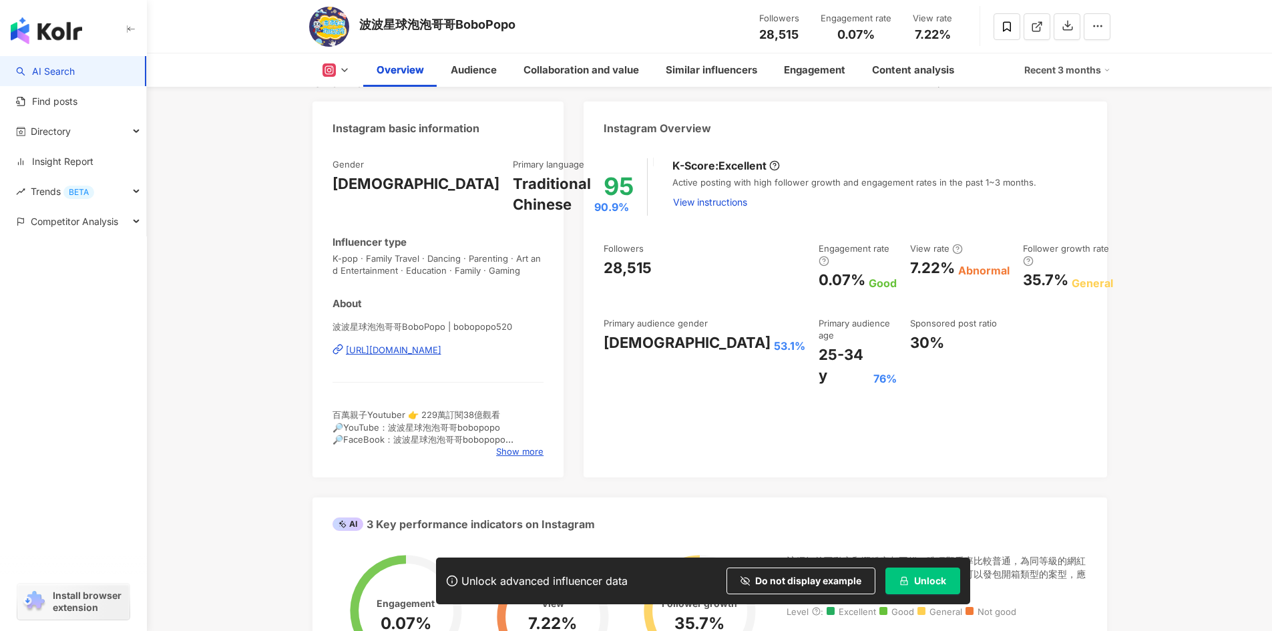
click at [1089, 73] on div "Recent 3 months" at bounding box center [1067, 69] width 86 height 21
click at [913, 70] on div "Content analysis" at bounding box center [913, 70] width 82 height 16
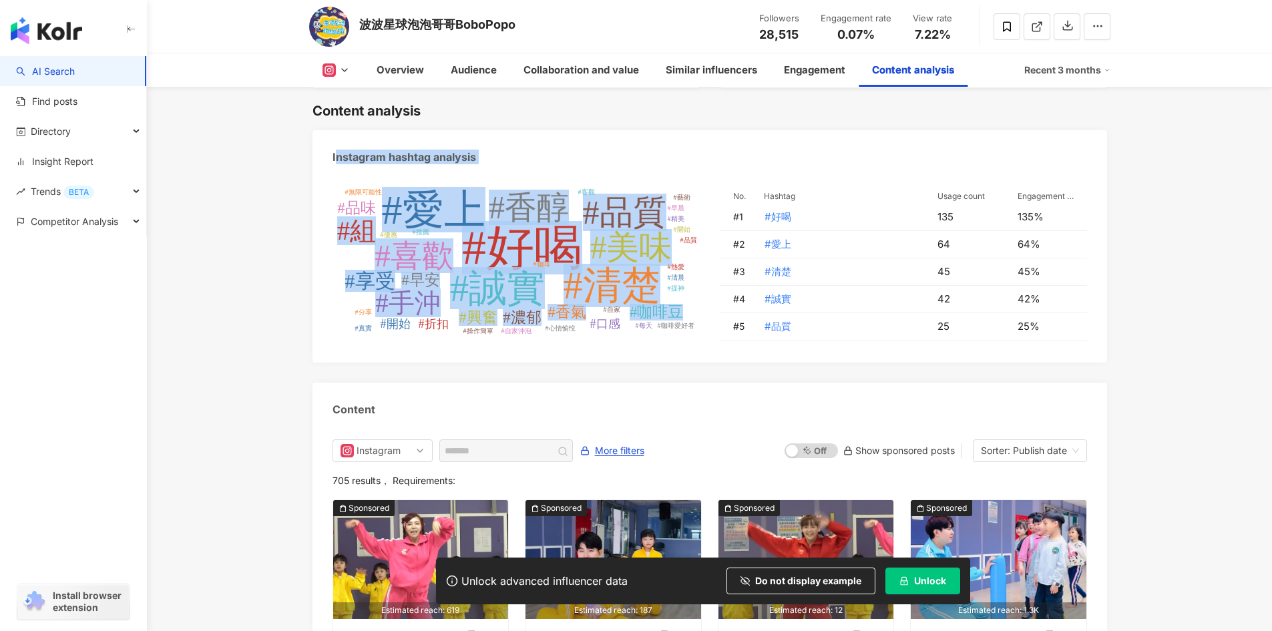
drag, startPoint x: 330, startPoint y: 192, endPoint x: 330, endPoint y: 173, distance: 18.7
click at [334, 152] on div "Instagram hashtag analysis #好喝 #愛上 #清楚 #誠實 #品質 #美味 #香醇 #喜歡 #手沖 #組 #享受 #香氣 #咖啡豆 …" at bounding box center [709, 246] width 794 height 232
click at [336, 189] on icon "#好喝 #愛上 #清楚 #誠實 #品質 #美味 #香醇 #喜歡 #手沖 #組 #享受 #香氣 #咖啡豆 #濃郁 #興奮 #早安 #品味 #口感 #折扣 #開始…" at bounding box center [515, 264] width 367 height 154
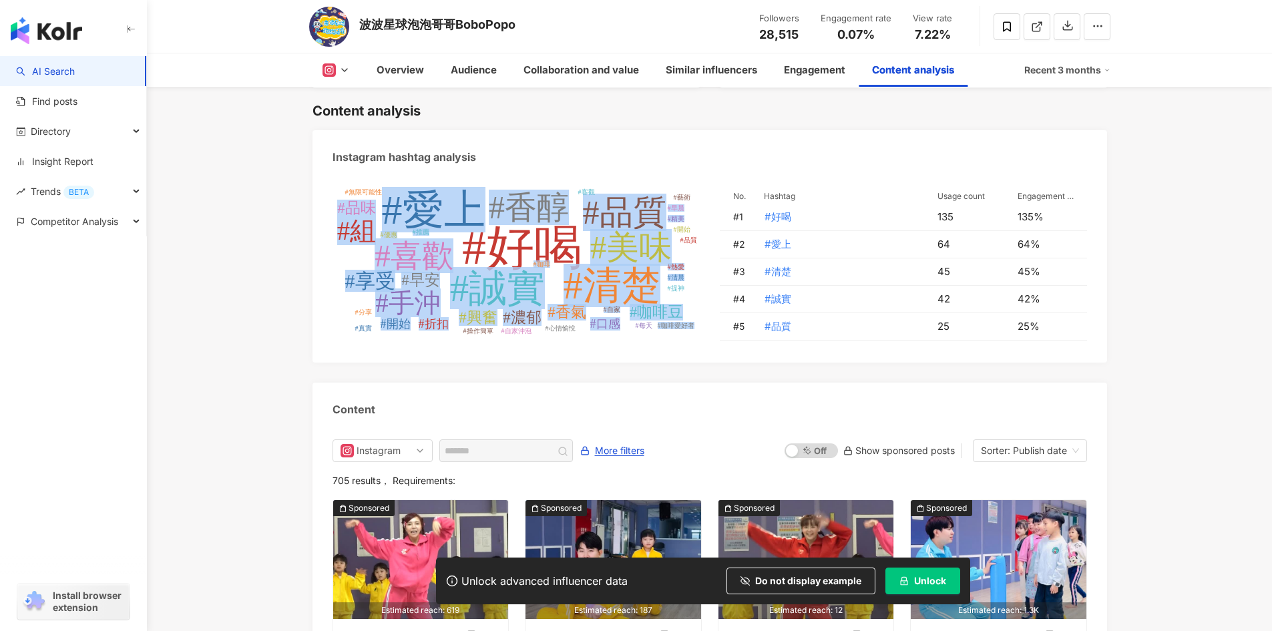
drag, startPoint x: 330, startPoint y: 180, endPoint x: 378, endPoint y: 176, distance: 48.2
click at [378, 176] on div "#好喝 #愛上 #清楚 #誠實 #品質 #美味 #香醇 #喜歡 #手沖 #組 #享受 #香氣 #咖啡豆 #濃郁 #興奮 #早安 #品味 #口感 #折扣 #開始…" at bounding box center [709, 268] width 794 height 189
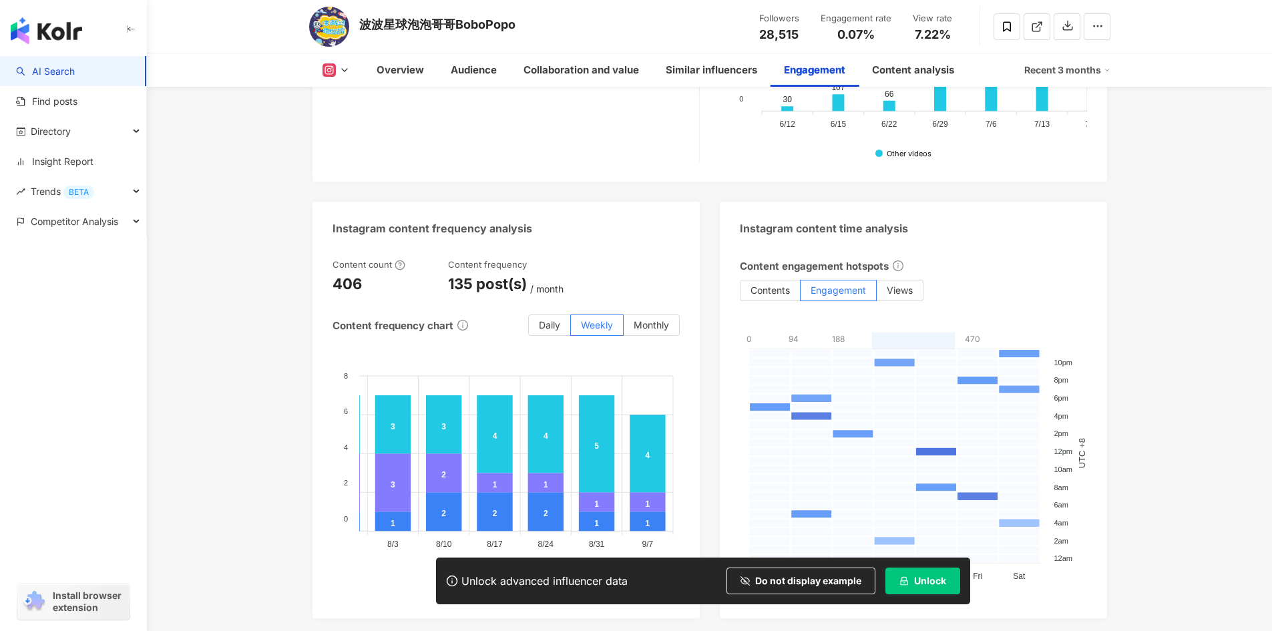
scroll to position [3386, 0]
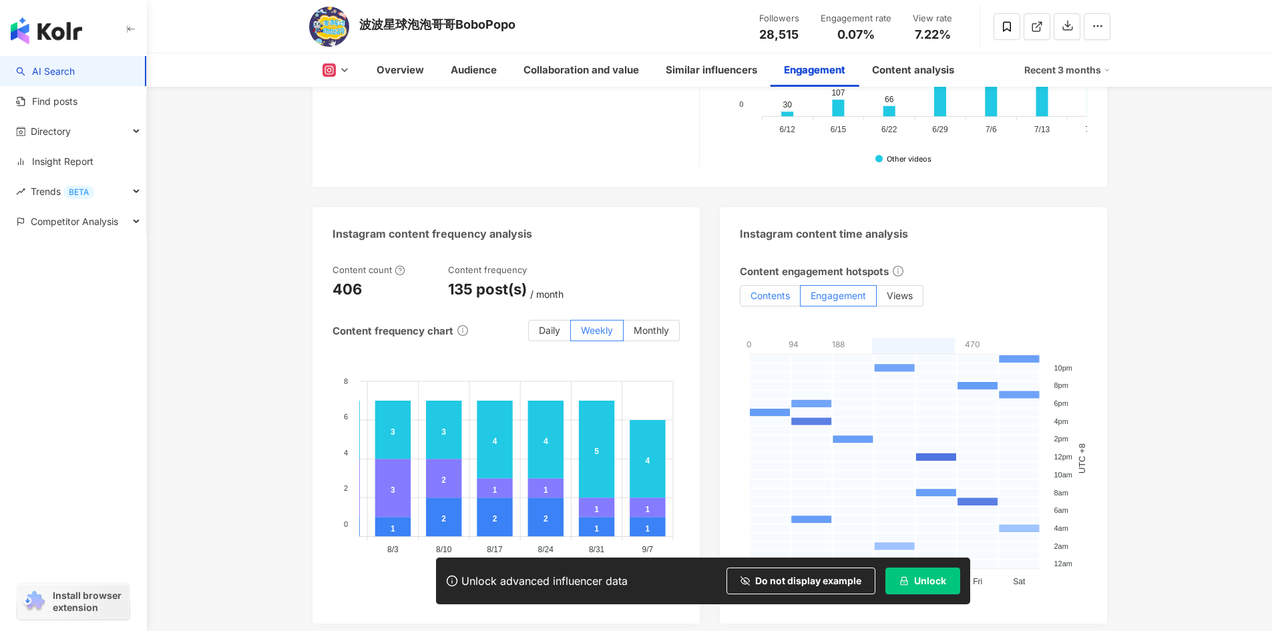
click at [771, 288] on label "Contents" at bounding box center [770, 295] width 61 height 21
click at [912, 290] on span "Views" at bounding box center [899, 295] width 26 height 11
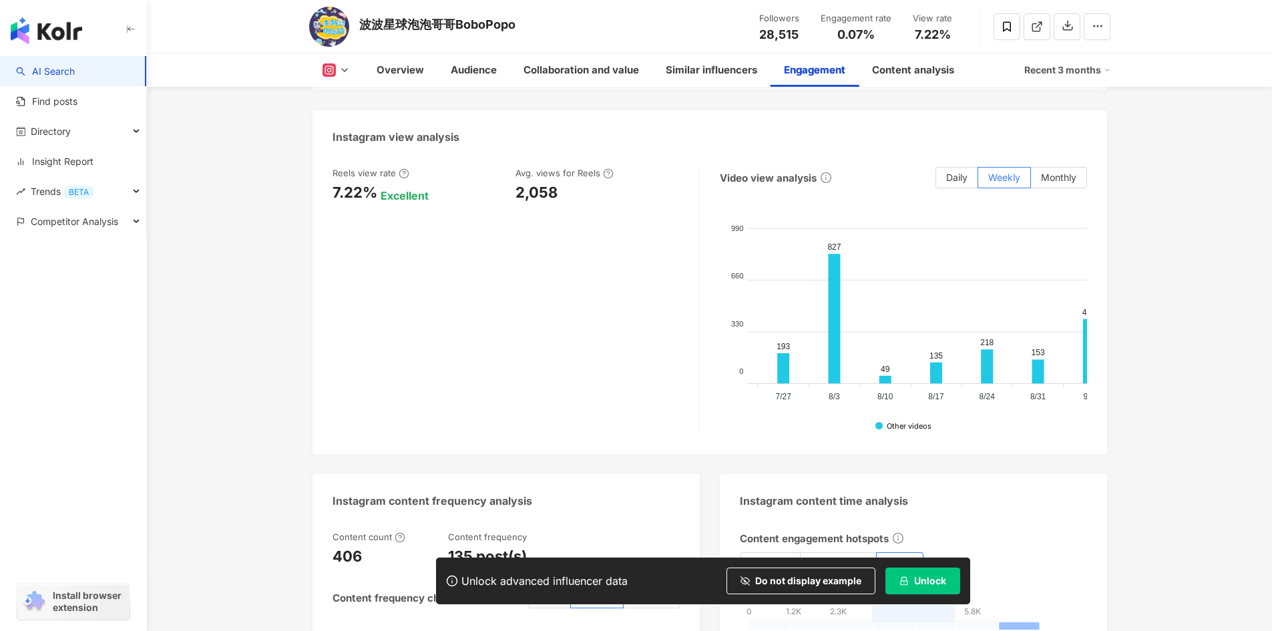
scroll to position [0, 395]
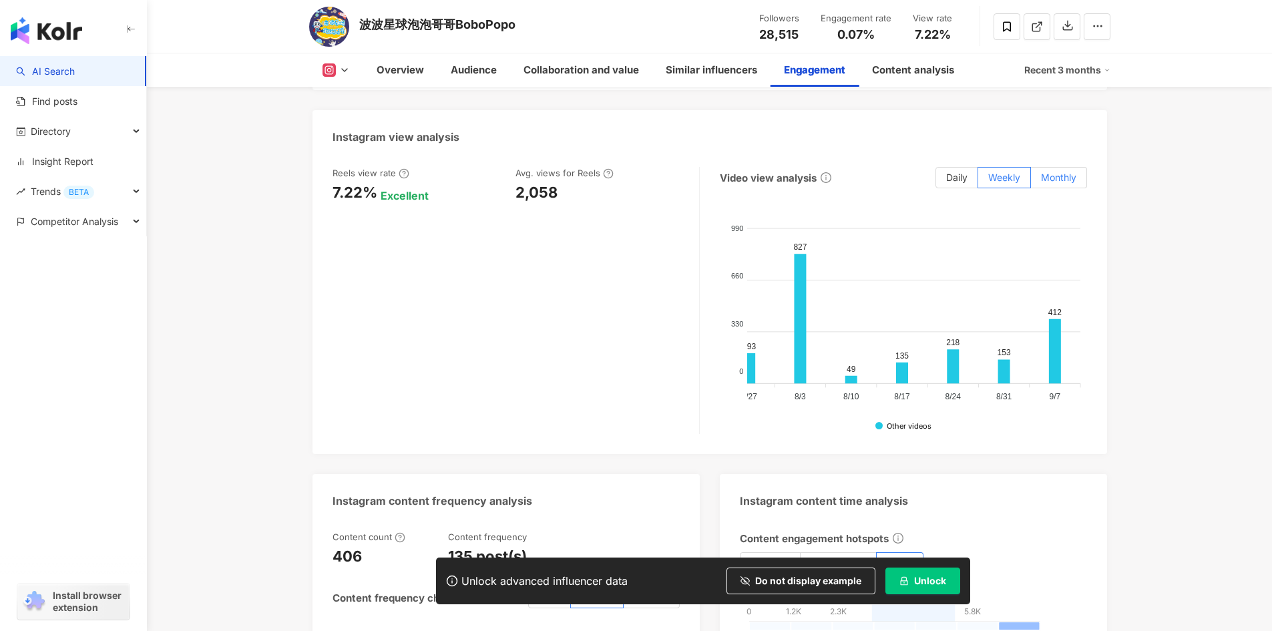
click at [1067, 168] on label "Monthly" at bounding box center [1059, 177] width 56 height 21
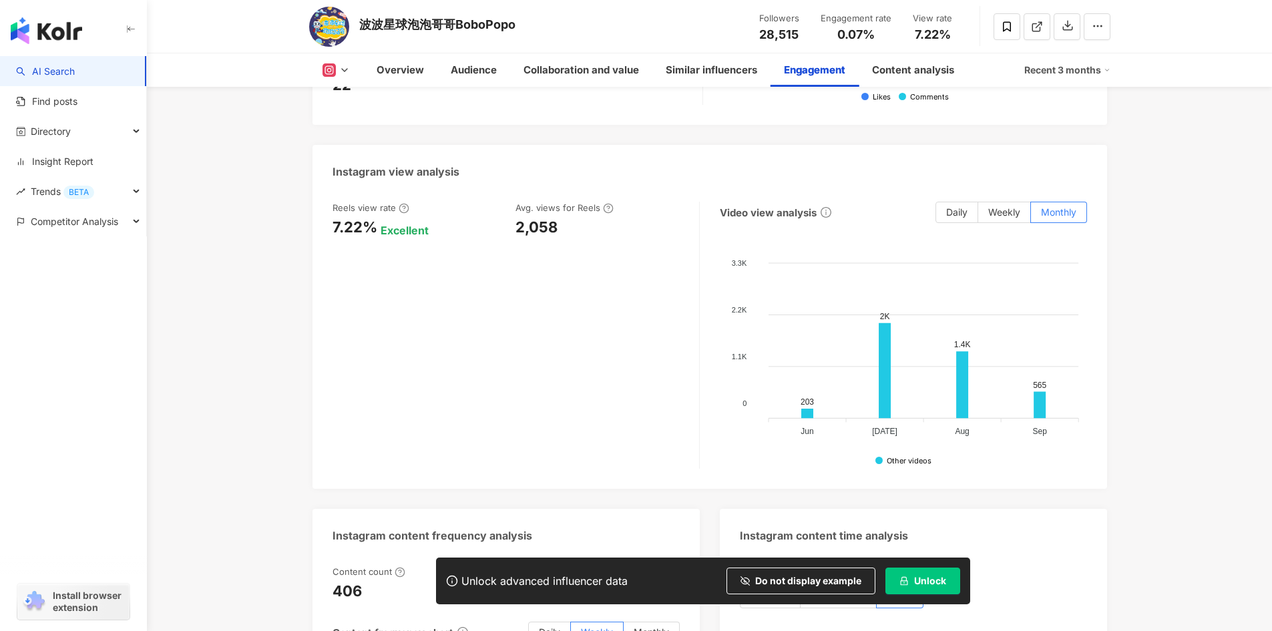
scroll to position [3053, 0]
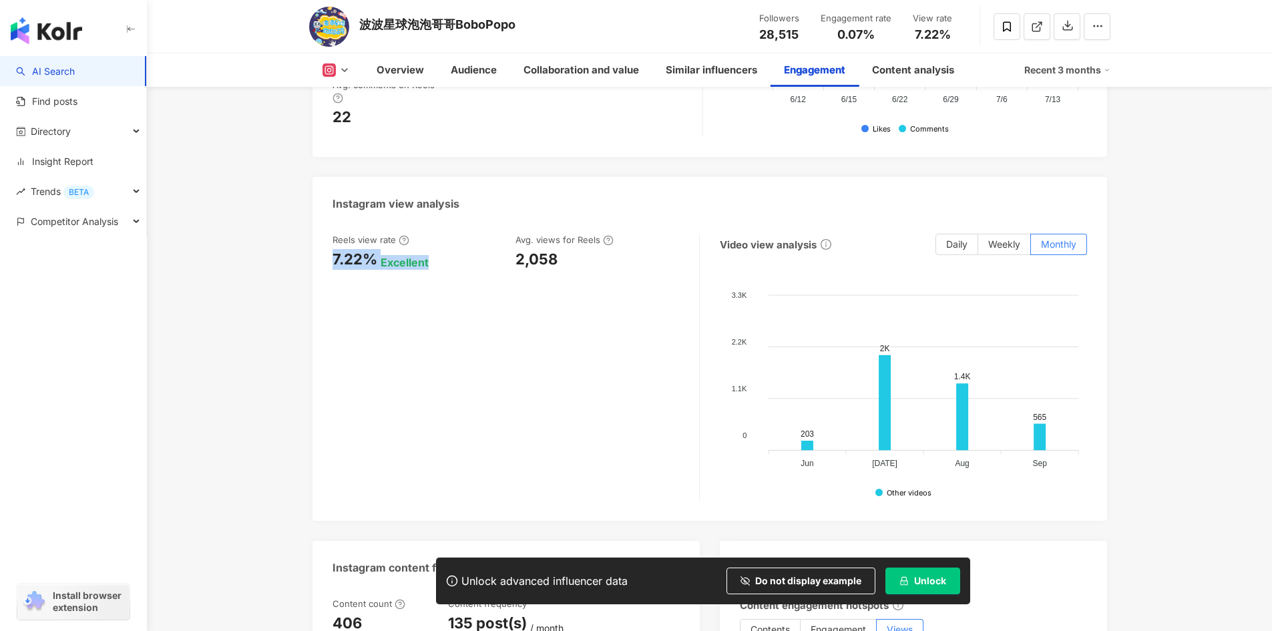
drag, startPoint x: 332, startPoint y: 237, endPoint x: 439, endPoint y: 254, distance: 107.4
click at [439, 254] on div "7.22% Excellent" at bounding box center [417, 259] width 170 height 21
click at [427, 255] on div "Excellent" at bounding box center [404, 262] width 48 height 15
drag, startPoint x: 582, startPoint y: 257, endPoint x: 341, endPoint y: 200, distance: 247.6
click at [322, 190] on div "Instagram view analysis Reels view rate 7.22% Excellent Avg. views for Reels 2,…" at bounding box center [709, 349] width 794 height 344
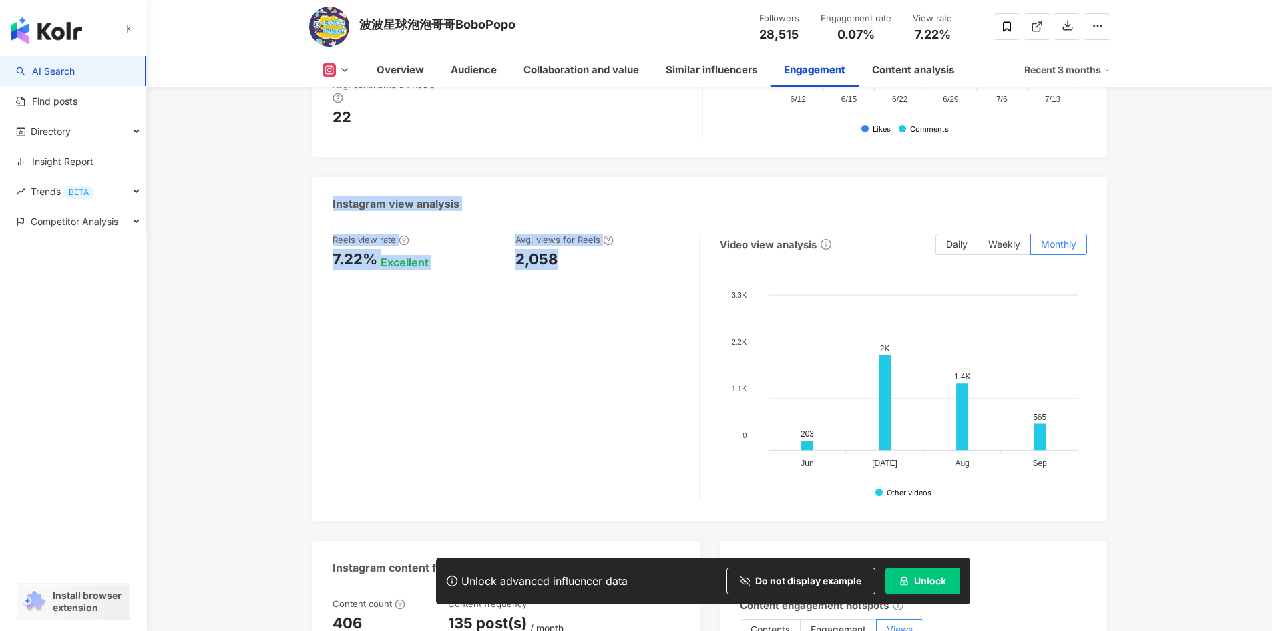
click at [553, 266] on div "Reels view rate 7.22% Excellent Avg. views for Reels 2,058" at bounding box center [515, 367] width 367 height 267
drag, startPoint x: 559, startPoint y: 254, endPoint x: 304, endPoint y: 178, distance: 265.9
click at [581, 276] on div "Reels view rate 7.22% Excellent Avg. views for Reels 2,058" at bounding box center [515, 367] width 367 height 267
click at [583, 249] on div "2,058" at bounding box center [600, 259] width 170 height 21
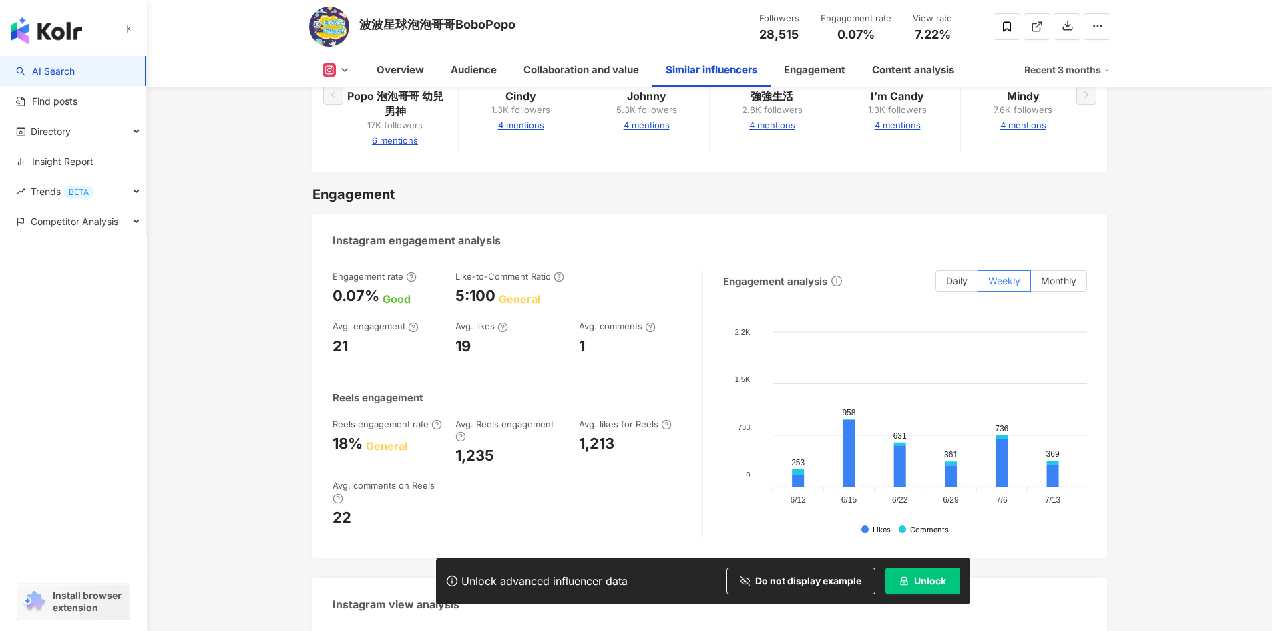
scroll to position [2786, 0]
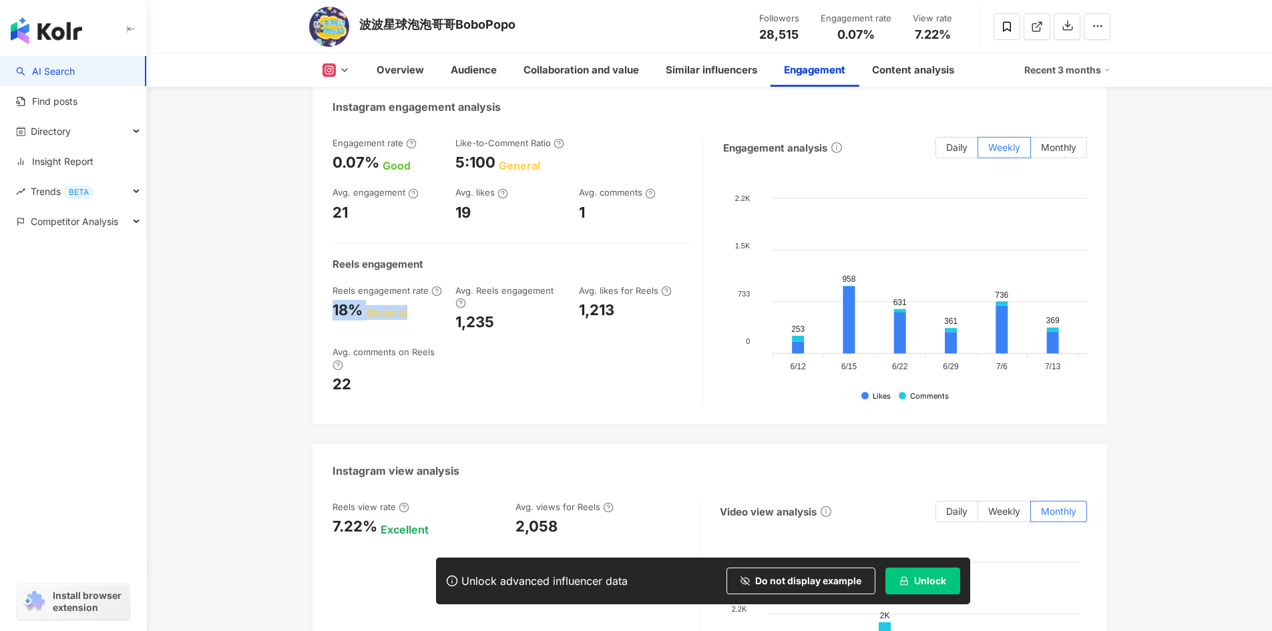
drag, startPoint x: 414, startPoint y: 304, endPoint x: 334, endPoint y: 297, distance: 80.4
click at [334, 300] on div "18% General" at bounding box center [387, 310] width 110 height 21
click at [523, 381] on div "Engagement rate 0.07% Good Like-to-Comment Ratio 5:100 General Avg. engagement …" at bounding box center [517, 270] width 370 height 267
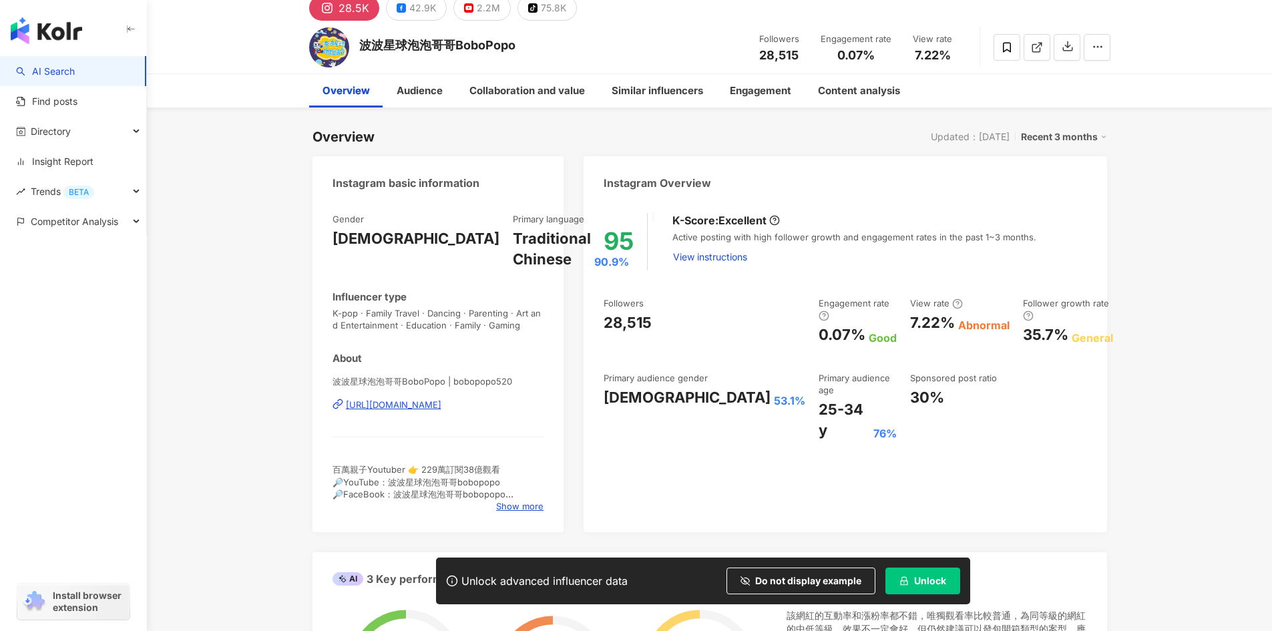
scroll to position [0, 0]
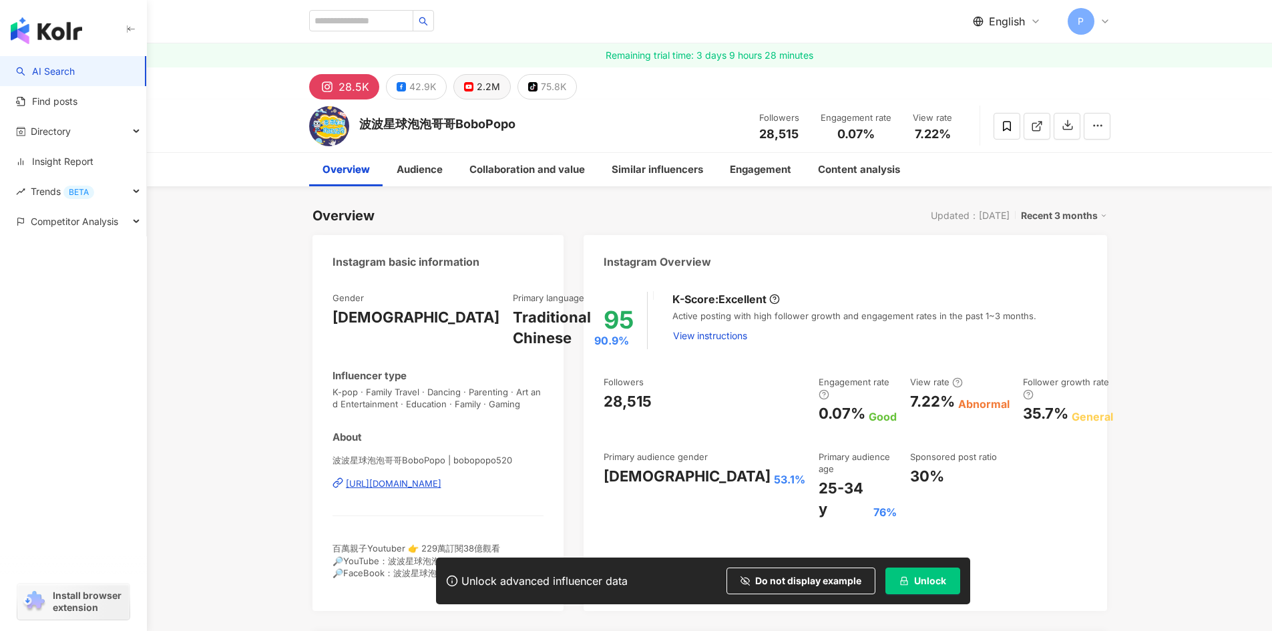
click at [481, 87] on div "2.2M" at bounding box center [488, 86] width 23 height 19
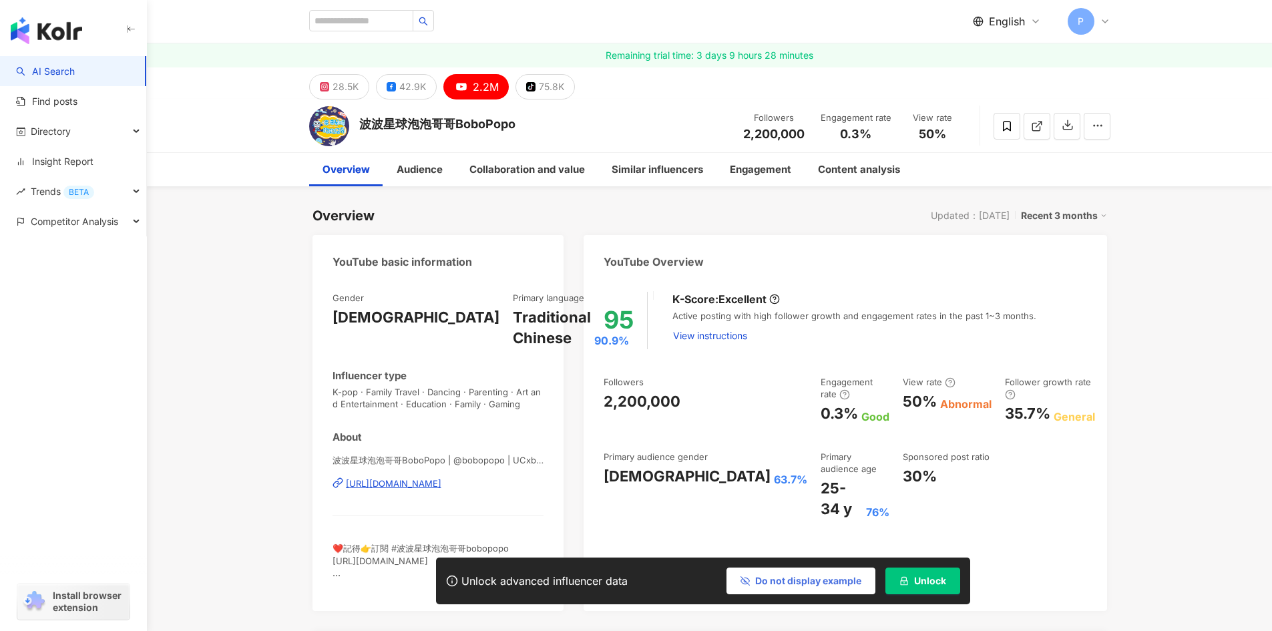
click at [780, 577] on span "Do not display example" at bounding box center [808, 580] width 106 height 11
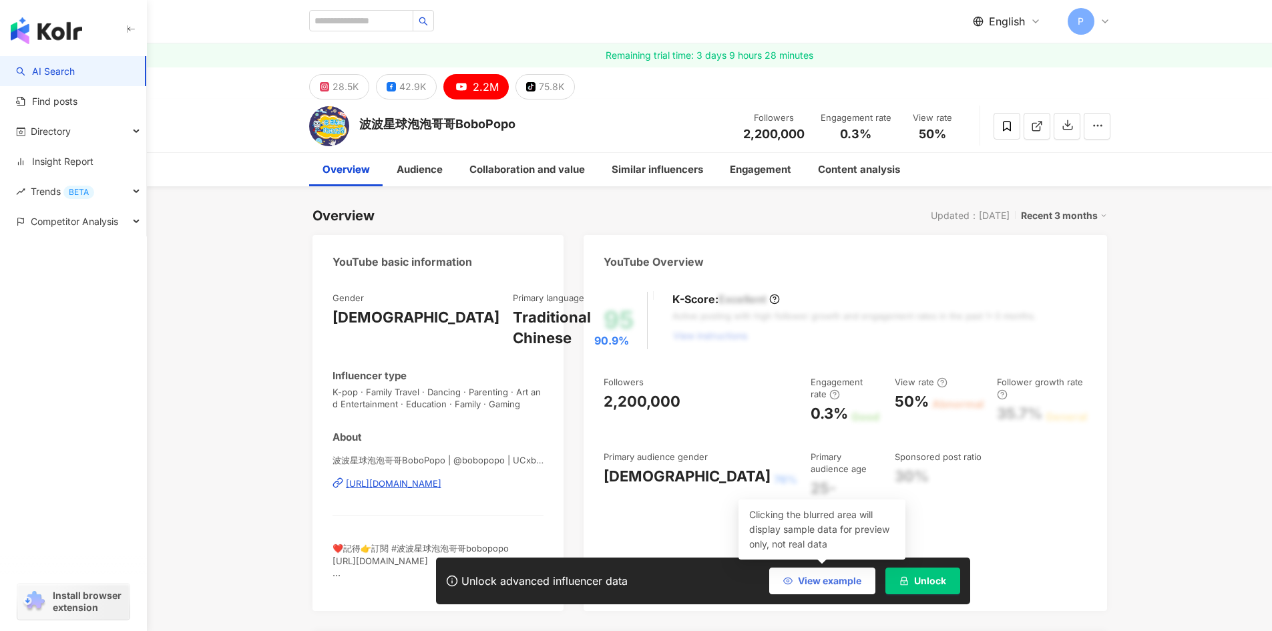
click at [804, 583] on span "View example" at bounding box center [829, 580] width 63 height 11
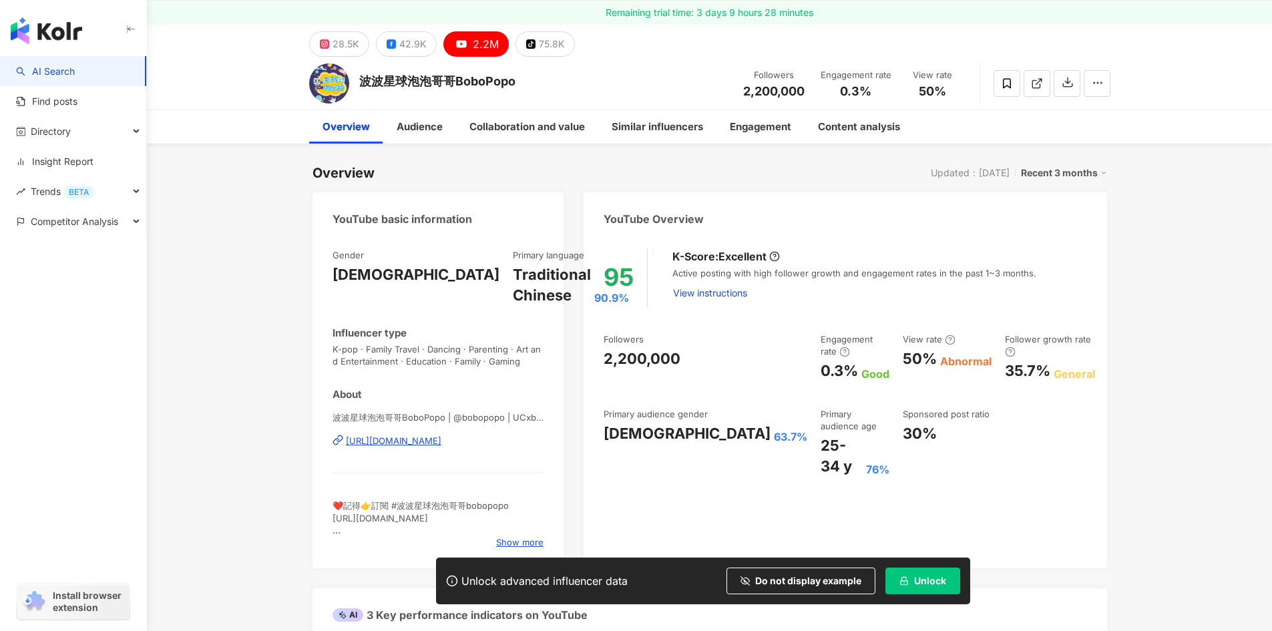
scroll to position [67, 0]
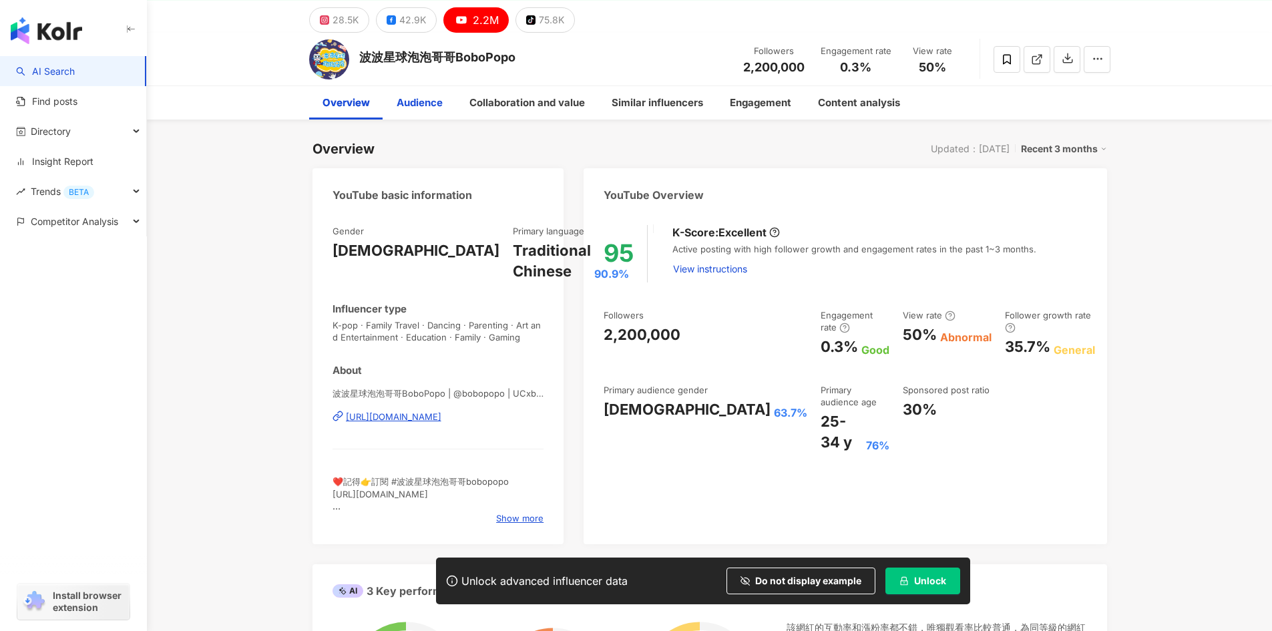
click at [426, 108] on div "Audience" at bounding box center [420, 103] width 46 height 16
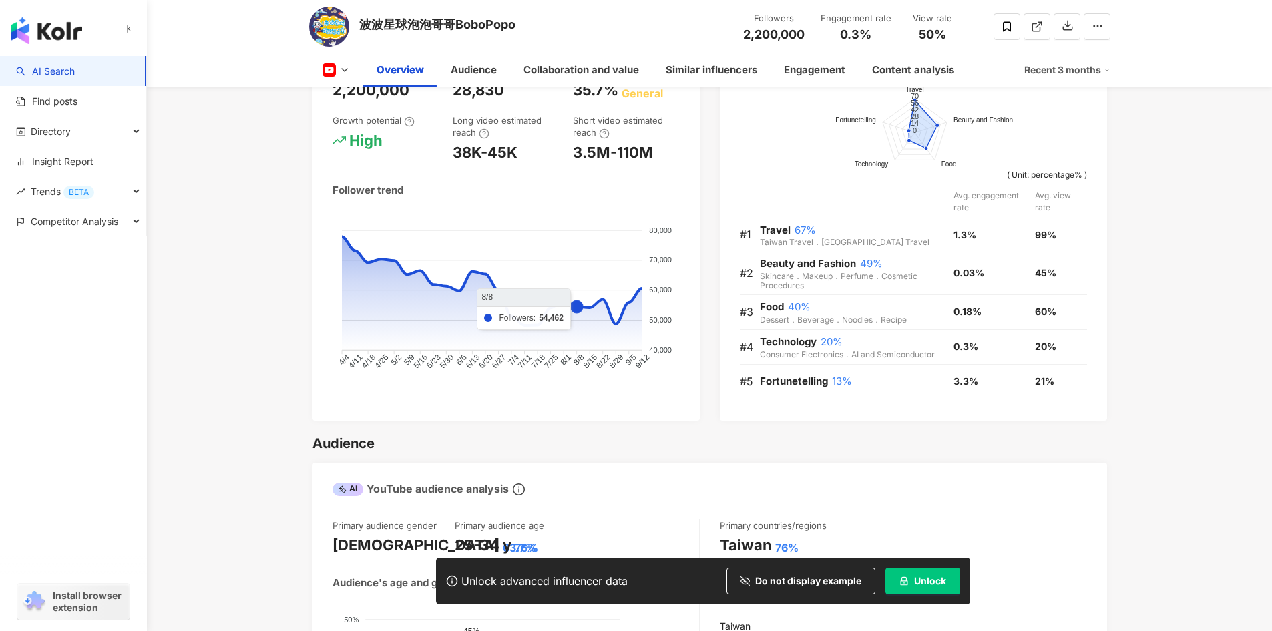
scroll to position [754, 0]
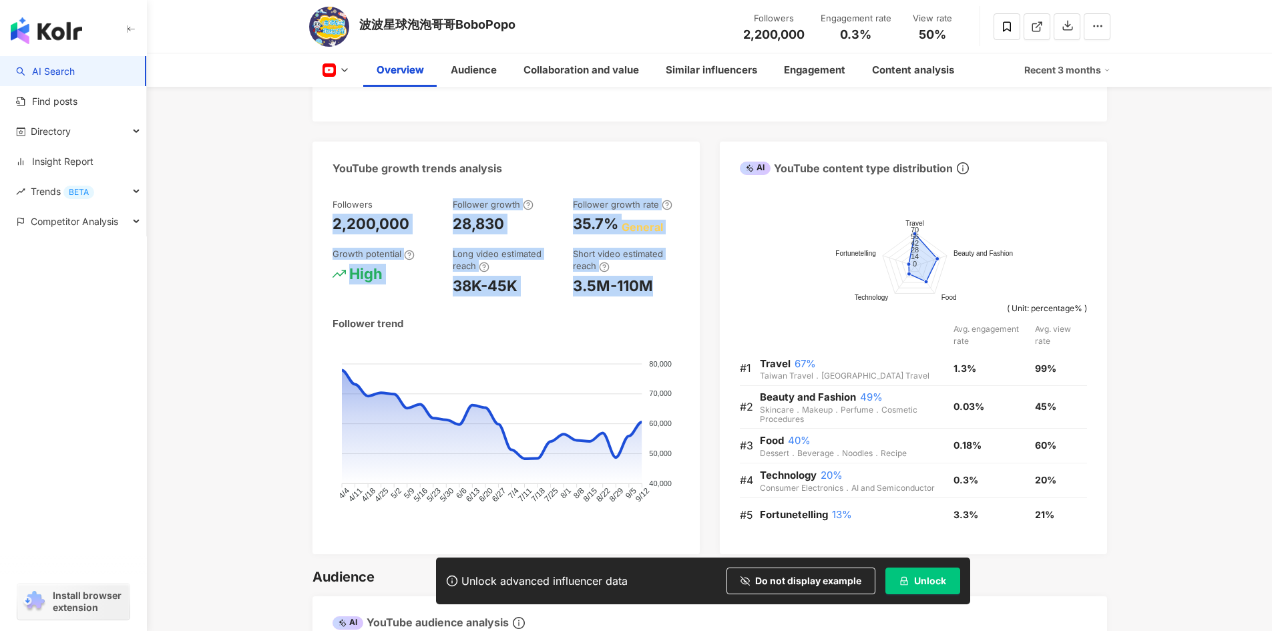
drag, startPoint x: 322, startPoint y: 227, endPoint x: 698, endPoint y: 298, distance: 382.6
click at [698, 298] on div "Followers 2,200,000 Follower growth 28,830 Follower growth rate 35.7% General G…" at bounding box center [505, 369] width 387 height 369
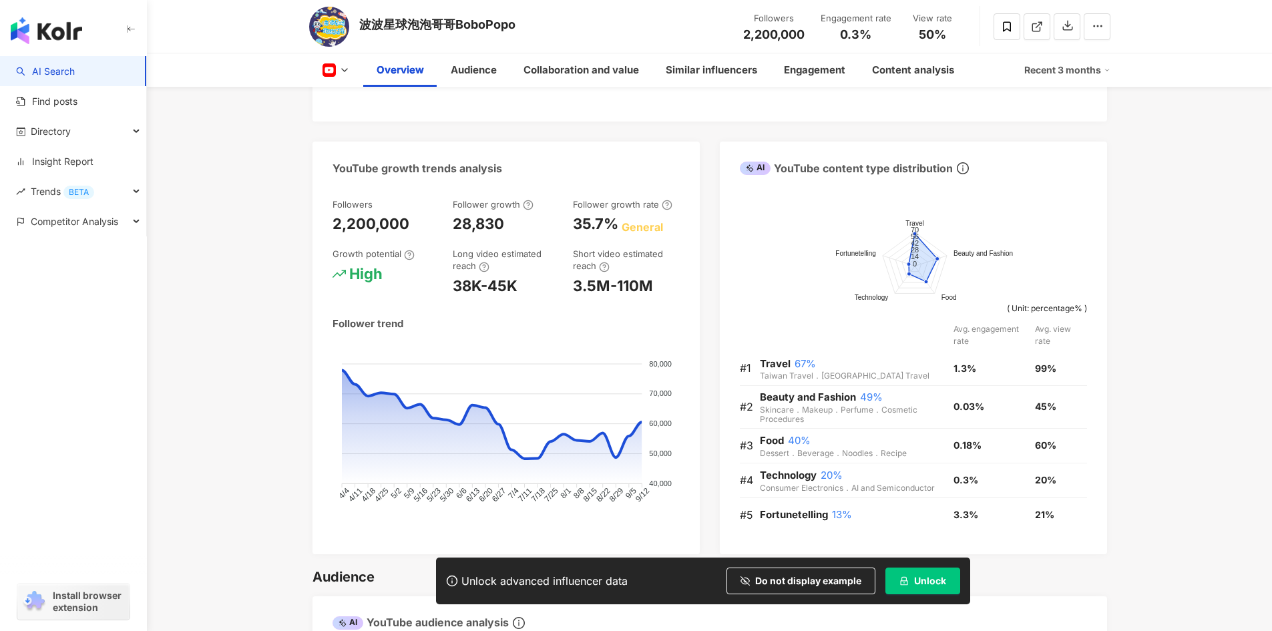
click at [605, 180] on div "YouTube growth trends analysis" at bounding box center [505, 163] width 387 height 43
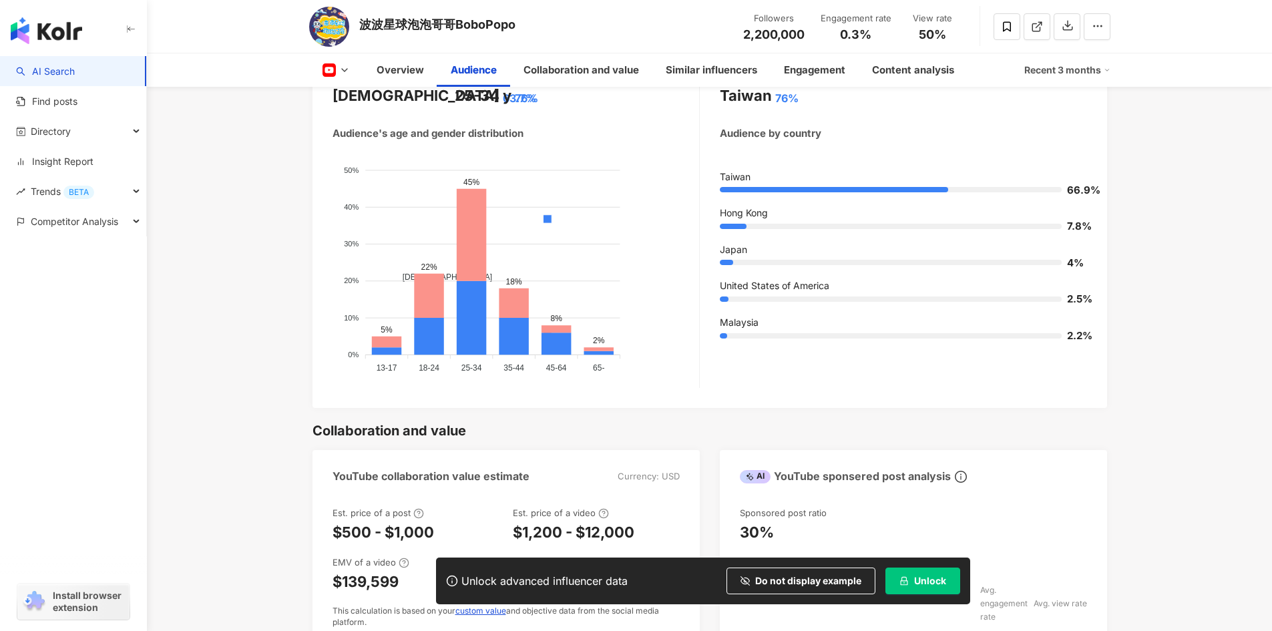
scroll to position [1335, 0]
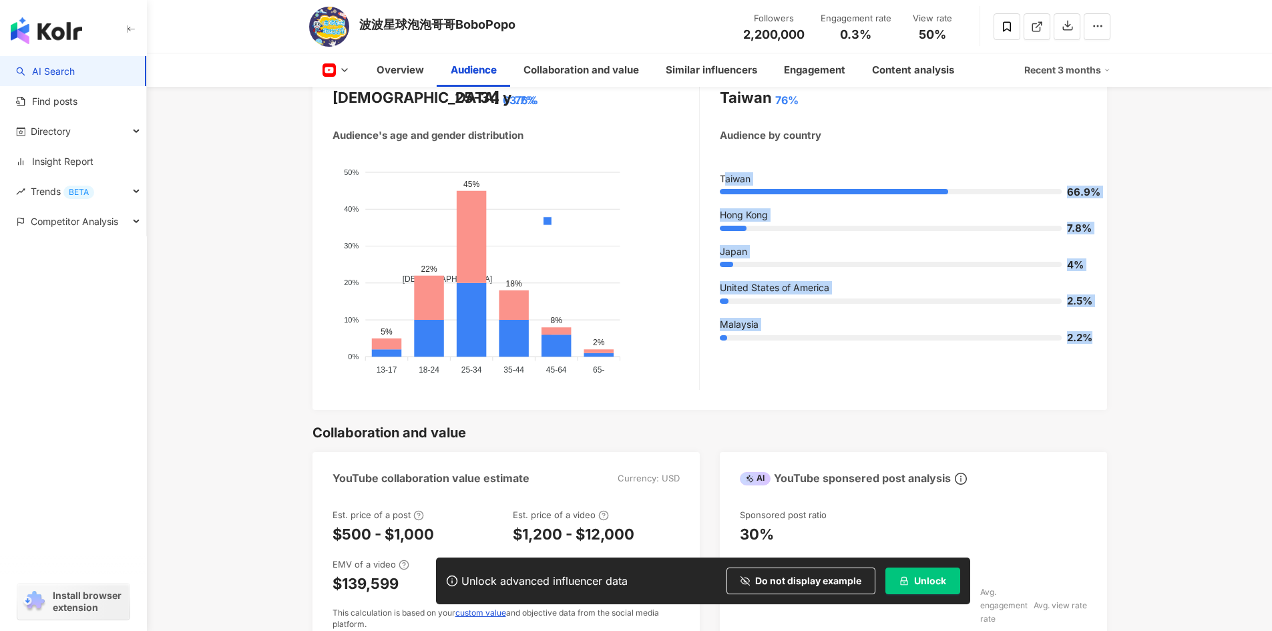
drag, startPoint x: 724, startPoint y: 181, endPoint x: 1091, endPoint y: 372, distance: 413.5
click at [1091, 372] on div "Primary audience gender Female 63.7% Primary audience age 25-34 y 76% Audience'…" at bounding box center [709, 234] width 794 height 351
click at [985, 378] on div "Primary countries/regions Taiwan 76% Audience by country Taiwan 66.9% Hong Kong…" at bounding box center [903, 231] width 367 height 318
drag, startPoint x: 1065, startPoint y: 314, endPoint x: 737, endPoint y: 168, distance: 359.8
click at [753, 169] on div "Primary audience gender Female 63.7% Primary audience age 25-34 y 76% Audience'…" at bounding box center [709, 234] width 794 height 351
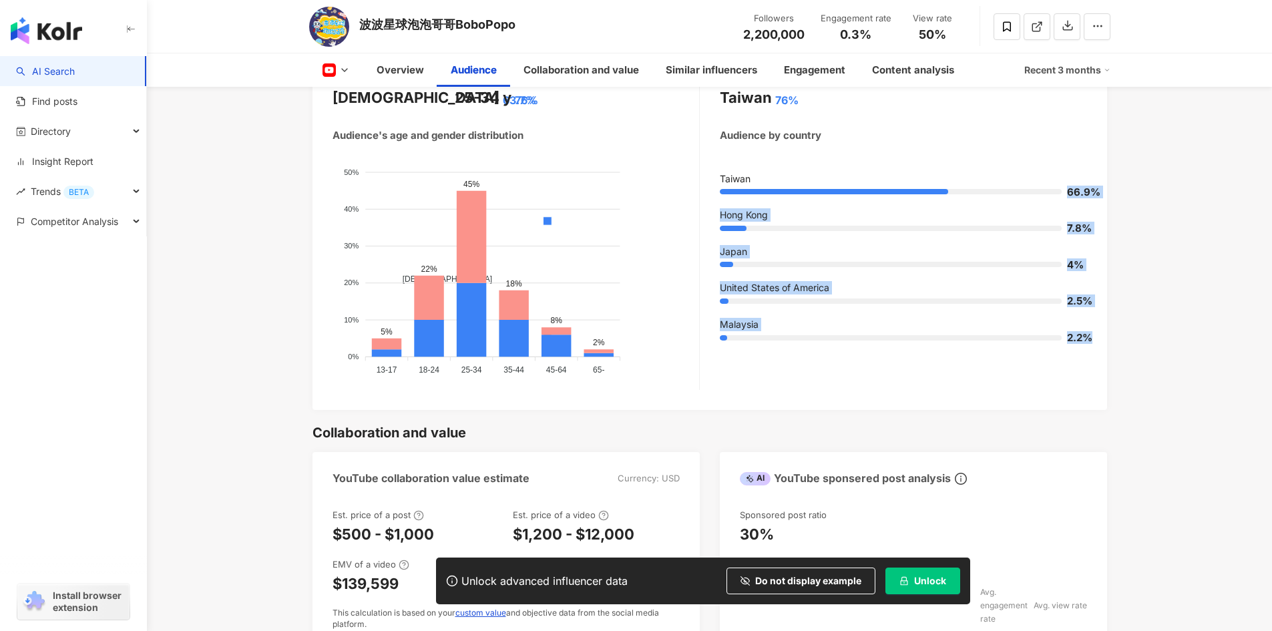
click at [852, 346] on div "Taiwan 66.9% Hong Kong 7.8% Japan 4% United States of America 2.5% Malaysia 2.2%" at bounding box center [903, 263] width 367 height 182
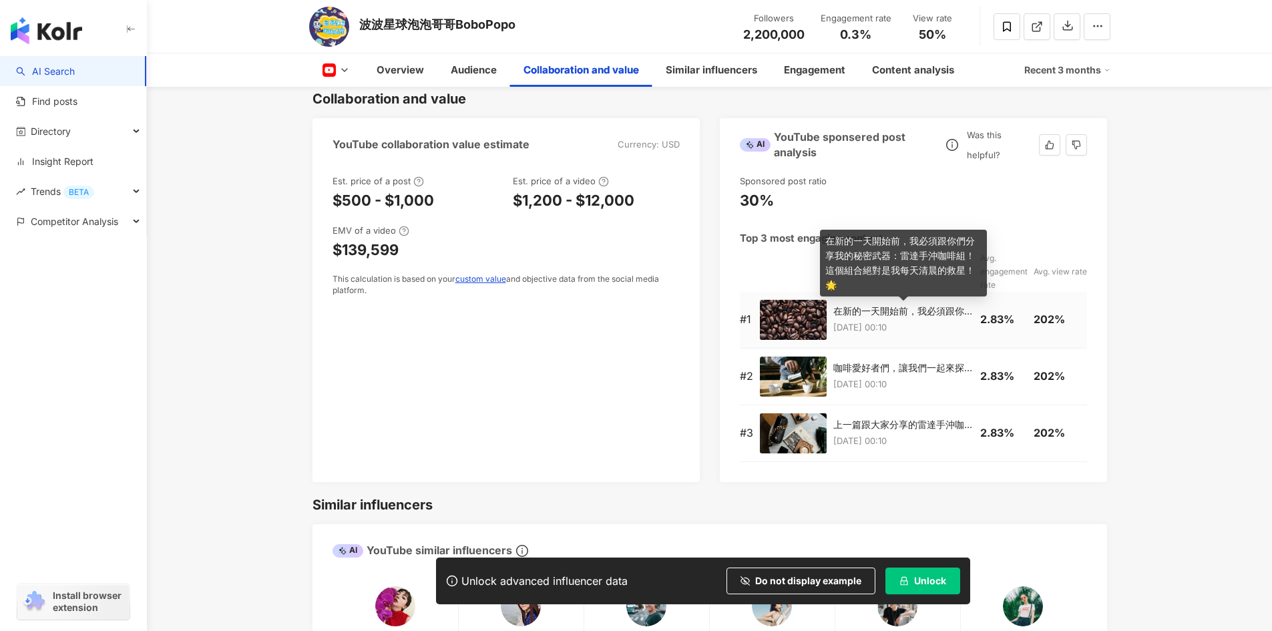
scroll to position [1602, 0]
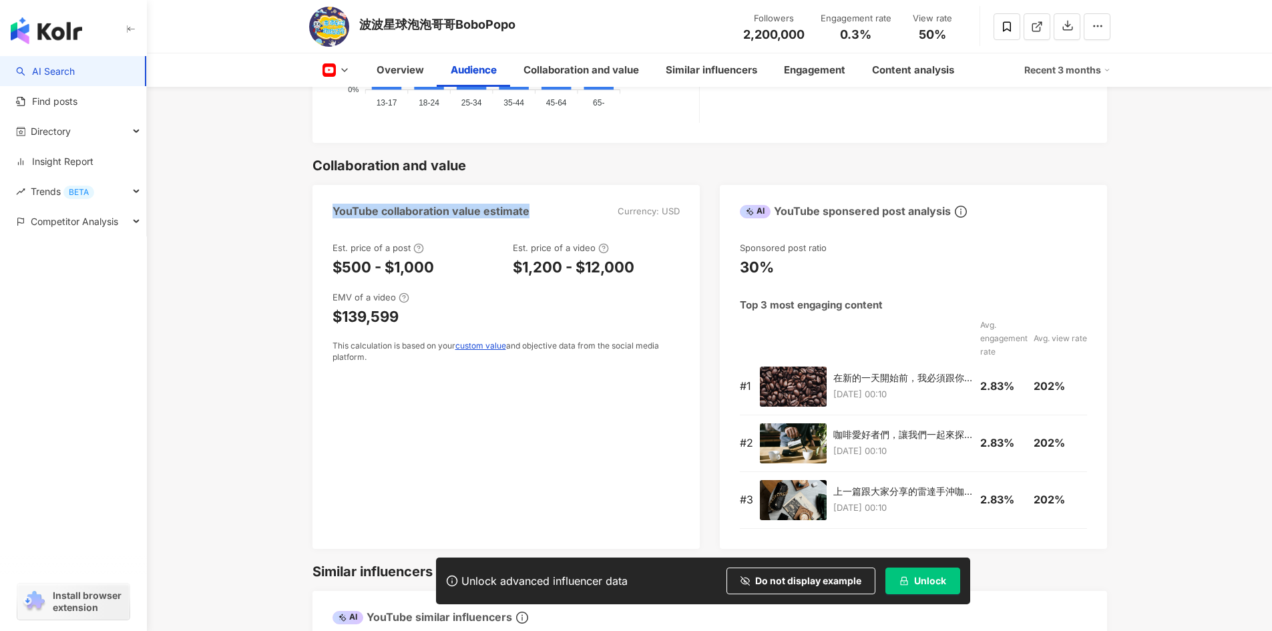
drag, startPoint x: 332, startPoint y: 208, endPoint x: 497, endPoint y: 237, distance: 166.7
click at [543, 214] on div "YouTube collaboration value estimate Currency: USD" at bounding box center [505, 206] width 387 height 43
drag, startPoint x: 556, startPoint y: 307, endPoint x: 600, endPoint y: 252, distance: 70.3
click at [600, 252] on circle at bounding box center [603, 248] width 9 height 9
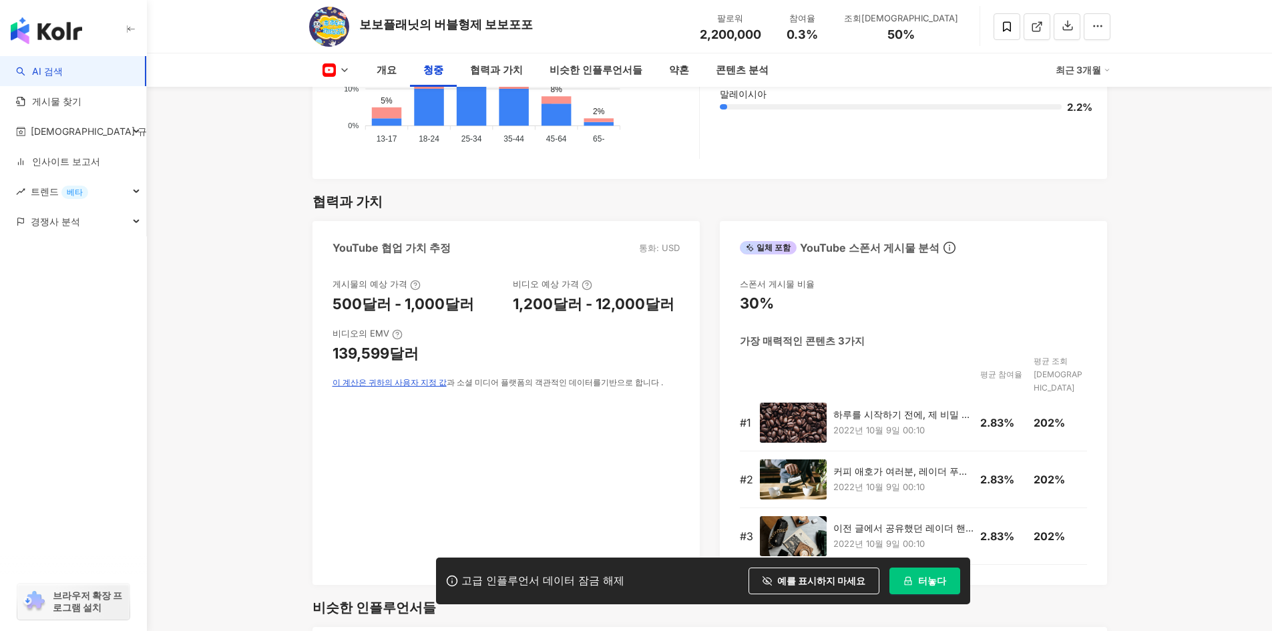
click at [607, 278] on div "비디오 예상 가격" at bounding box center [596, 284] width 167 height 12
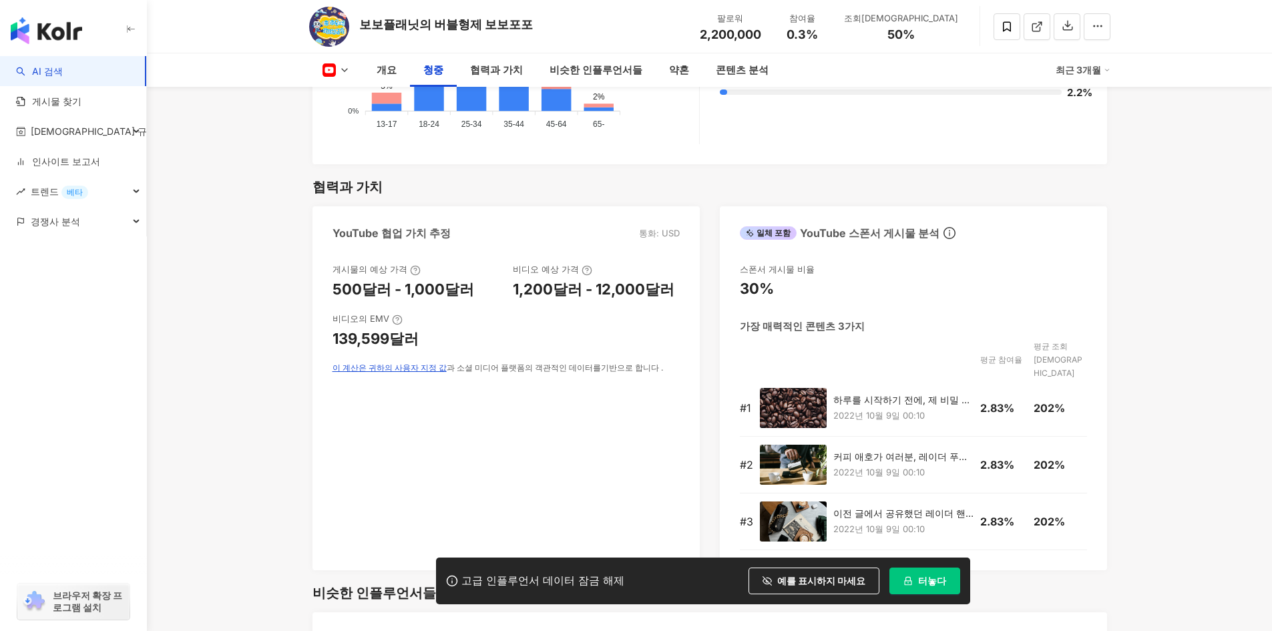
scroll to position [1555, 0]
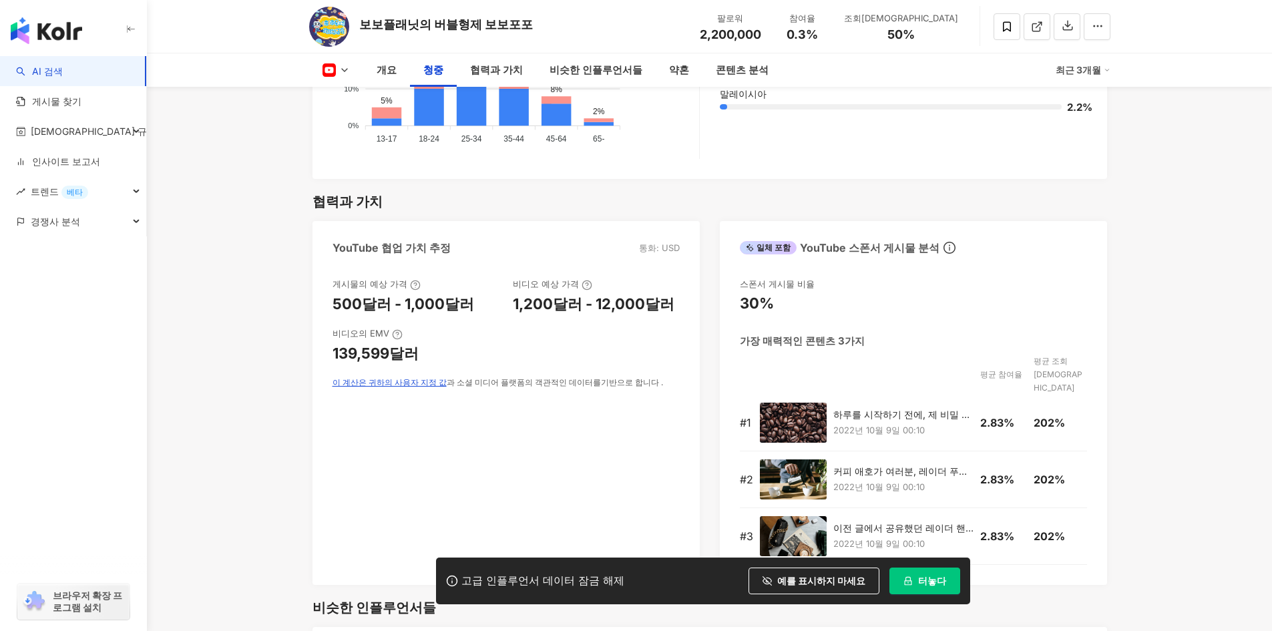
click at [583, 280] on icon at bounding box center [586, 285] width 11 height 11
drag, startPoint x: 548, startPoint y: 308, endPoint x: 585, endPoint y: 248, distance: 70.4
click at [585, 280] on icon at bounding box center [586, 285] width 11 height 11
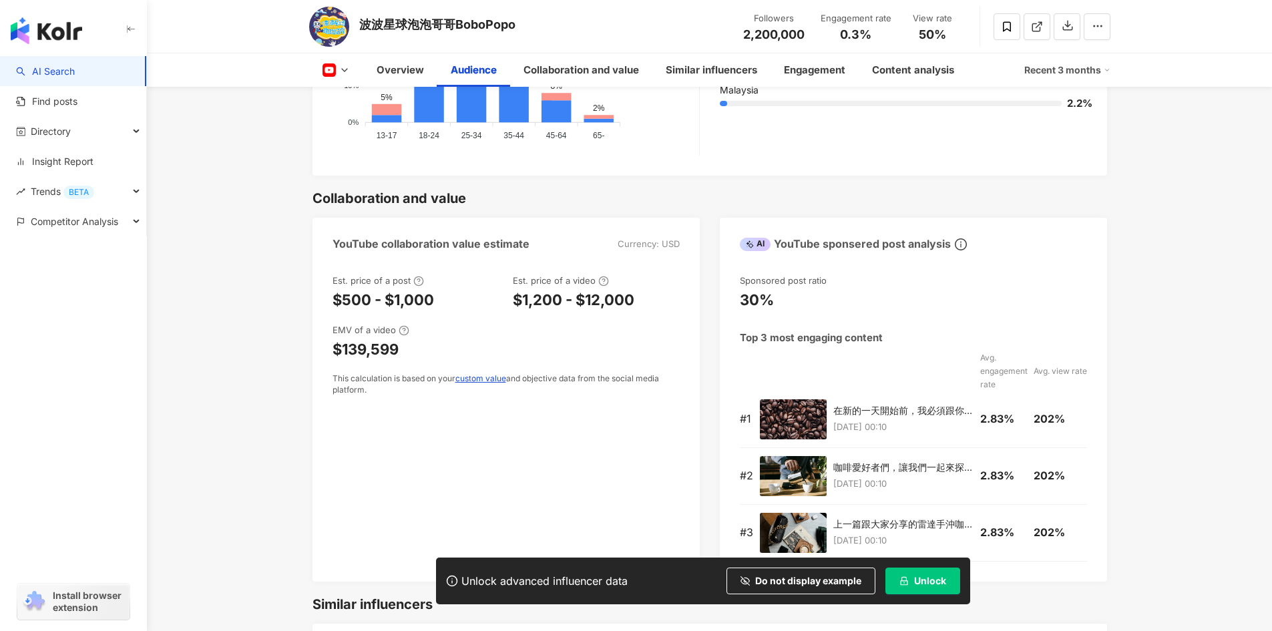
scroll to position [1587, 0]
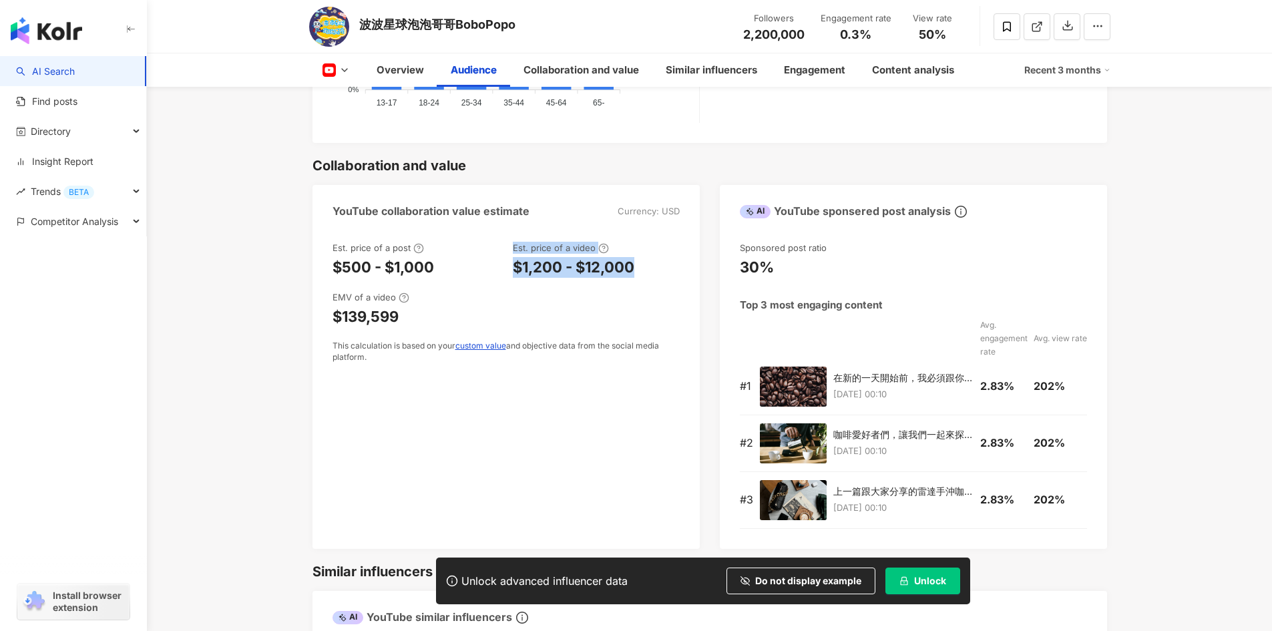
drag, startPoint x: 638, startPoint y: 280, endPoint x: 501, endPoint y: 258, distance: 137.9
click at [501, 258] on div "Est. price of a post $500 - $1,000 Est. price of a video $1,200 - $12,000 EMV o…" at bounding box center [505, 302] width 347 height 121
click at [541, 316] on div "$139,599" at bounding box center [505, 316] width 347 height 21
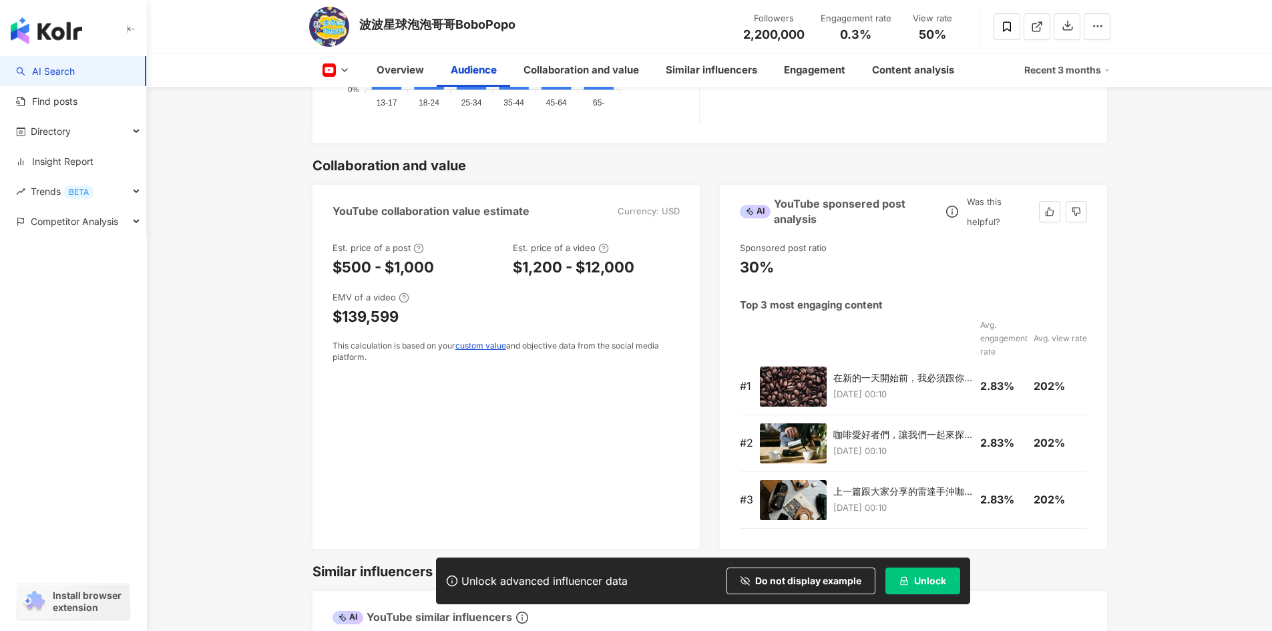
scroll to position [0, 414]
click at [1235, 461] on main "28.5K 42.9K 2.2M tiktok-icon 75.8K 波波星球泡泡哥哥BoboPopo Followers 2,200,000 Engagem…" at bounding box center [709, 509] width 1125 height 4058
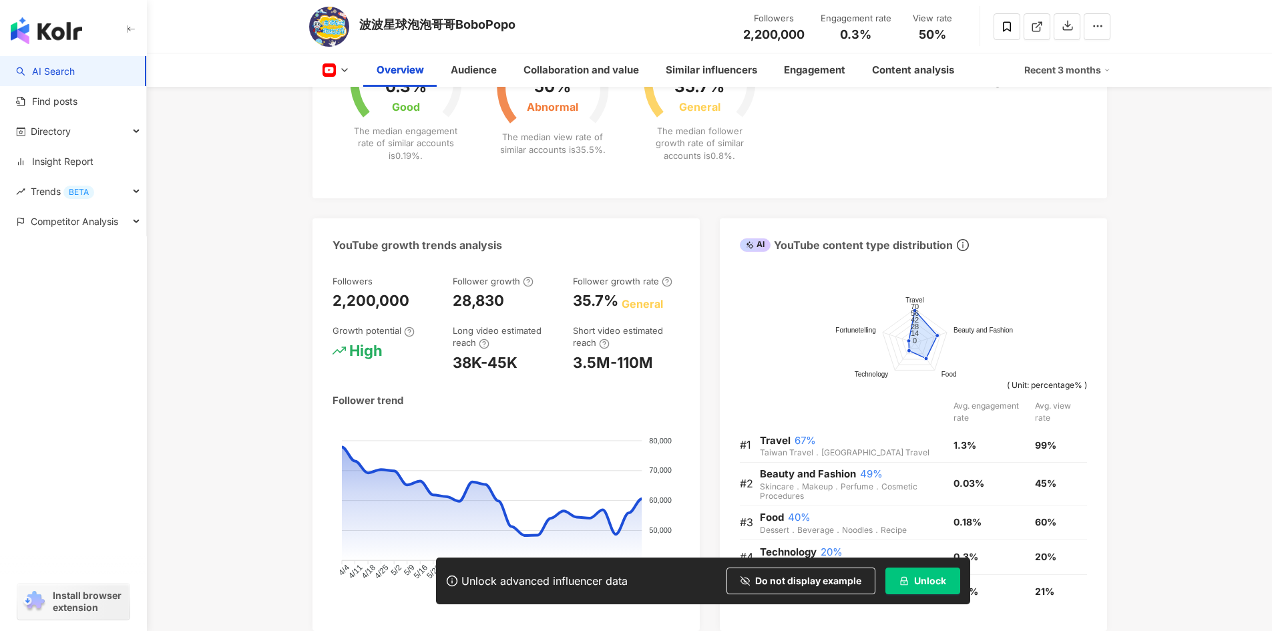
scroll to position [519, 0]
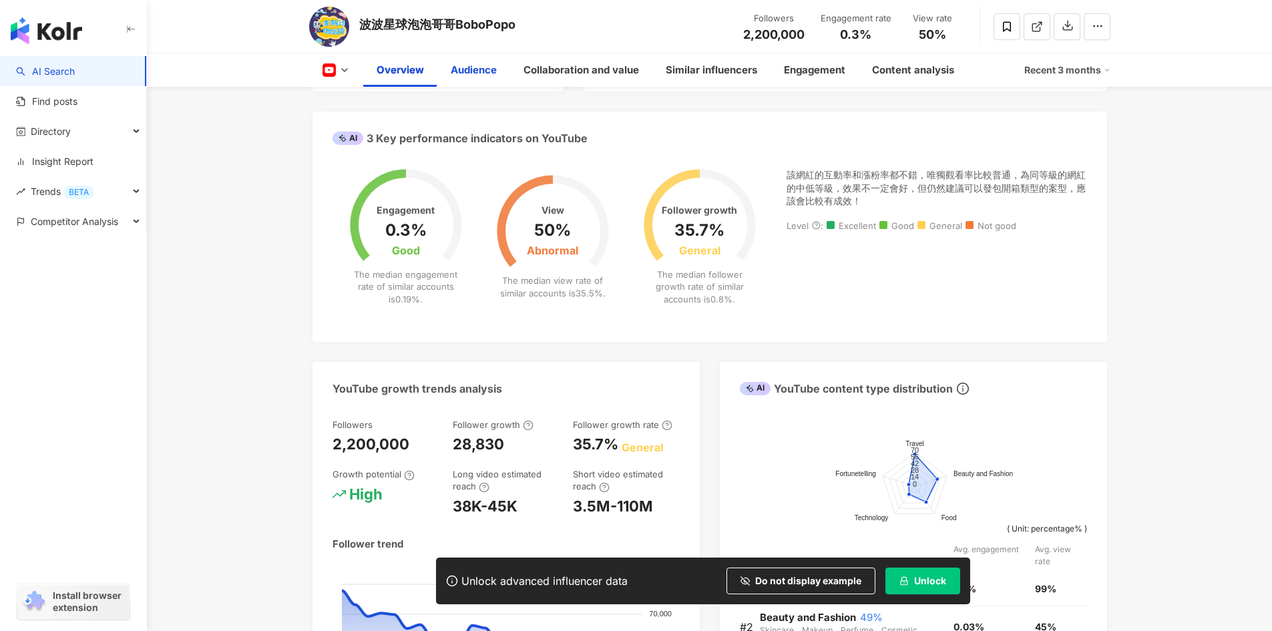
click at [469, 77] on div "Audience" at bounding box center [474, 70] width 46 height 16
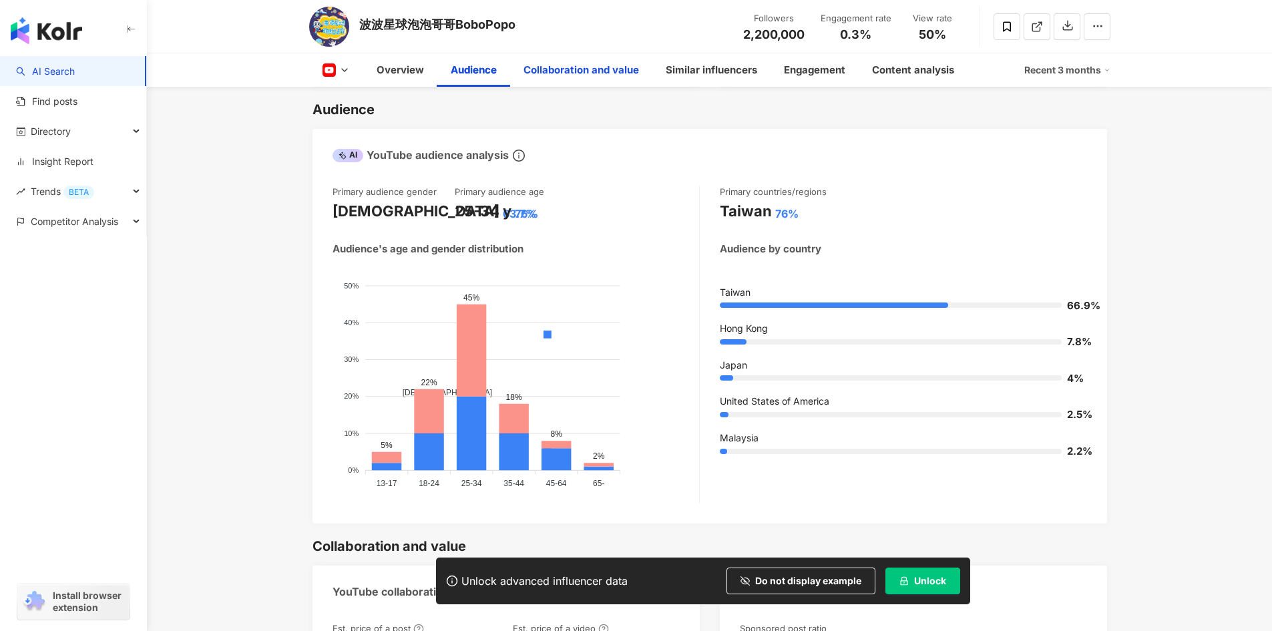
click at [598, 65] on div "Collaboration and value" at bounding box center [580, 70] width 115 height 16
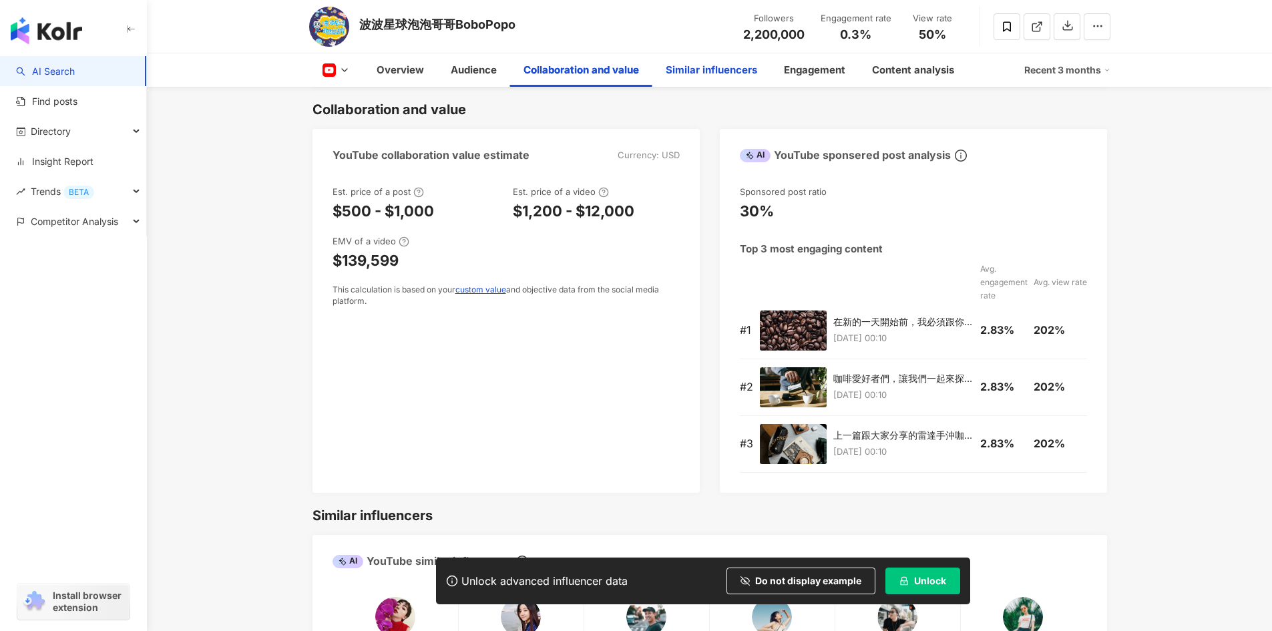
click at [716, 57] on div "Similar influencers" at bounding box center [711, 69] width 118 height 33
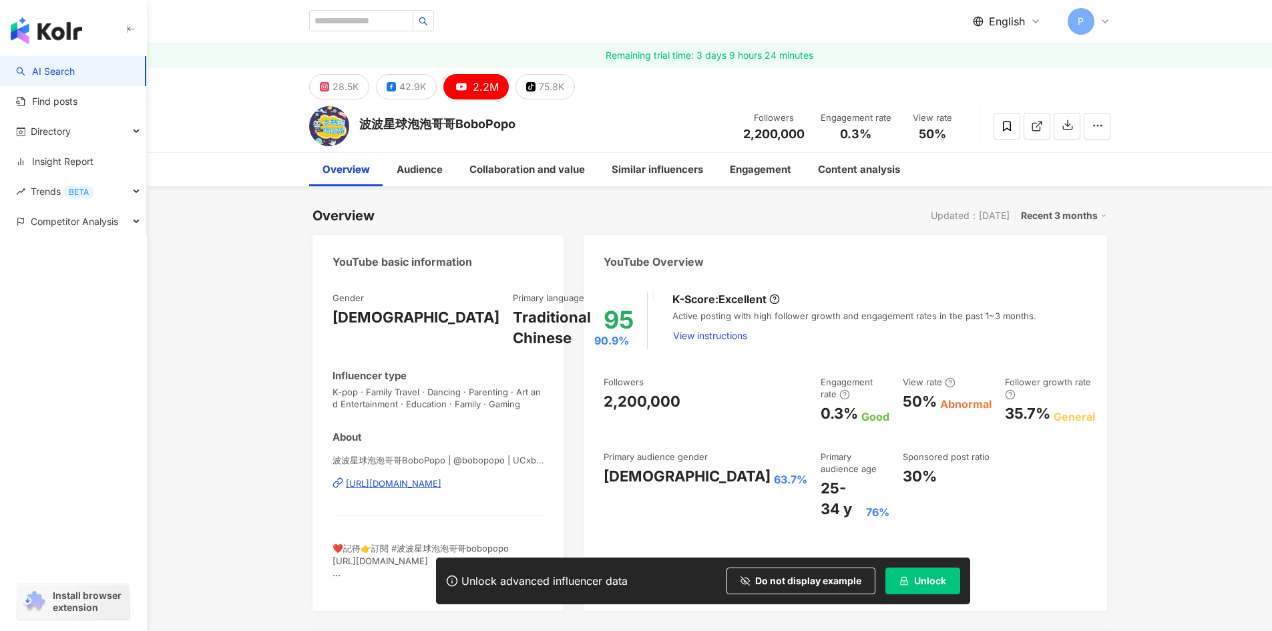
click at [441, 483] on div "[URL][DOMAIN_NAME]" at bounding box center [393, 483] width 95 height 12
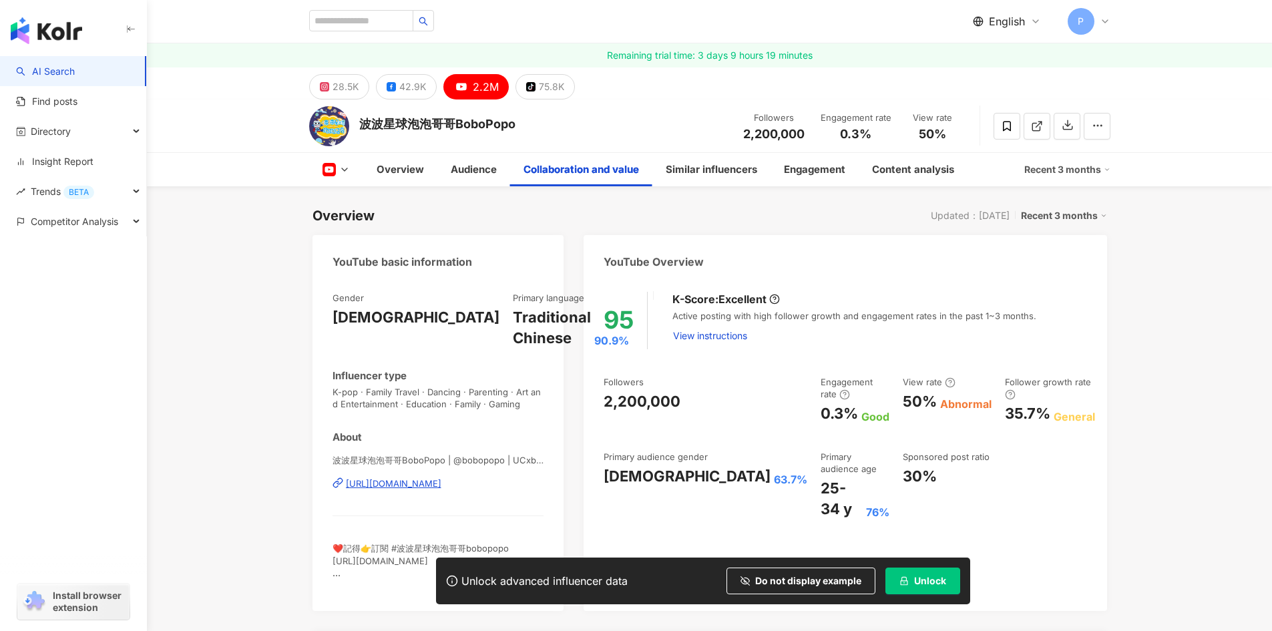
scroll to position [1643, 0]
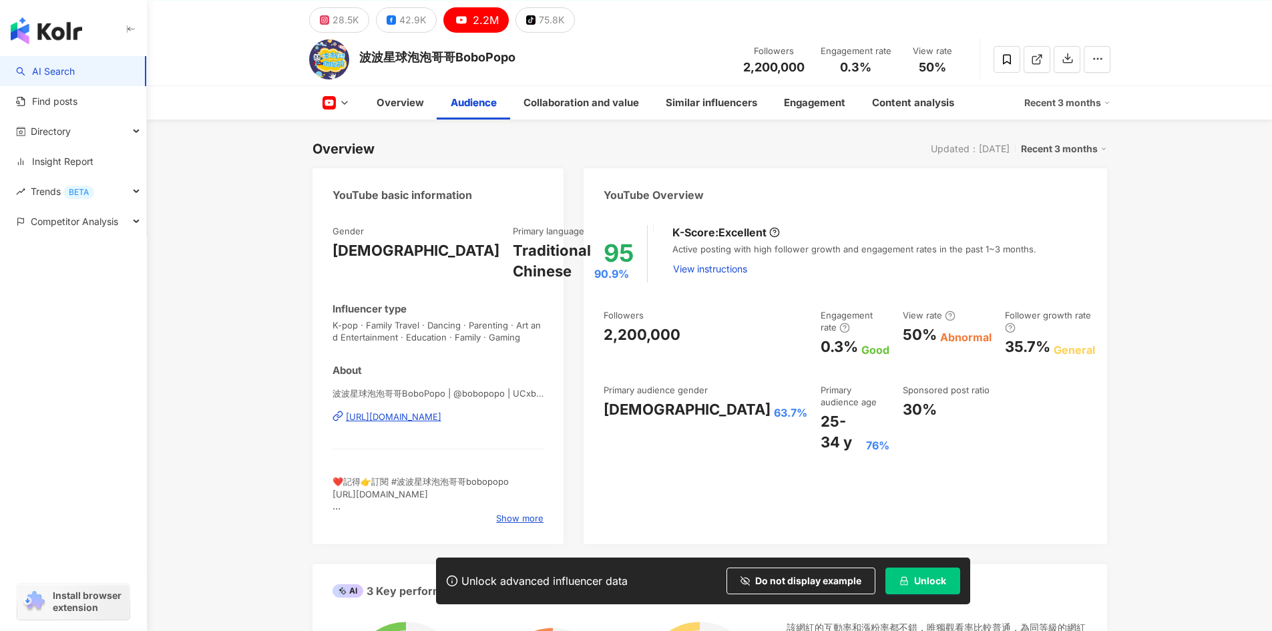
scroll to position [1207, 0]
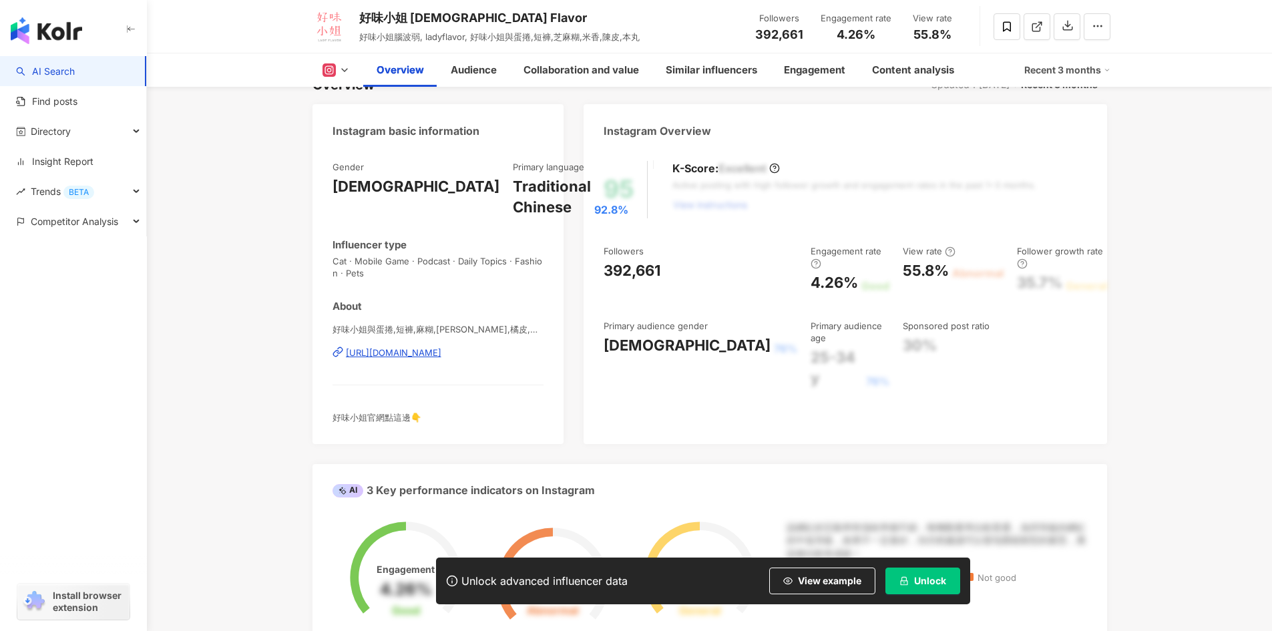
scroll to position [134, 0]
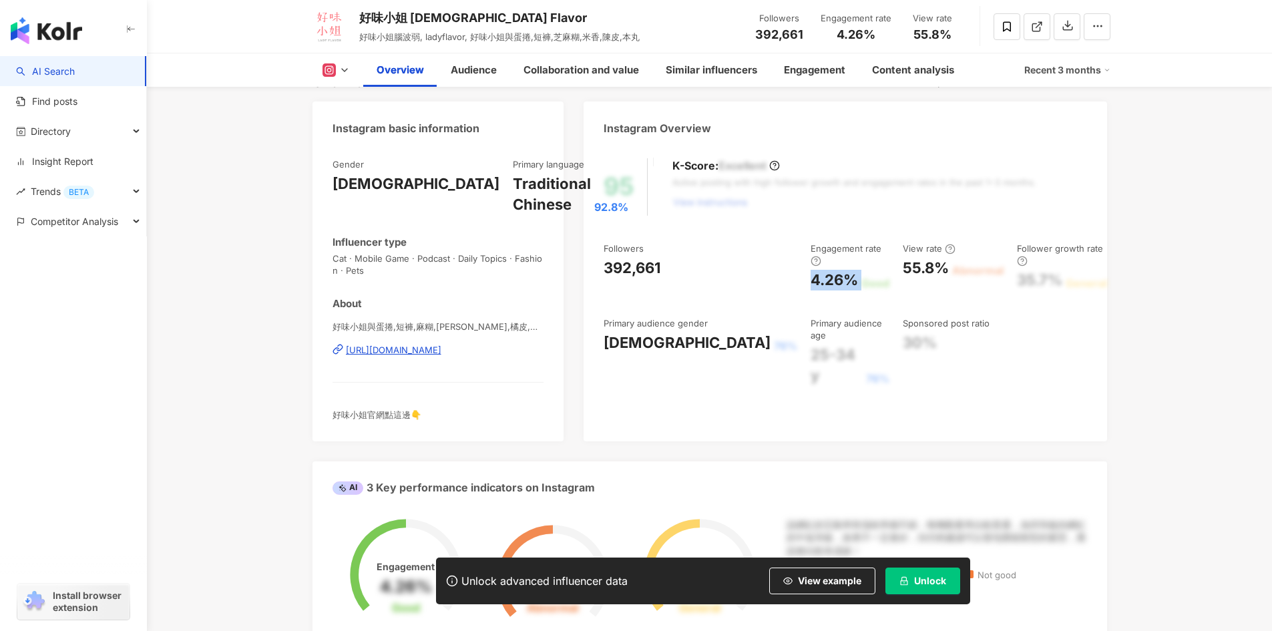
drag, startPoint x: 799, startPoint y: 275, endPoint x: 826, endPoint y: 275, distance: 27.4
click at [826, 275] on div "Followers 392,661 Engagement rate 4.26% Good View rate 55.8% Abnormal Follower …" at bounding box center [844, 314] width 483 height 144
click at [843, 579] on span "View example" at bounding box center [829, 580] width 63 height 11
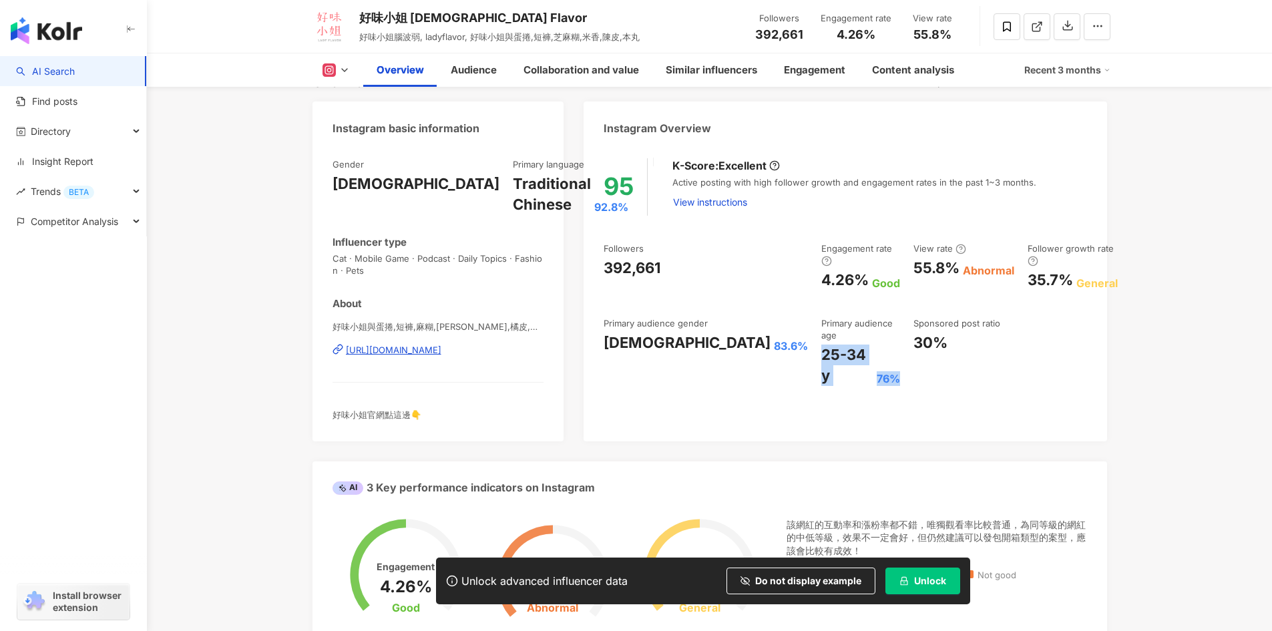
drag, startPoint x: 726, startPoint y: 333, endPoint x: 808, endPoint y: 331, distance: 82.8
click at [808, 331] on div "Followers 392,661 Engagement rate 4.26% Good View rate 55.8% Abnormal Follower …" at bounding box center [844, 314] width 483 height 144
click at [767, 378] on div "95 K-Score : Excellent Active posting with high follower growth and engagement …" at bounding box center [844, 293] width 523 height 296
drag, startPoint x: 607, startPoint y: 338, endPoint x: 698, endPoint y: 336, distance: 91.5
click at [698, 336] on div "Female 83.6%" at bounding box center [705, 342] width 204 height 21
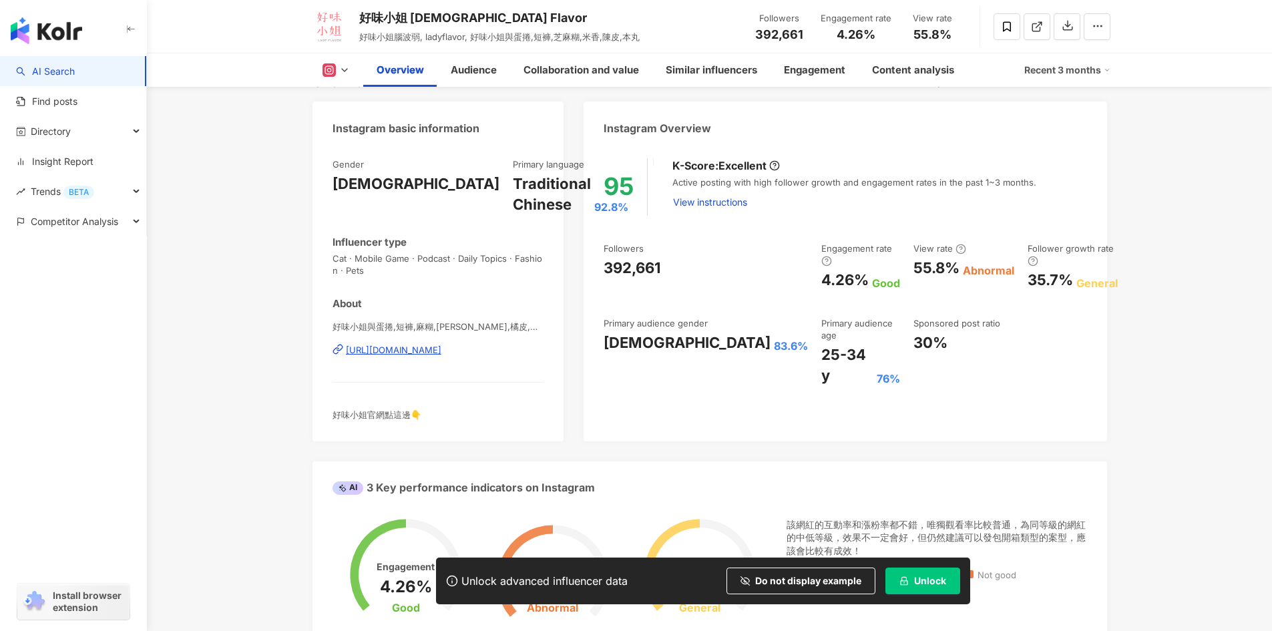
click at [764, 372] on div "95 K-Score : Excellent Active posting with high follower growth and engagement …" at bounding box center [844, 293] width 523 height 296
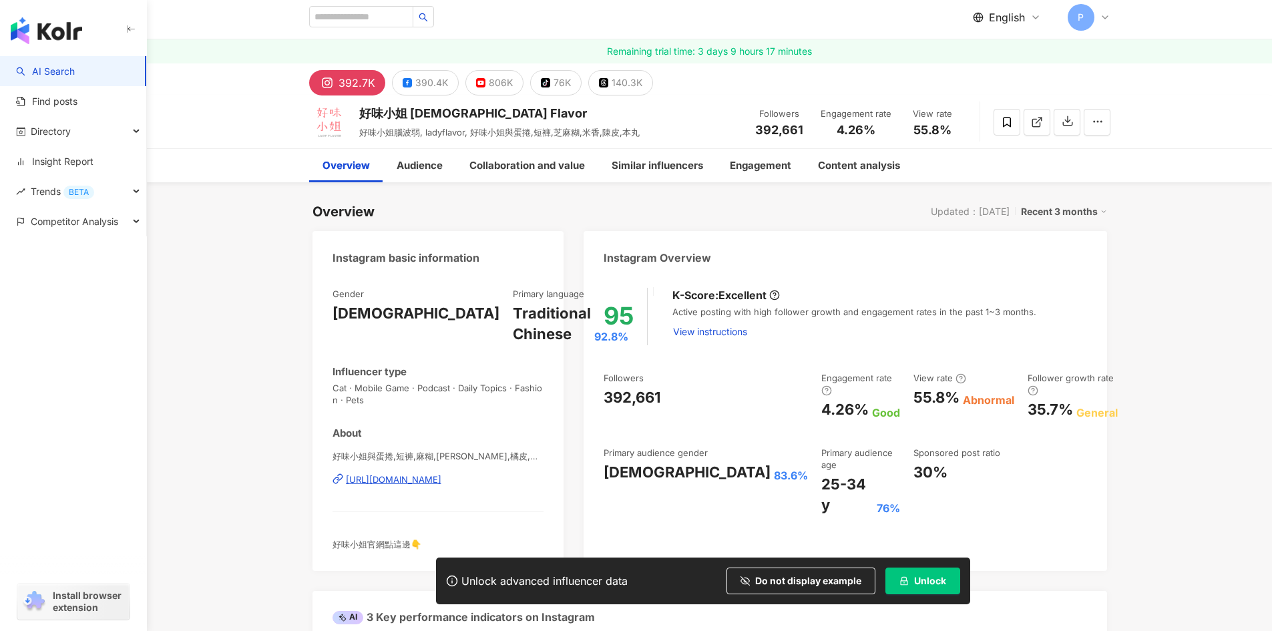
scroll to position [0, 0]
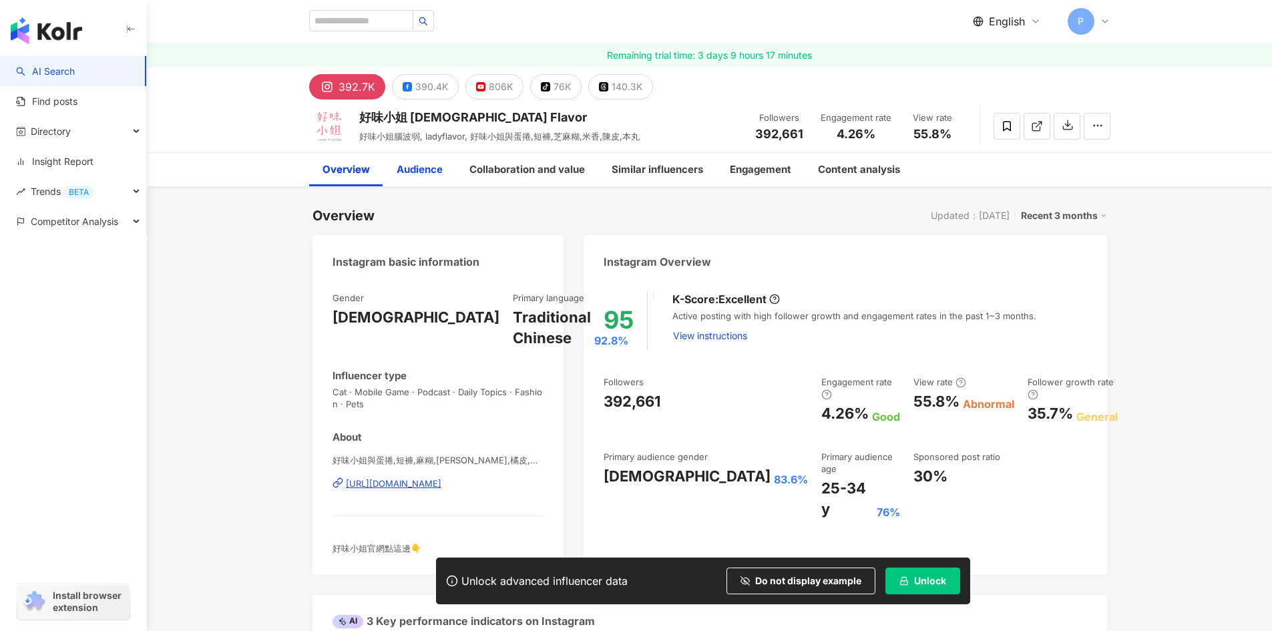
click at [437, 174] on div "Audience" at bounding box center [420, 170] width 46 height 16
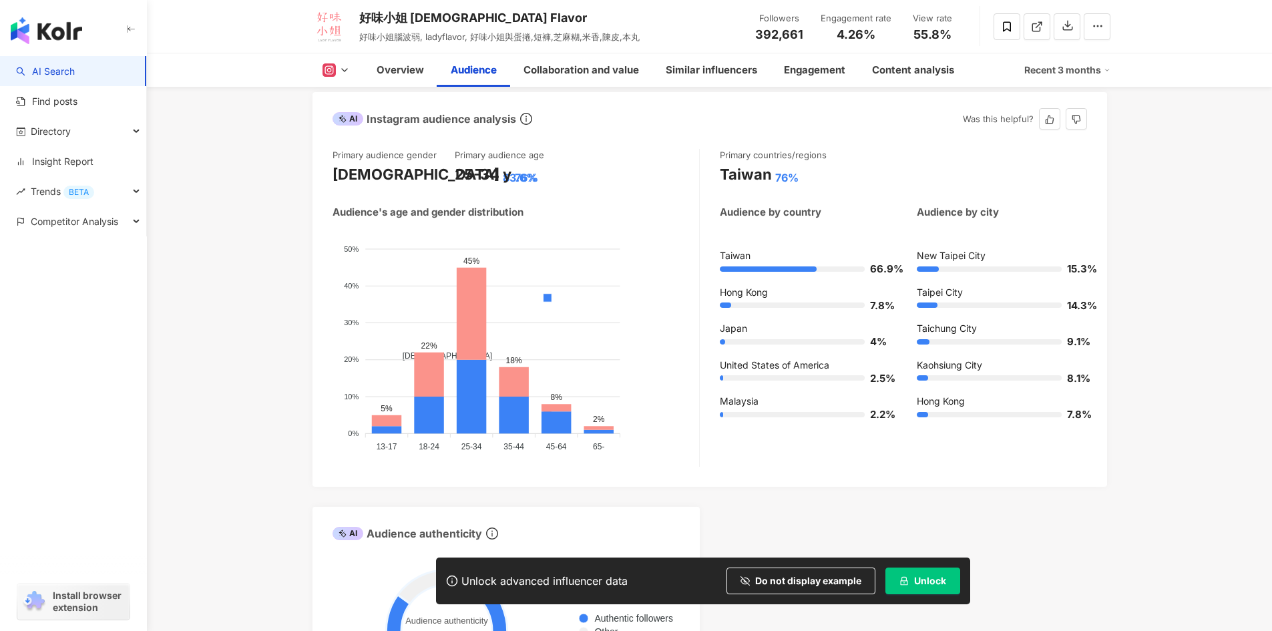
scroll to position [1252, 0]
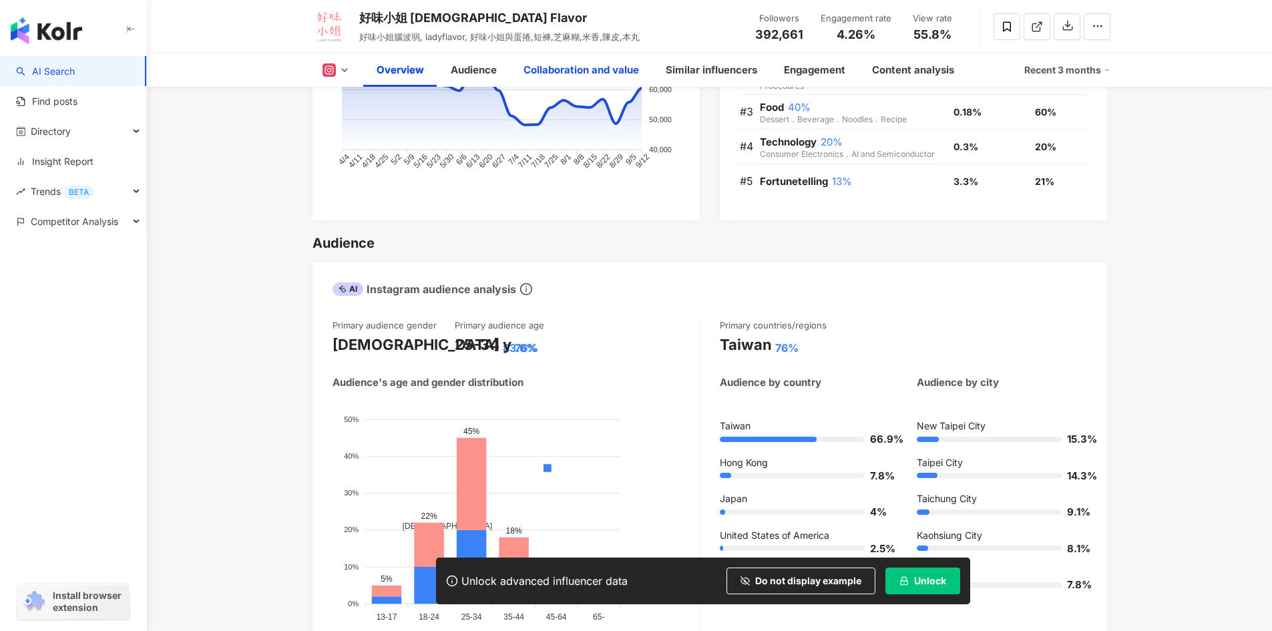
click at [590, 73] on div "Collaboration and value" at bounding box center [580, 70] width 115 height 16
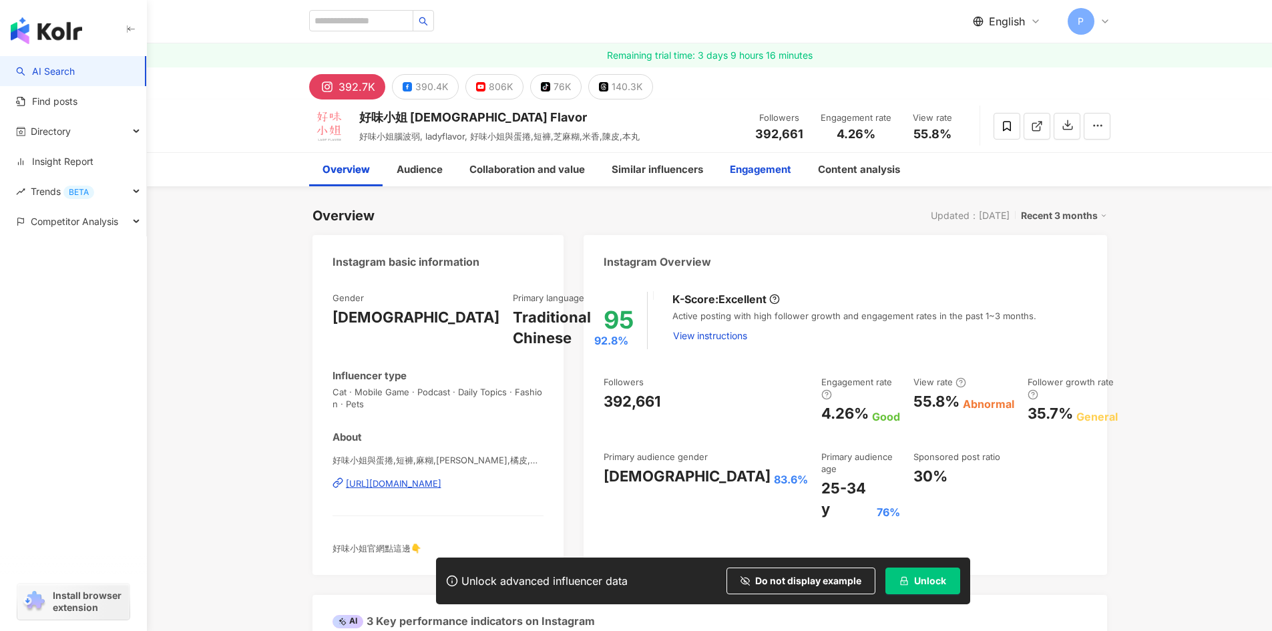
click at [754, 176] on div "Engagement" at bounding box center [760, 170] width 61 height 16
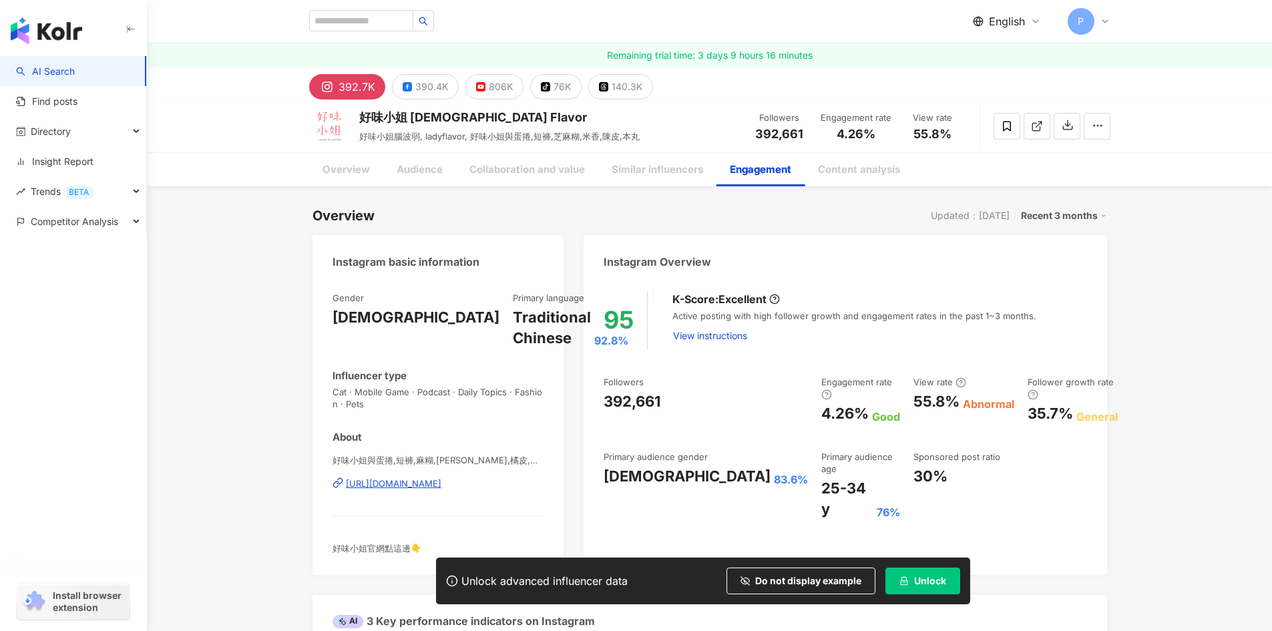
scroll to position [2692, 0]
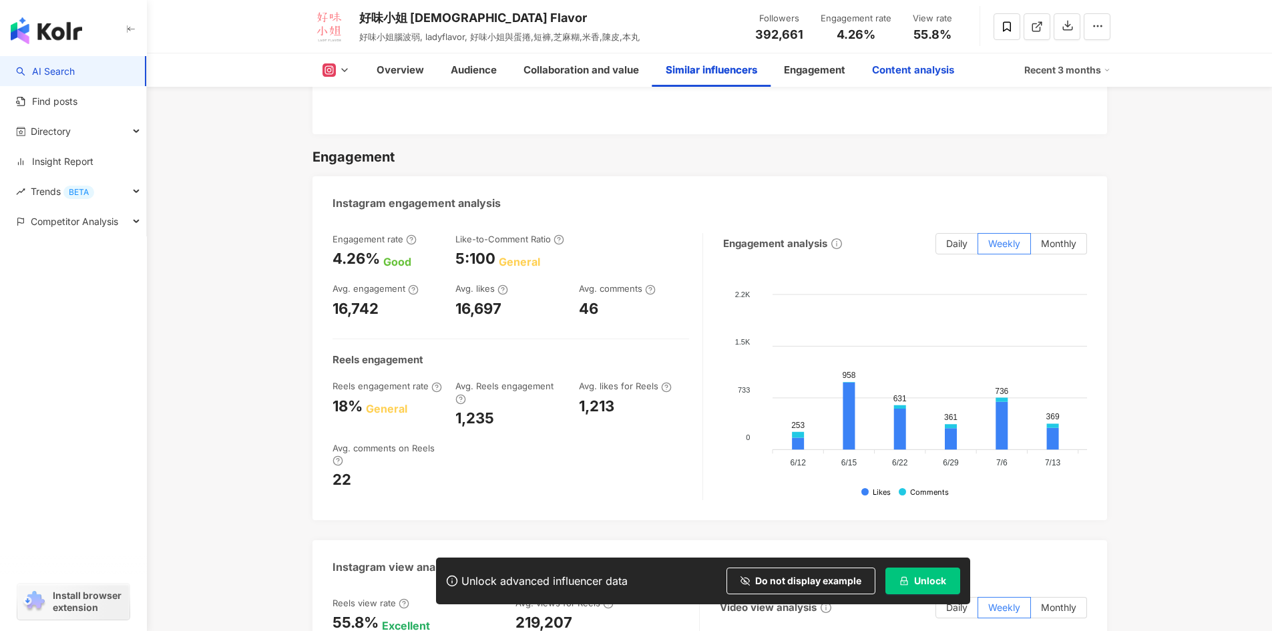
click at [908, 67] on div "Content analysis" at bounding box center [913, 70] width 82 height 16
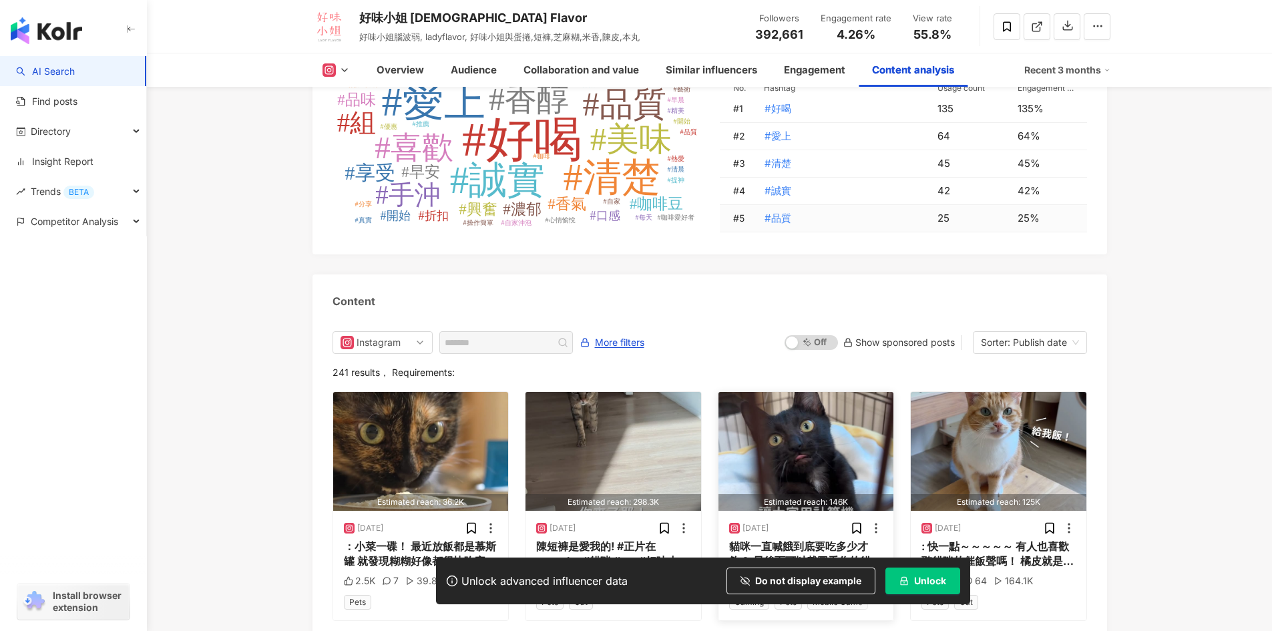
scroll to position [4064, 0]
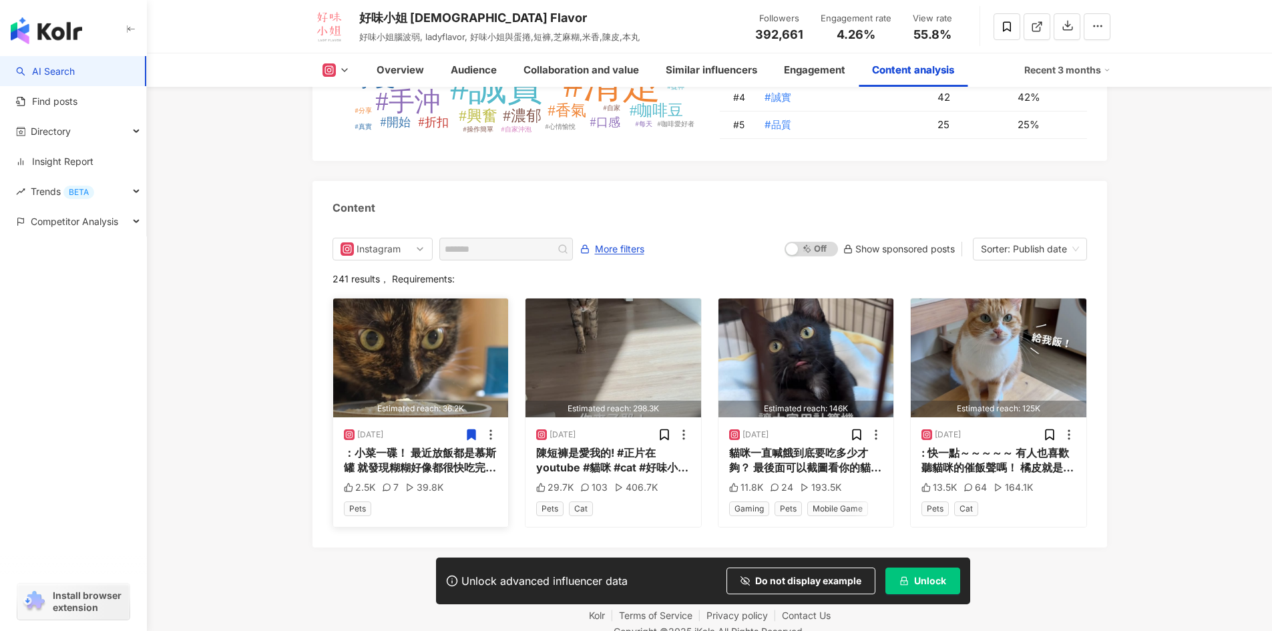
click at [391, 465] on div "：小菜一碟！ 最近放飯都是慕斯罐 就發現糊糊好像都很快吃完 放個飯回來就吃飽了 就突然間好奇🤔 這隻小貓咪到底可以吃多快 實測！只需要兩分鐘就清盤！！ 看來我…" at bounding box center [421, 460] width 154 height 30
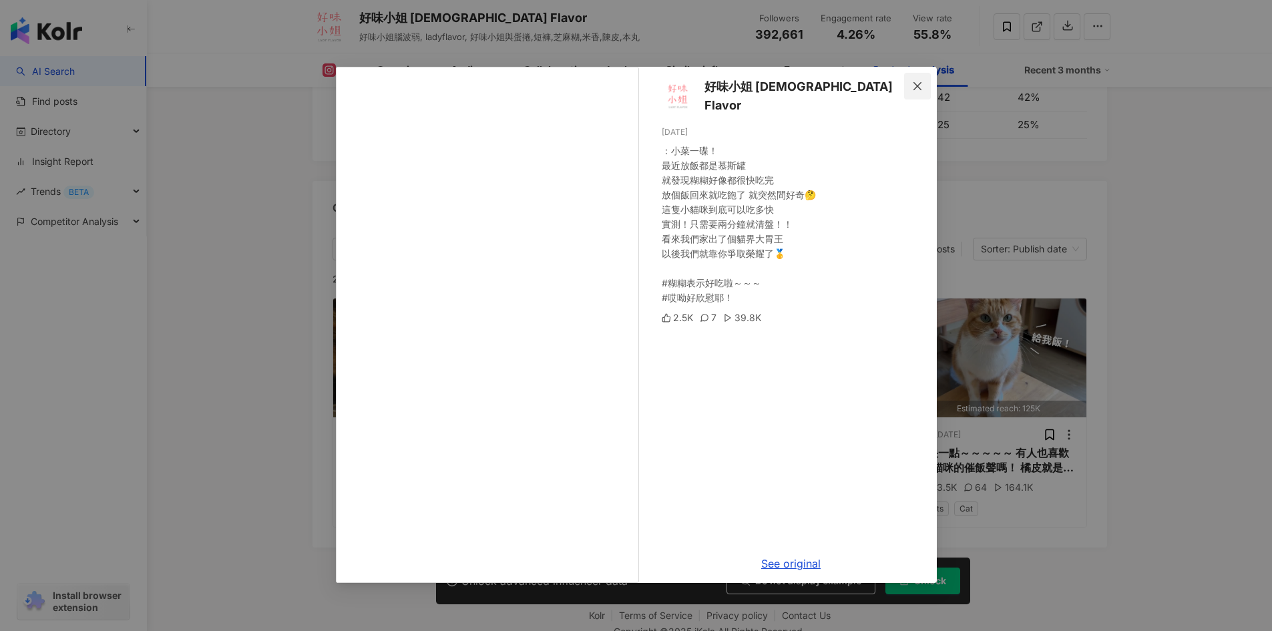
click at [913, 89] on icon "close" at bounding box center [917, 85] width 8 height 8
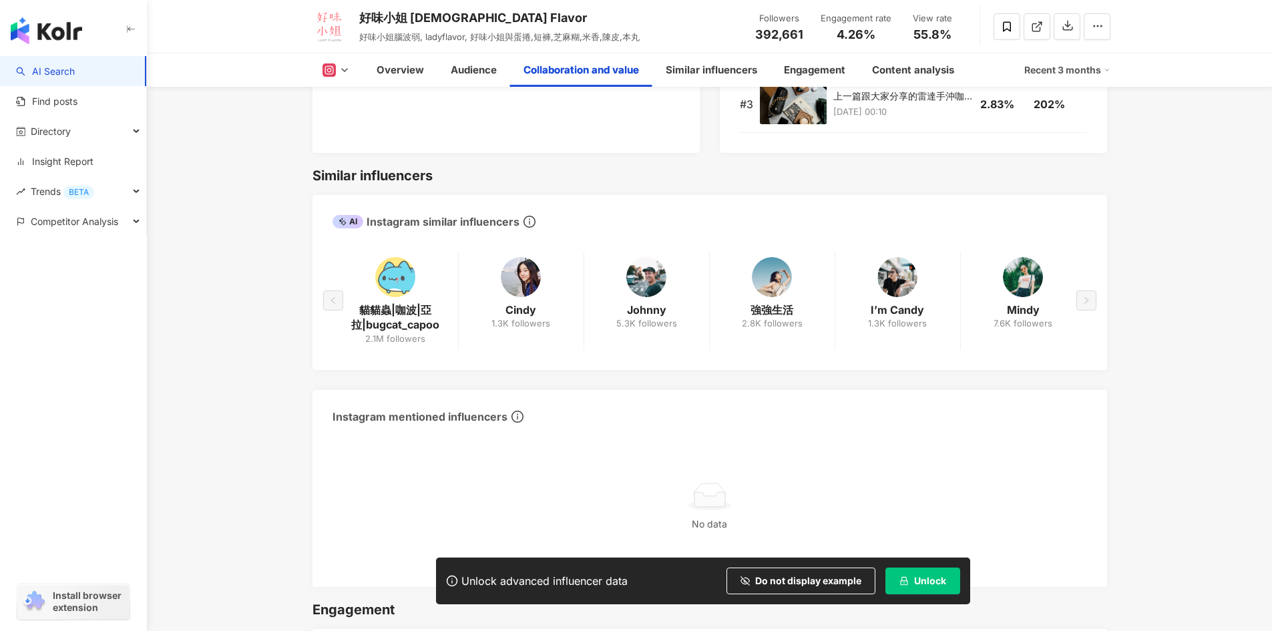
scroll to position [1926, 0]
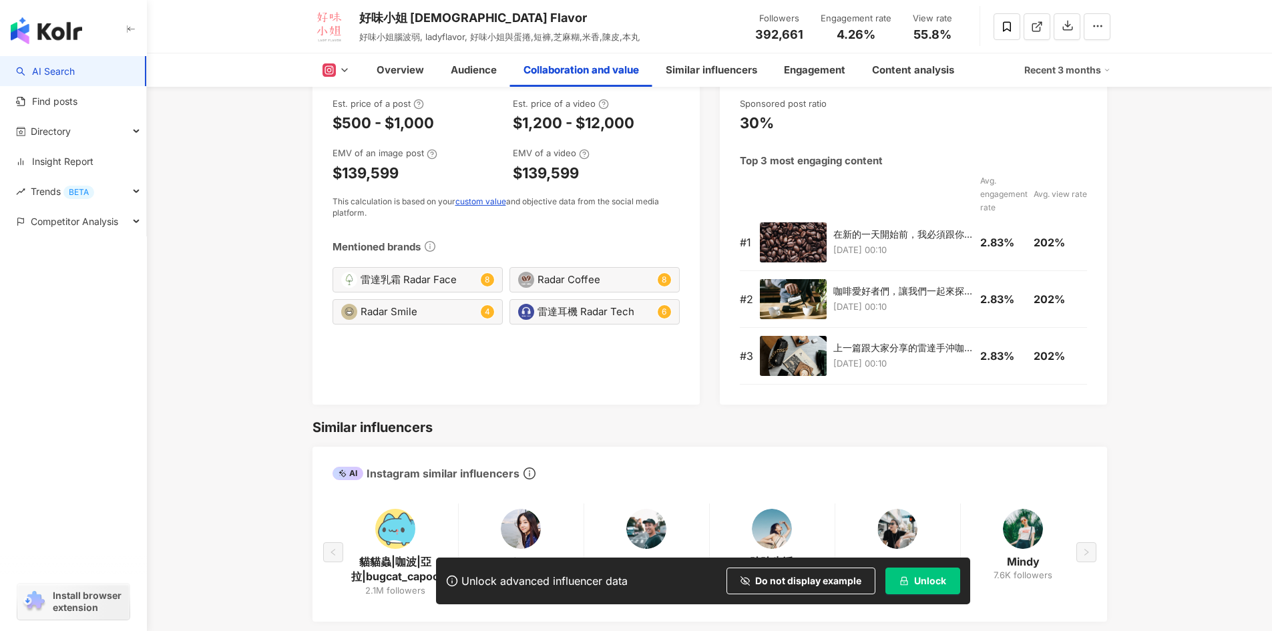
click at [1270, 294] on main "392.7K 390.4K 806K tiktok-icon 76K 140.3K 好味小姐 Lady Flavor 好味小姐腦波弱, ladyflavor,…" at bounding box center [709, 414] width 1125 height 4544
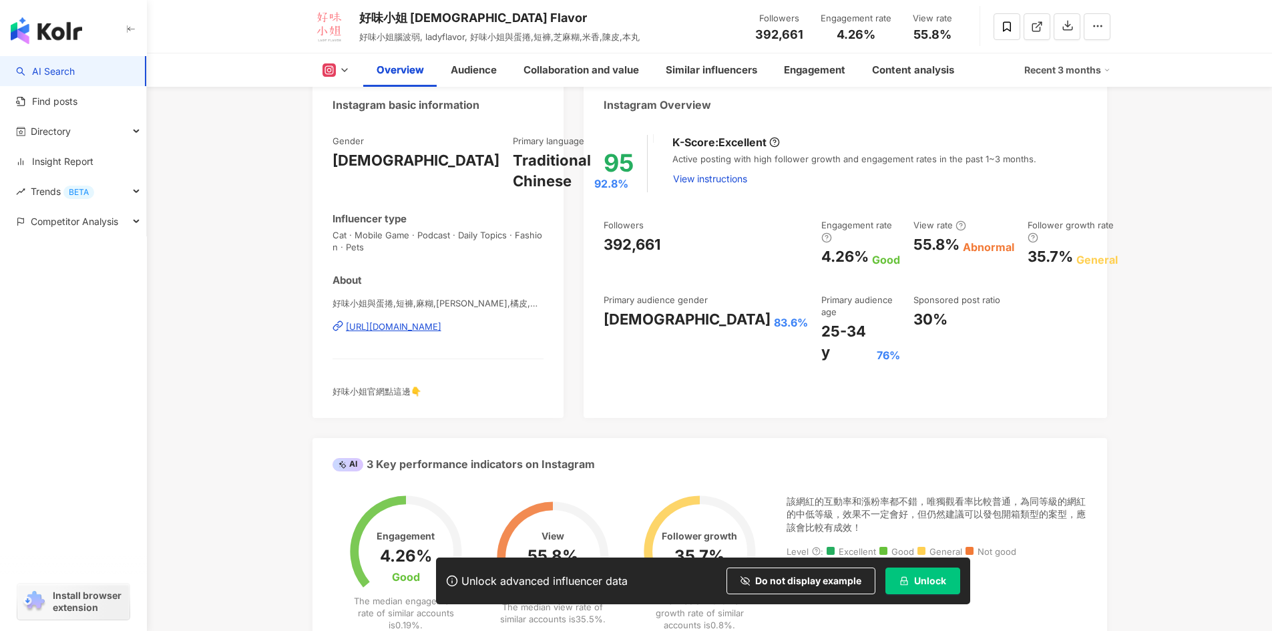
scroll to position [0, 0]
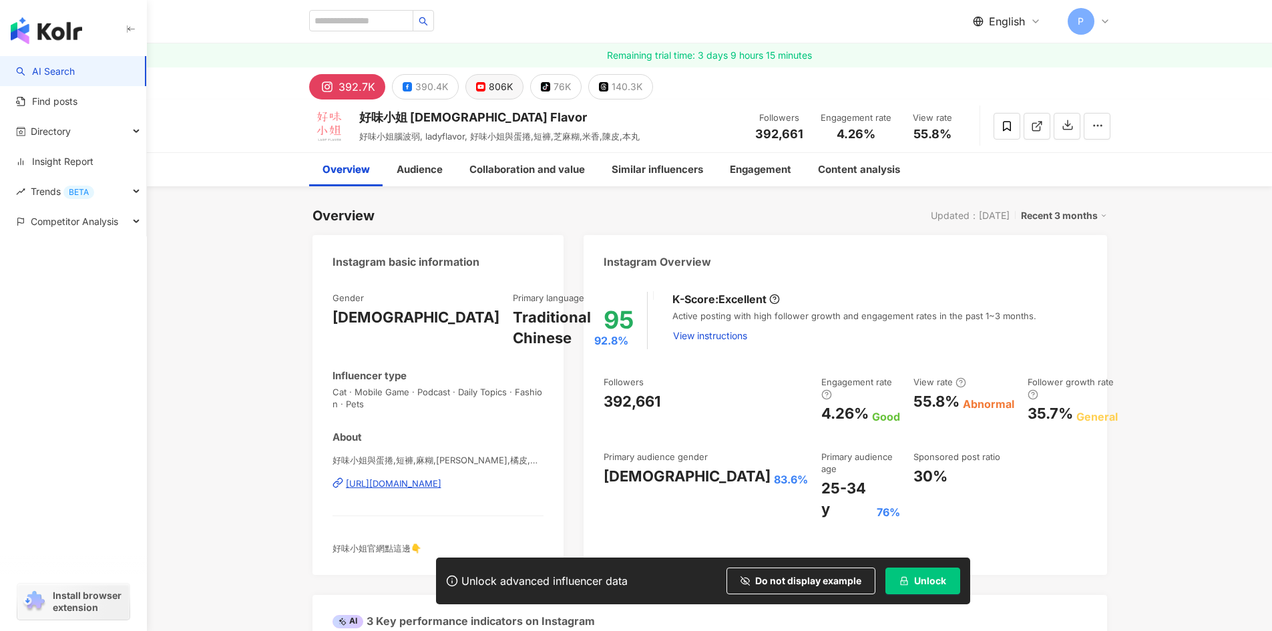
click at [479, 91] on icon at bounding box center [480, 86] width 9 height 9
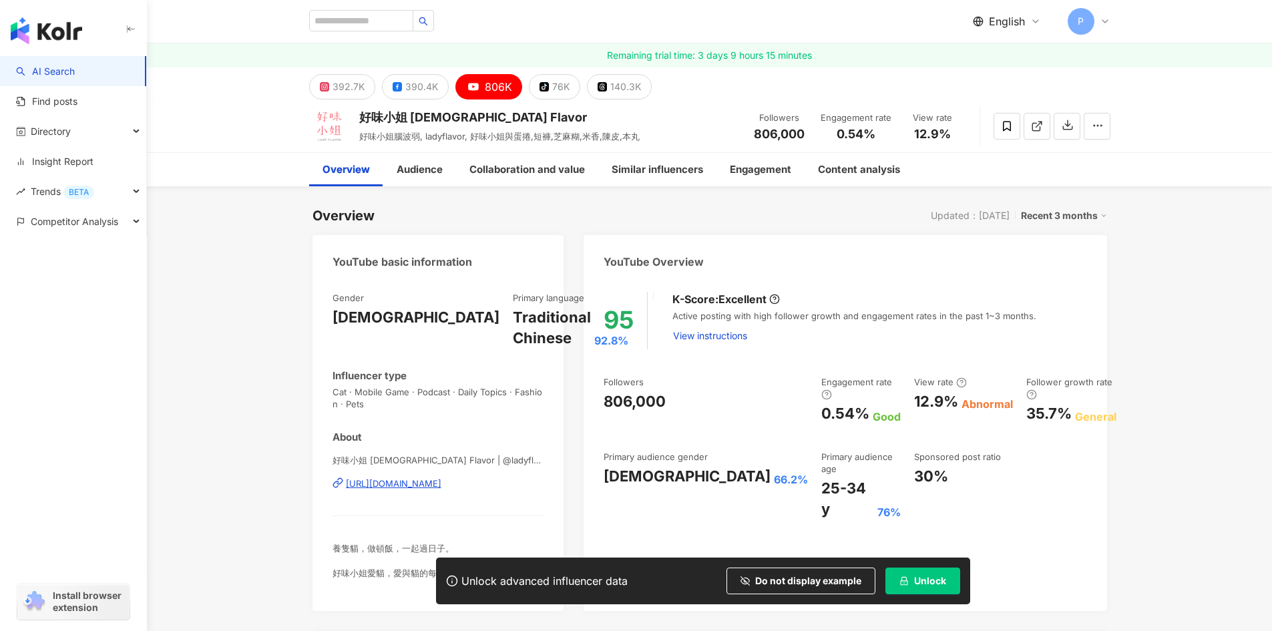
click at [531, 216] on div "Overview Updated：9/11/25 Recent 3 months" at bounding box center [709, 215] width 794 height 19
click at [438, 174] on div "Audience" at bounding box center [420, 170] width 46 height 16
click at [893, 175] on div "Content analysis" at bounding box center [859, 170] width 82 height 16
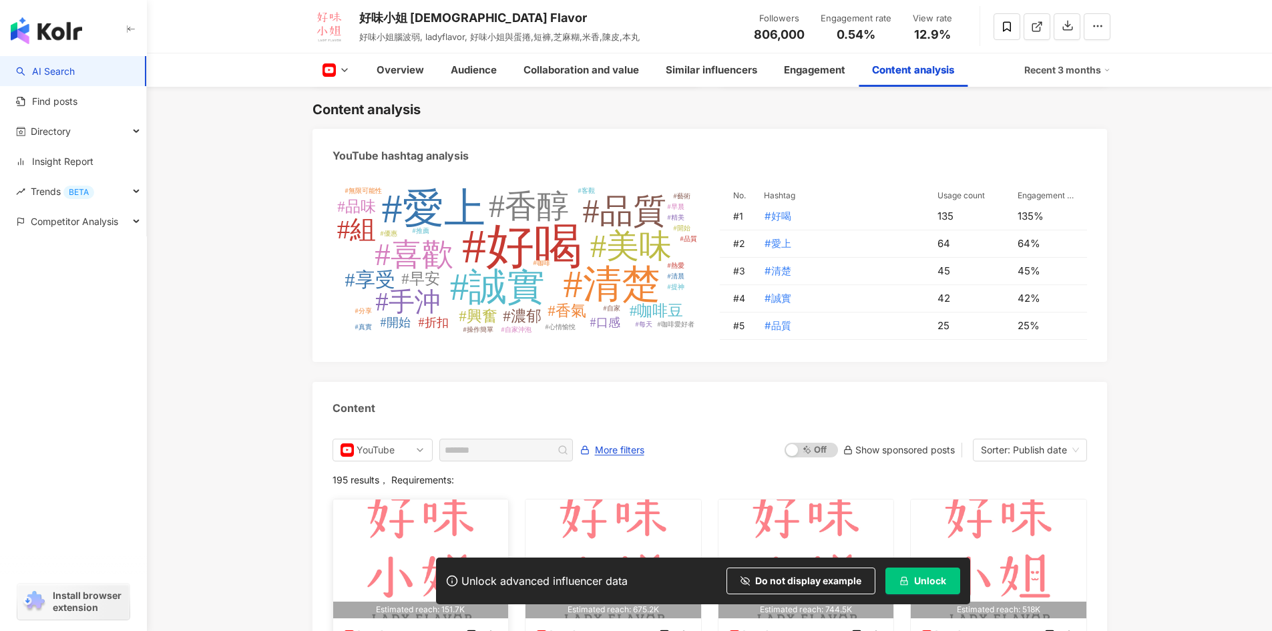
scroll to position [3718, 0]
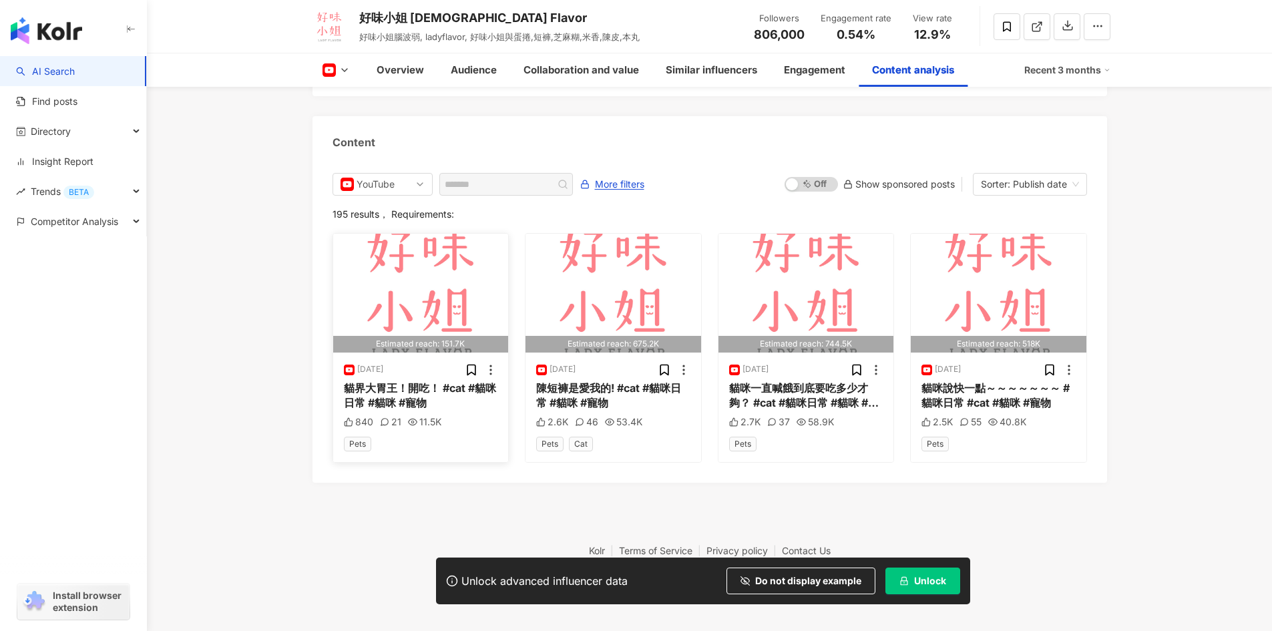
click at [375, 405] on div "貓界大胃王！開吃！ #cat #貓咪日常 #貓咪 #寵物" at bounding box center [421, 395] width 154 height 30
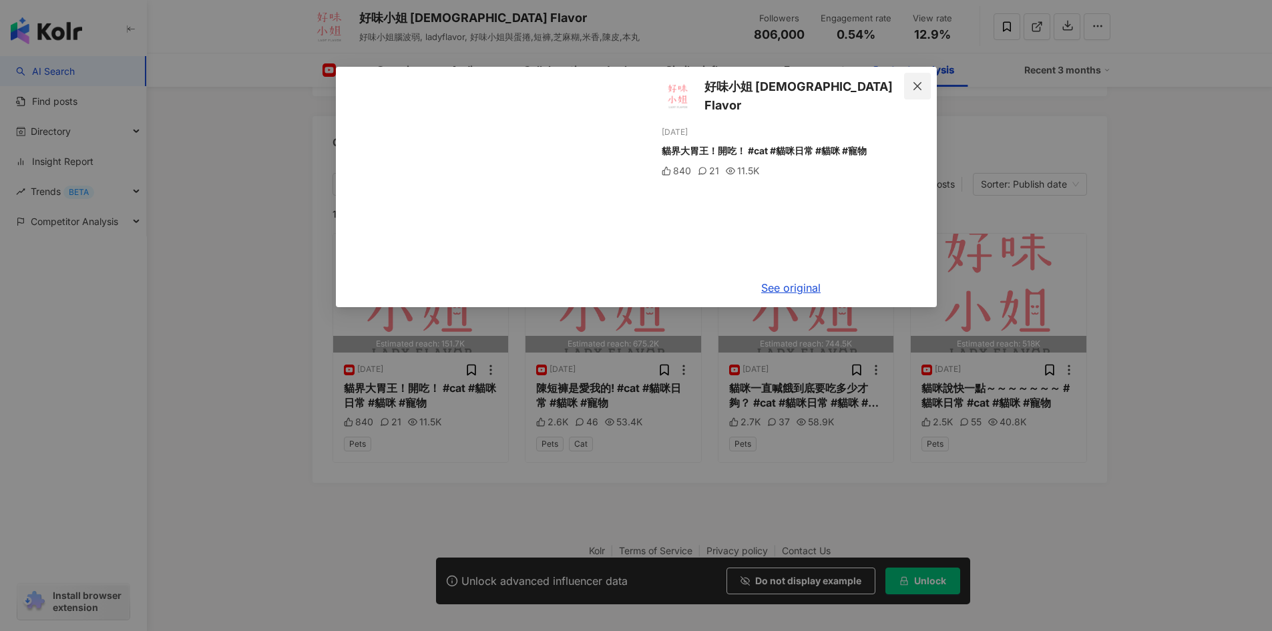
click at [919, 90] on icon "close" at bounding box center [917, 86] width 11 height 11
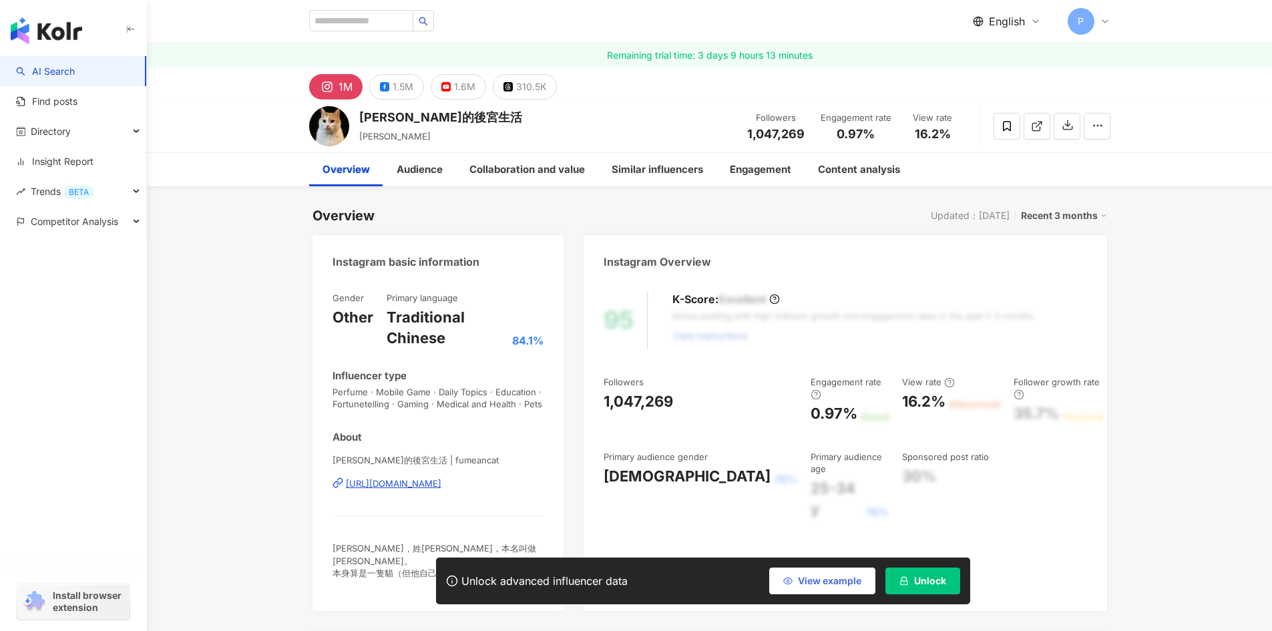
click at [841, 583] on span "View example" at bounding box center [829, 580] width 63 height 11
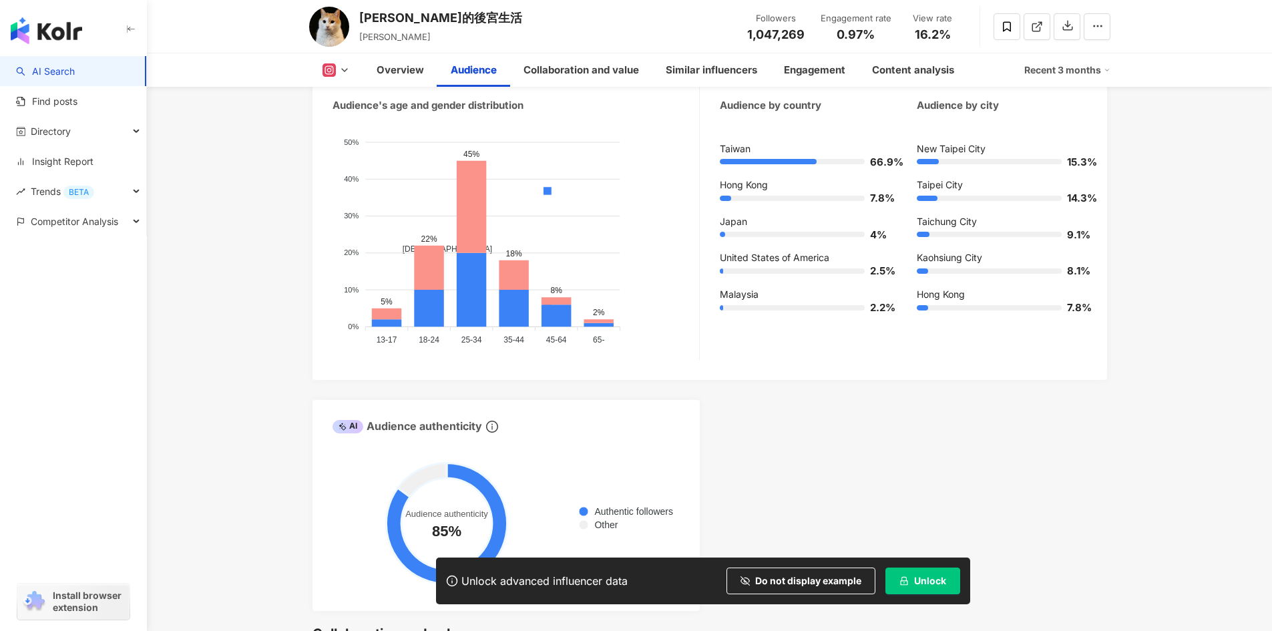
scroll to position [1335, 0]
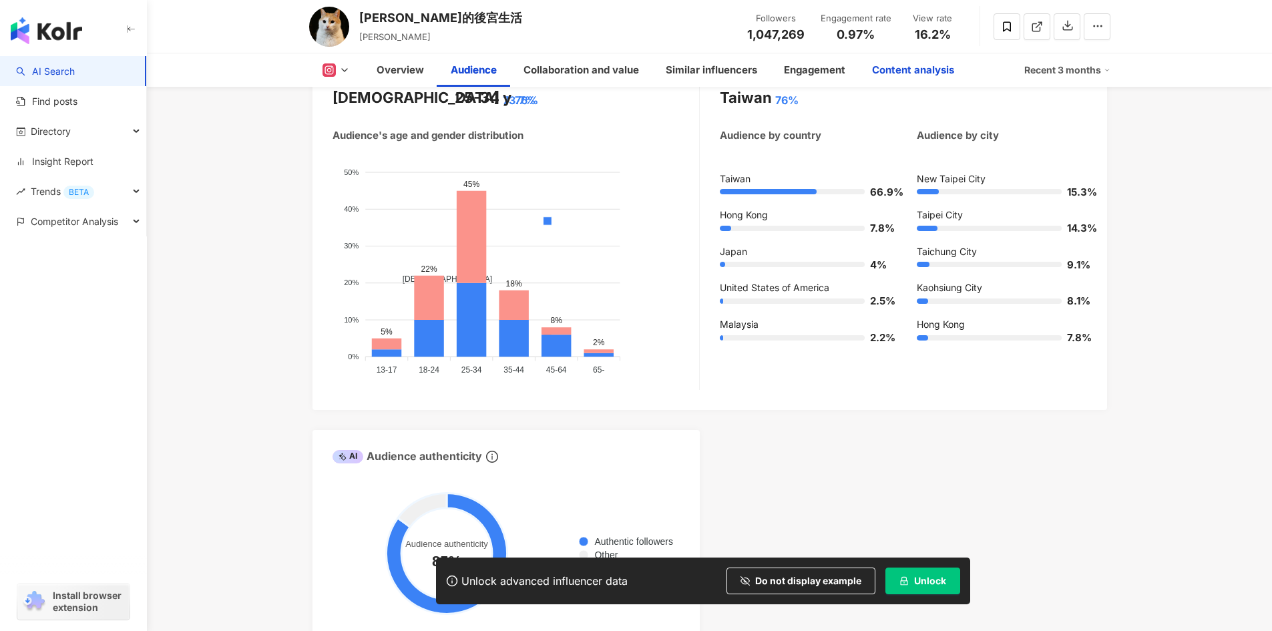
click at [933, 71] on div "Content analysis" at bounding box center [913, 70] width 82 height 16
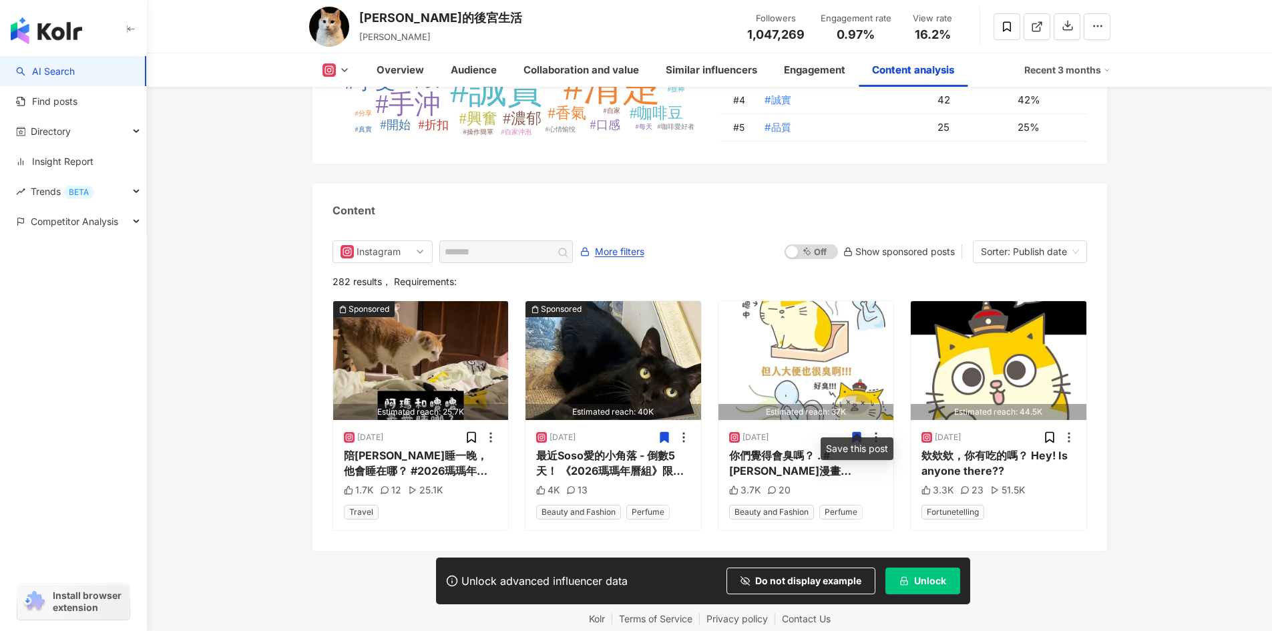
scroll to position [3995, 0]
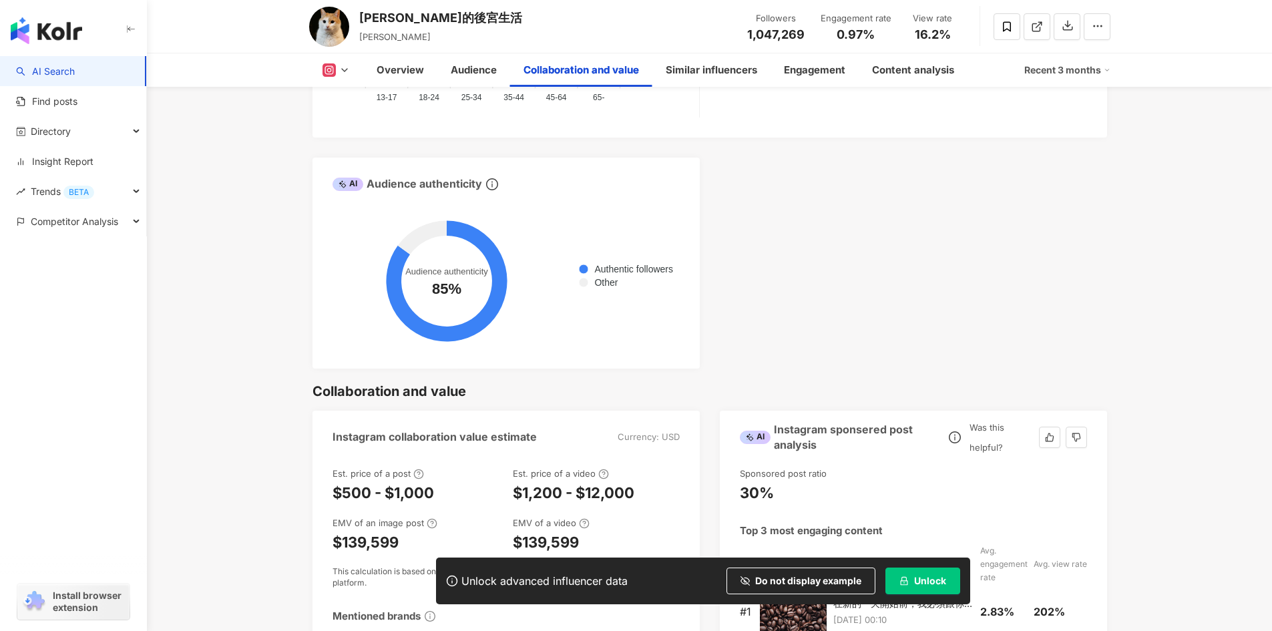
scroll to position [1869, 0]
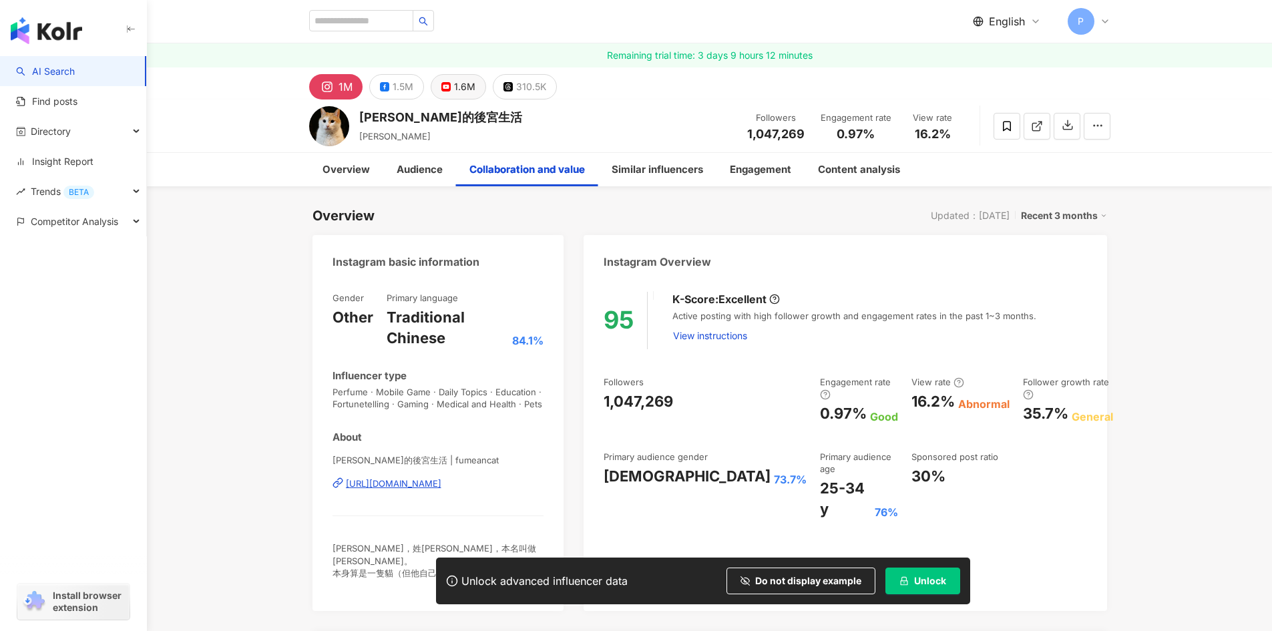
click at [461, 93] on div "1.6M" at bounding box center [464, 86] width 21 height 19
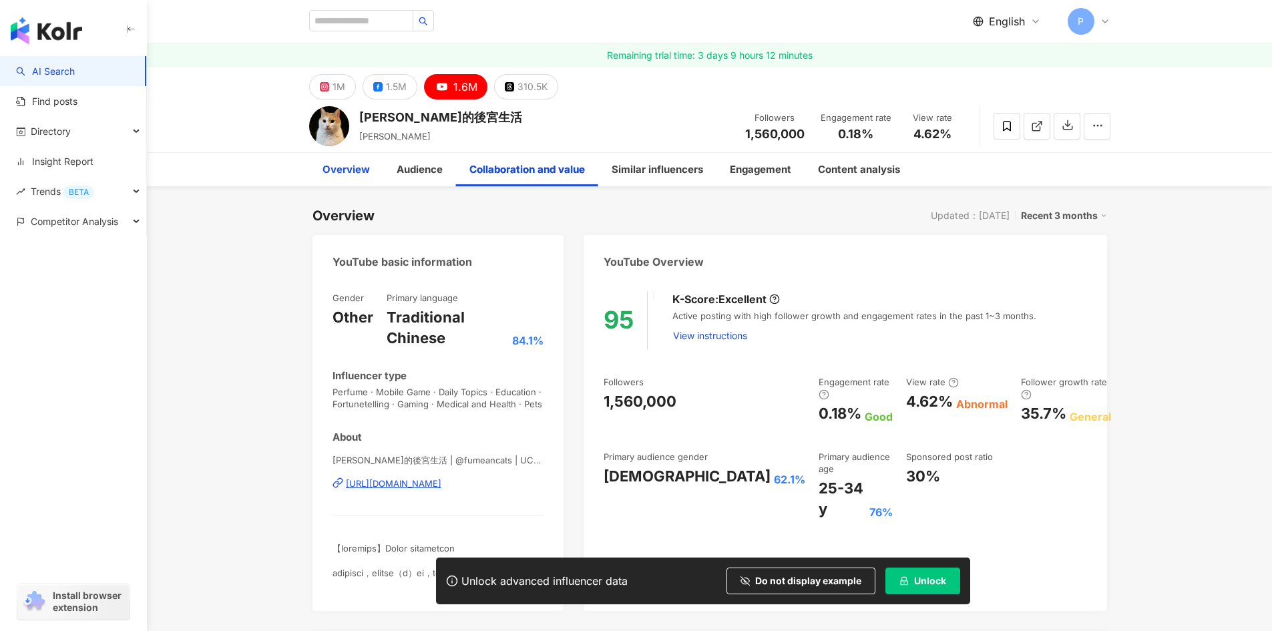
click at [346, 179] on div "Overview" at bounding box center [346, 169] width 74 height 33
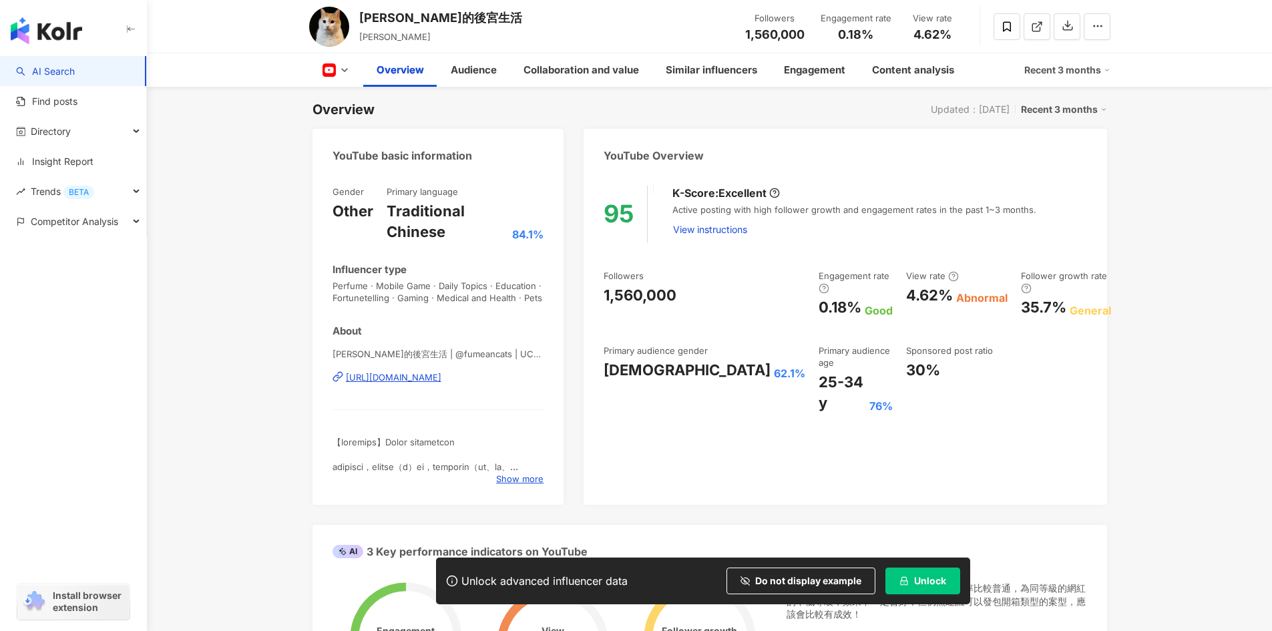
click at [441, 377] on div "[URL][DOMAIN_NAME]" at bounding box center [393, 377] width 95 height 12
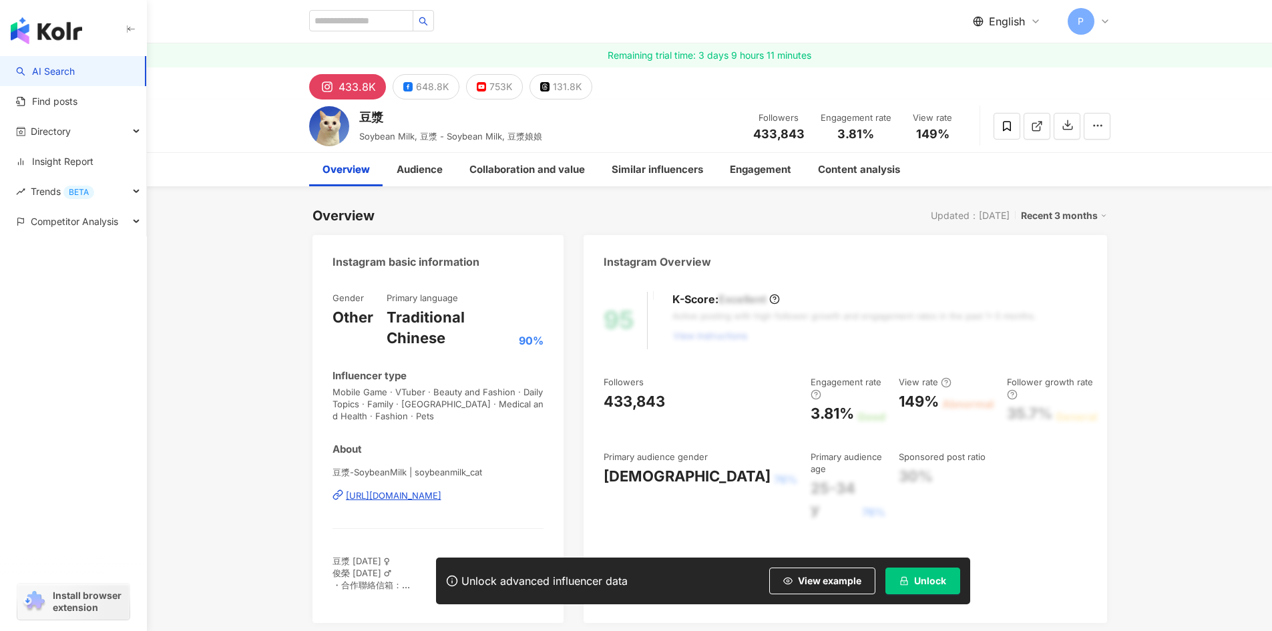
click at [838, 578] on span "View example" at bounding box center [829, 580] width 63 height 11
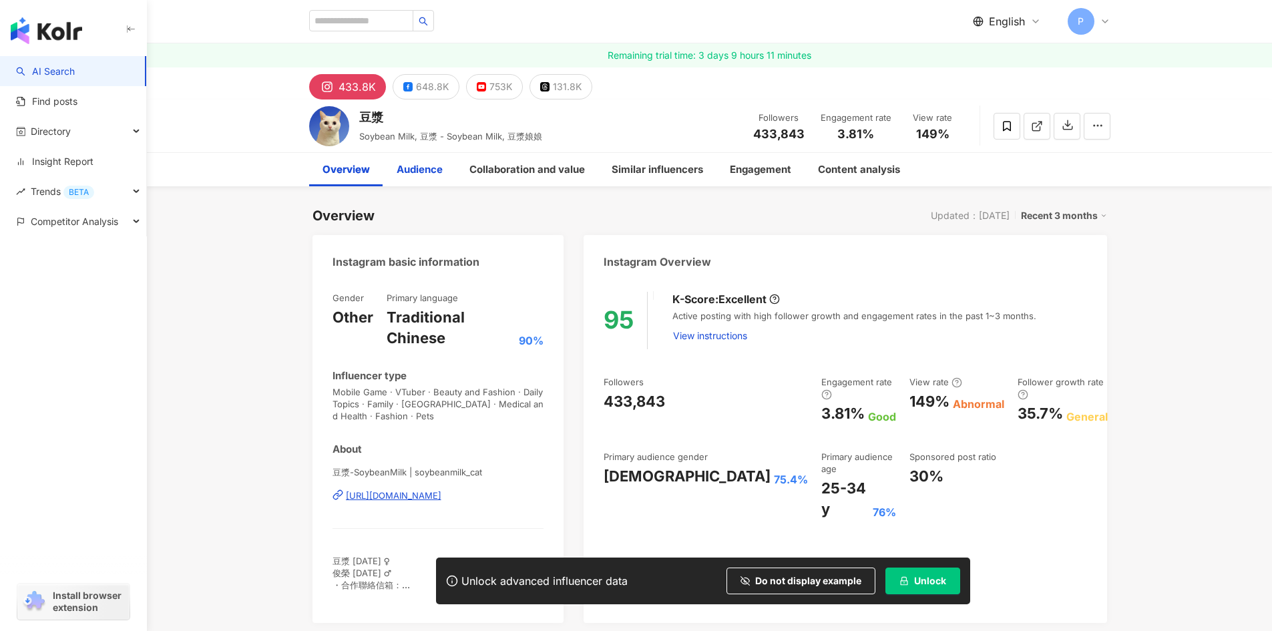
click at [423, 172] on div "Audience" at bounding box center [420, 170] width 46 height 16
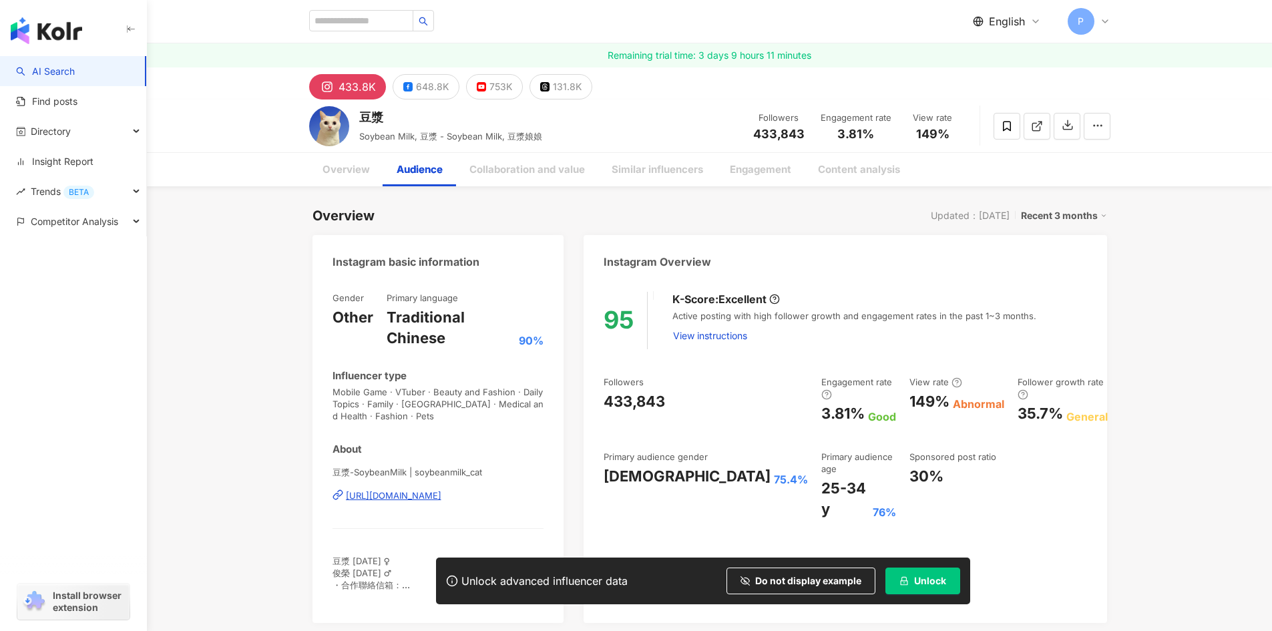
scroll to position [1234, 0]
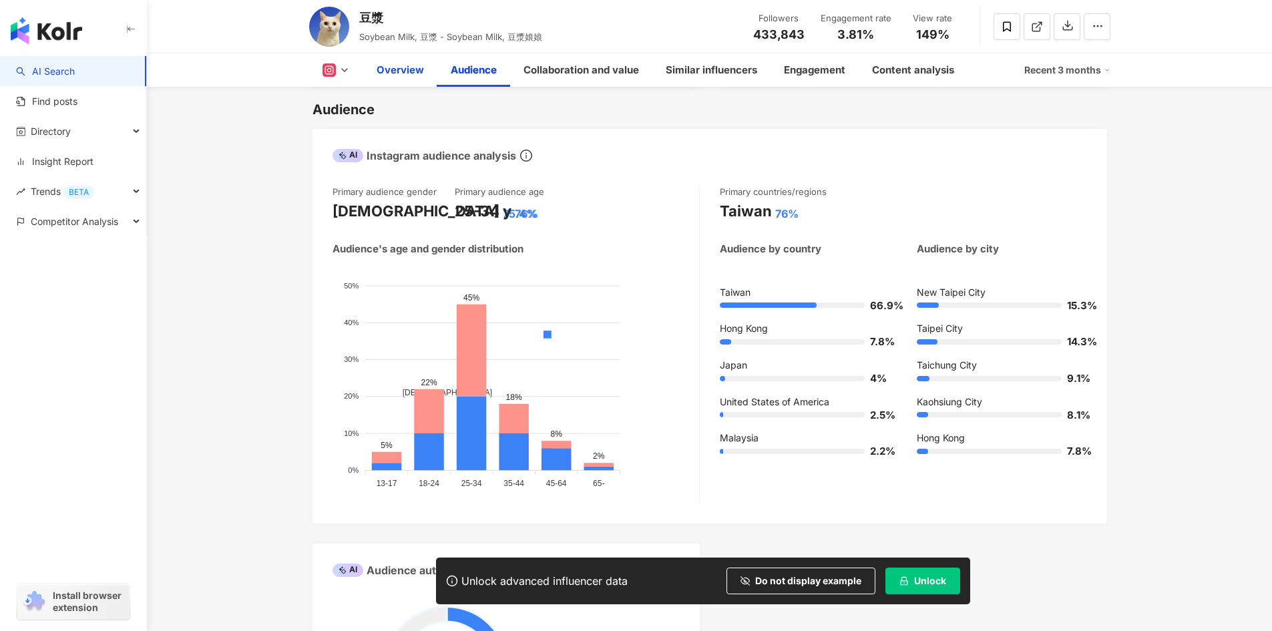
click at [411, 71] on div "Overview" at bounding box center [399, 70] width 47 height 16
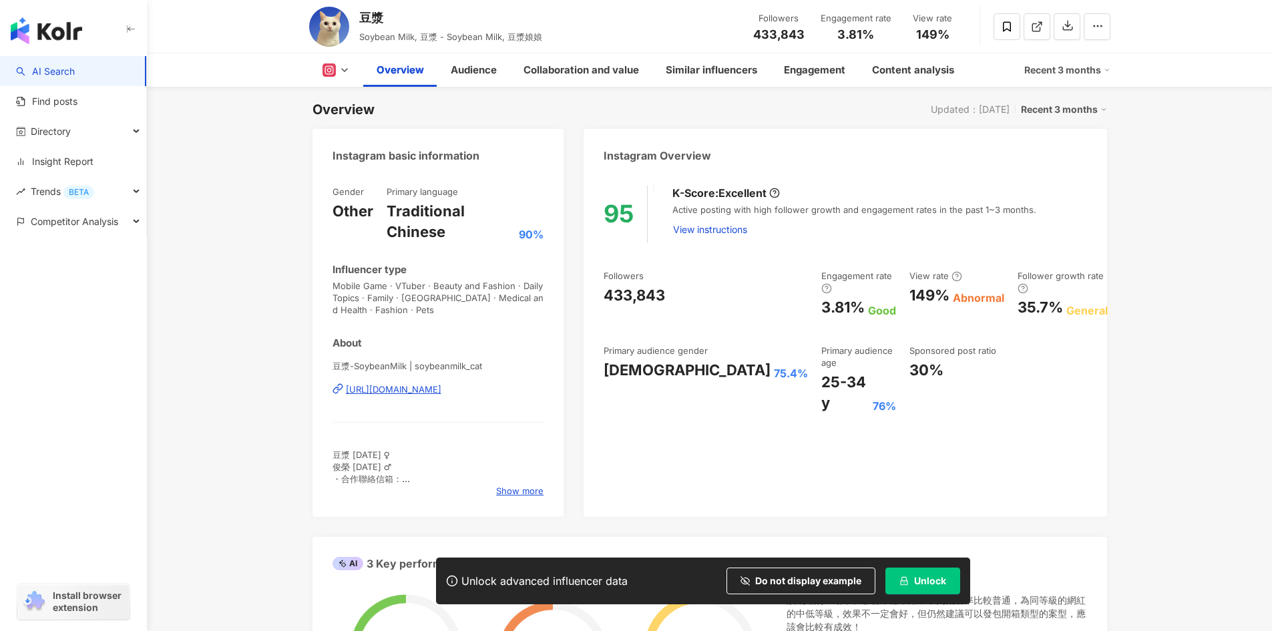
click at [441, 394] on div "[URL][DOMAIN_NAME]" at bounding box center [393, 389] width 95 height 12
click at [334, 74] on icon at bounding box center [328, 69] width 13 height 13
click at [346, 153] on button "YouTube" at bounding box center [357, 156] width 80 height 19
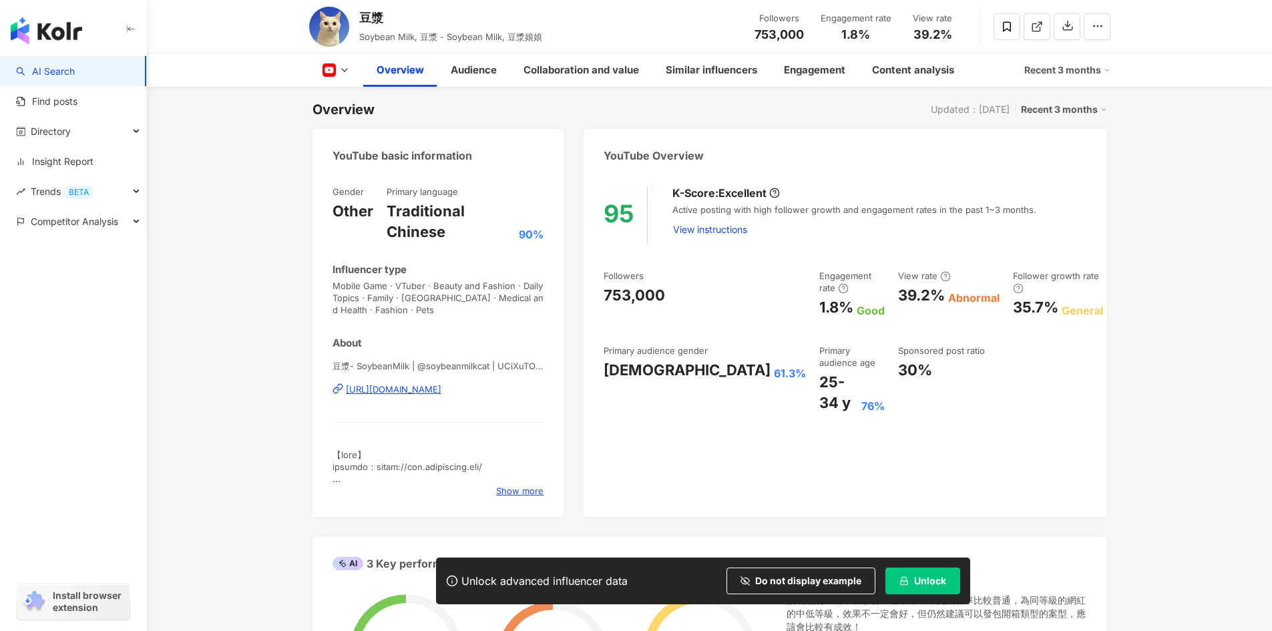
click at [423, 389] on div "[URL][DOMAIN_NAME]" at bounding box center [393, 389] width 95 height 12
